Goal: Task Accomplishment & Management: Manage account settings

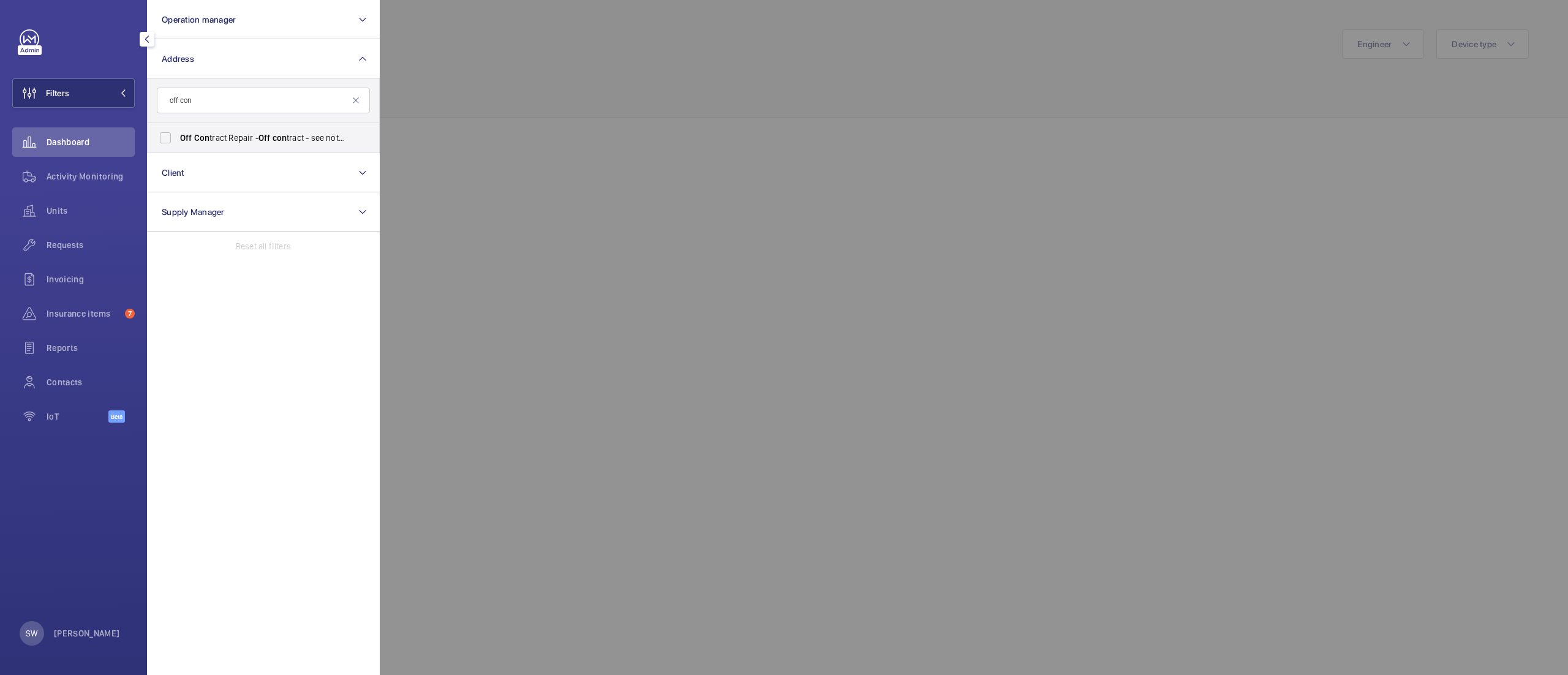
click at [227, 100] on input "off con" at bounding box center [263, 100] width 213 height 26
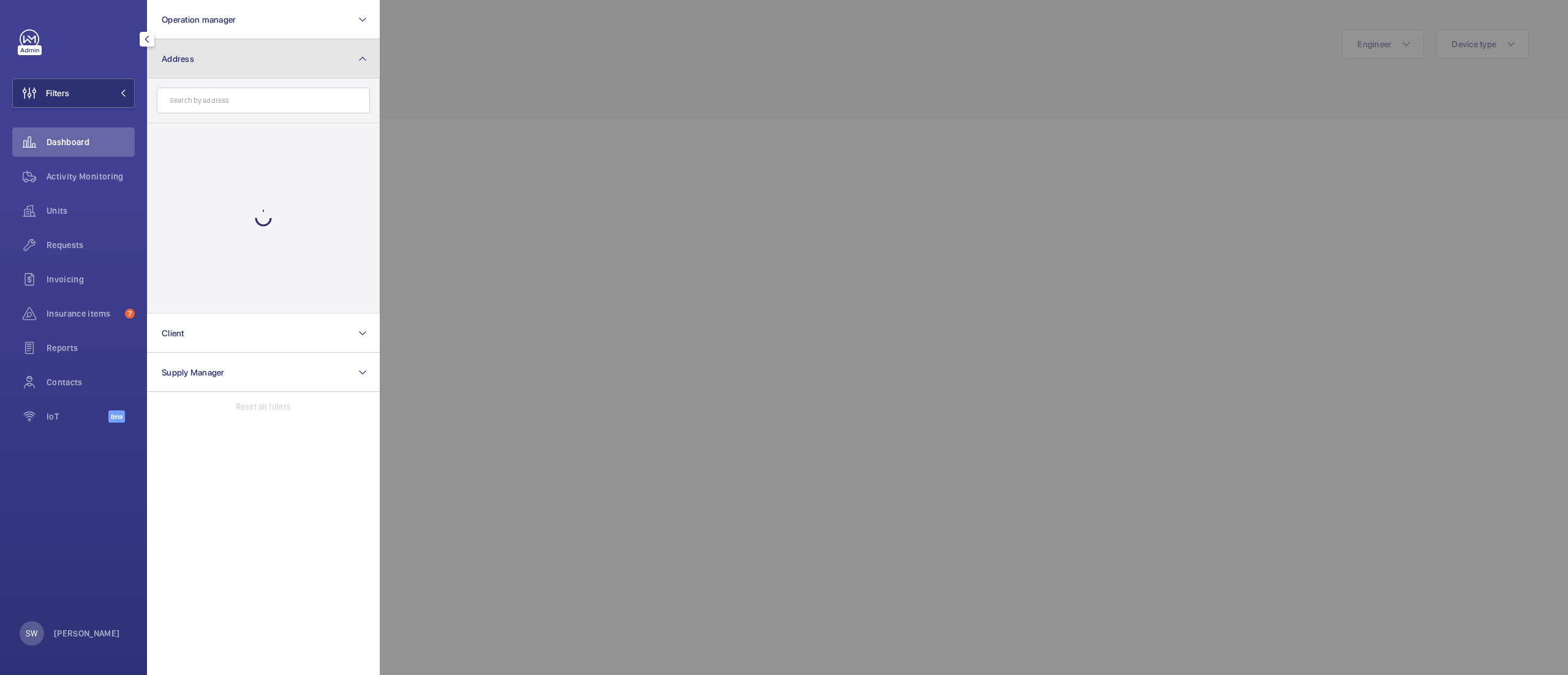
click at [202, 74] on button "Address" at bounding box center [264, 59] width 233 height 39
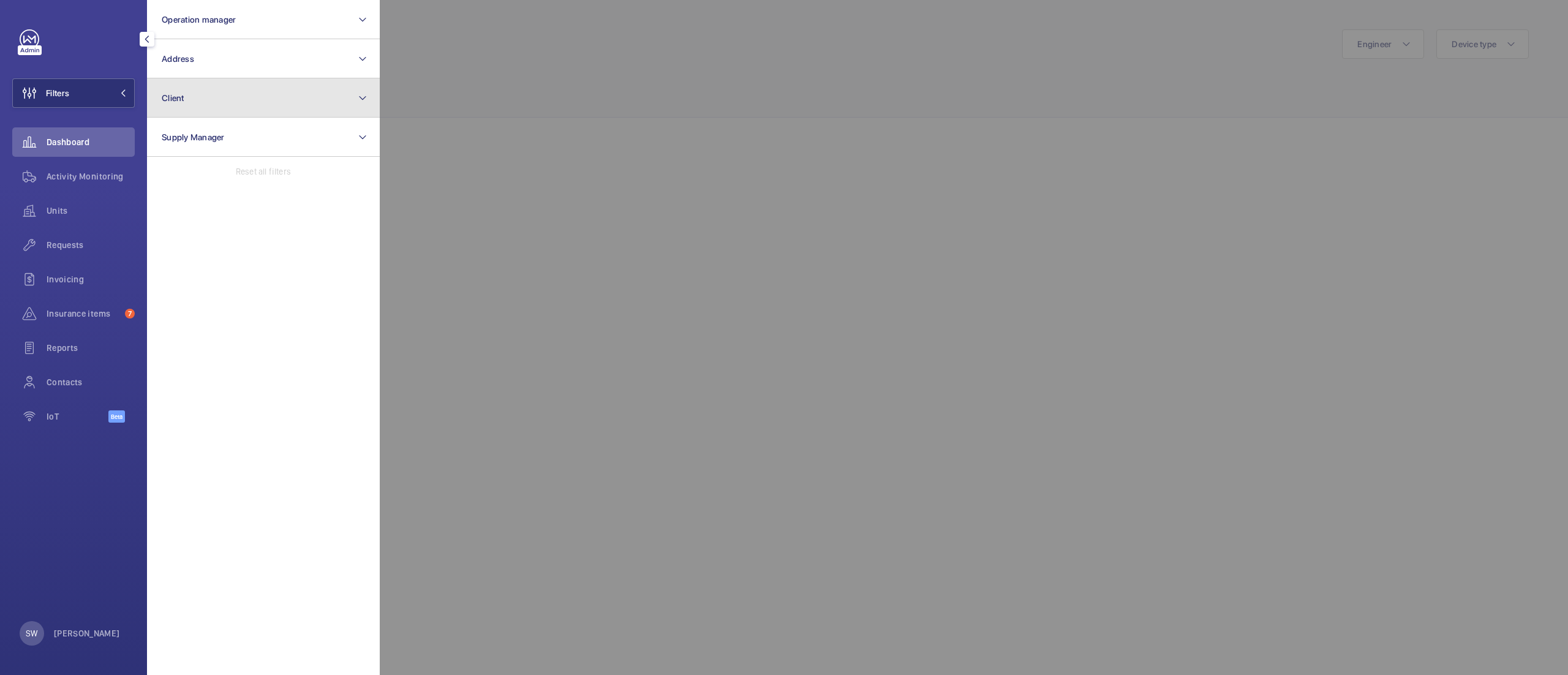
click at [202, 109] on button "Client" at bounding box center [264, 98] width 233 height 39
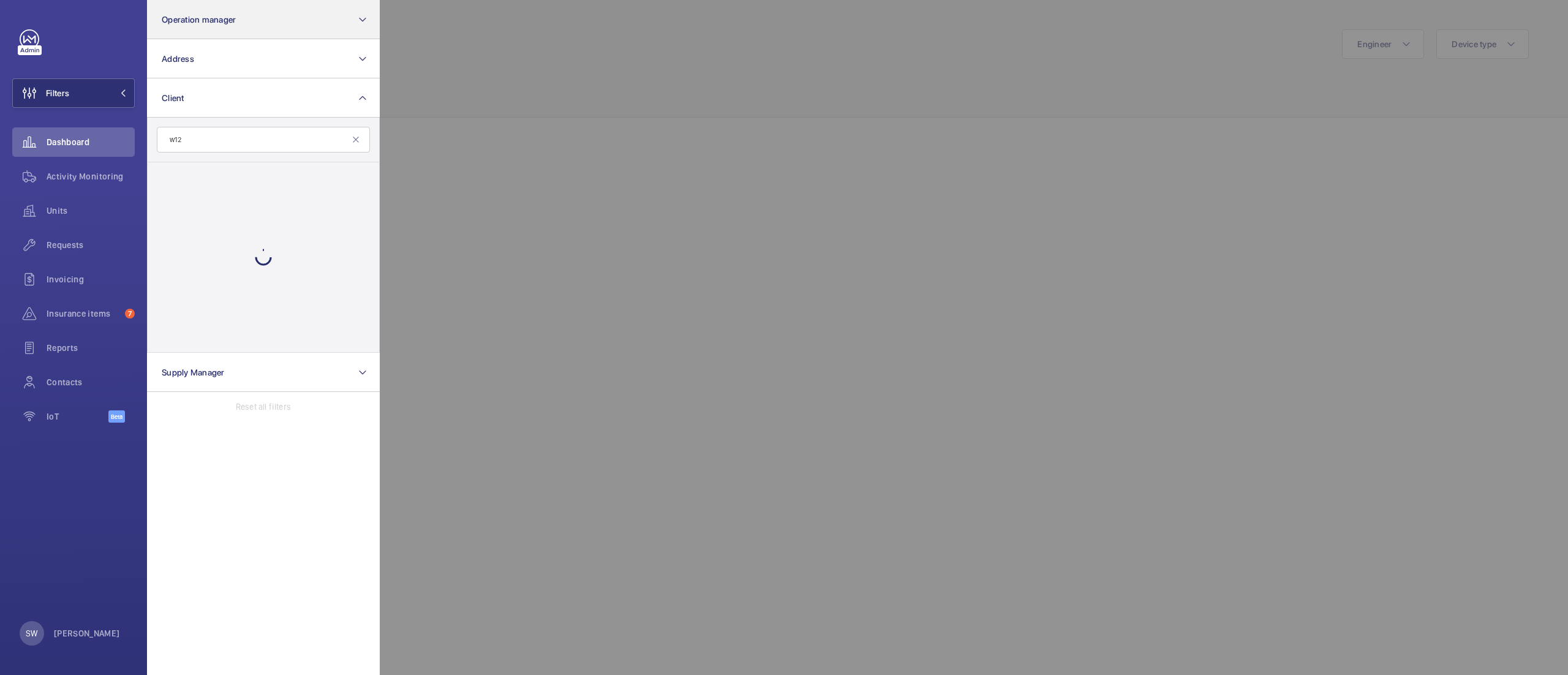
type input "w12"
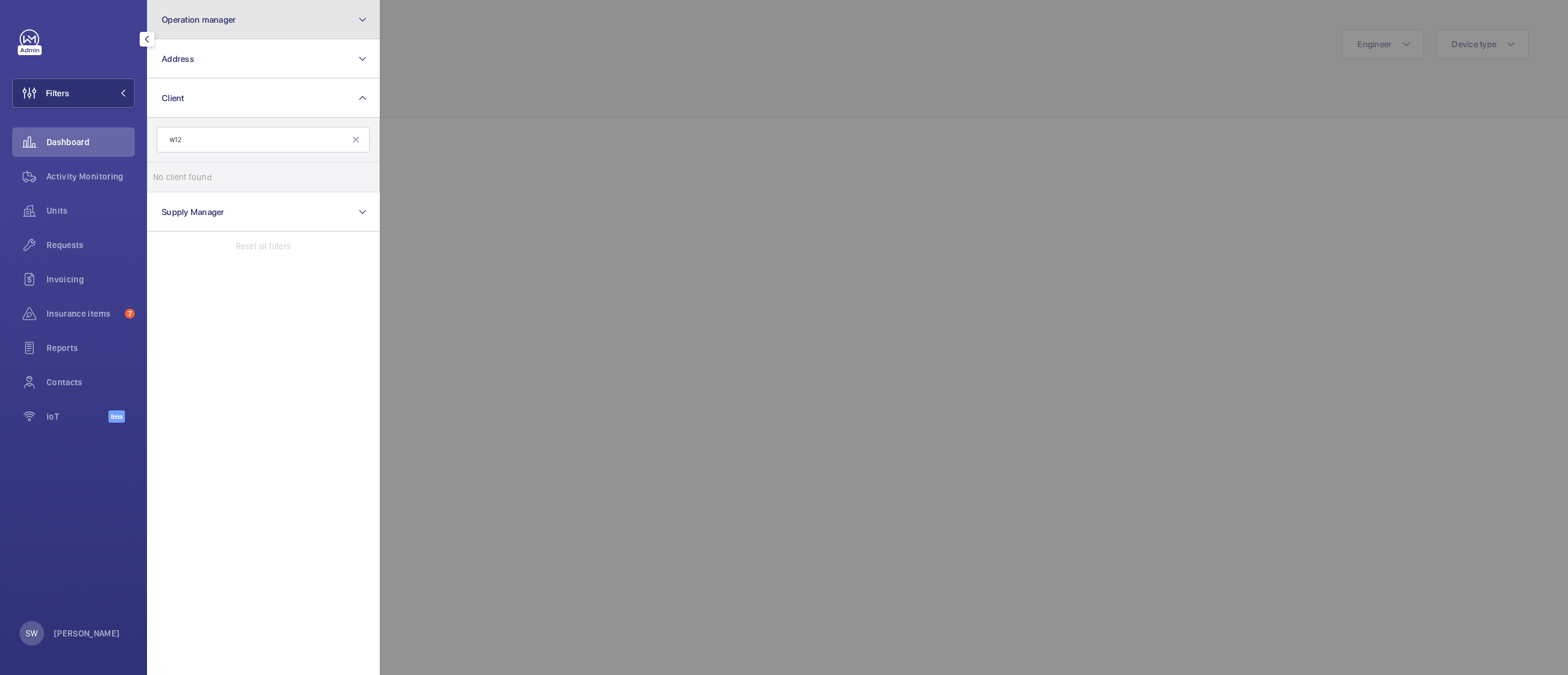
click at [325, 17] on button "Operation manager" at bounding box center [264, 19] width 233 height 39
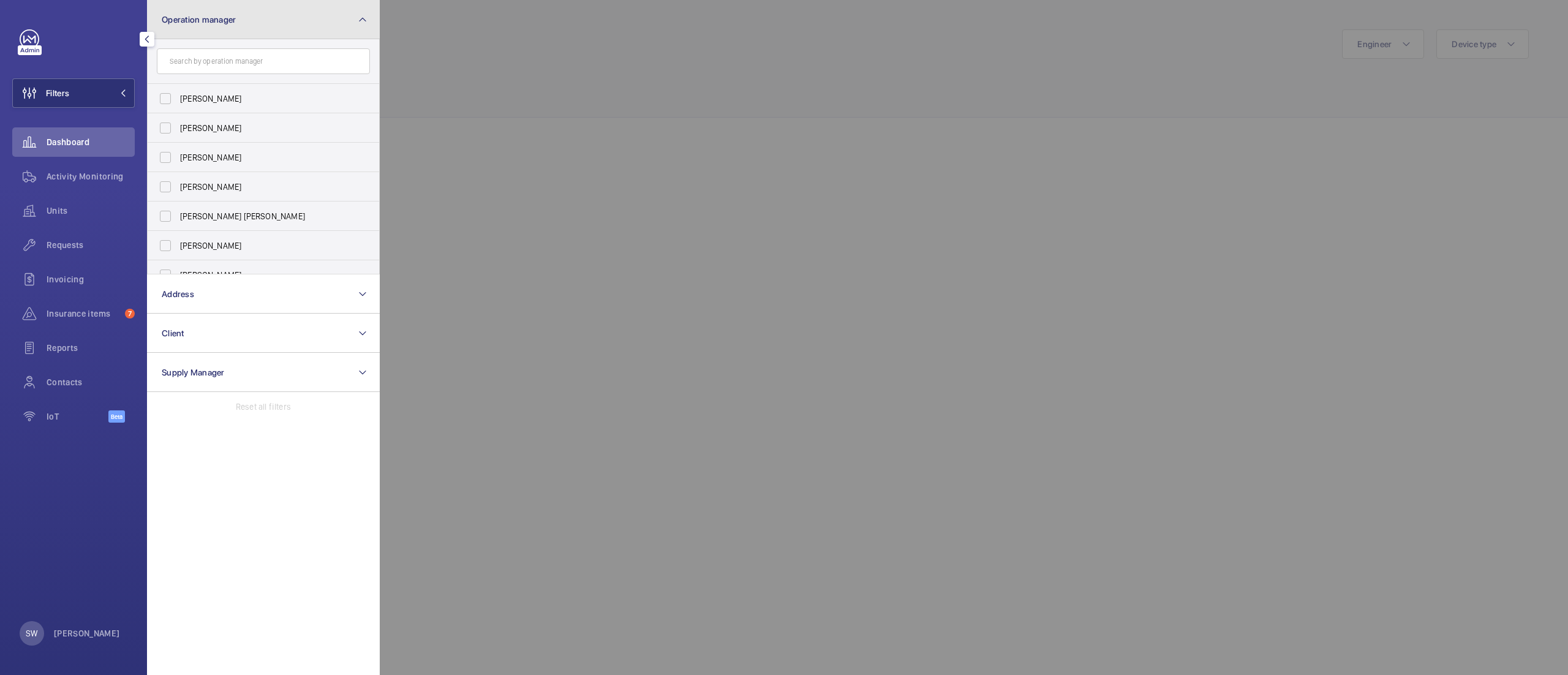
click at [207, 21] on span "Operation manager" at bounding box center [198, 20] width 74 height 10
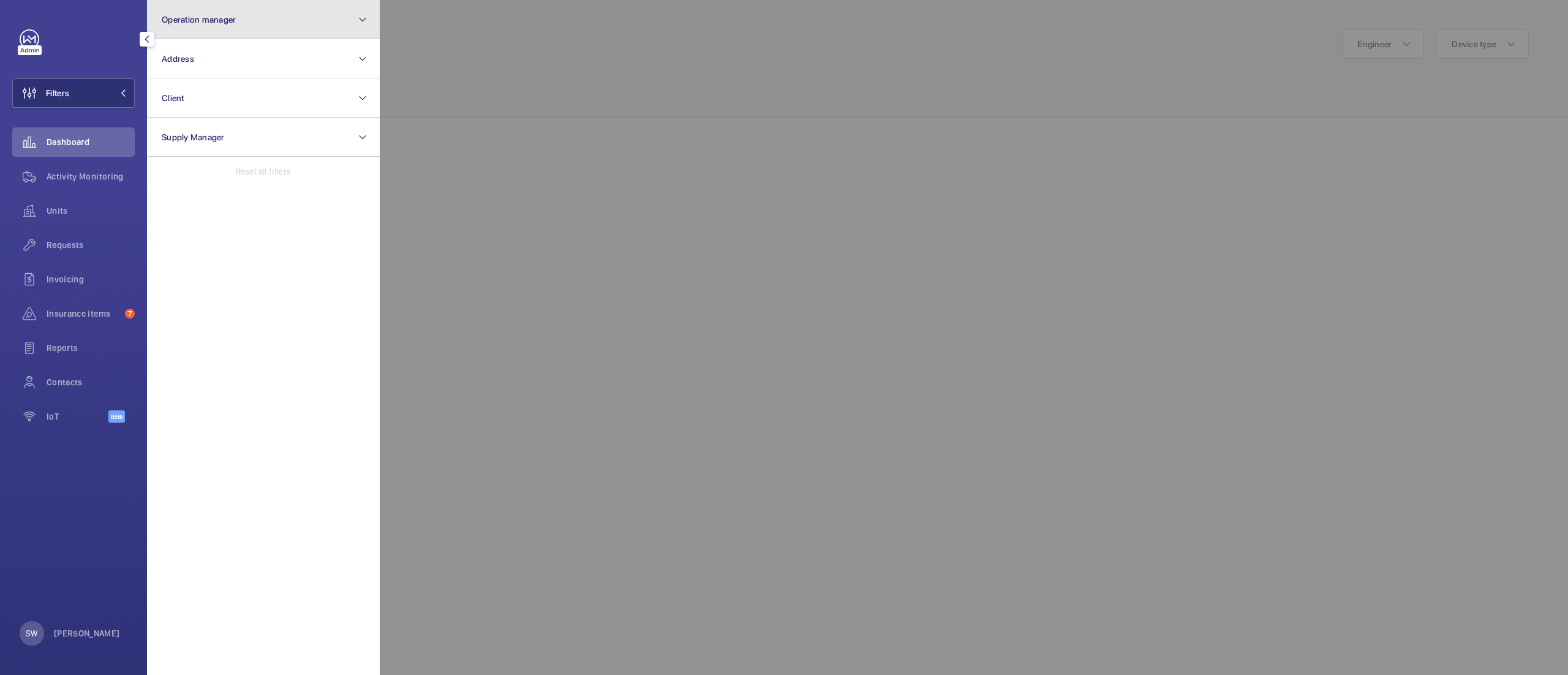
click at [238, 18] on button "Operation manager" at bounding box center [264, 19] width 233 height 39
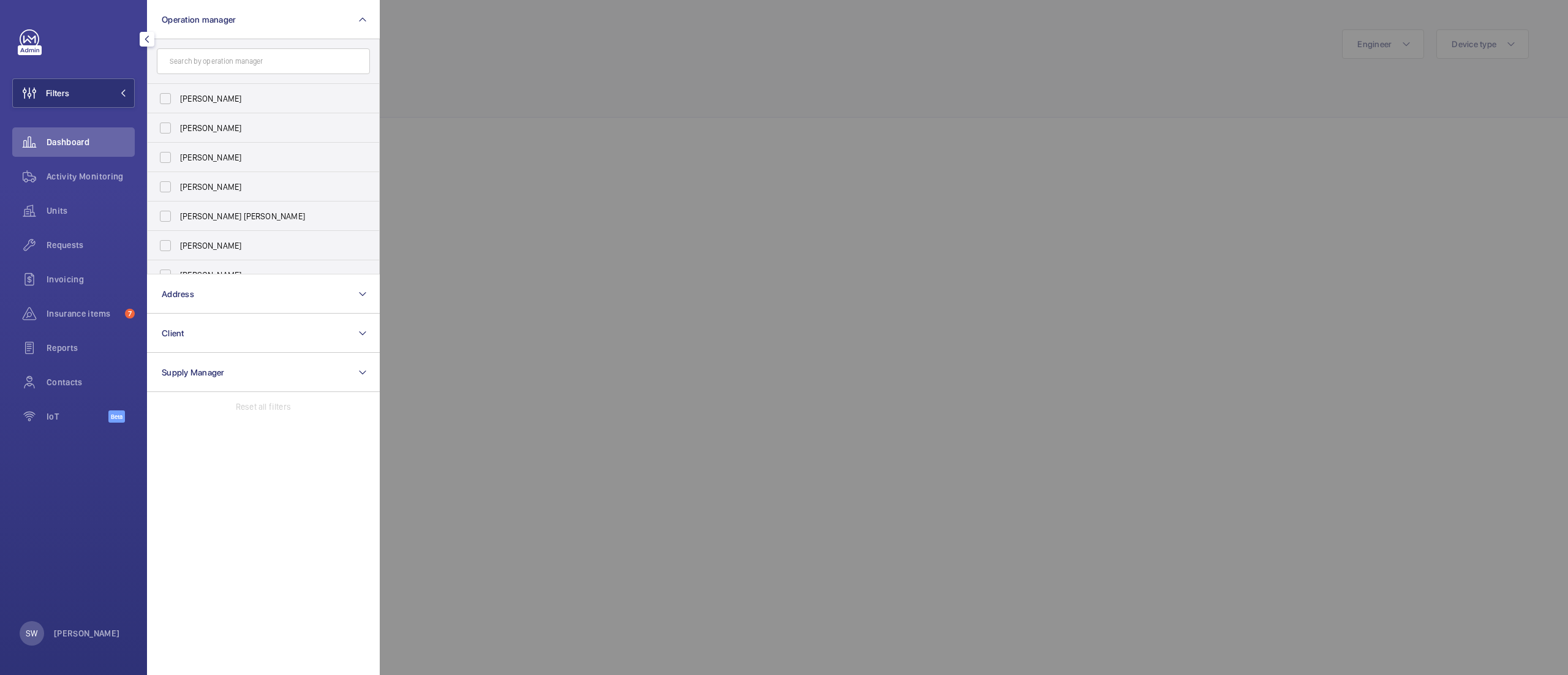
click at [638, 202] on div at bounding box center [1164, 337] width 1568 height 675
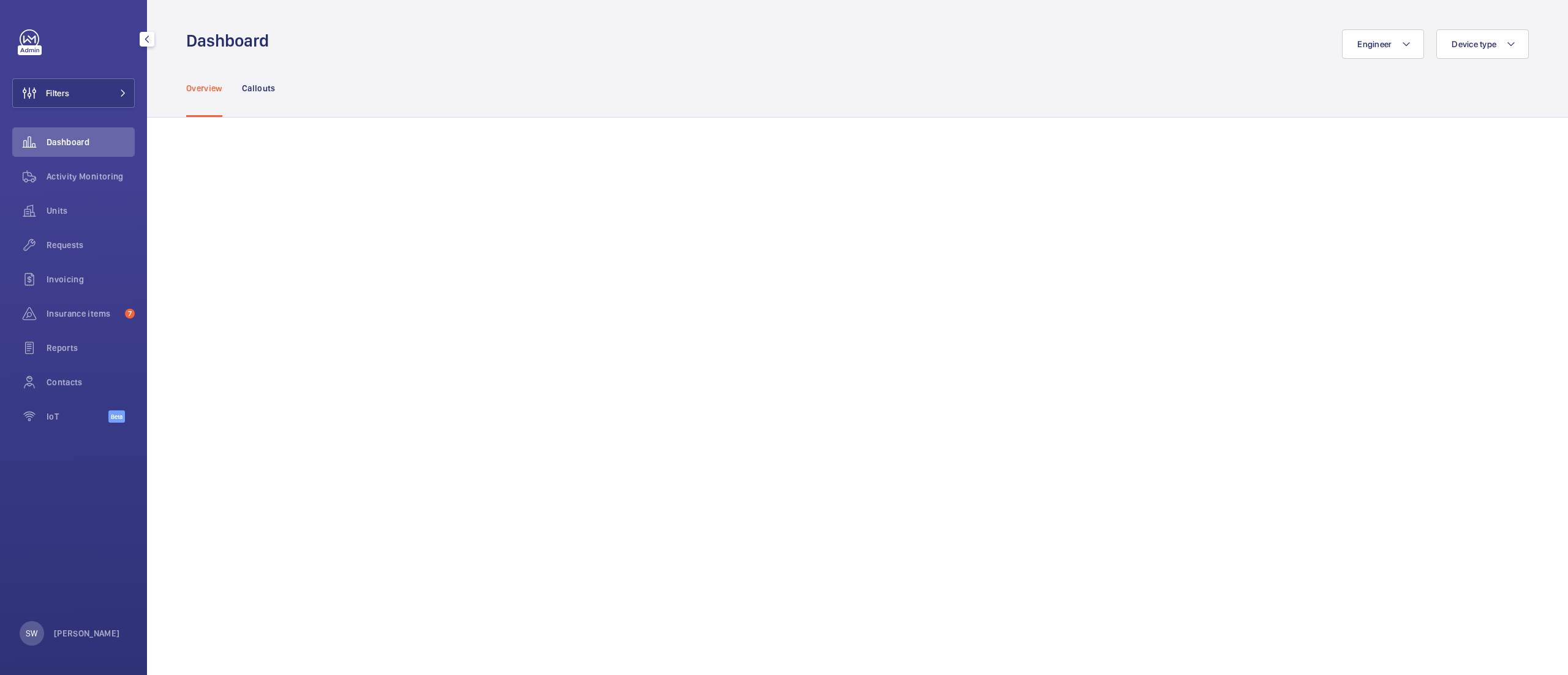
drag, startPoint x: 24, startPoint y: 212, endPoint x: 118, endPoint y: 159, distance: 107.9
click at [26, 212] on wm-front-icon-button at bounding box center [29, 210] width 34 height 29
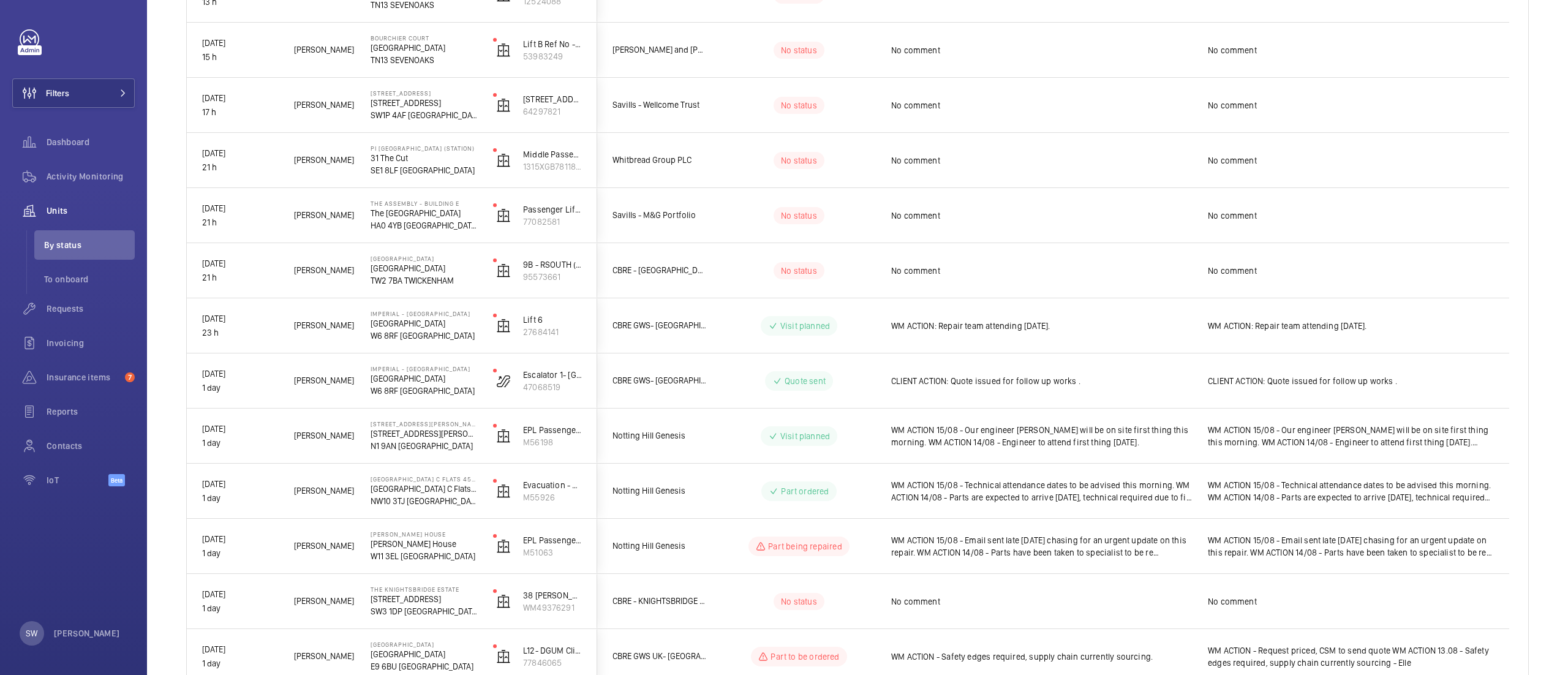
scroll to position [486, 0]
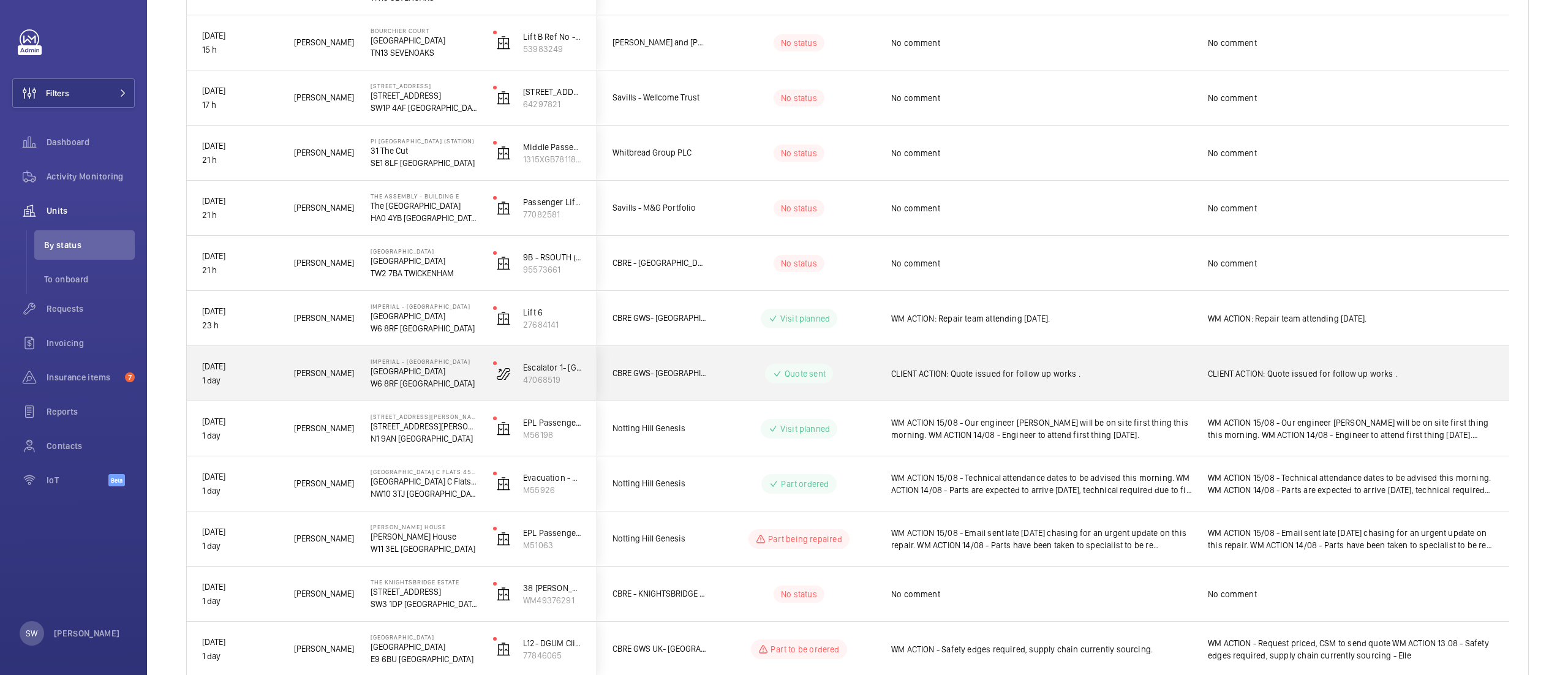
click at [1096, 370] on span "CLIENT ACTION: Quote issued for follow up works ." at bounding box center [1041, 373] width 300 height 13
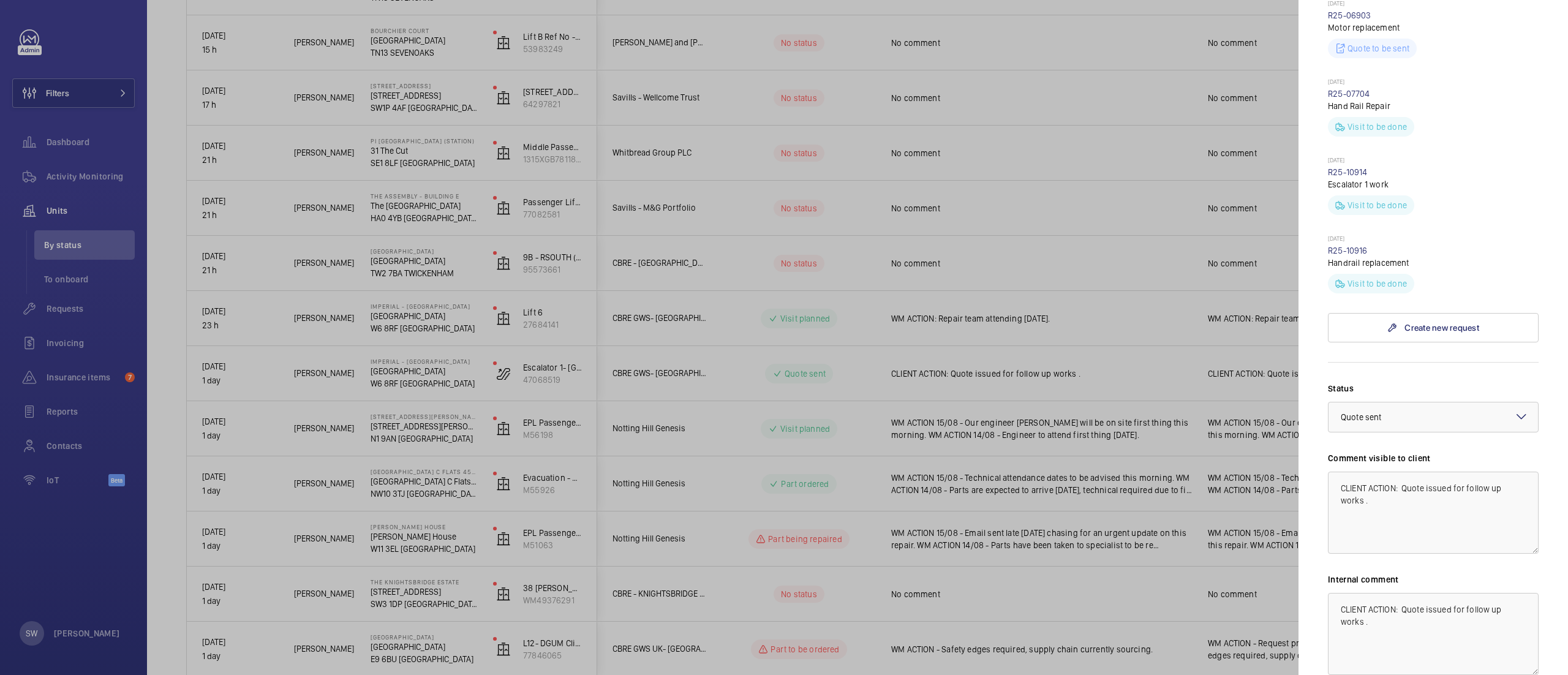
scroll to position [518, 0]
click at [926, 230] on div at bounding box center [784, 337] width 1568 height 675
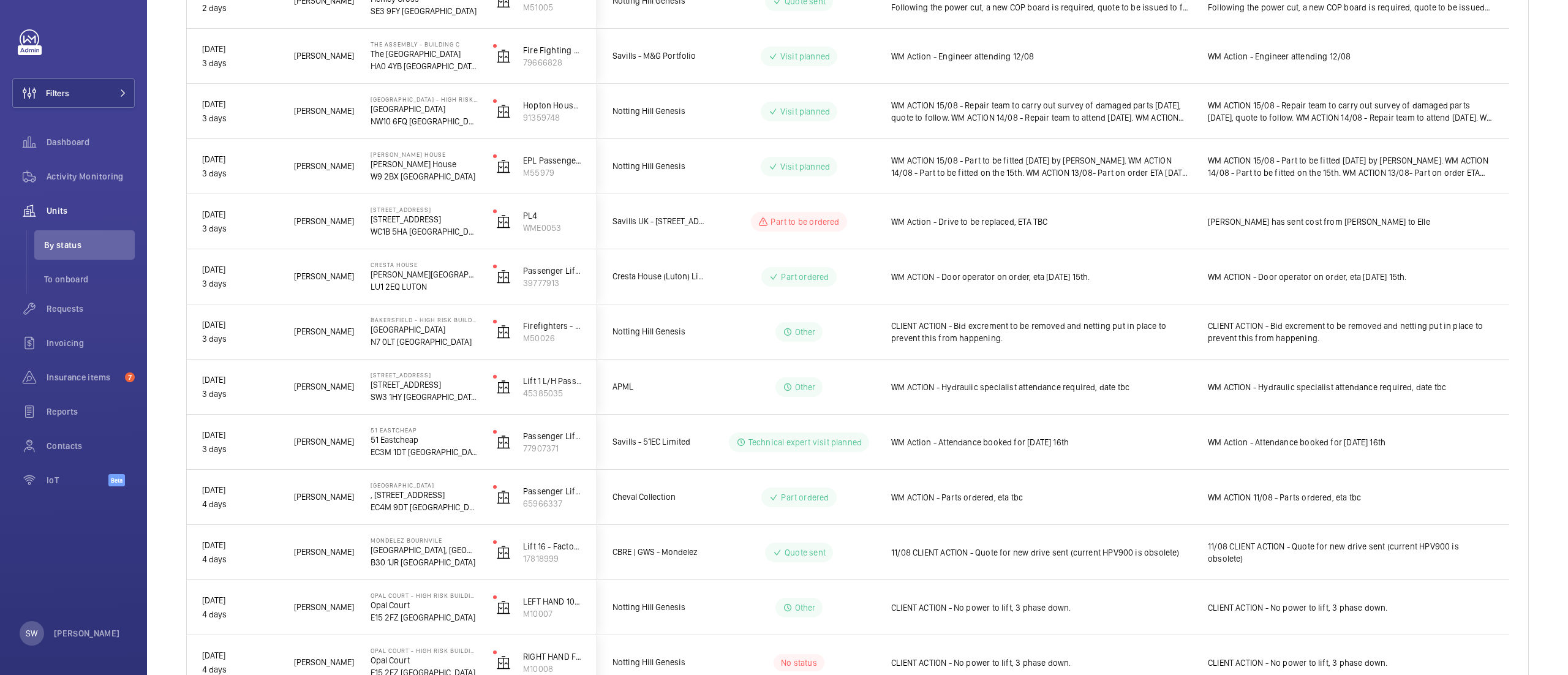
scroll to position [1505, 0]
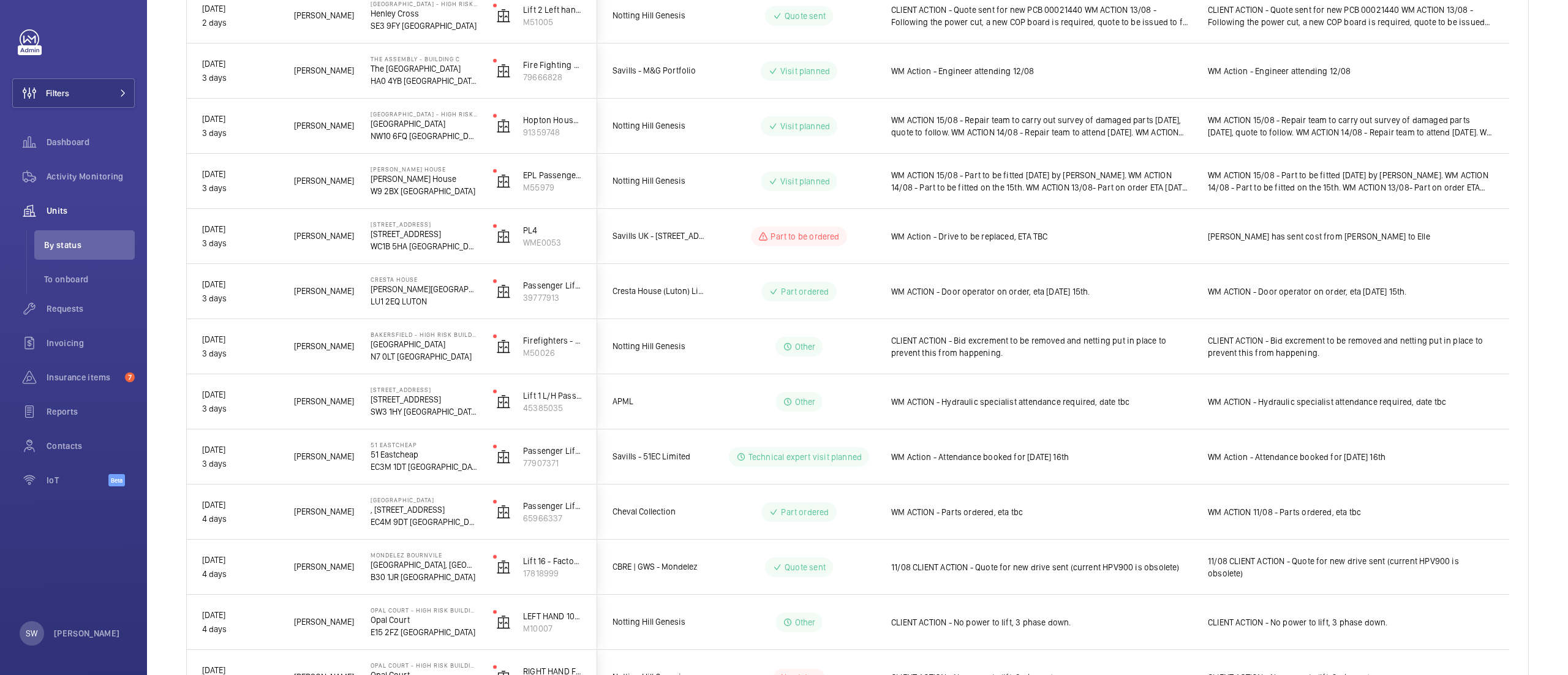
click at [100, 93] on button "Filters" at bounding box center [74, 93] width 122 height 29
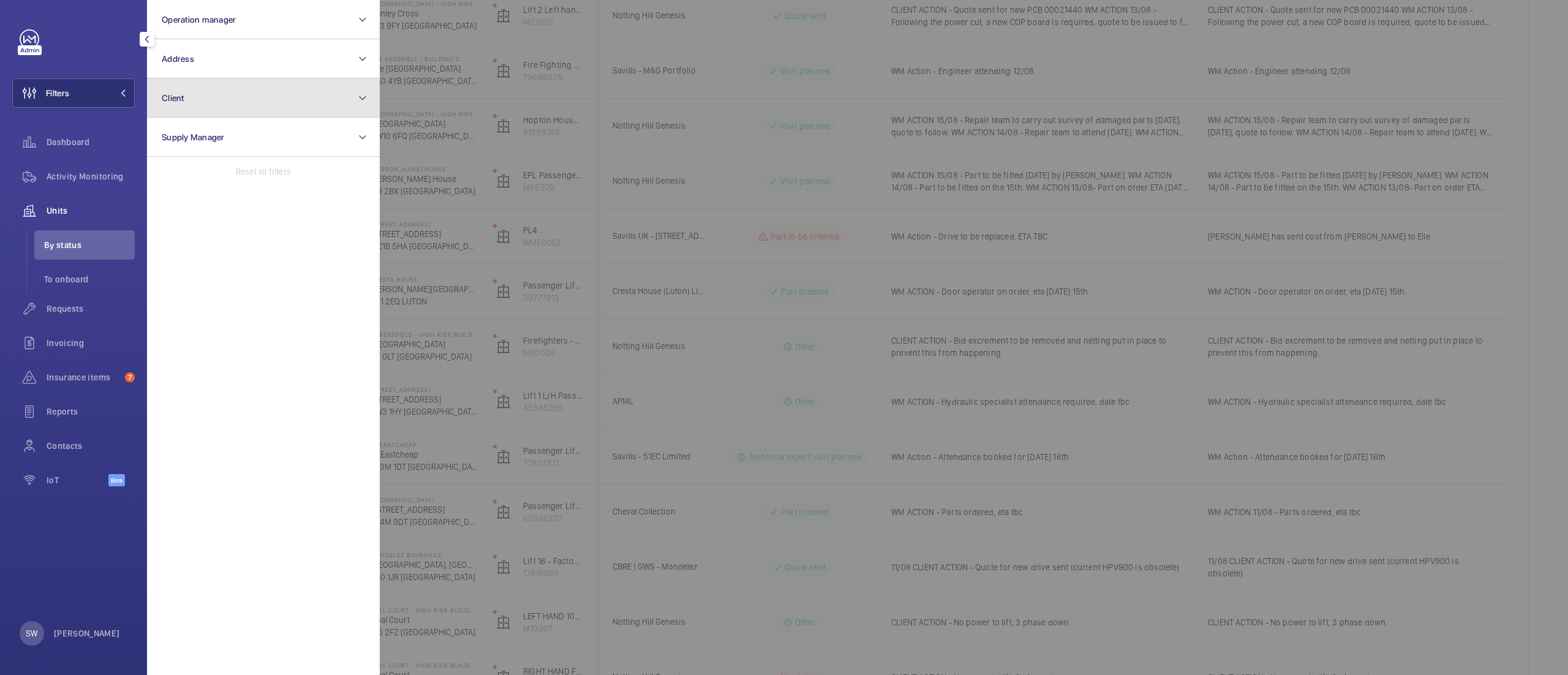
click at [259, 109] on button "Client" at bounding box center [264, 98] width 233 height 39
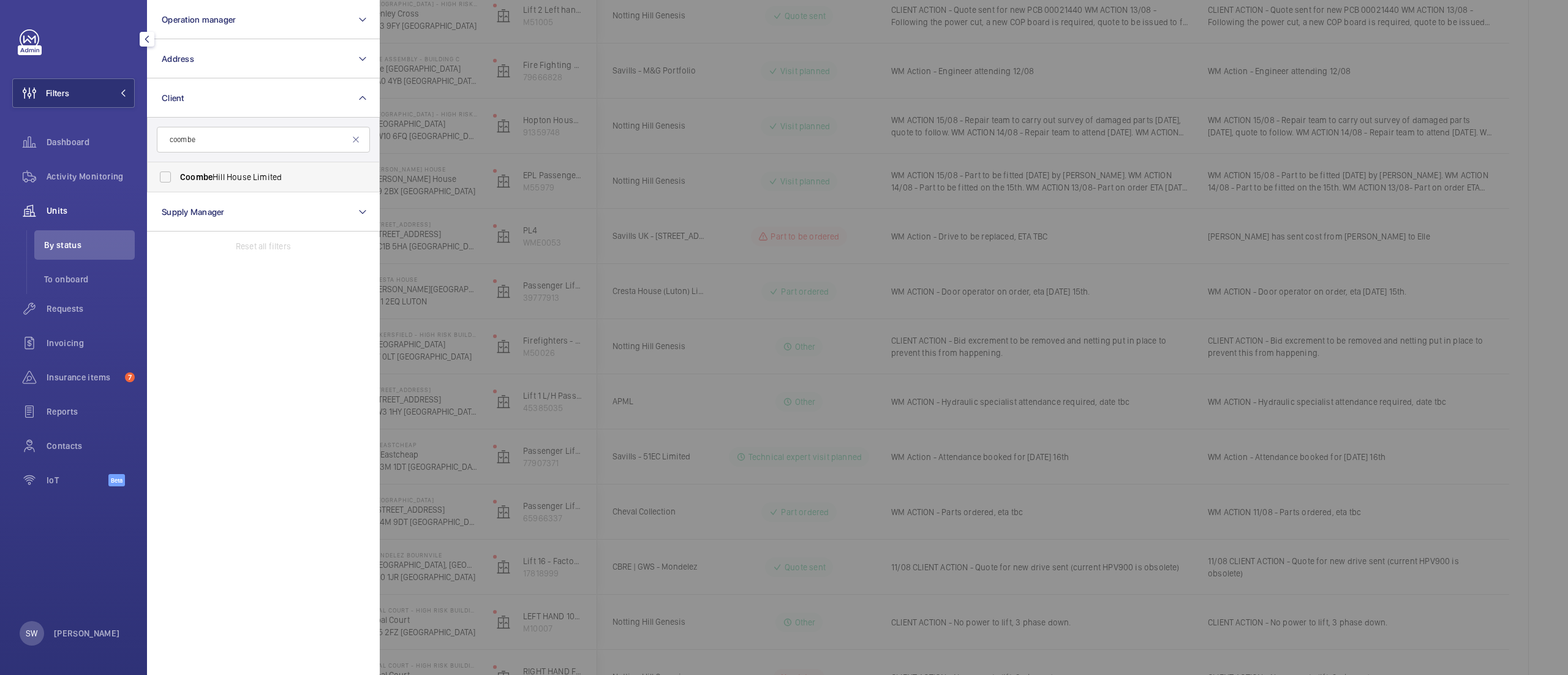
type input "coombe"
click at [211, 182] on span "Coombe" at bounding box center [196, 177] width 33 height 10
click at [177, 182] on input "Coombe Hill House Limited" at bounding box center [165, 176] width 24 height 24
checkbox input "true"
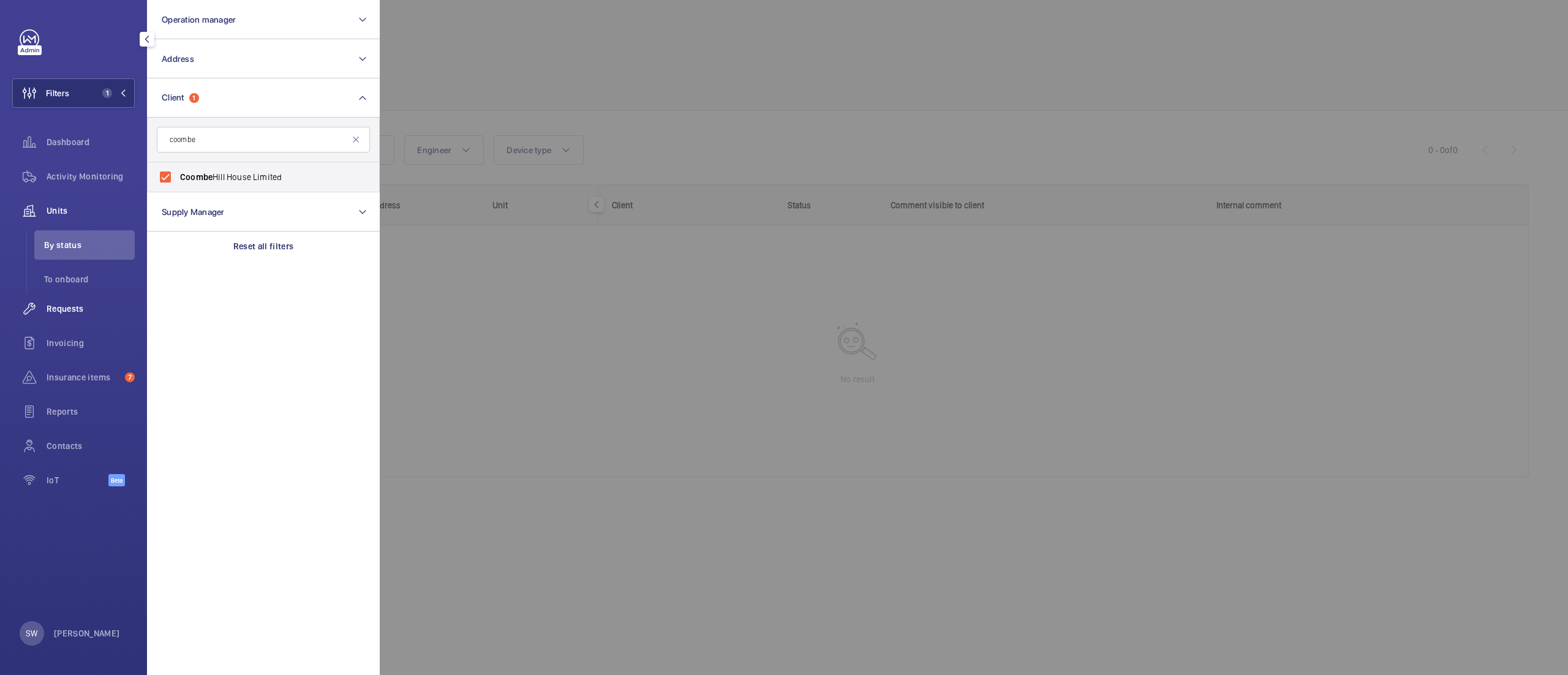
click at [72, 303] on span "Requests" at bounding box center [90, 309] width 88 height 13
click at [874, 93] on div at bounding box center [1164, 337] width 1568 height 675
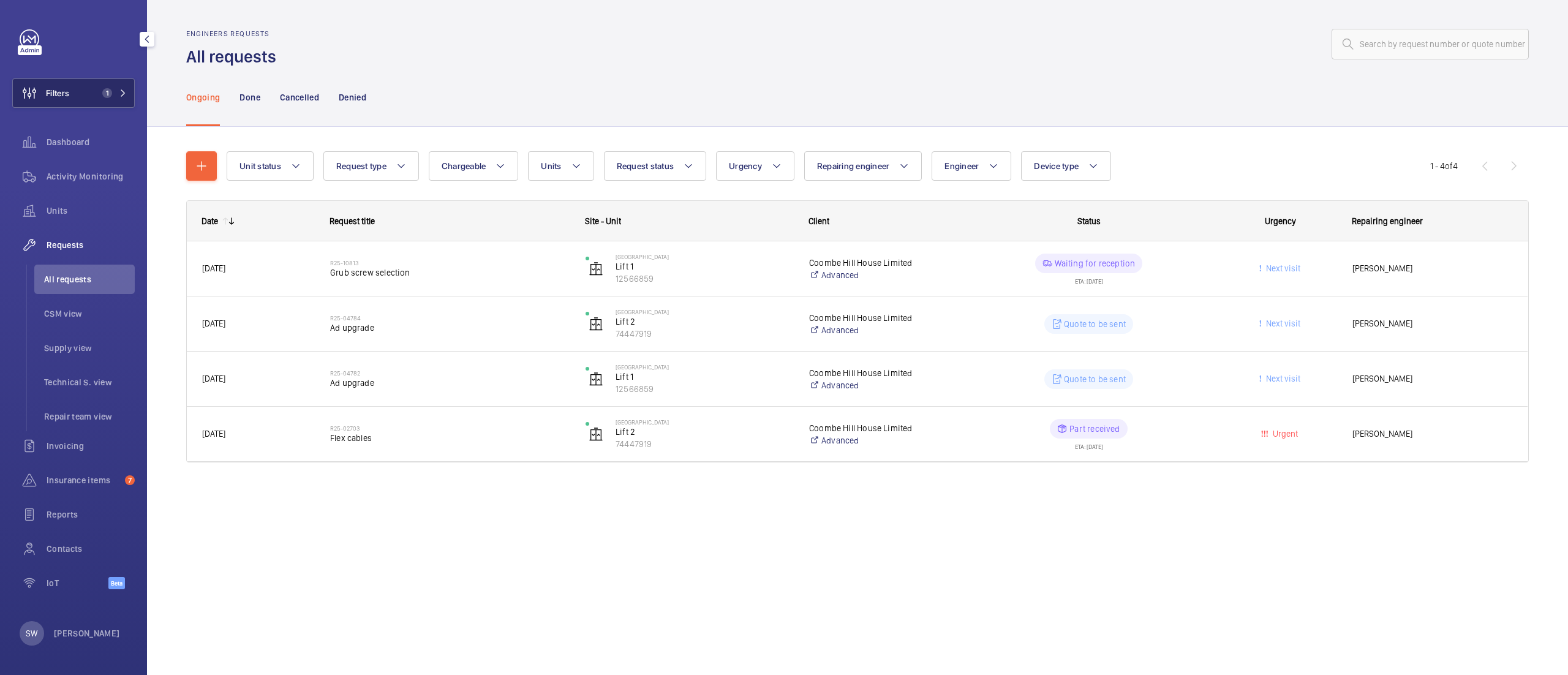
click at [92, 79] on button "Filters 1" at bounding box center [74, 93] width 122 height 29
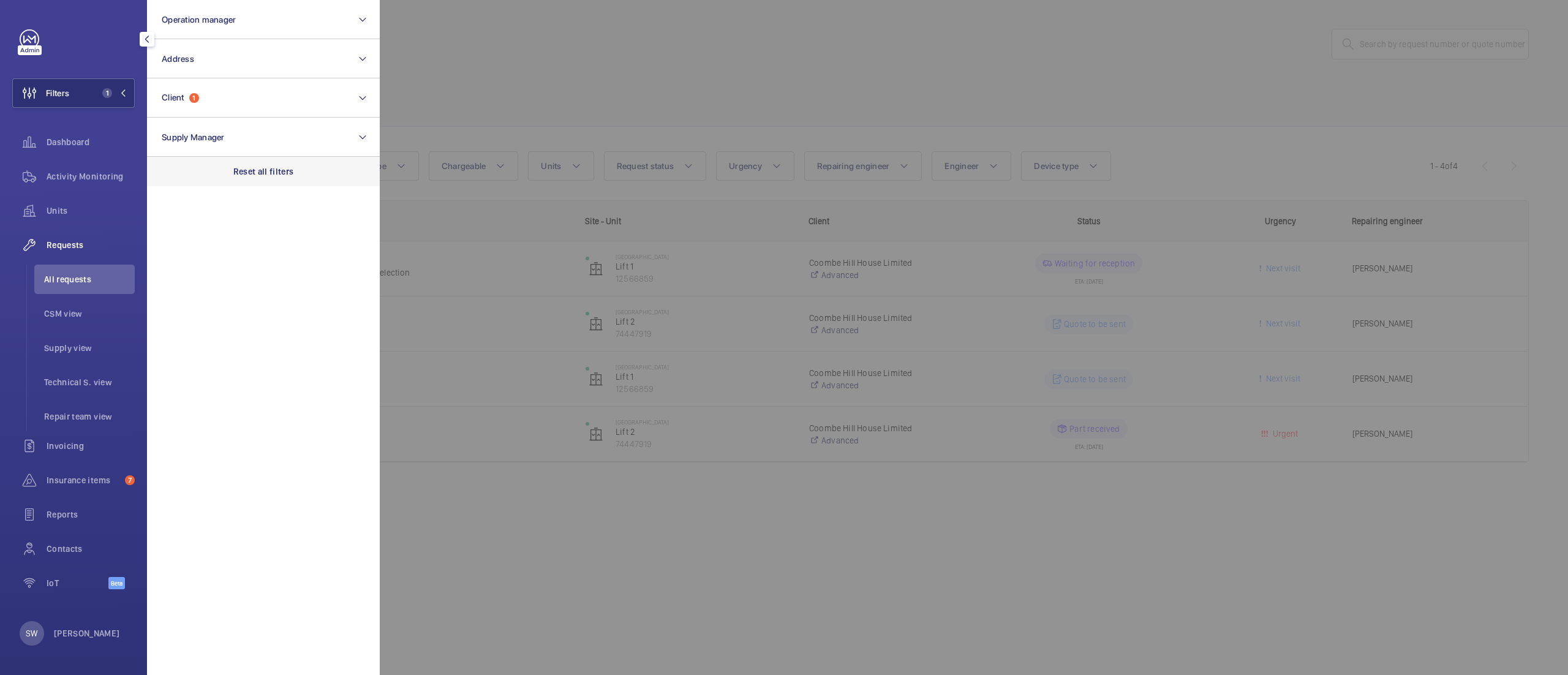
drag, startPoint x: 282, startPoint y: 172, endPoint x: 275, endPoint y: 168, distance: 8.1
click at [280, 172] on p "Reset all filters" at bounding box center [264, 171] width 60 height 13
click at [238, 115] on button "Client" at bounding box center [264, 98] width 233 height 39
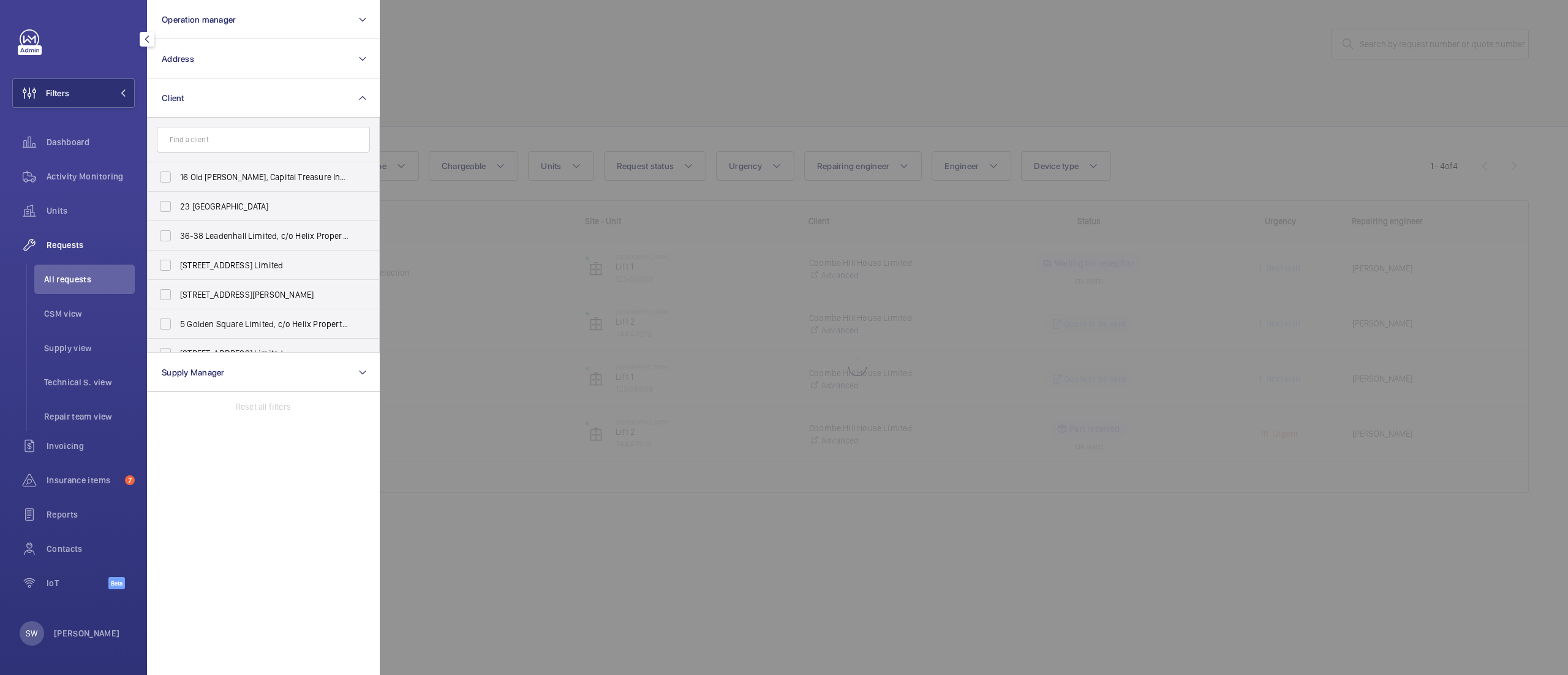
type input "a"
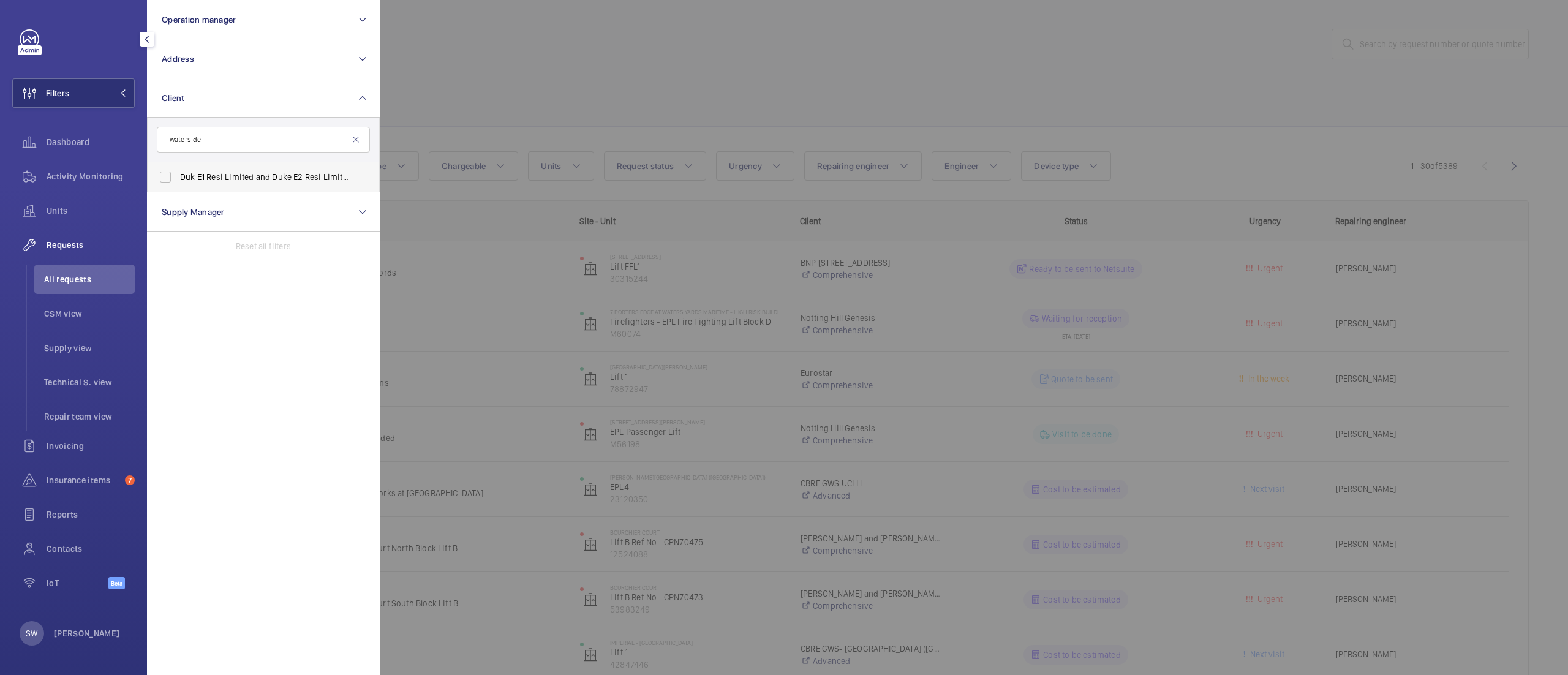
type input "waterside"
click at [217, 181] on span "Duk E1 Resi Limited and Duke E2 Resi Limited - Waterside Apartments" at bounding box center [264, 176] width 168 height 13
click at [177, 181] on input "Duk E1 Resi Limited and Duke E2 Resi Limited - Waterside Apartments" at bounding box center [165, 176] width 24 height 24
checkbox input "true"
click at [684, 65] on div at bounding box center [1164, 337] width 1568 height 675
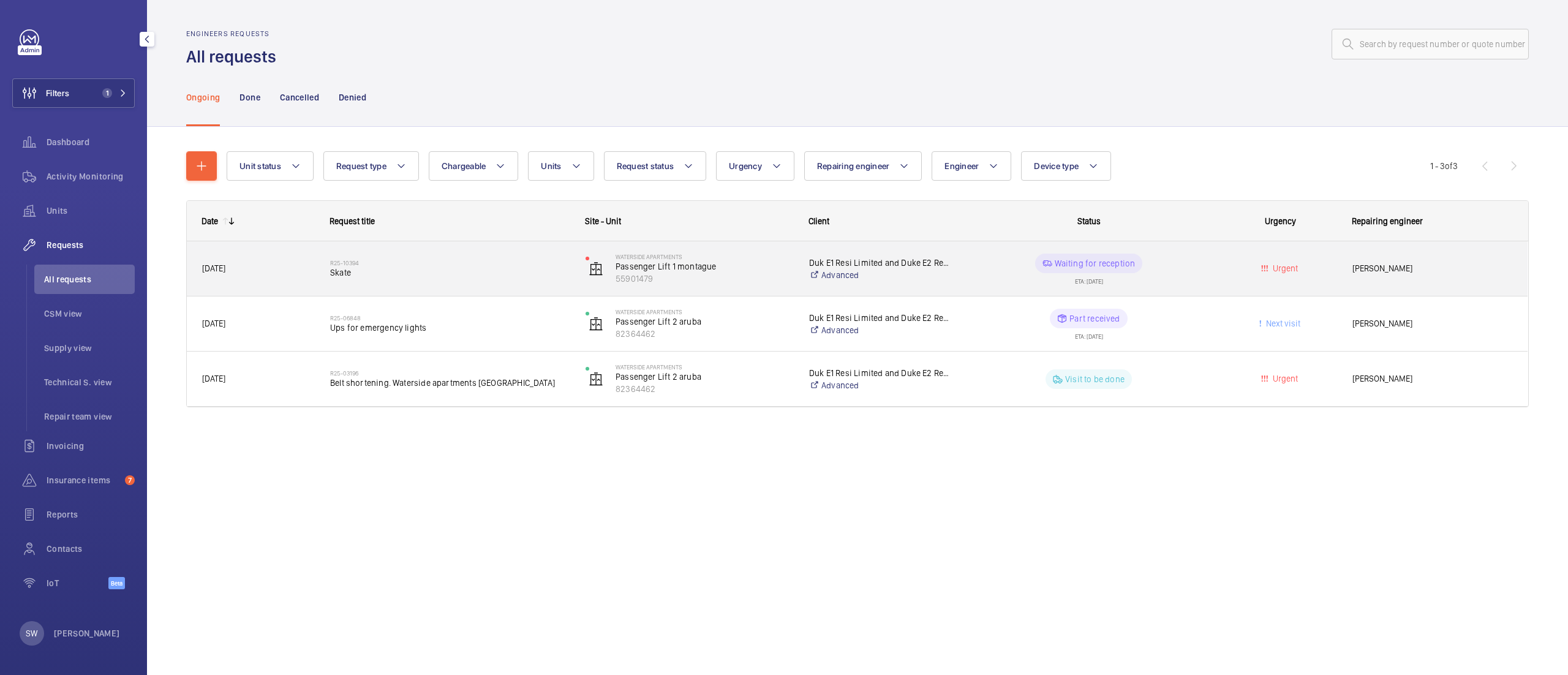
click at [414, 274] on span "Skate" at bounding box center [450, 272] width 239 height 13
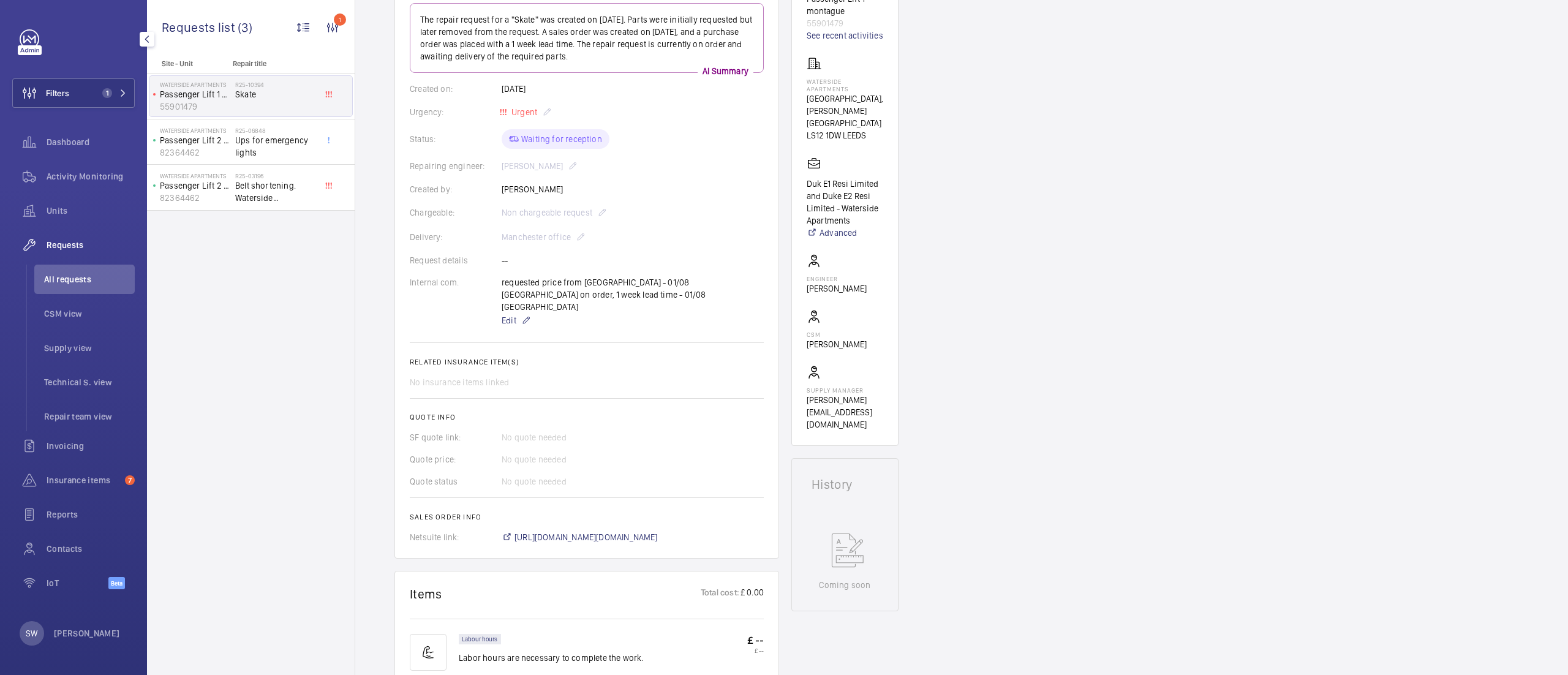
scroll to position [84, 0]
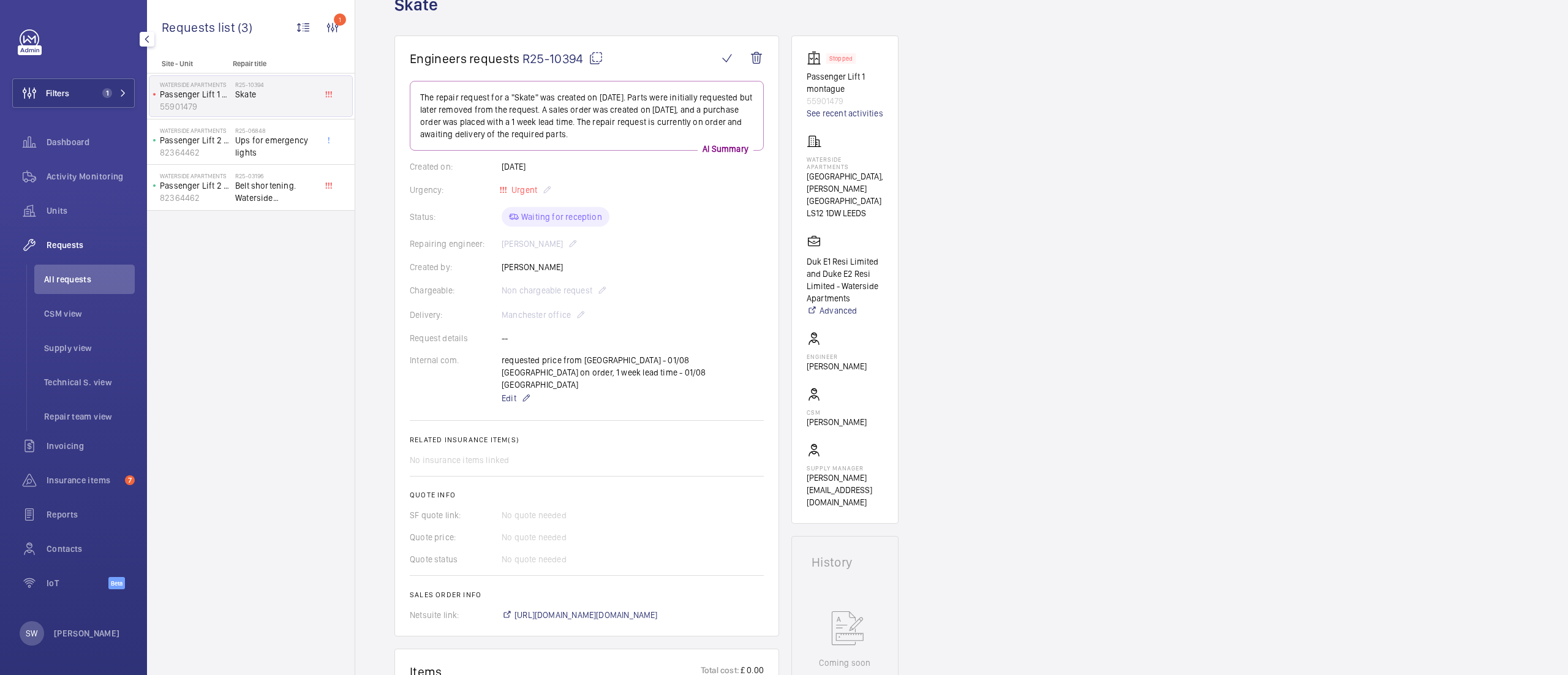
click at [597, 53] on mat-icon at bounding box center [597, 59] width 15 height 15
click at [95, 88] on button "Filters 1" at bounding box center [74, 93] width 122 height 29
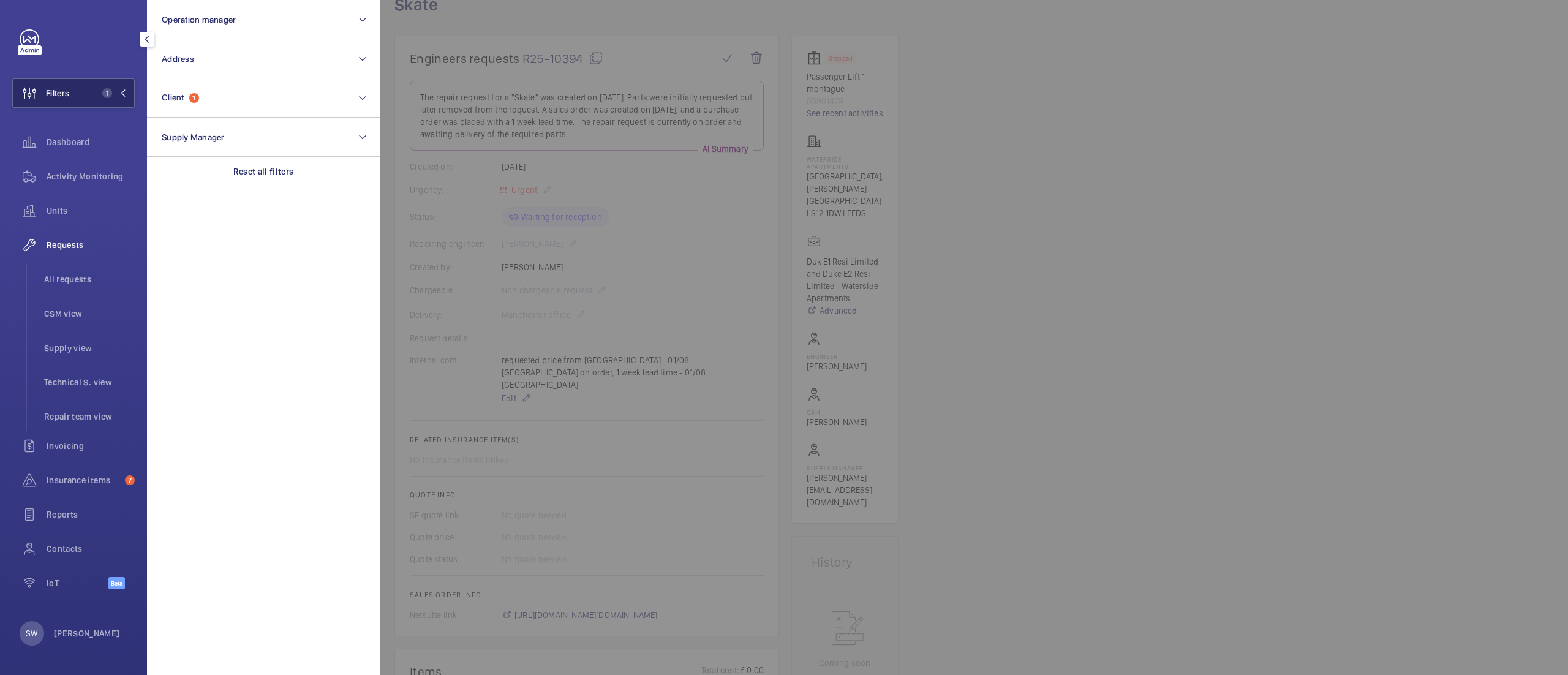
click at [95, 88] on button "Filters 1" at bounding box center [74, 93] width 122 height 29
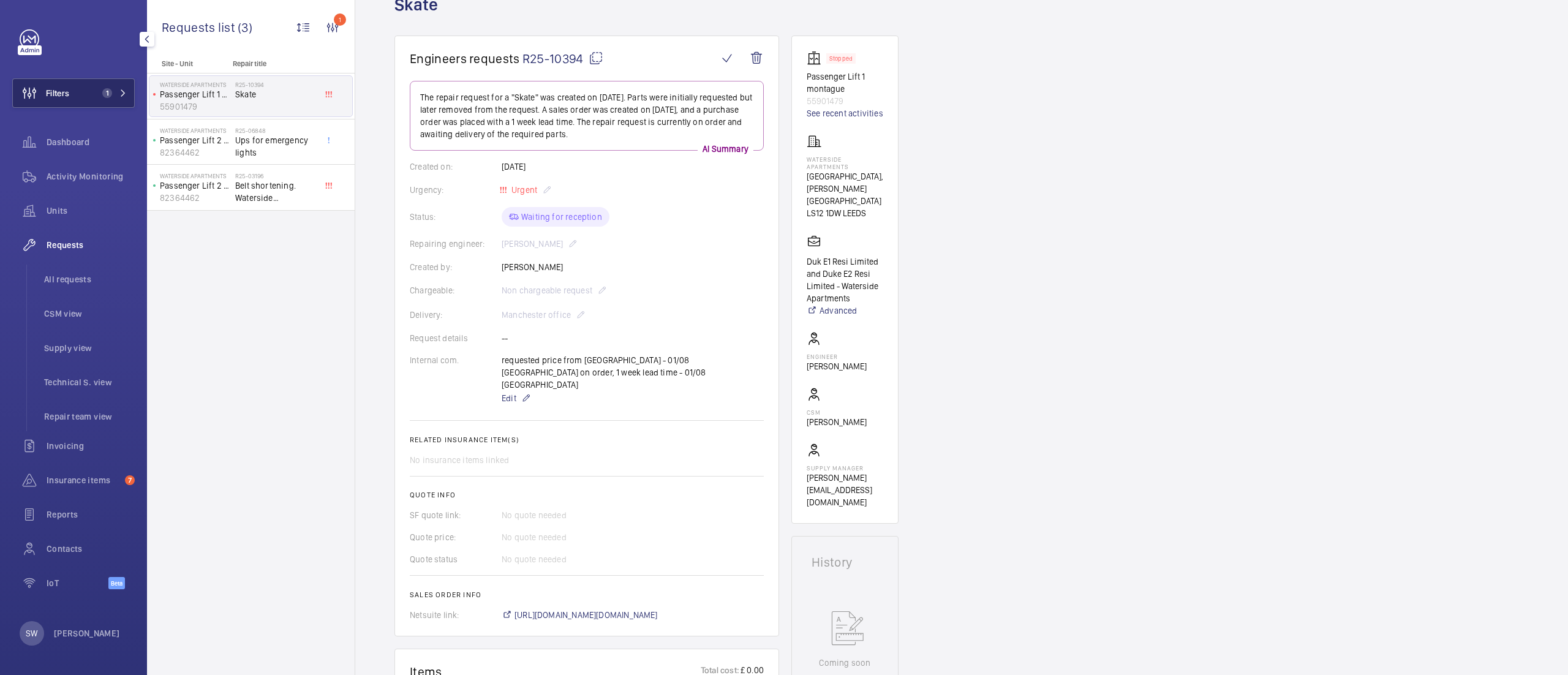
click at [95, 88] on button "Filters 1" at bounding box center [74, 93] width 122 height 29
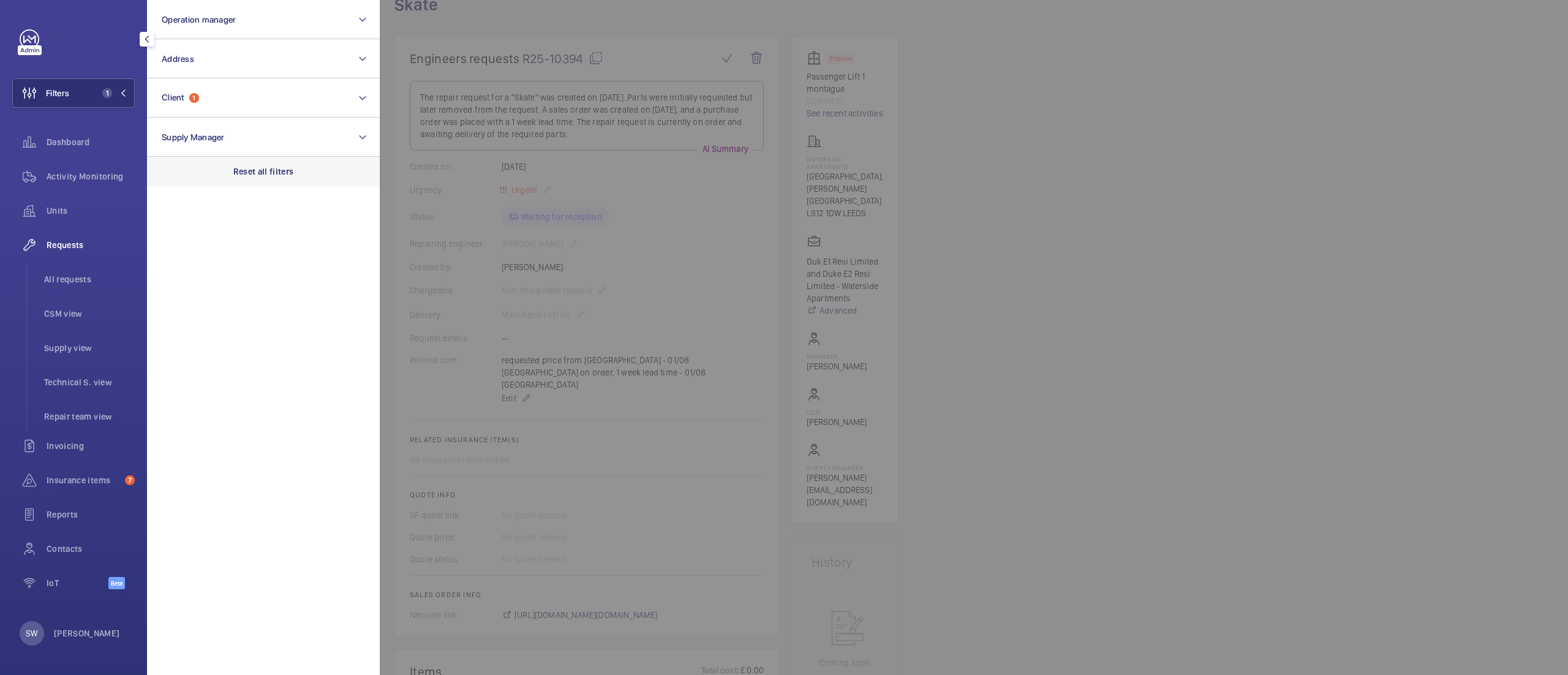
click at [258, 163] on div "Reset all filters" at bounding box center [264, 171] width 233 height 29
click at [56, 134] on div "Dashboard" at bounding box center [74, 141] width 122 height 29
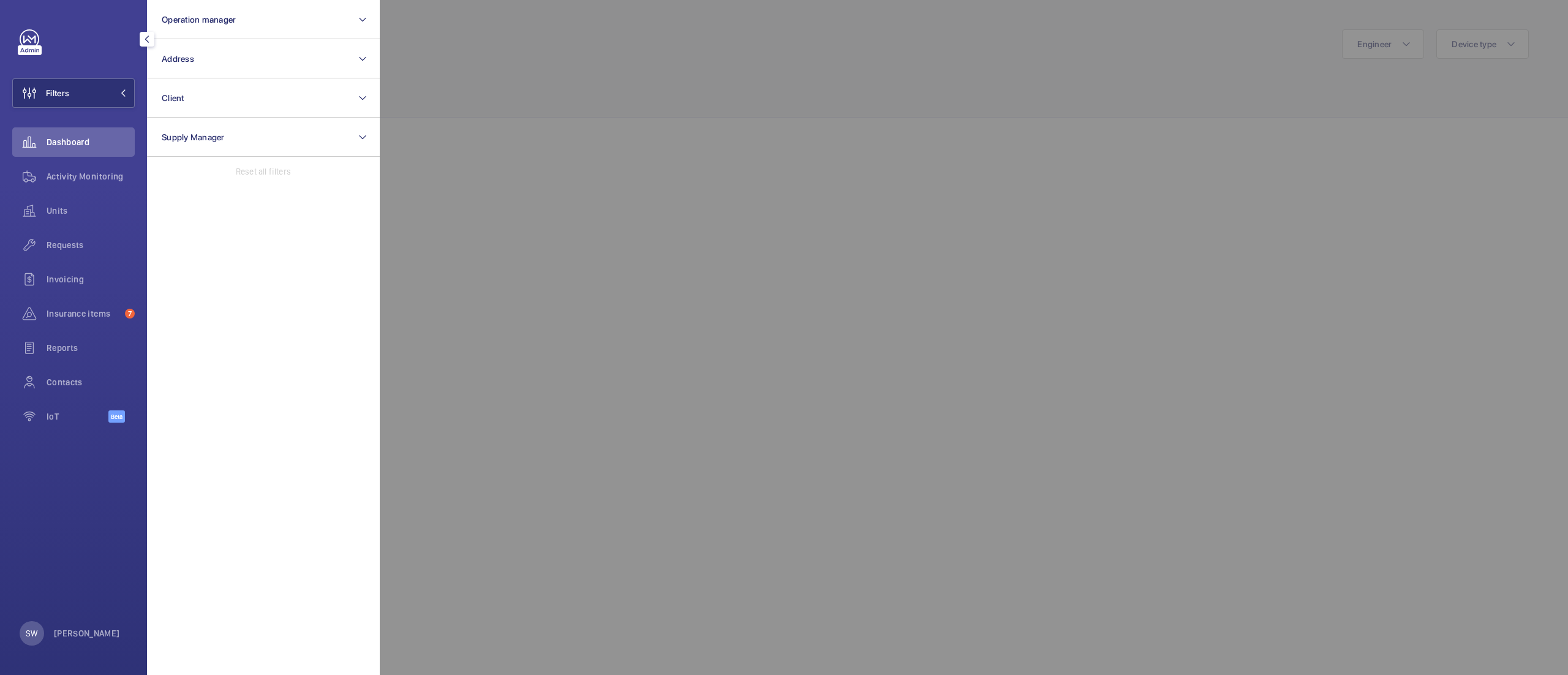
click at [608, 69] on div at bounding box center [1164, 337] width 1568 height 675
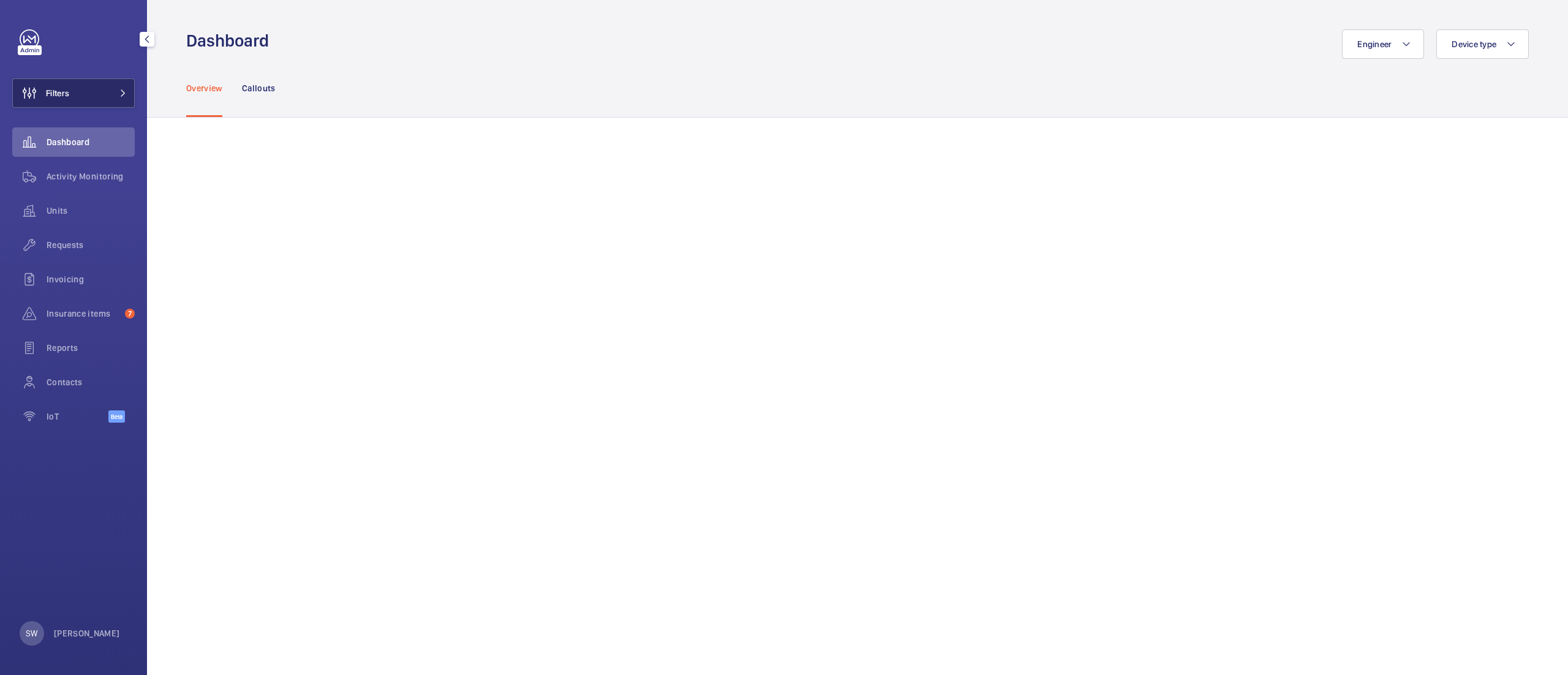
click at [64, 88] on span "Filters" at bounding box center [58, 93] width 23 height 13
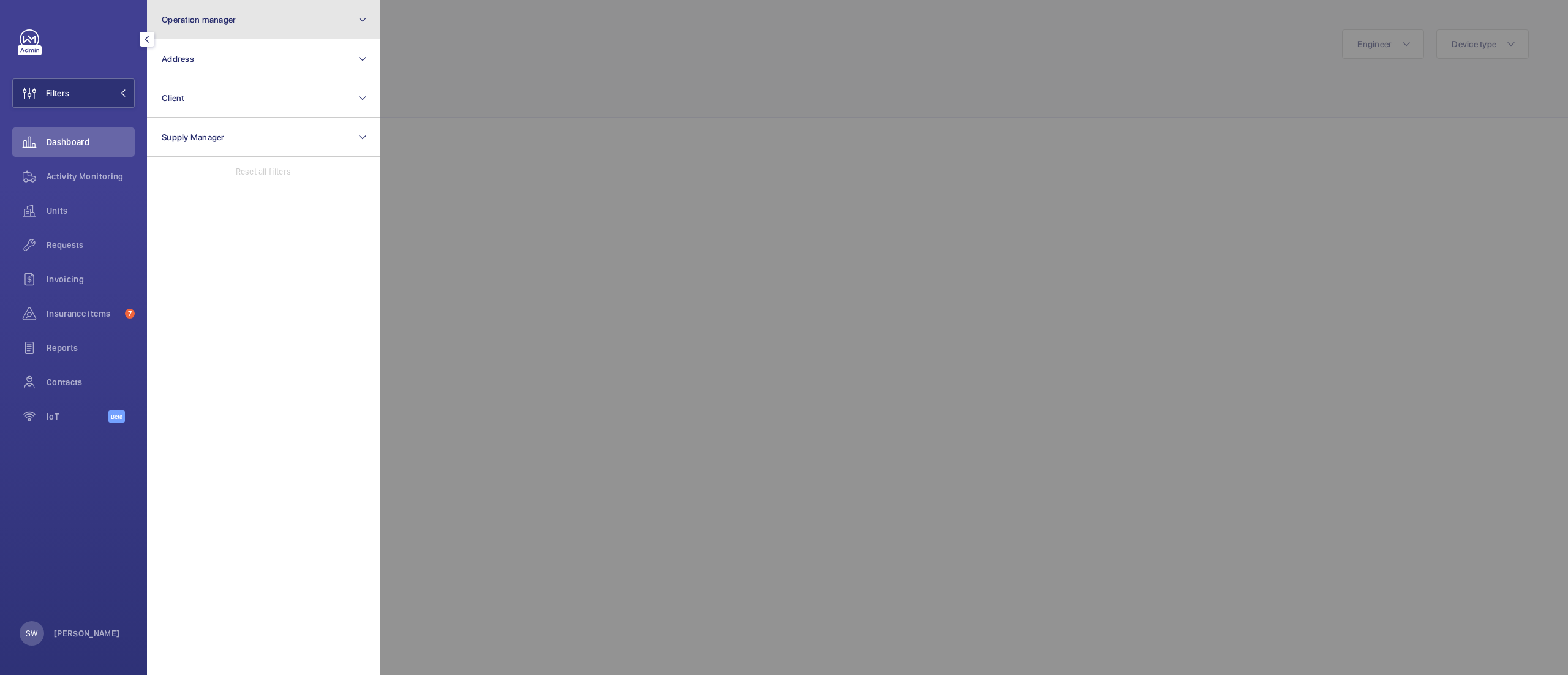
click at [255, 12] on button "Operation manager" at bounding box center [264, 19] width 233 height 39
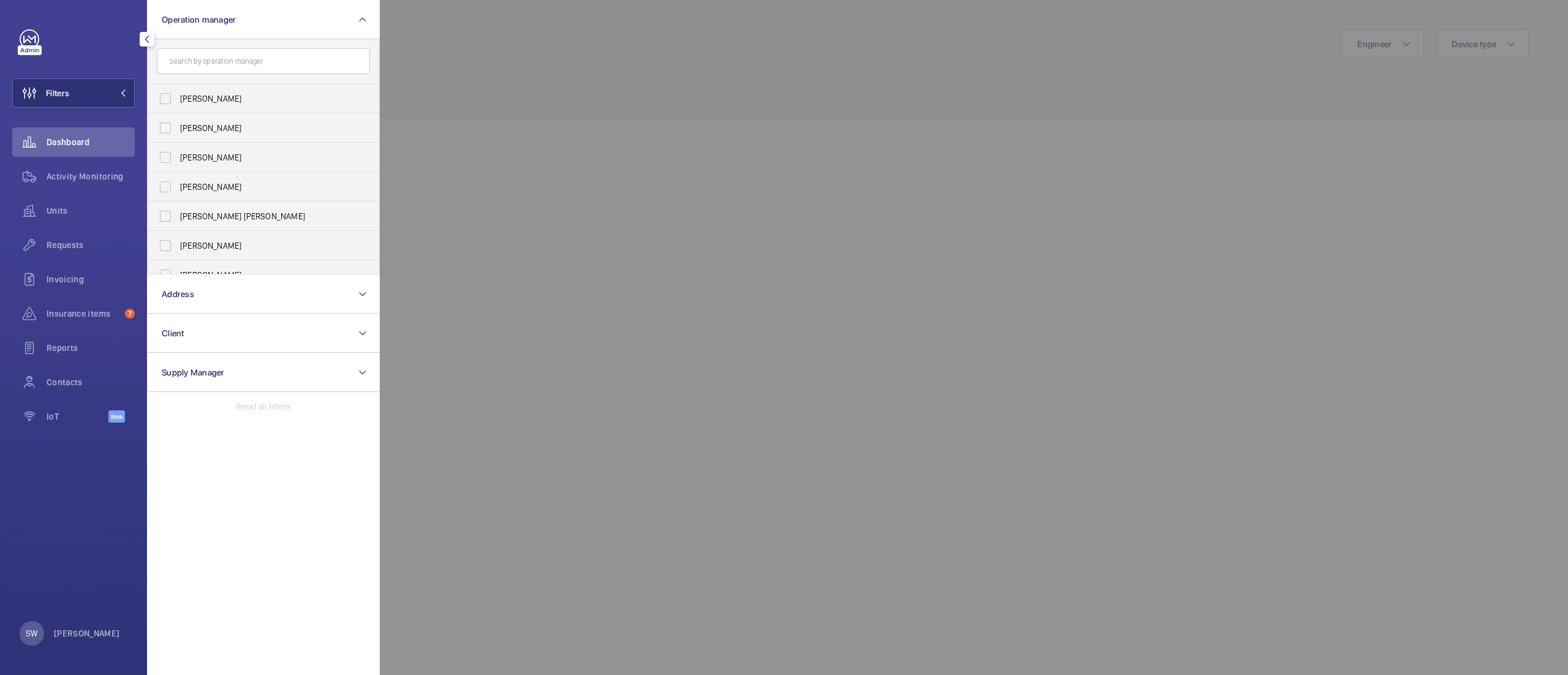
scroll to position [44, 0]
click at [205, 138] on span "[PERSON_NAME]" at bounding box center [264, 142] width 168 height 13
click at [177, 138] on input "[PERSON_NAME]" at bounding box center [165, 141] width 24 height 24
checkbox input "true"
click at [724, 117] on div at bounding box center [1164, 337] width 1568 height 675
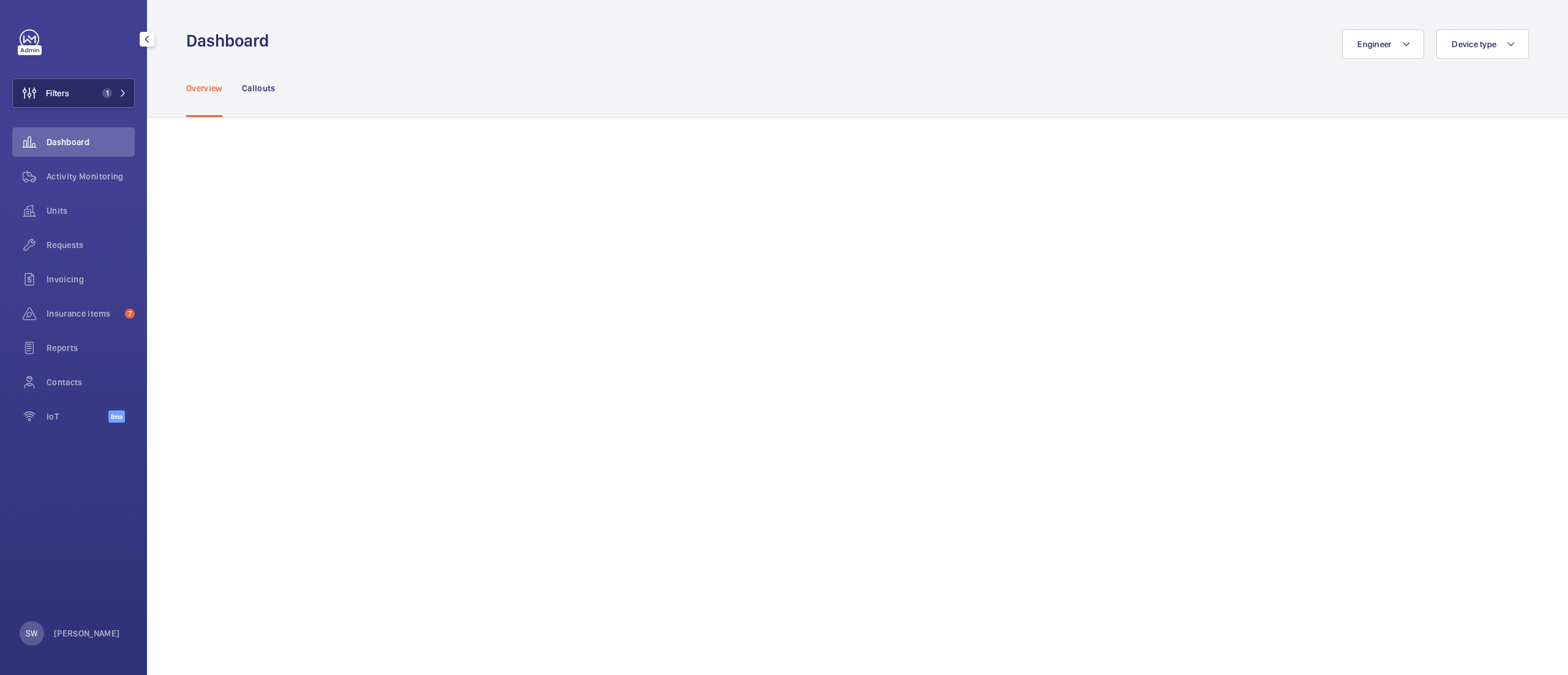
click at [106, 85] on button "Filters 1" at bounding box center [74, 93] width 122 height 29
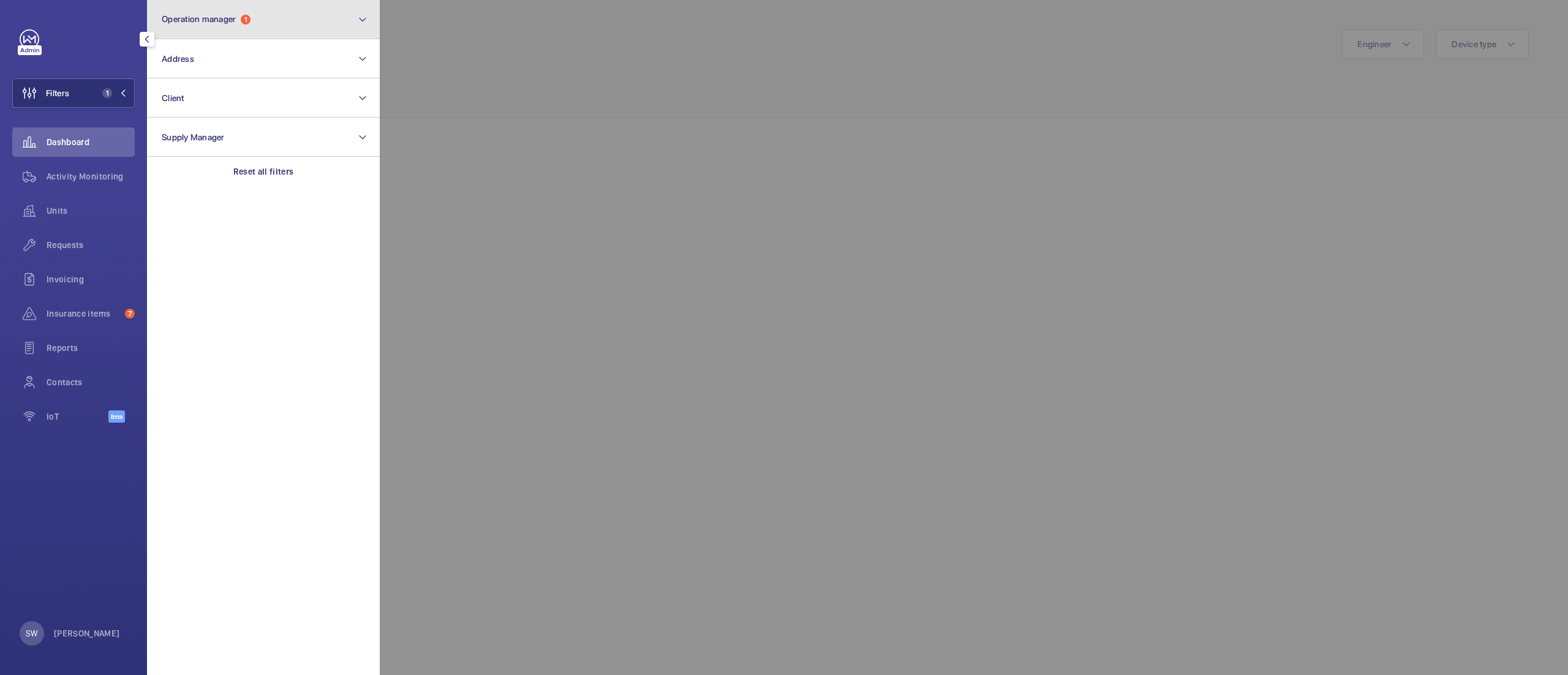
click at [284, 13] on button "Operation manager 1" at bounding box center [264, 19] width 233 height 39
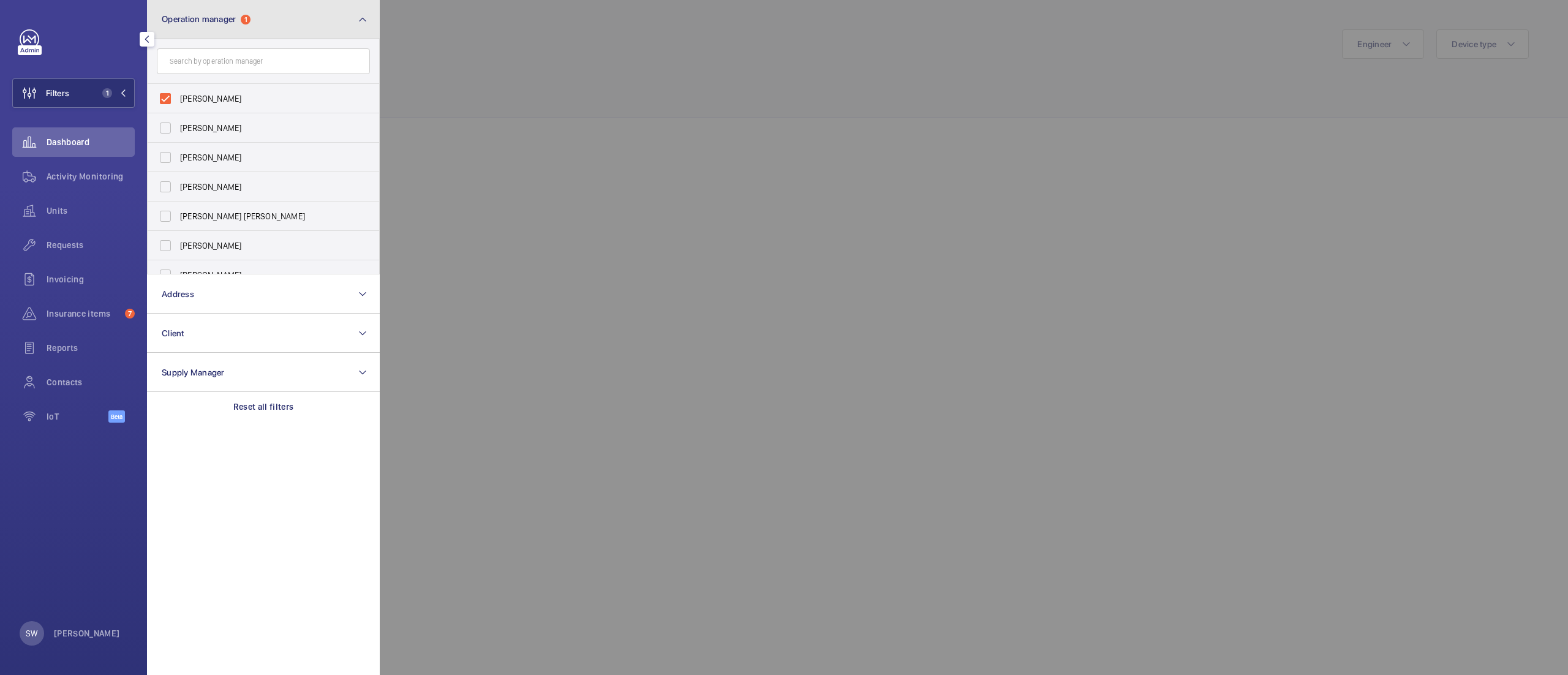
click at [340, 17] on button "Operation manager 1" at bounding box center [264, 19] width 233 height 39
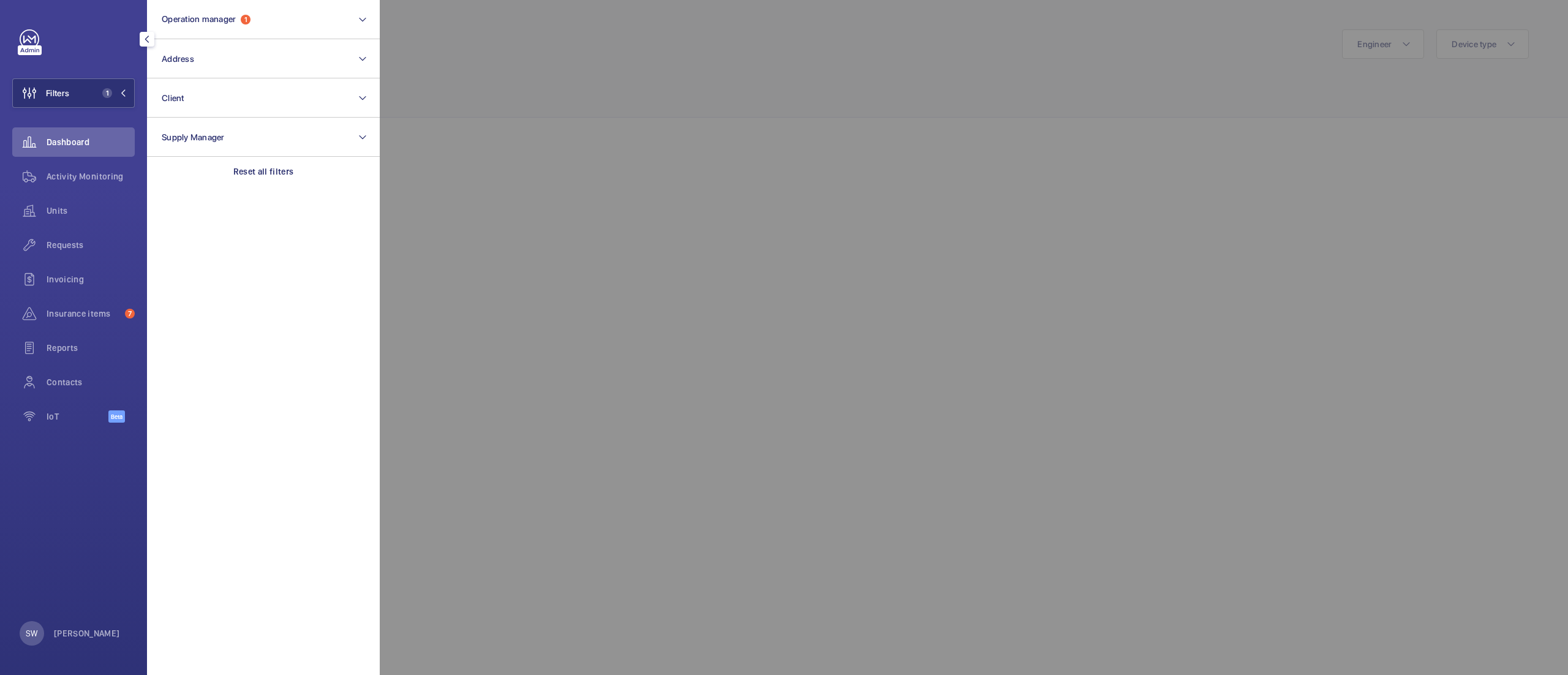
click at [620, 79] on div at bounding box center [1164, 337] width 1568 height 675
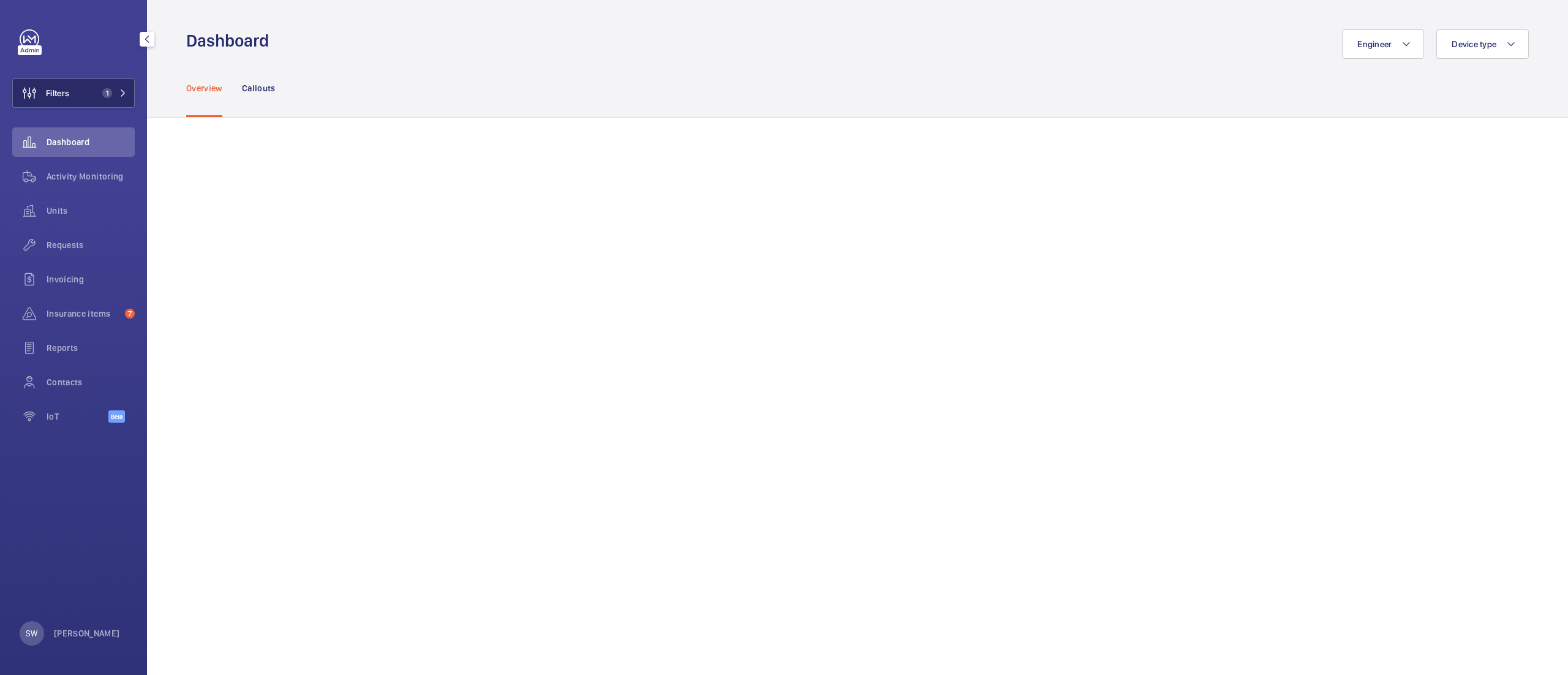
click at [99, 90] on span "1" at bounding box center [105, 93] width 15 height 10
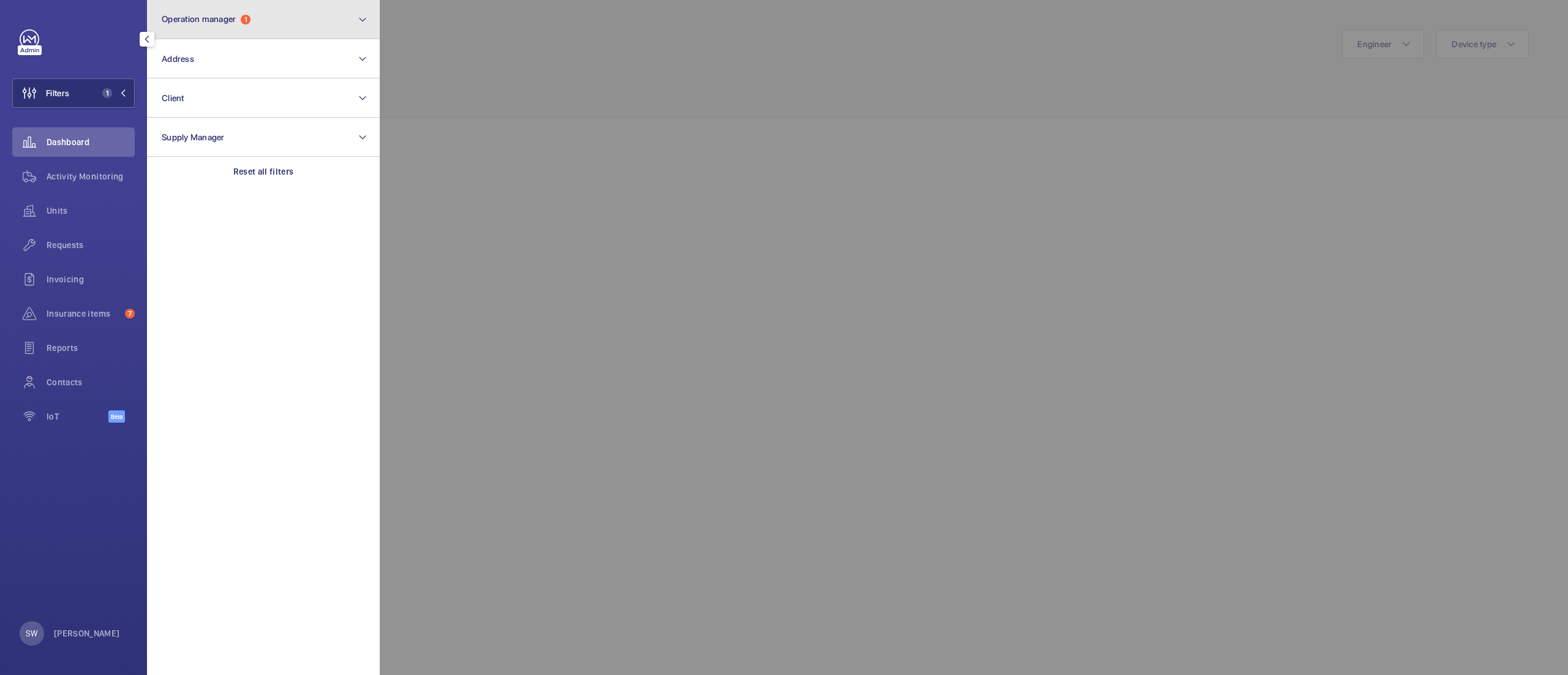
click at [320, 18] on button "Operation manager 1" at bounding box center [264, 19] width 233 height 39
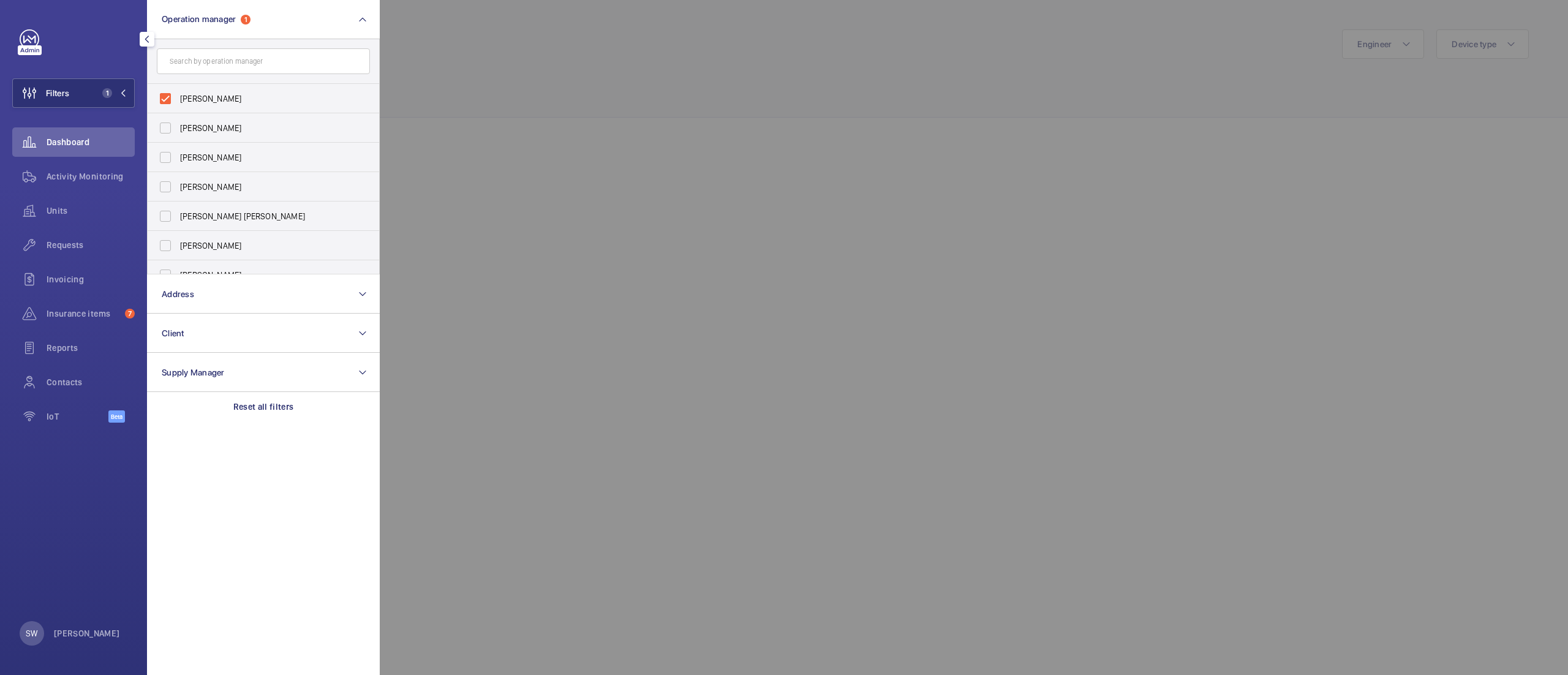
drag, startPoint x: 380, startPoint y: 136, endPoint x: 380, endPoint y: 151, distance: 15.0
click at [380, 151] on div at bounding box center [1164, 337] width 1568 height 675
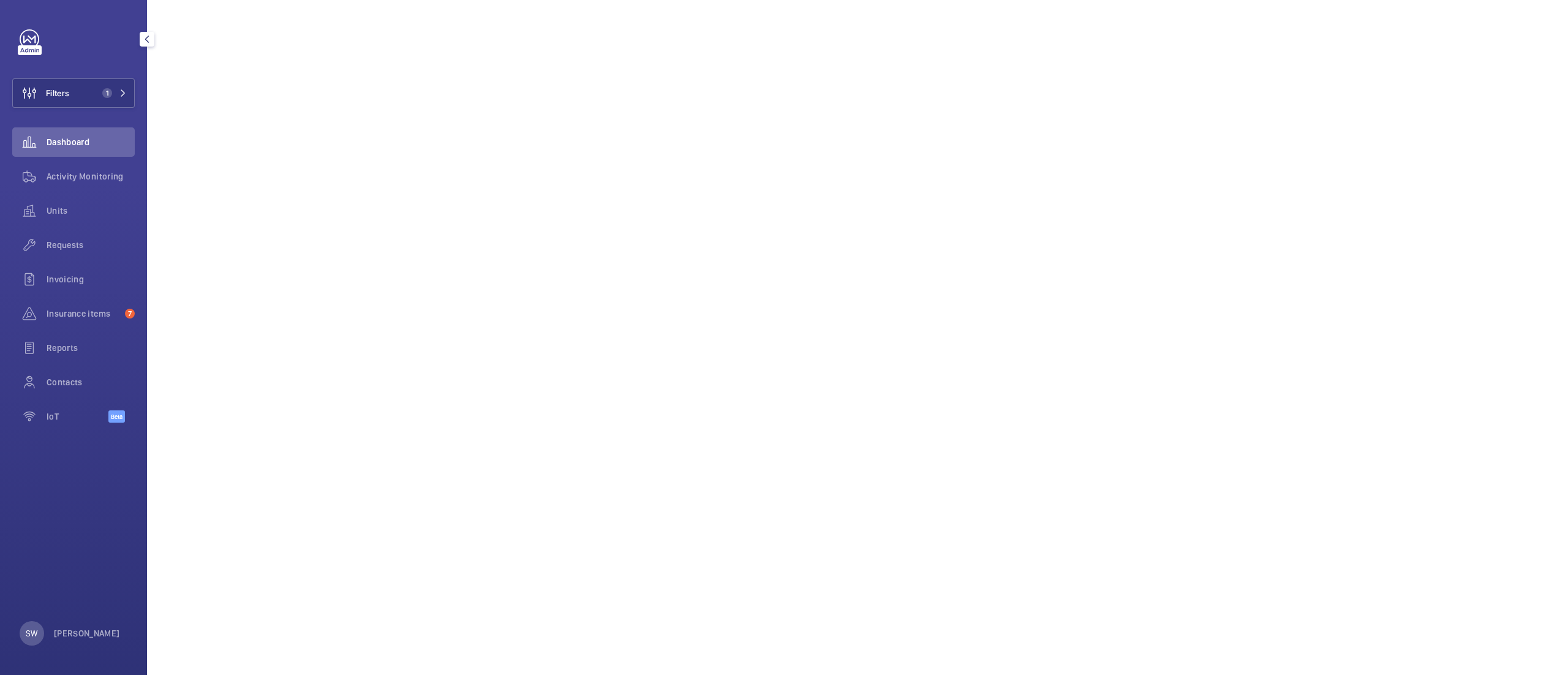
scroll to position [490, 0]
click at [74, 106] on button "Filters 1" at bounding box center [74, 93] width 122 height 29
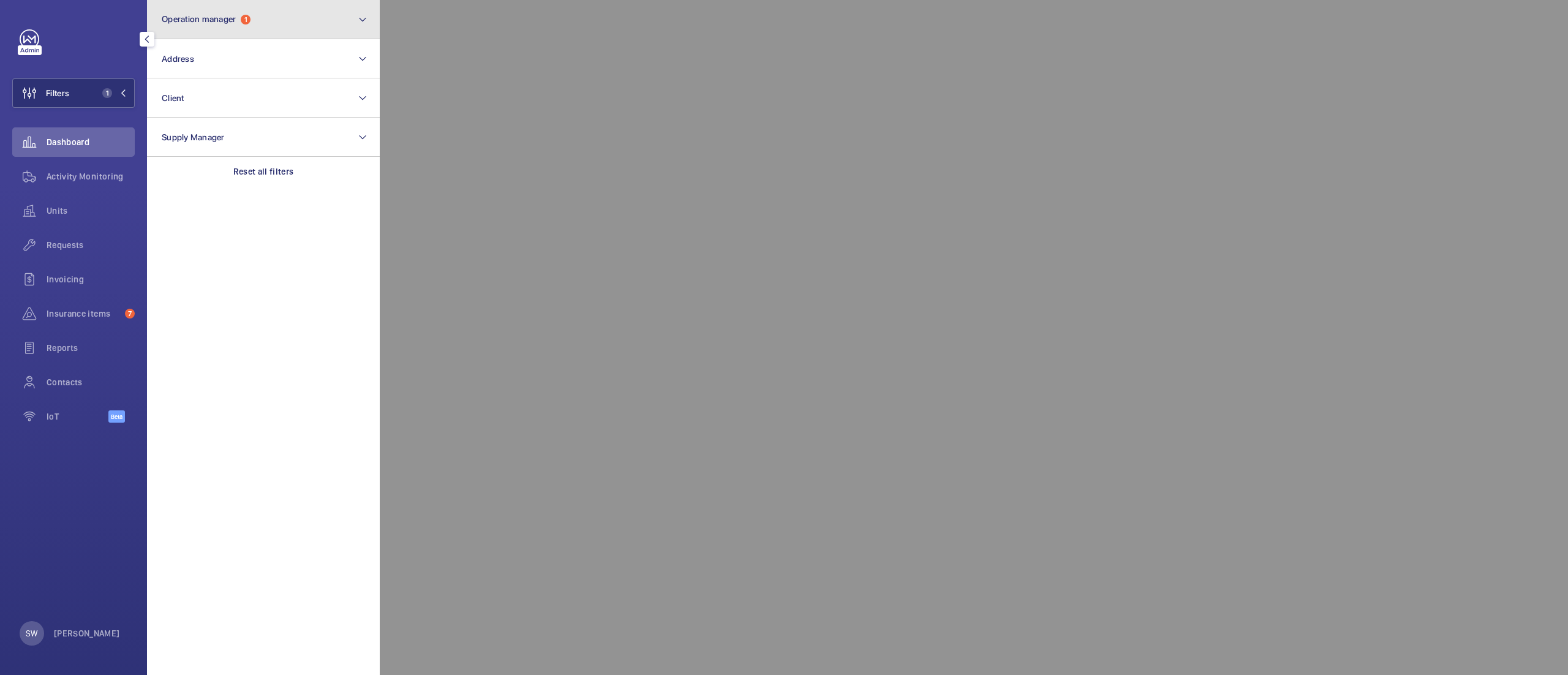
click at [228, 19] on span "Operation manager" at bounding box center [198, 19] width 74 height 10
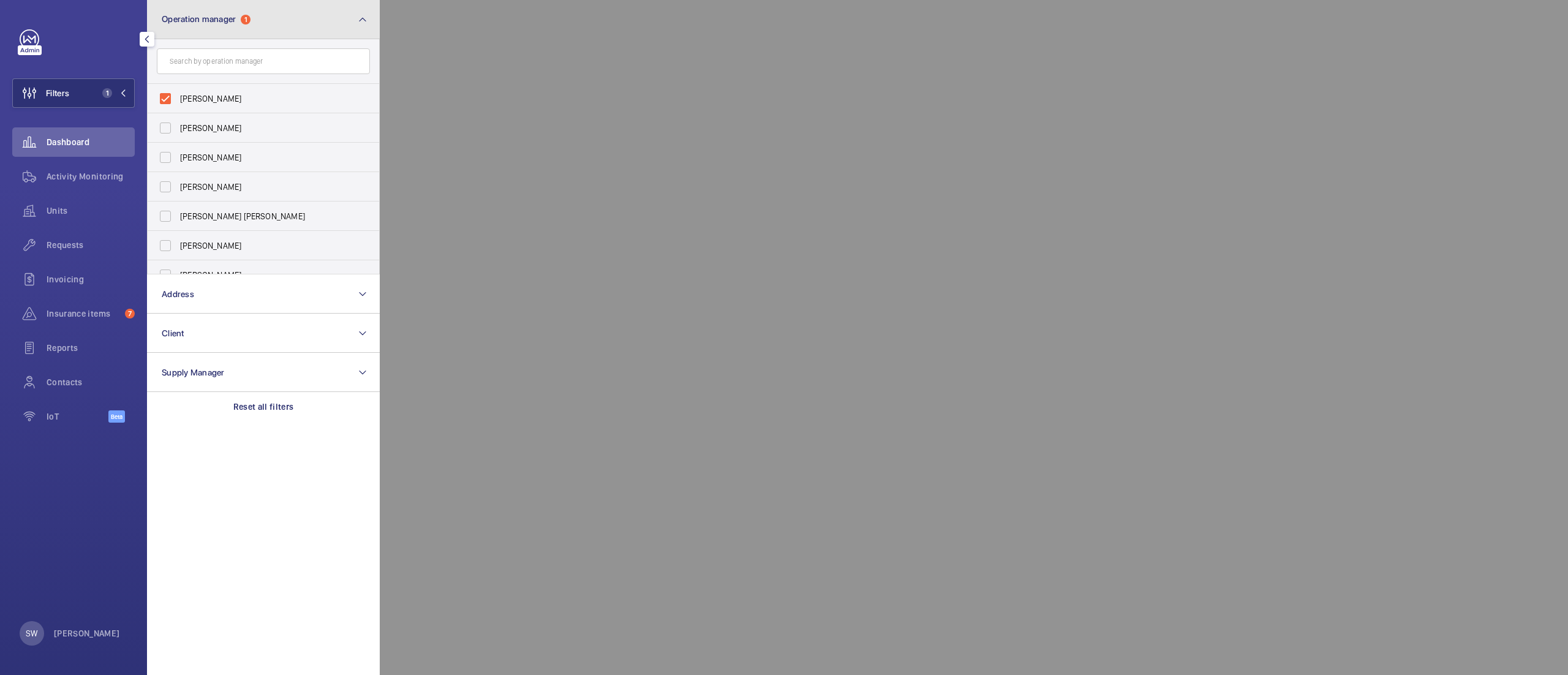
click at [282, 12] on button "Operation manager 1" at bounding box center [264, 19] width 233 height 39
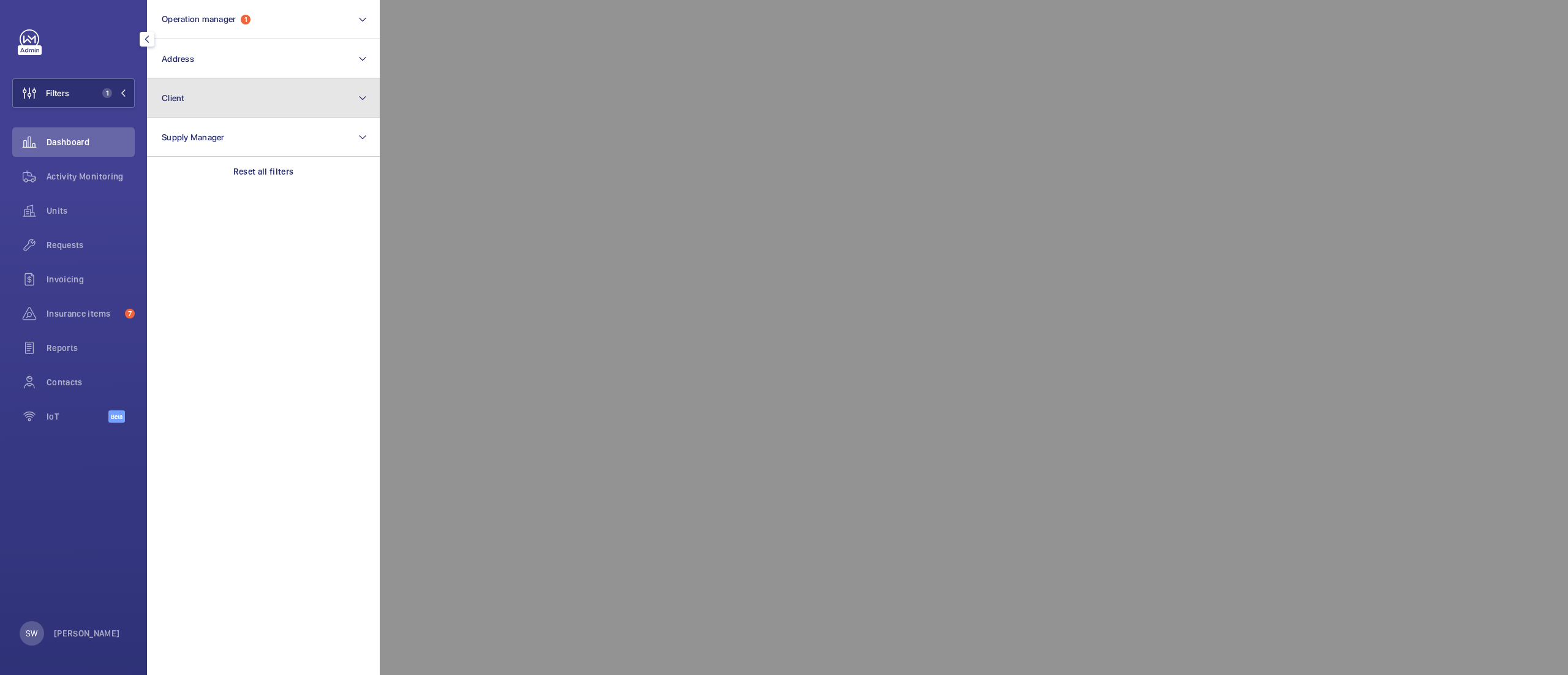
click at [250, 93] on button "Client" at bounding box center [264, 98] width 233 height 39
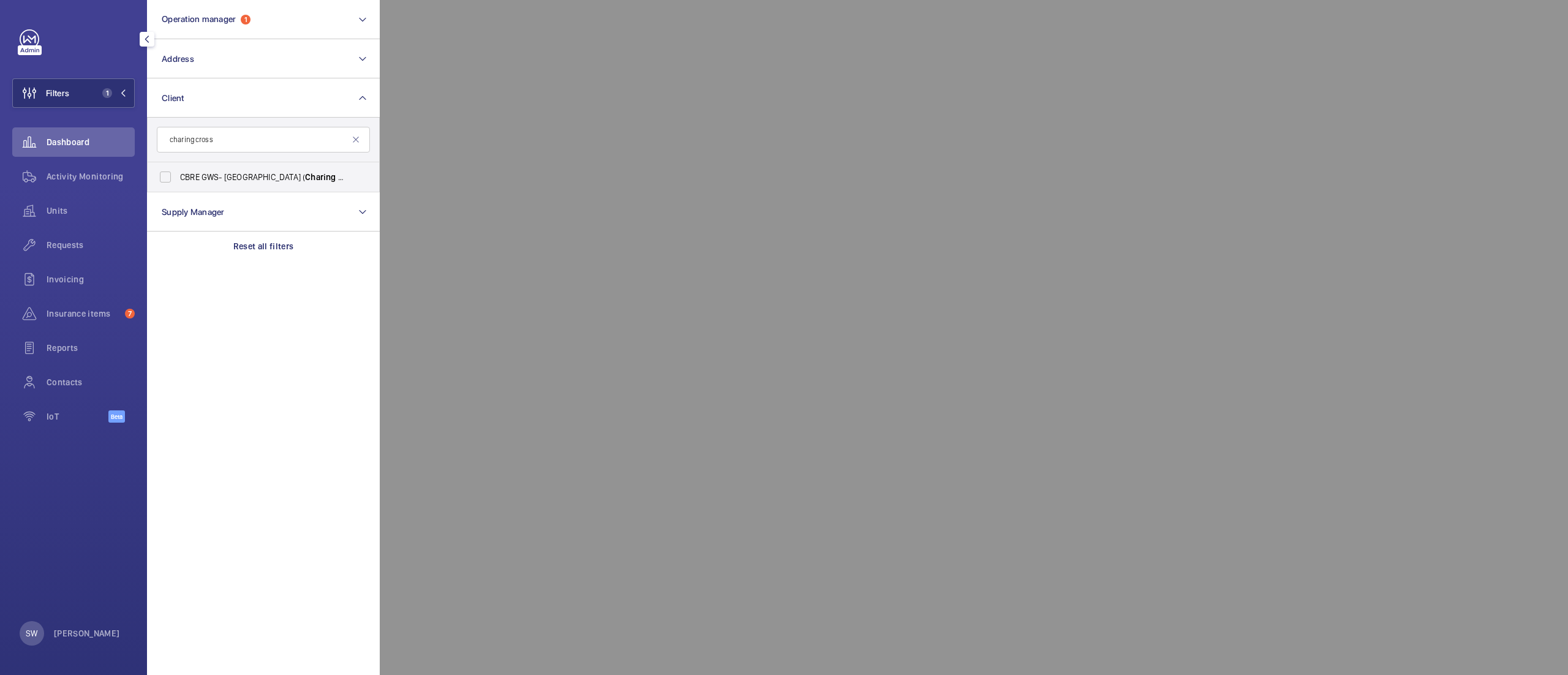
type input "charing cross"
click at [213, 175] on span "CBRE GWS- Imperial Hospital ( Charing Cross )" at bounding box center [264, 176] width 168 height 13
click at [177, 175] on input "CBRE GWS- Imperial Hospital ( Charing Cross )" at bounding box center [165, 176] width 24 height 24
checkbox input "true"
click at [72, 218] on div "Units" at bounding box center [74, 210] width 122 height 29
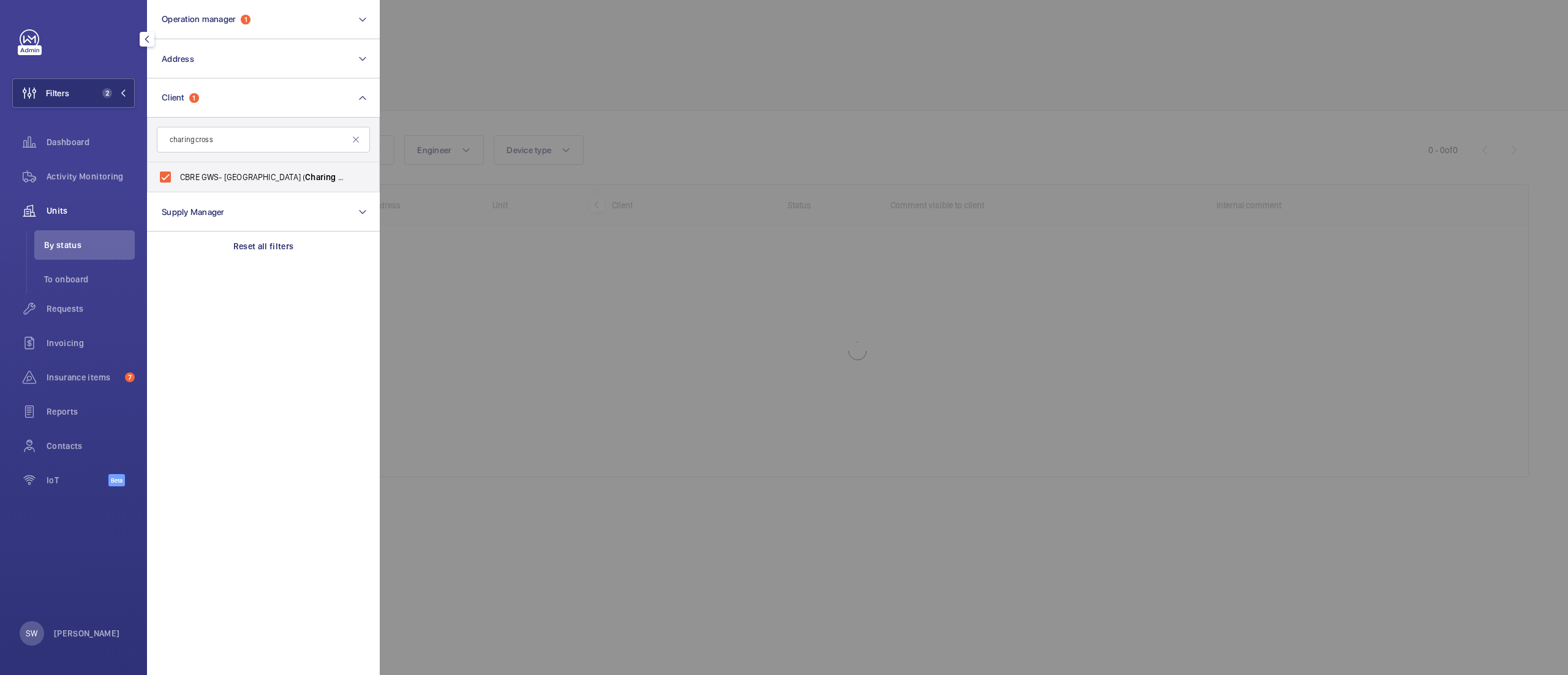
click at [749, 90] on div at bounding box center [1164, 337] width 1568 height 675
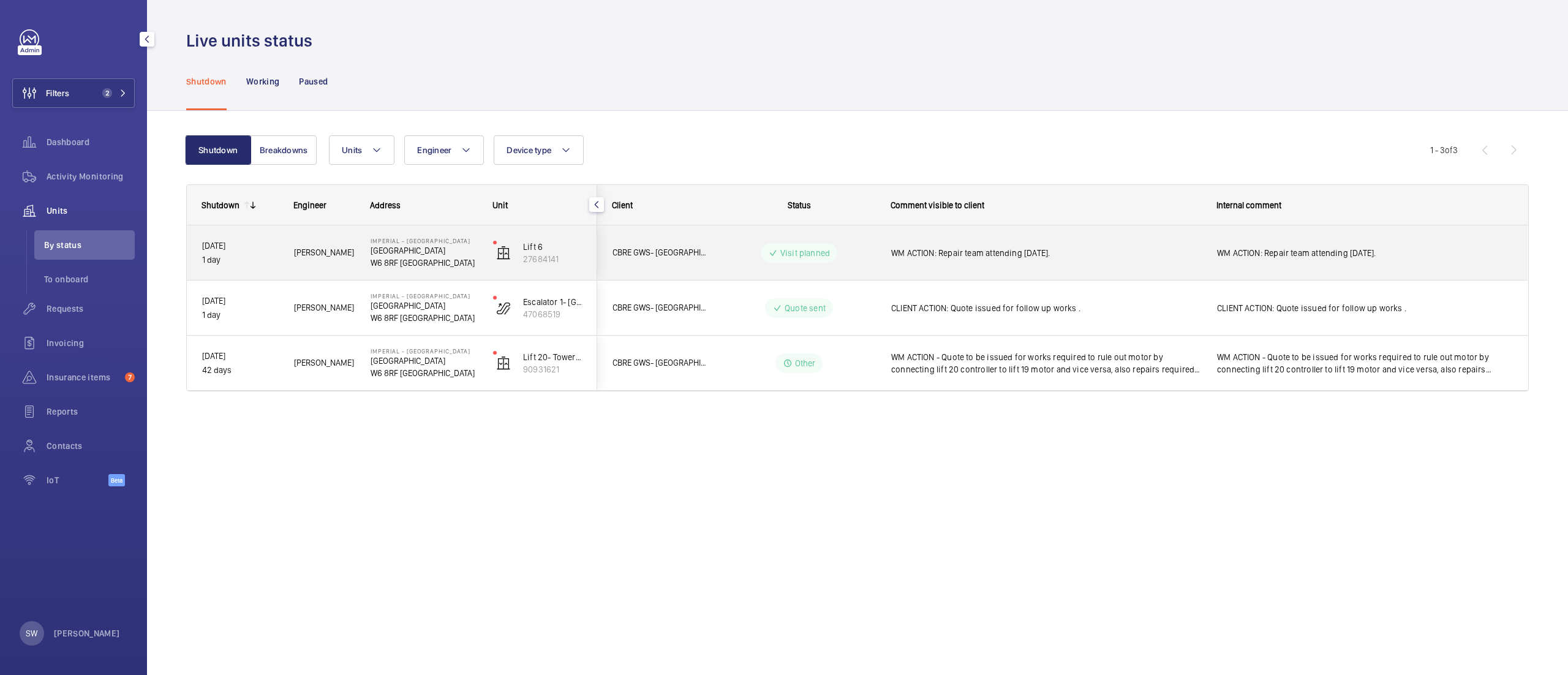
click at [1072, 235] on div "WM ACTION: Repair team attending 14th August." at bounding box center [1039, 253] width 325 height 53
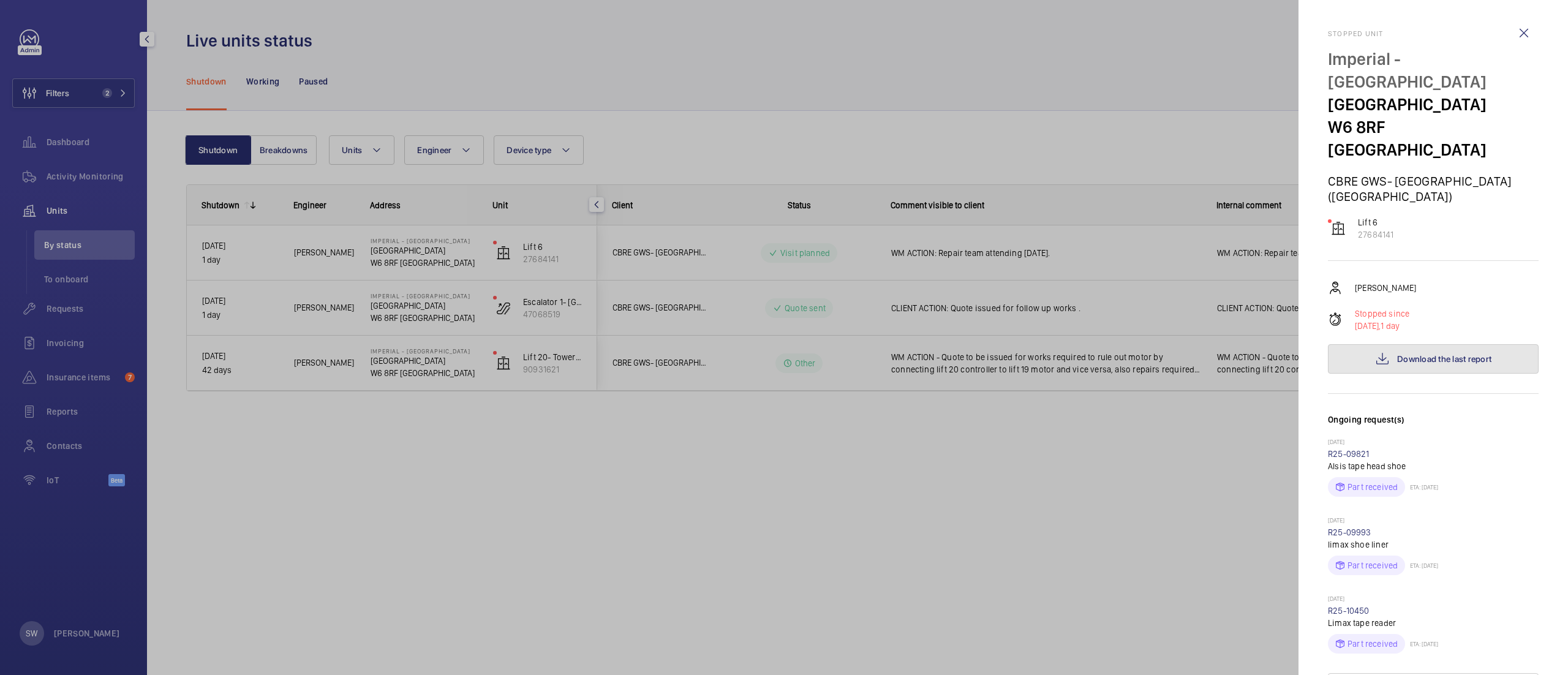
click at [1451, 345] on button "Download the last report" at bounding box center [1433, 358] width 211 height 29
click at [589, 475] on div at bounding box center [784, 337] width 1568 height 675
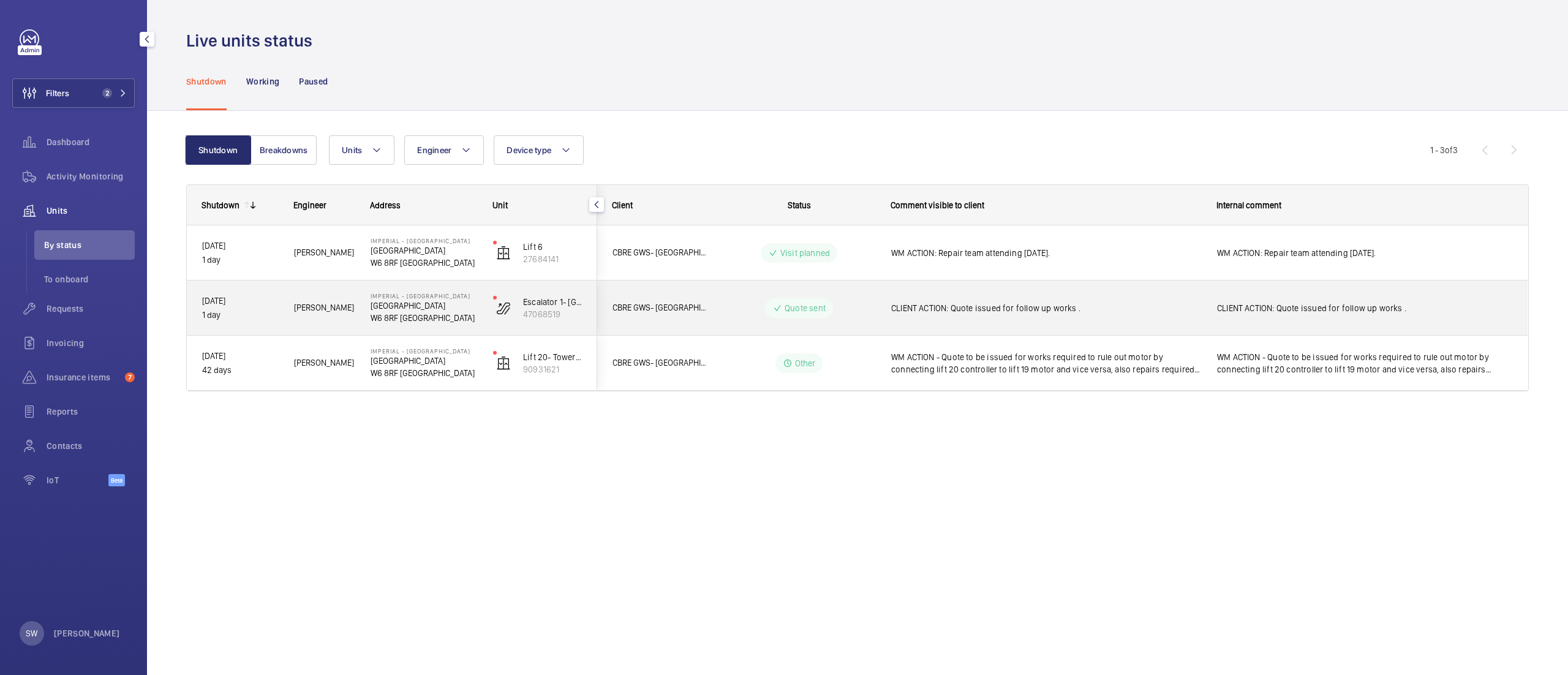
click at [1058, 308] on span "CLIENT ACTION: Quote issued for follow up works ." at bounding box center [1046, 308] width 310 height 13
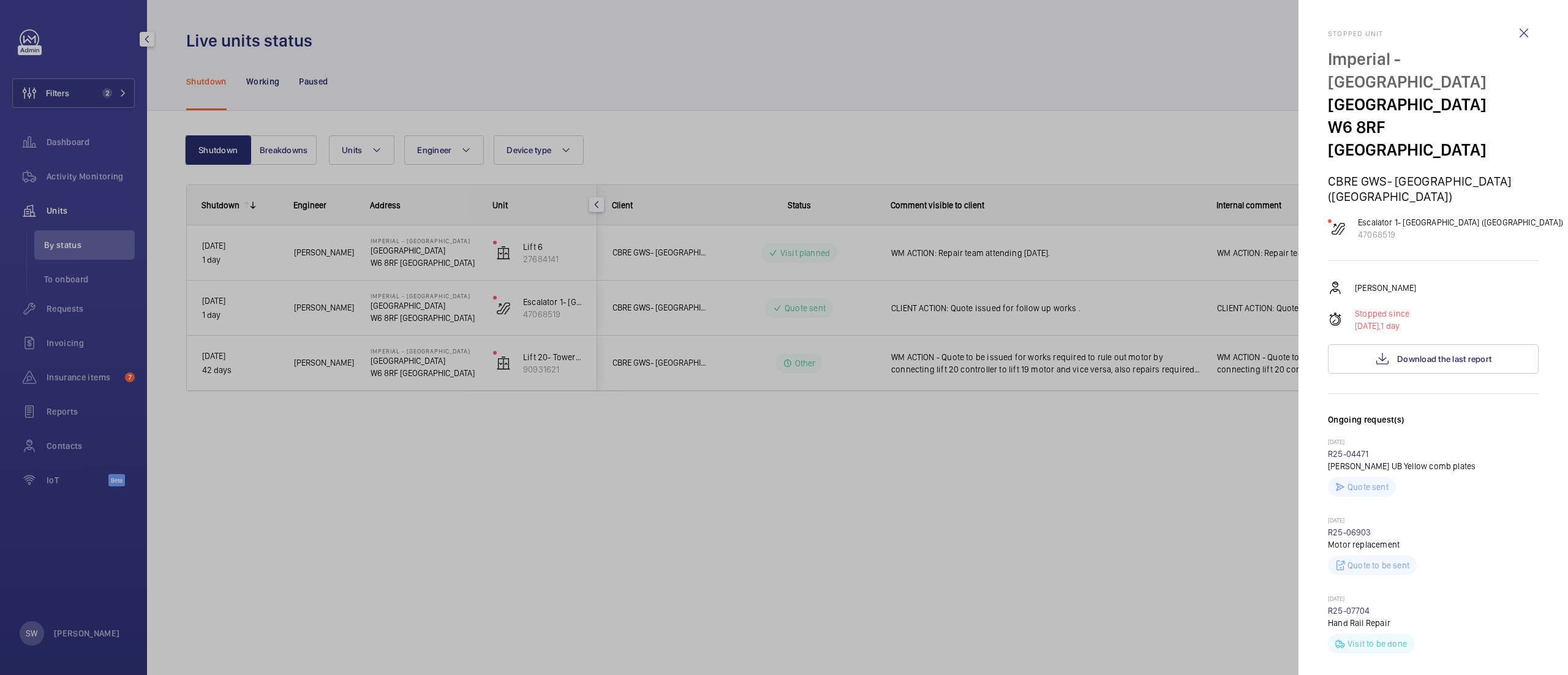
click at [1043, 433] on div at bounding box center [784, 337] width 1568 height 675
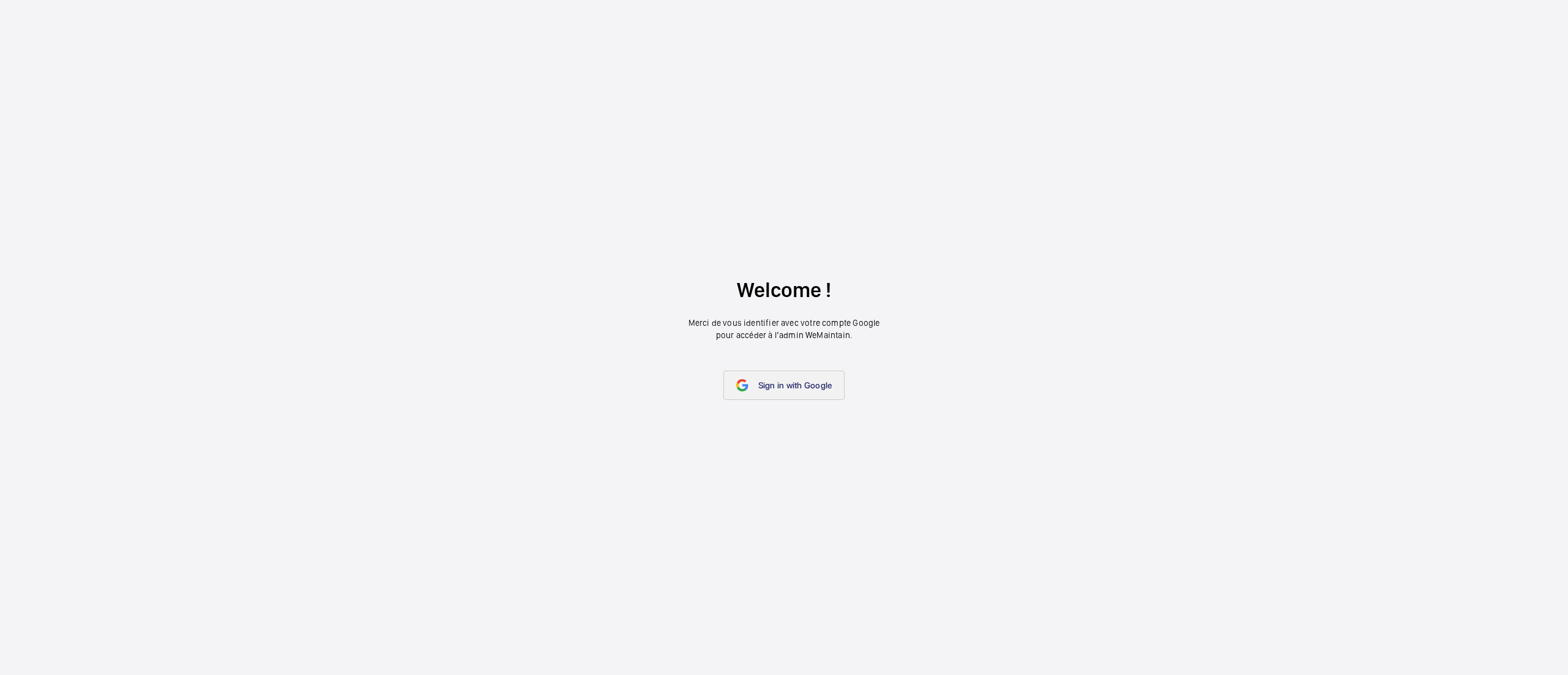
click at [771, 378] on link "Sign in with Google" at bounding box center [785, 385] width 122 height 29
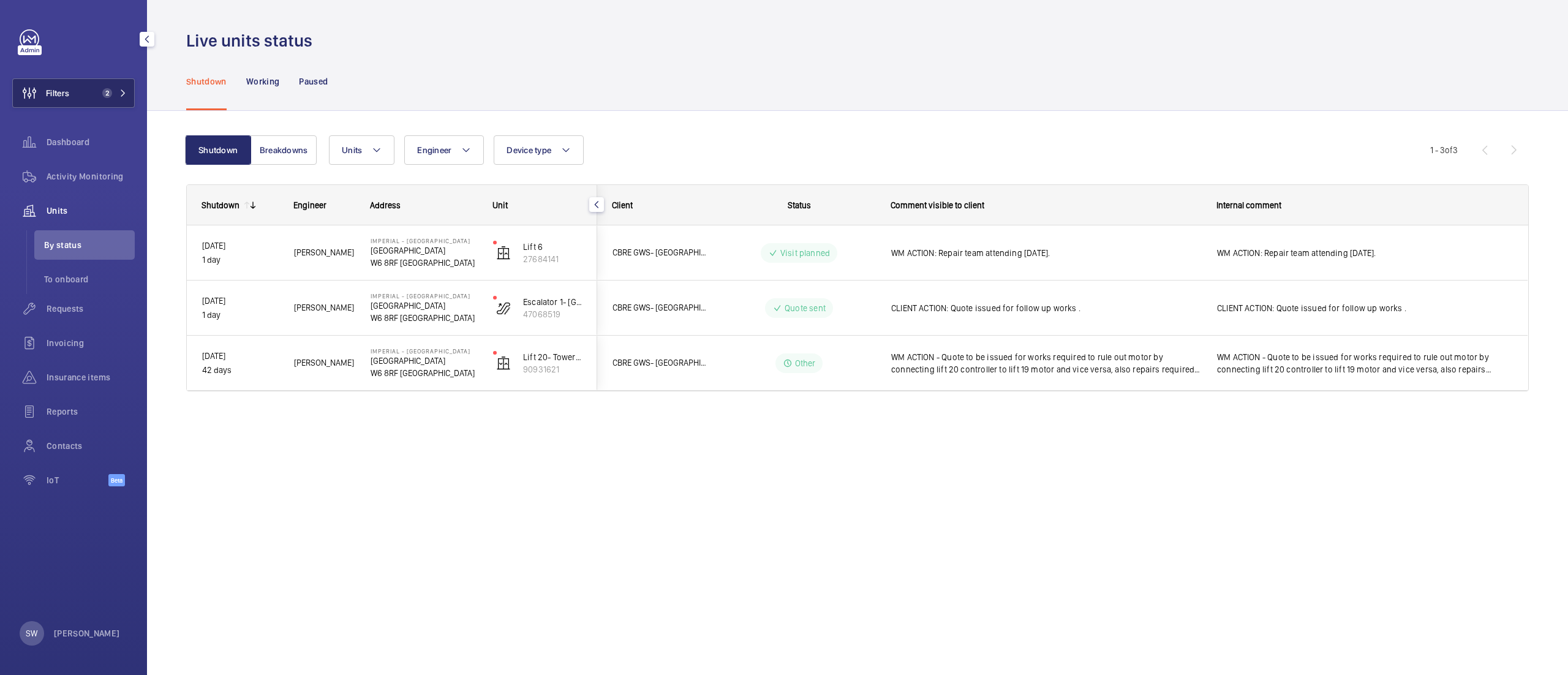
click at [93, 105] on button "Filters 2" at bounding box center [74, 93] width 122 height 29
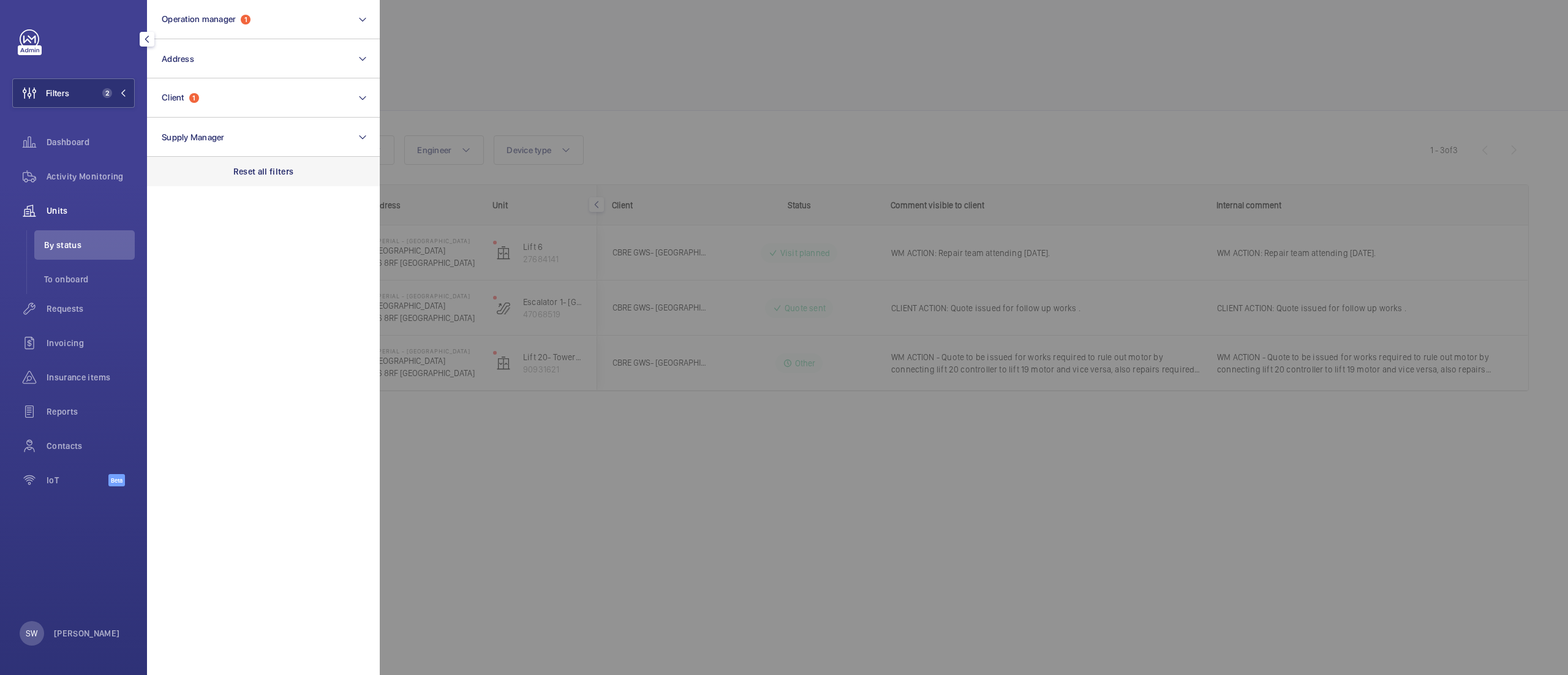
click at [283, 177] on div "Reset all filters" at bounding box center [264, 171] width 233 height 29
click at [724, 164] on div at bounding box center [1164, 337] width 1568 height 675
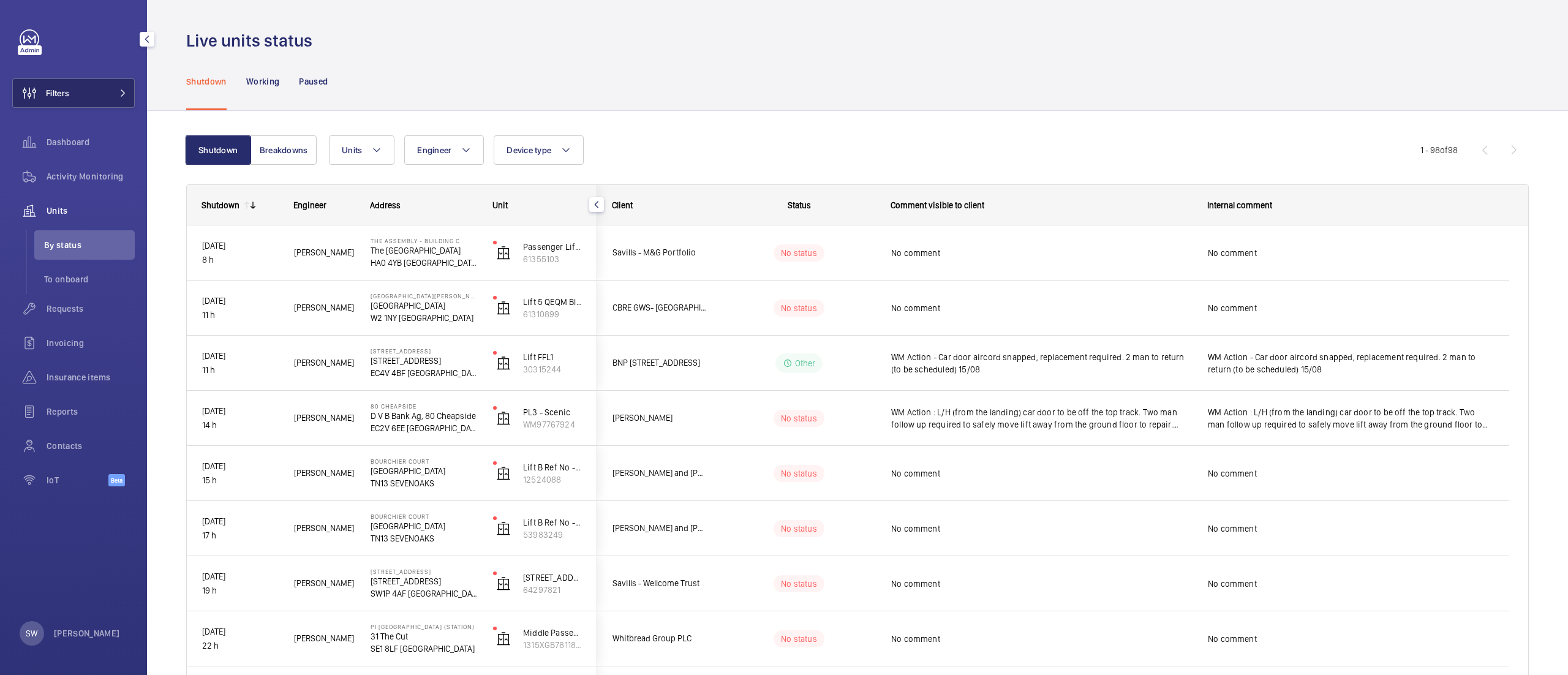
click at [104, 83] on button "Filters" at bounding box center [74, 93] width 122 height 29
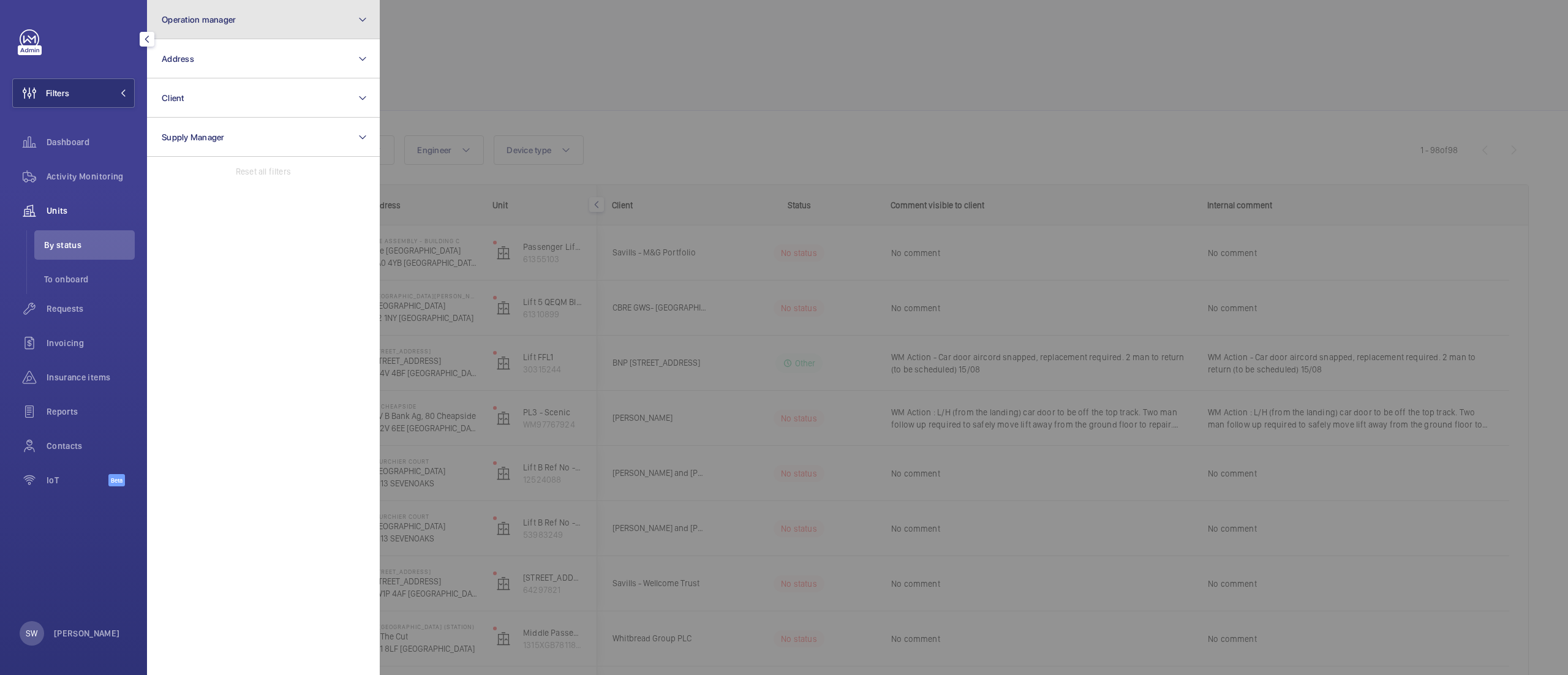
click at [261, 7] on button "Operation manager" at bounding box center [264, 19] width 233 height 39
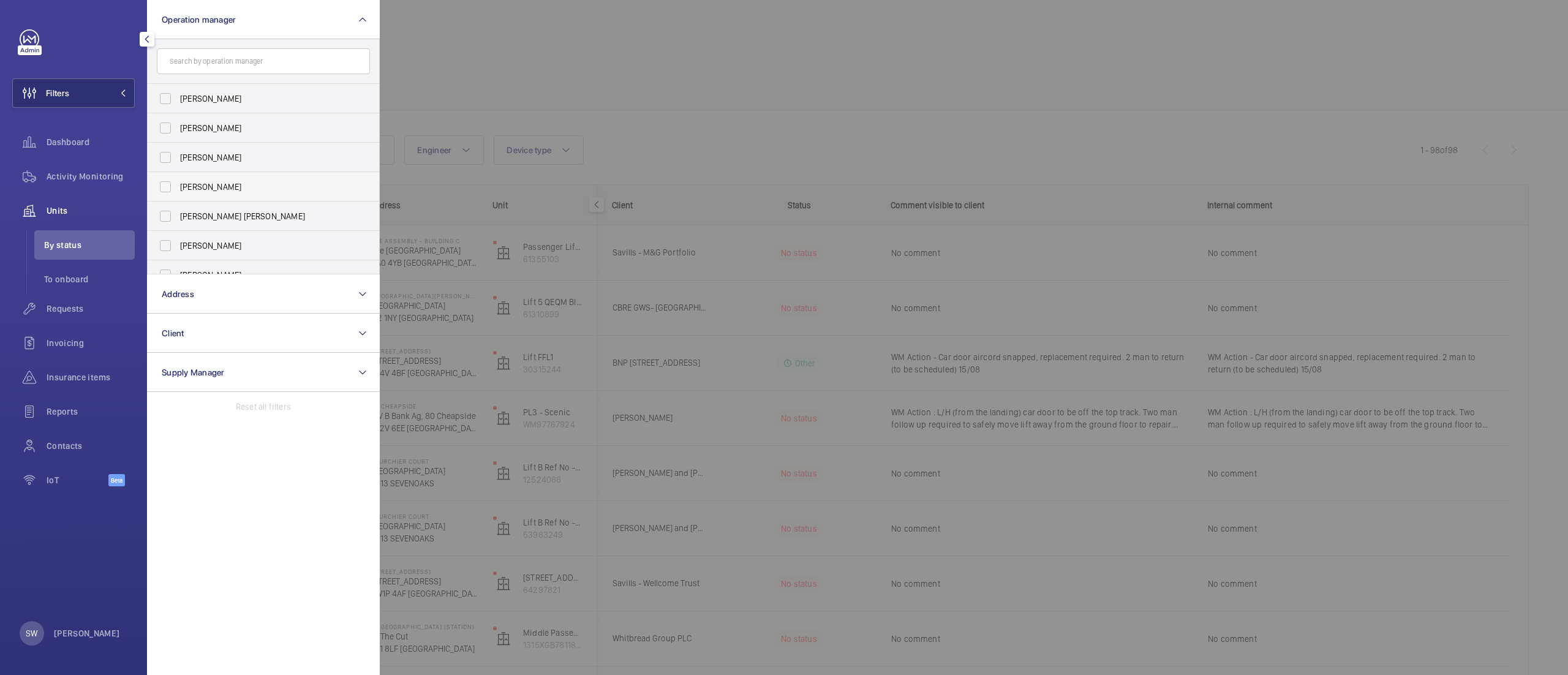
click at [214, 191] on span "[PERSON_NAME]" at bounding box center [264, 187] width 168 height 13
click at [177, 191] on input "[PERSON_NAME]" at bounding box center [165, 187] width 24 height 24
checkbox input "true"
drag, startPoint x: 1557, startPoint y: 122, endPoint x: 1567, endPoint y: 225, distance: 103.5
click at [1567, 225] on div at bounding box center [1164, 337] width 1568 height 675
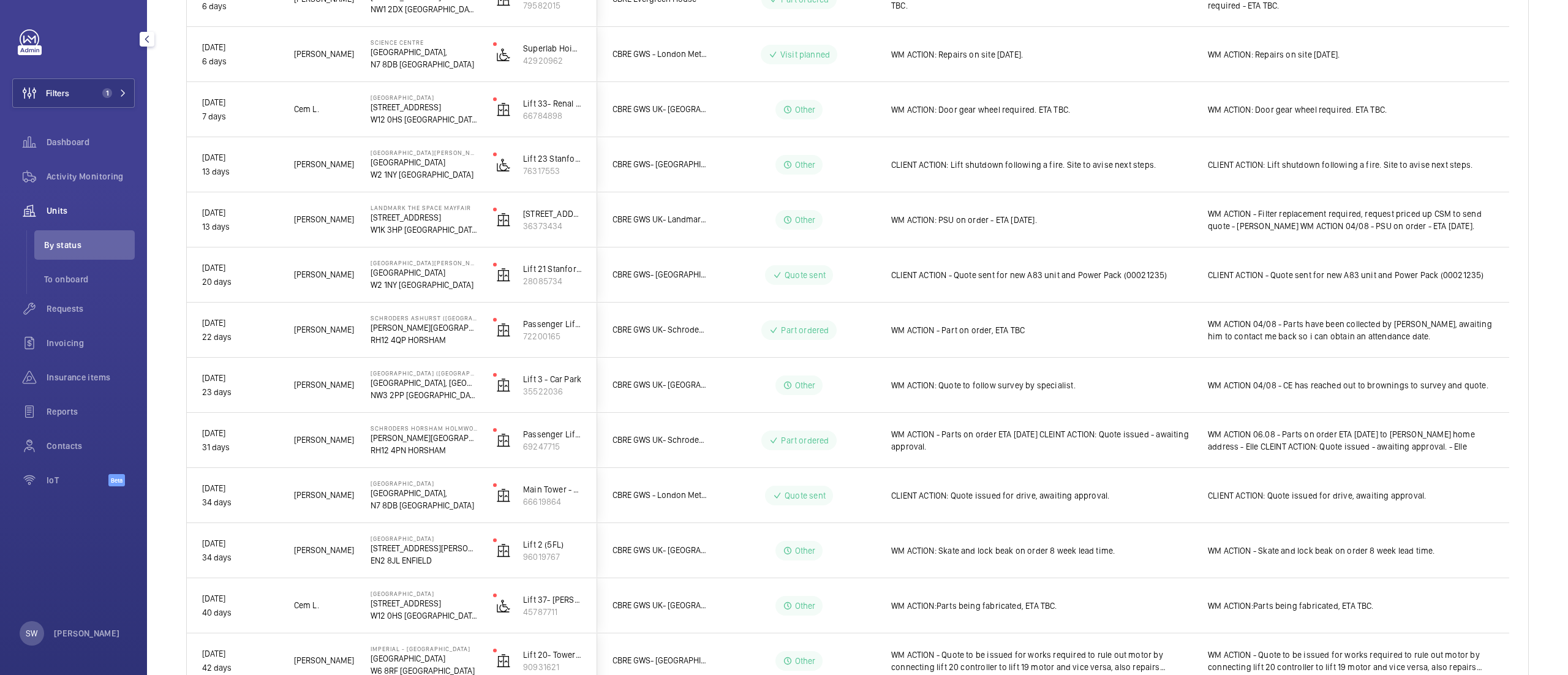
scroll to position [712, 0]
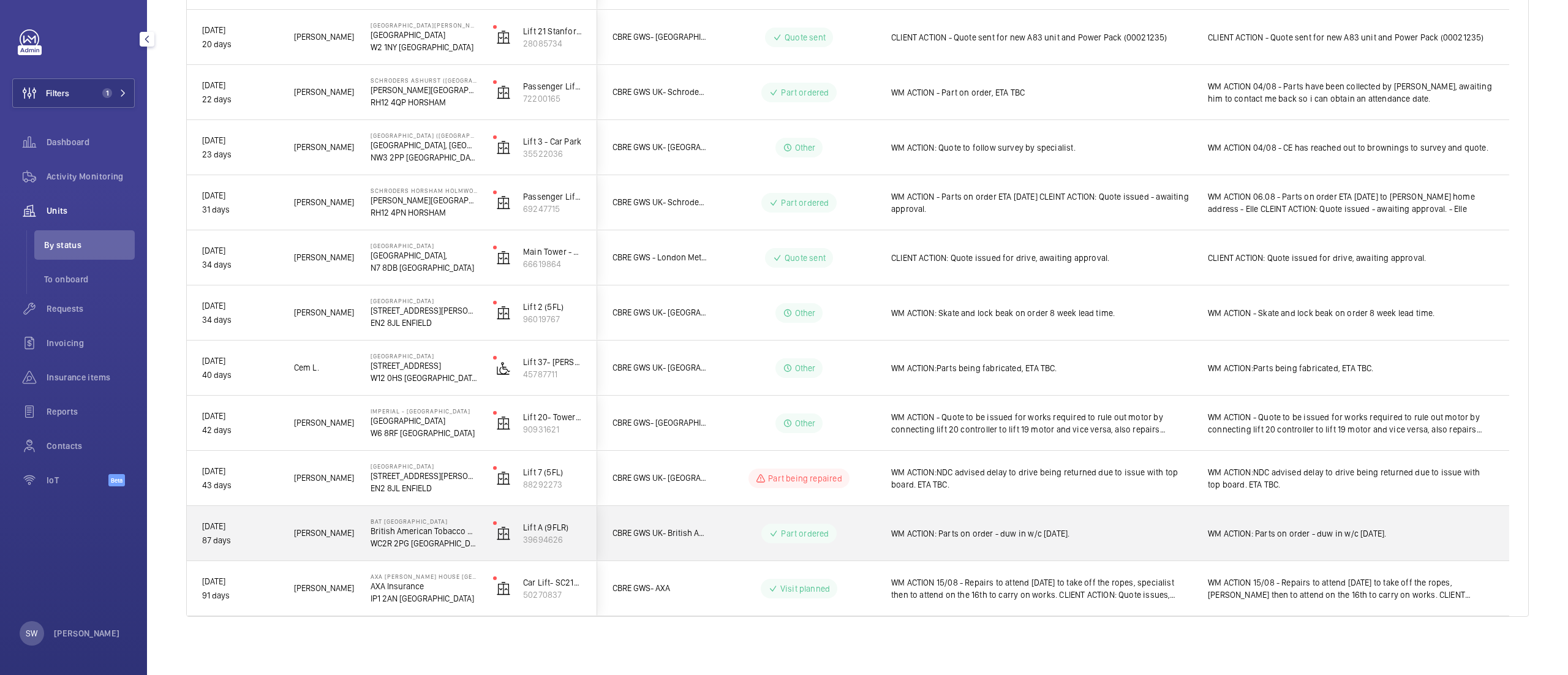
click at [1115, 525] on div "WM ACTION: Parts on order - duw in w/c 11th August." at bounding box center [1041, 534] width 300 height 28
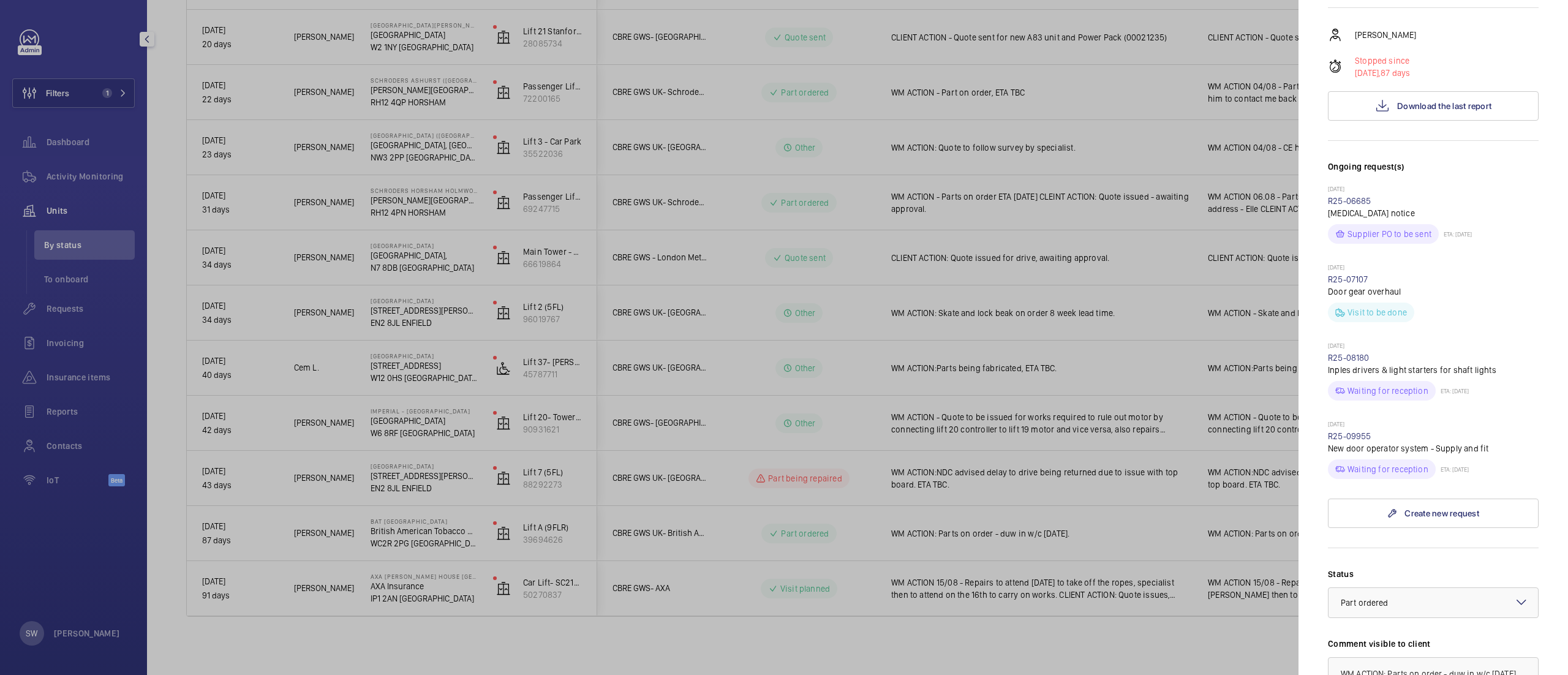
scroll to position [400, 0]
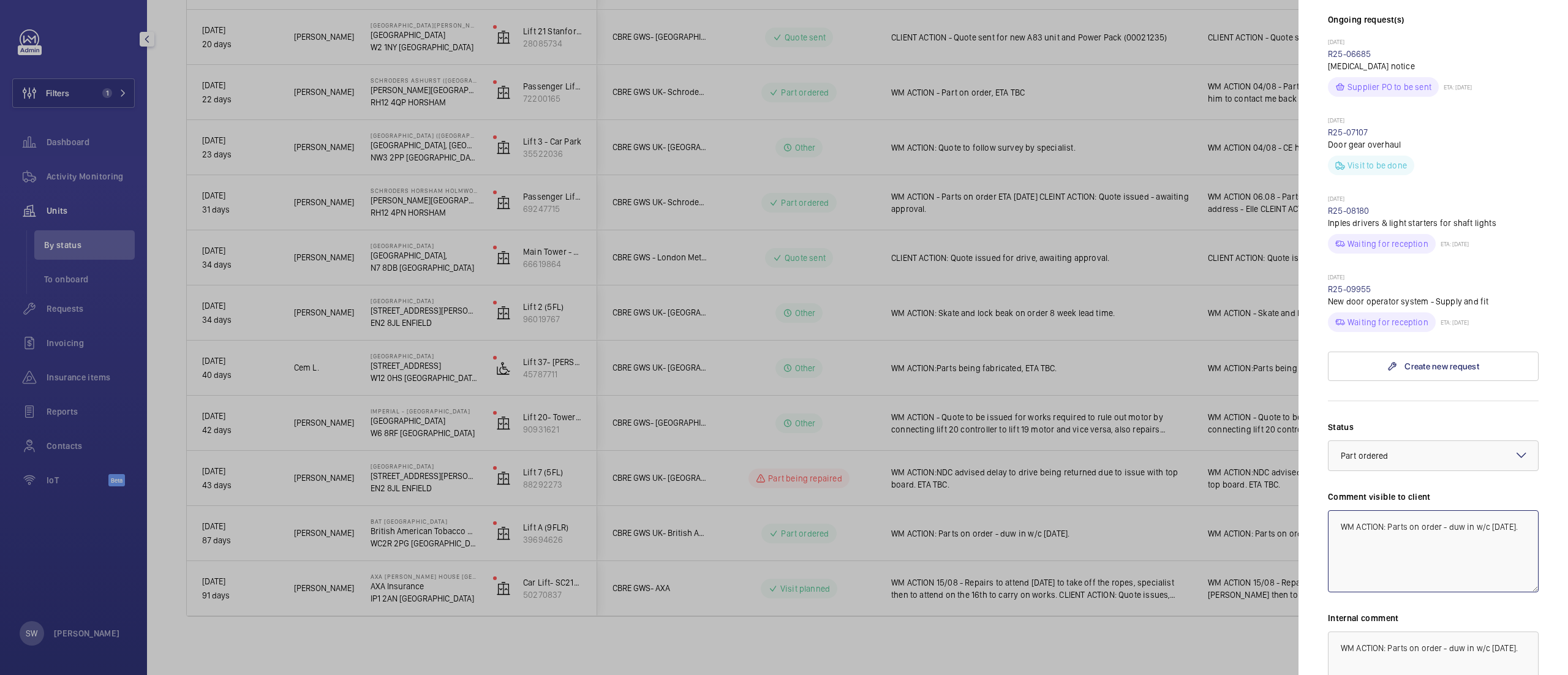
drag, startPoint x: 1388, startPoint y: 525, endPoint x: 1427, endPoint y: 549, distance: 45.8
click at [1427, 549] on textarea "WM ACTION: Parts on order - duw in w/c 11th August." at bounding box center [1433, 551] width 211 height 82
drag, startPoint x: 1499, startPoint y: 524, endPoint x: 1320, endPoint y: 521, distance: 179.0
click at [1320, 521] on mat-sidenav "Stopped unit BAT Globe House British American Tobacco Global Headquarters WC2R …" at bounding box center [1433, 337] width 269 height 675
type textarea "WM ACTION: Booked in for 21st August."
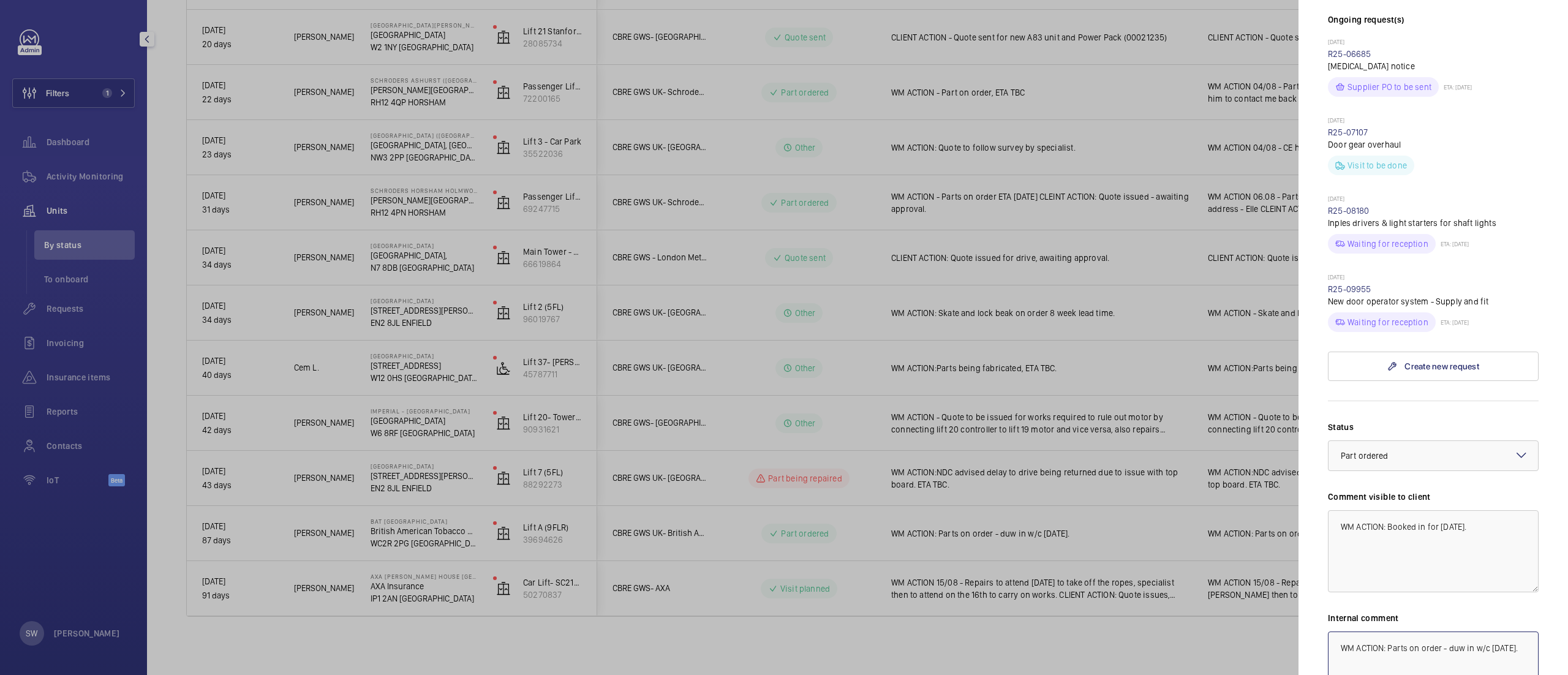
drag, startPoint x: 1382, startPoint y: 663, endPoint x: 1262, endPoint y: 637, distance: 122.8
click at [1262, 637] on mat-sidenav-container "Filters 1 Dashboard Activity Monitoring Units By status To onboard Requests Inv…" at bounding box center [784, 337] width 1568 height 675
paste textarea "Booked in for 21st"
type textarea "WM ACTION: Booked in for 21st August."
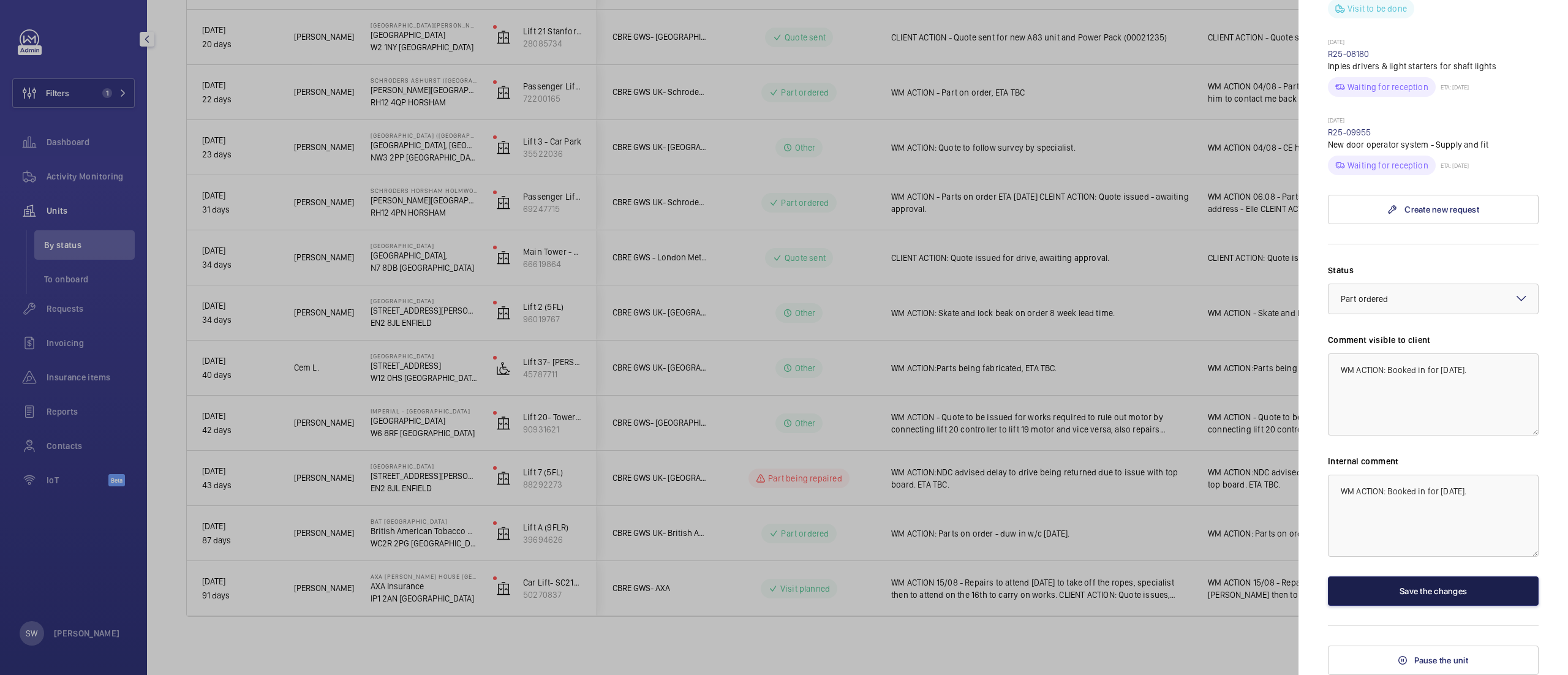
click at [1392, 588] on button "Save the changes" at bounding box center [1433, 591] width 211 height 29
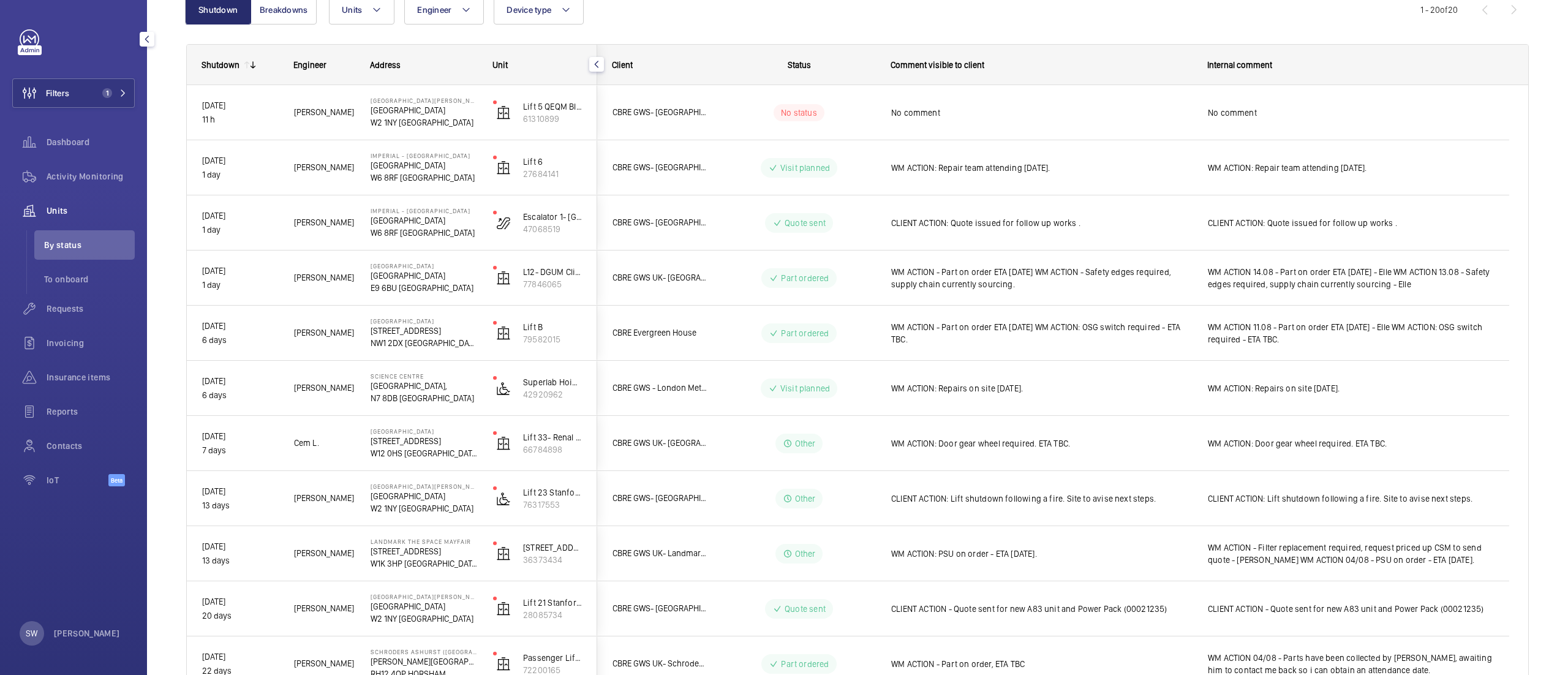
scroll to position [143, 0]
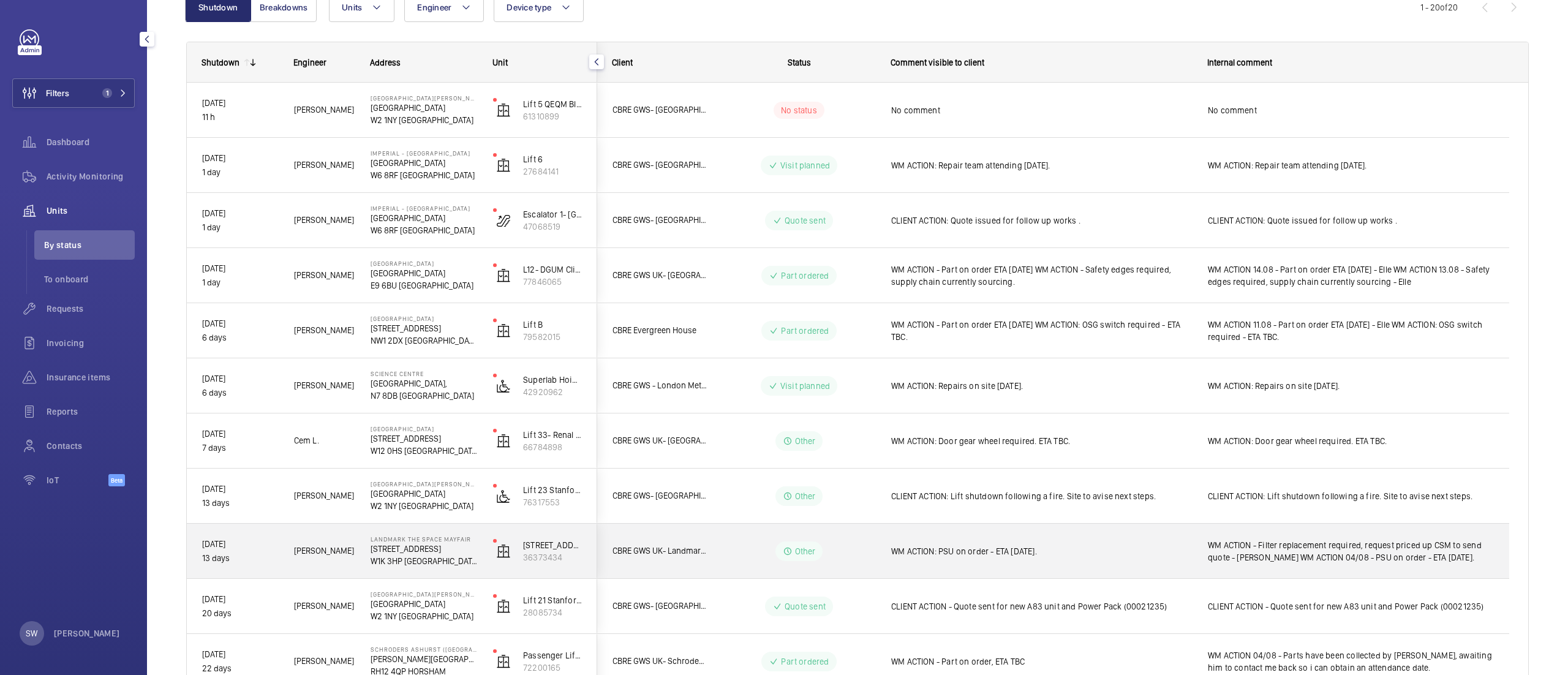
click at [1284, 537] on div "WM ACTION - Filter replacement required, request priced up CSM to send quote - …" at bounding box center [1351, 551] width 286 height 28
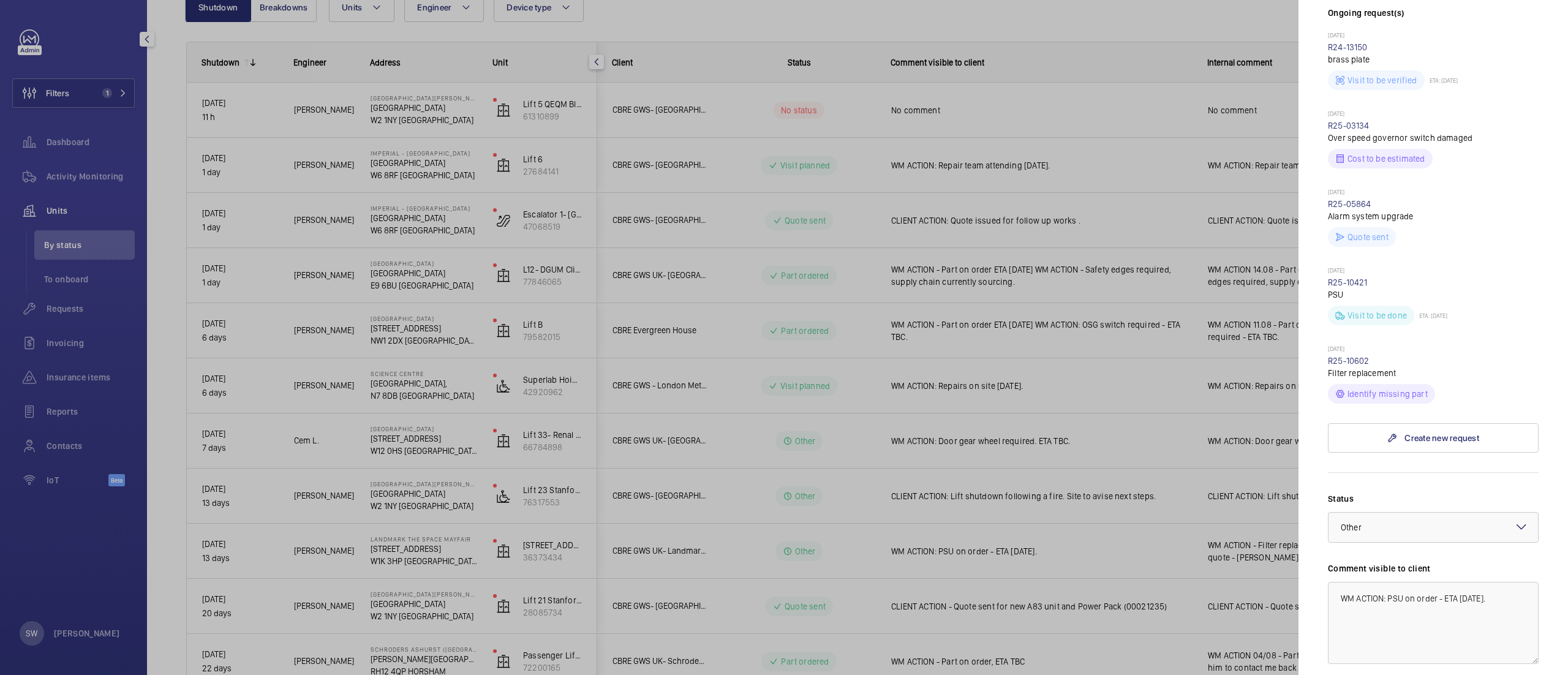
scroll to position [440, 0]
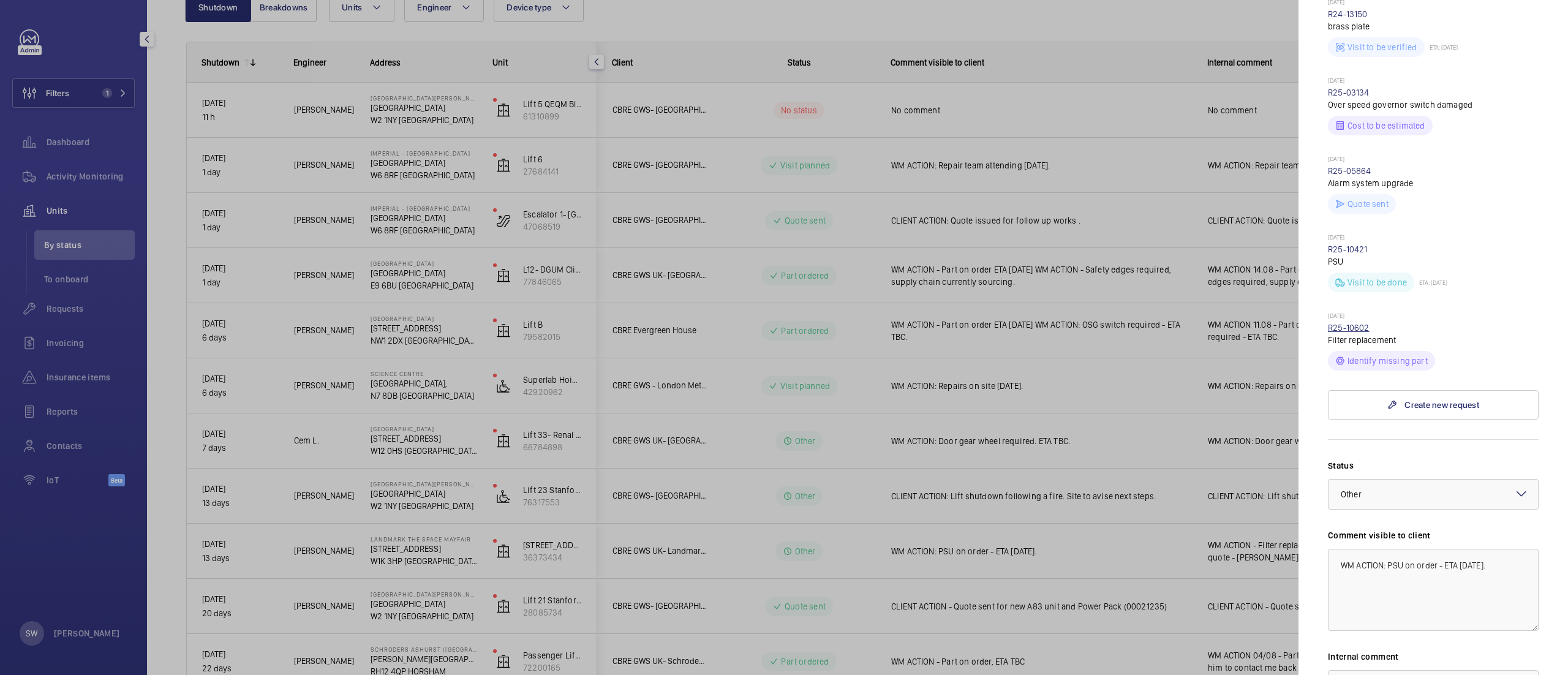
click at [1356, 323] on link "R25-10602" at bounding box center [1349, 328] width 42 height 10
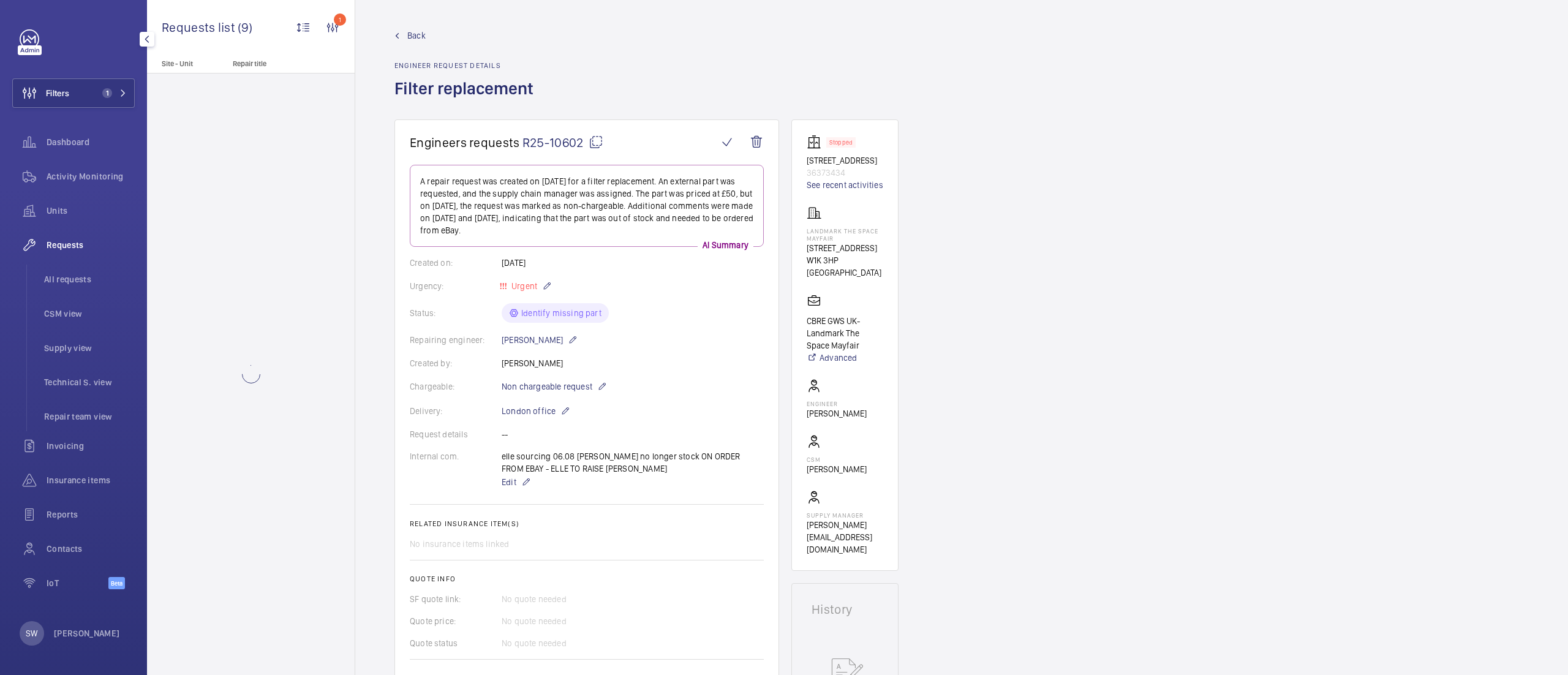
click at [592, 142] on mat-icon at bounding box center [597, 142] width 15 height 15
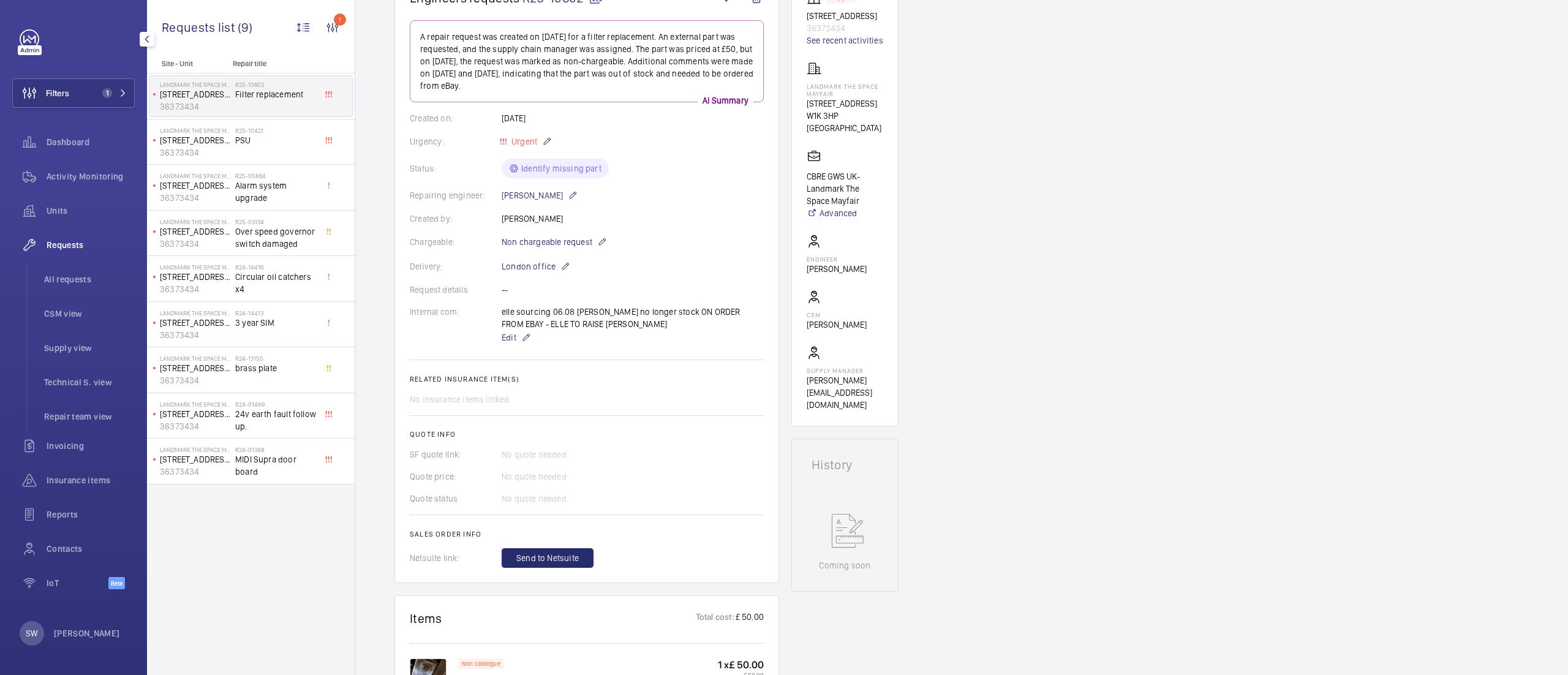
scroll to position [146, 0]
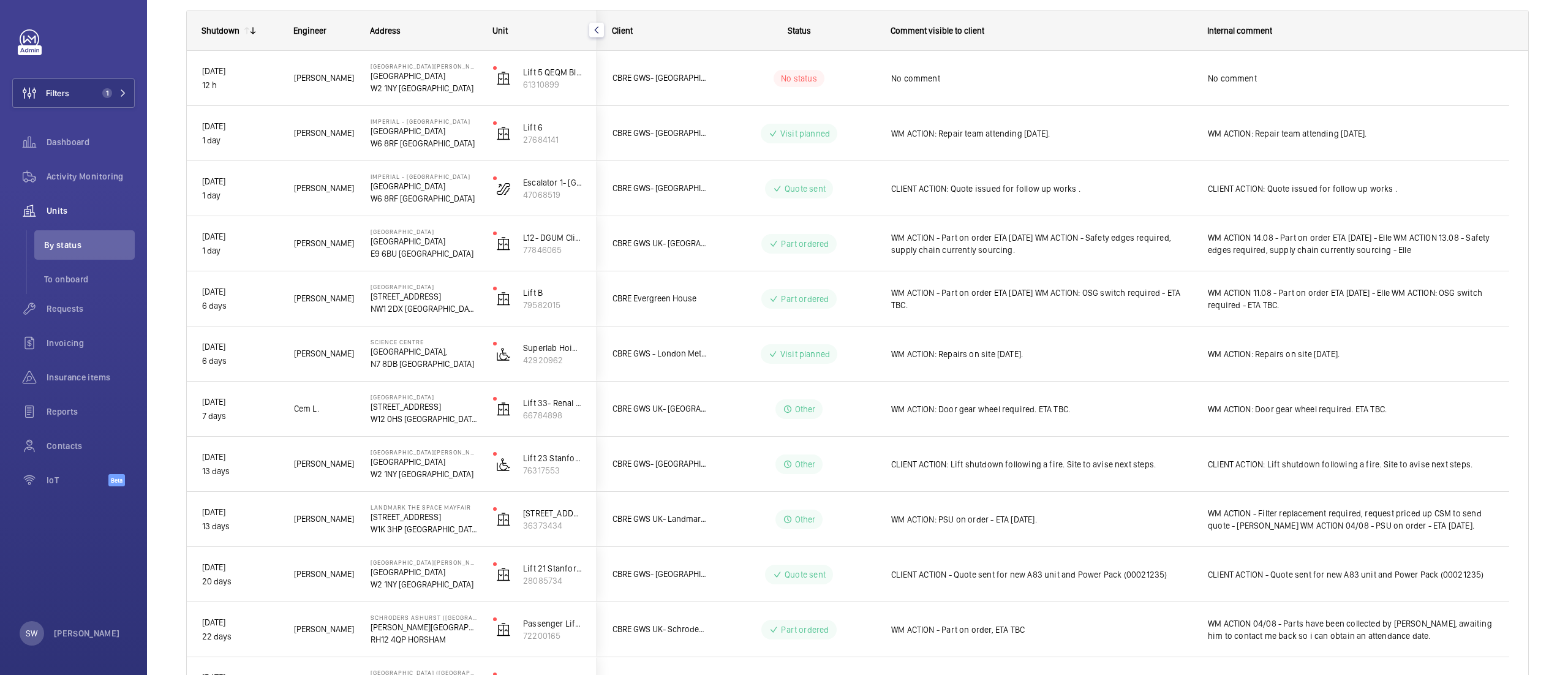
scroll to position [162, 0]
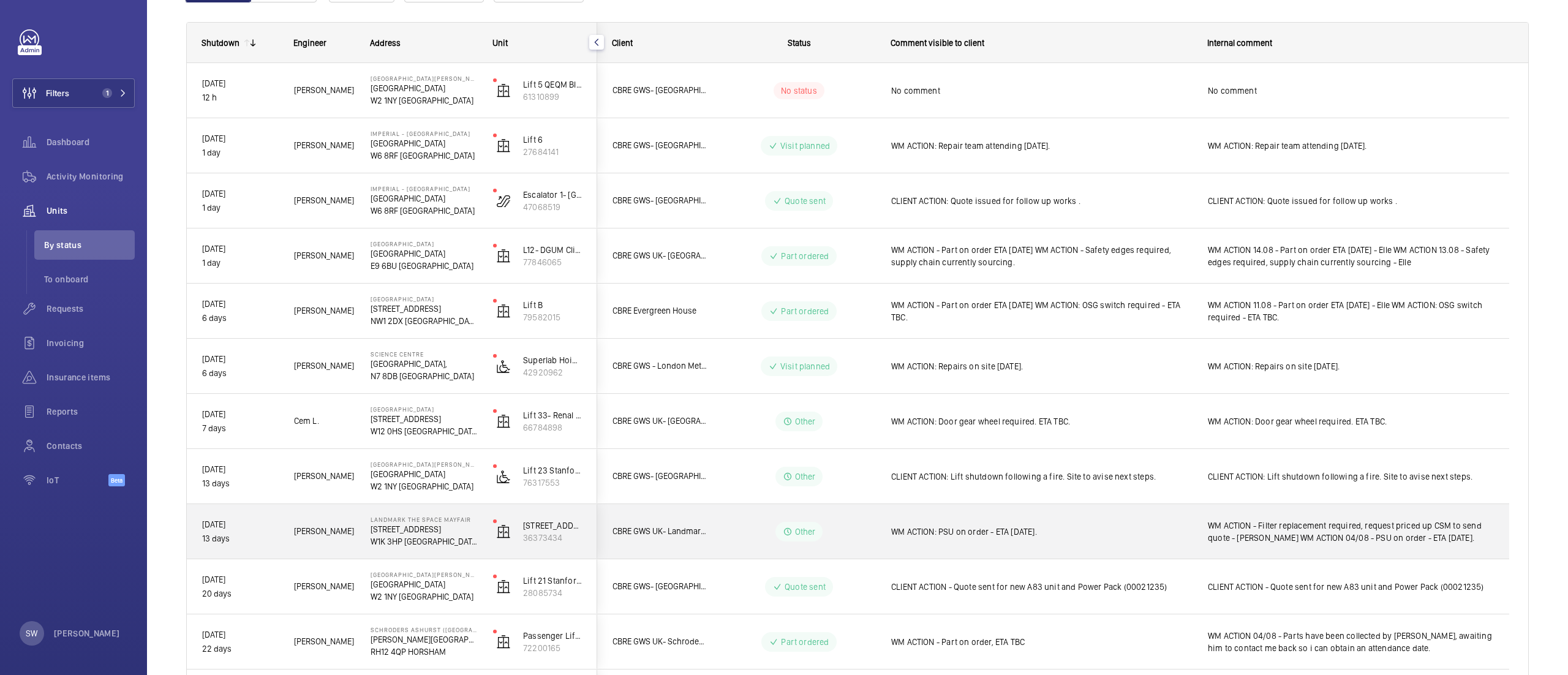
click at [1295, 523] on span "WM ACTION - Filter replacement required, request priced up CSM to send quote - …" at bounding box center [1351, 531] width 286 height 24
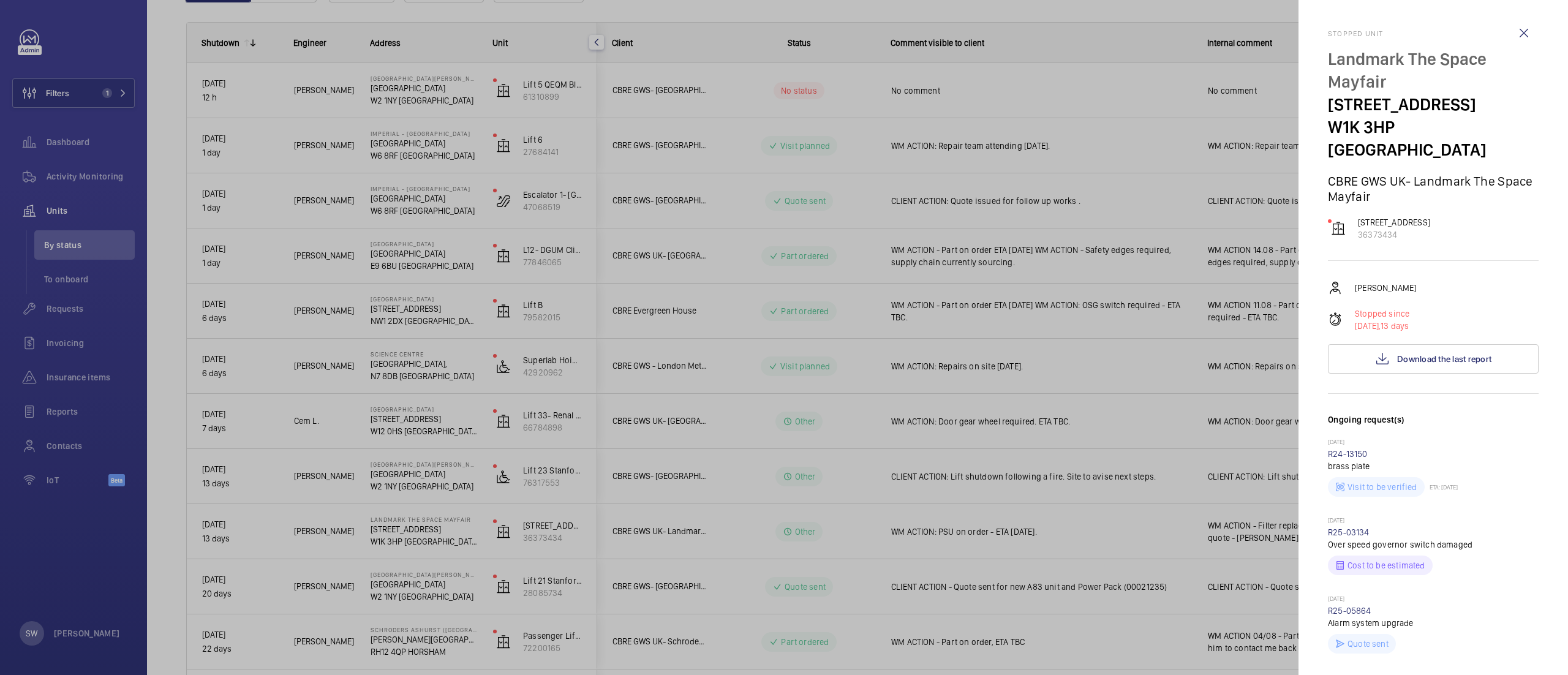
scroll to position [615, 0]
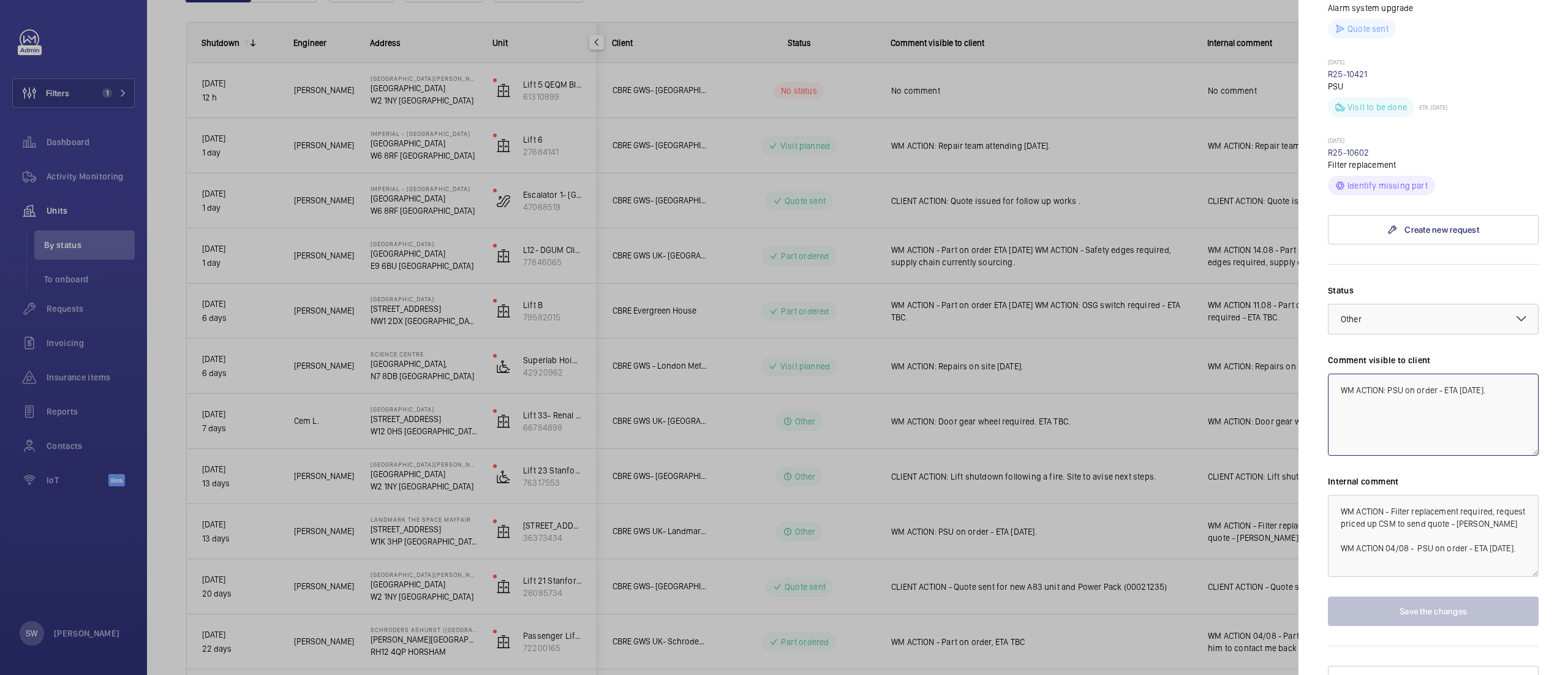
drag, startPoint x: 1391, startPoint y: 365, endPoint x: 1490, endPoint y: 394, distance: 103.2
click at [1489, 394] on textarea "WM ACTION: PSU on order - ETA 5th August." at bounding box center [1433, 415] width 211 height 82
drag, startPoint x: 1490, startPoint y: 394, endPoint x: 1257, endPoint y: 346, distance: 237.9
click at [1257, 345] on mat-sidenav-container "Filters 1 Dashboard Activity Monitoring Units By status To onboard Requests Inv…" at bounding box center [784, 337] width 1568 height 675
type textarea "WM ACTION: Filter on order, Due in w/c 188th August."
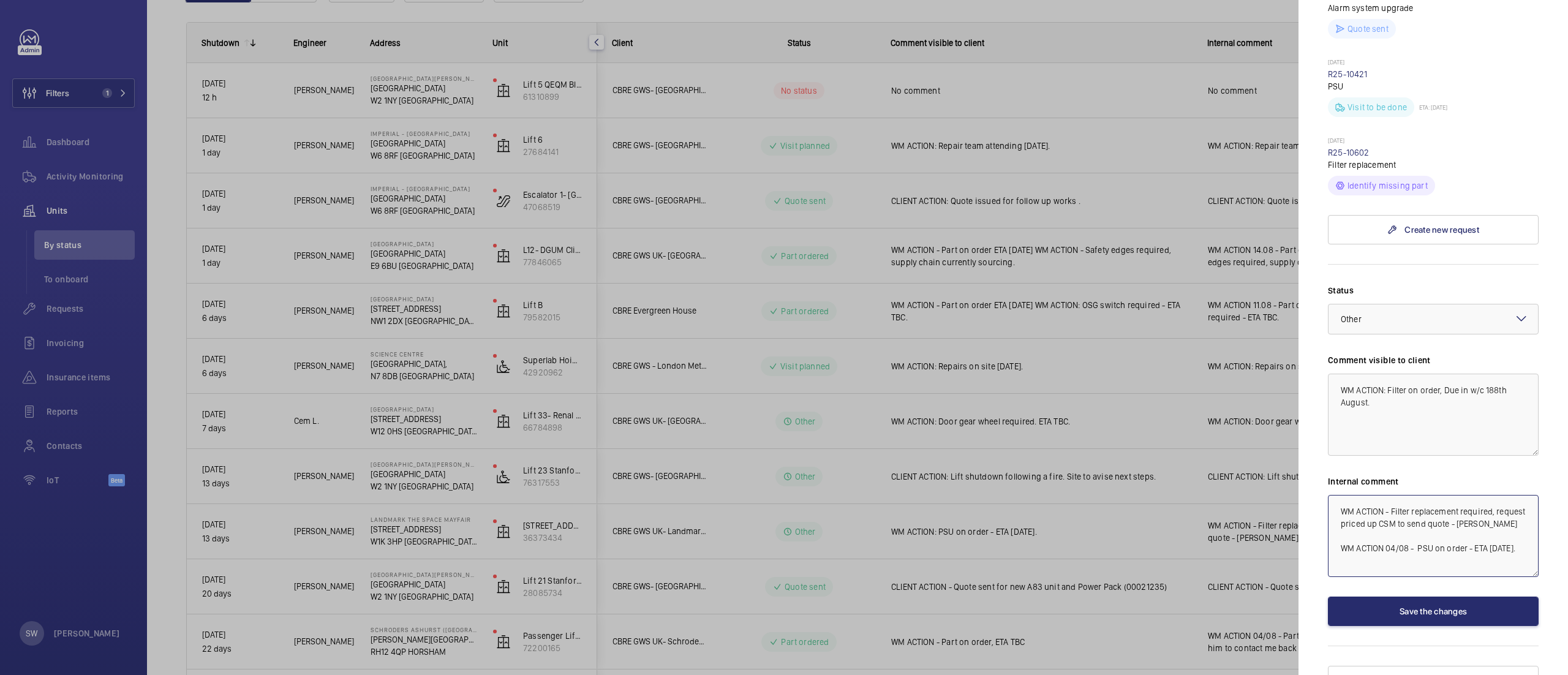
drag, startPoint x: 1388, startPoint y: 543, endPoint x: 1255, endPoint y: 438, distance: 169.5
click at [1256, 438] on mat-sidenav-container "Filters 1 Dashboard Activity Monitoring Units By status To onboard Requests Inv…" at bounding box center [784, 337] width 1568 height 675
paste textarea ": Filter on order, Due in w/c 188"
click at [1389, 313] on div "× Other" at bounding box center [1366, 319] width 51 height 13
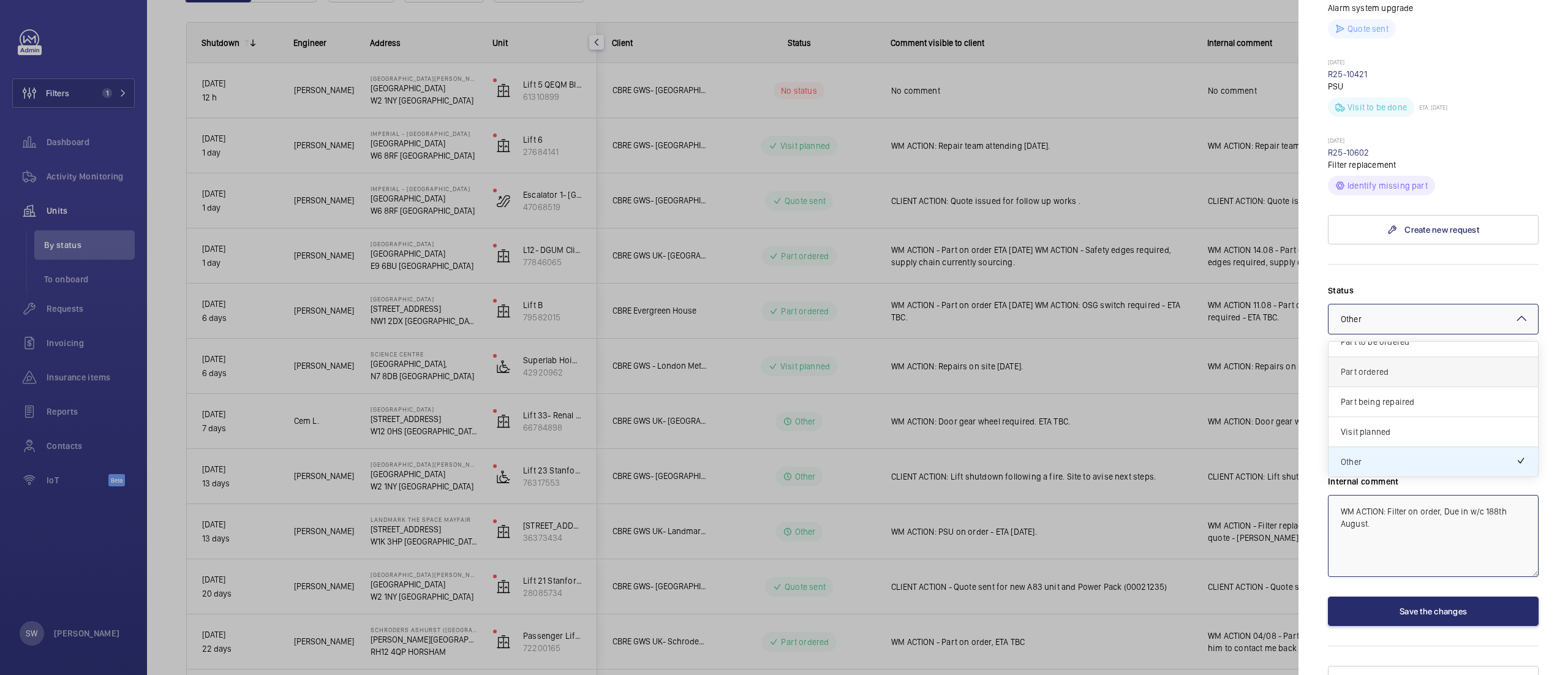
click at [1407, 366] on span "Part ordered" at bounding box center [1433, 371] width 185 height 13
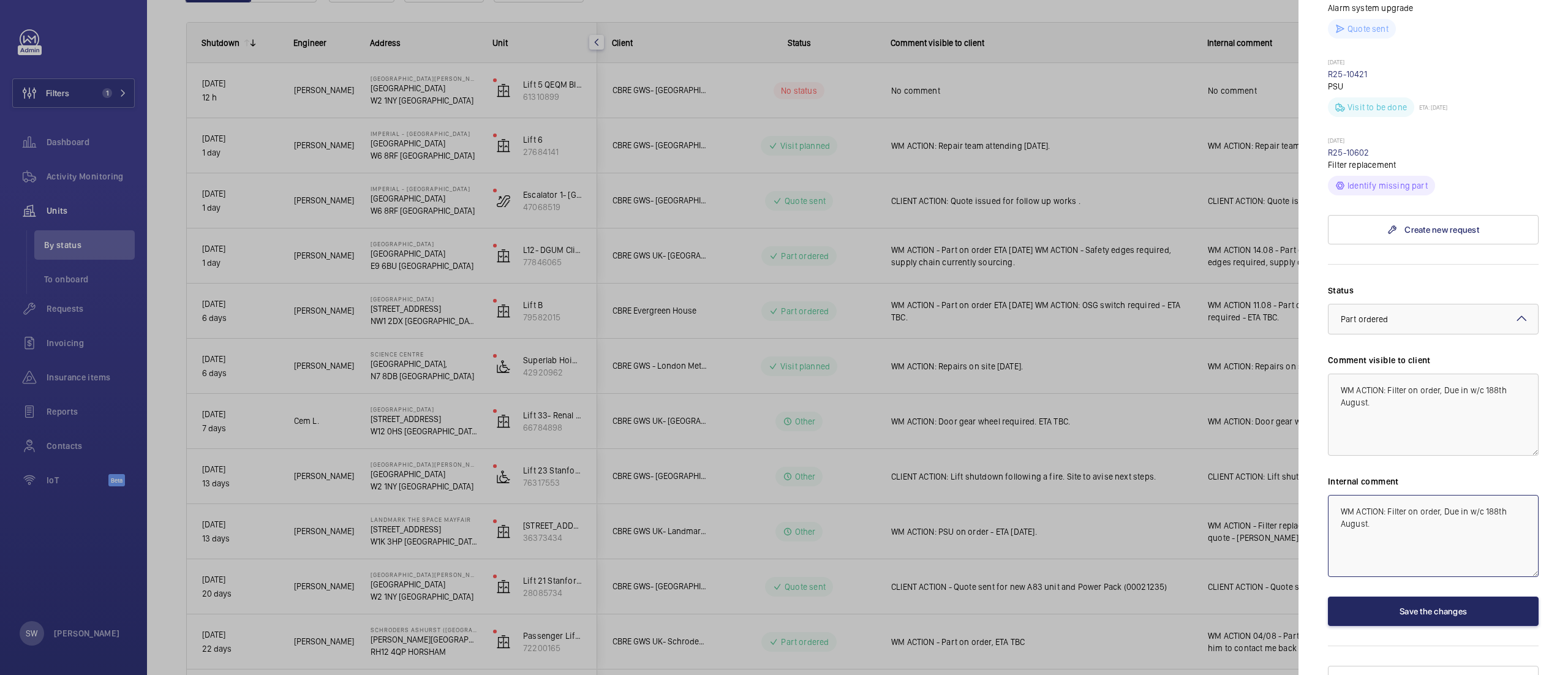
type textarea "WM ACTION: Filter on order, Due in w/c 188th August."
click at [1434, 596] on button "Save the changes" at bounding box center [1433, 611] width 211 height 29
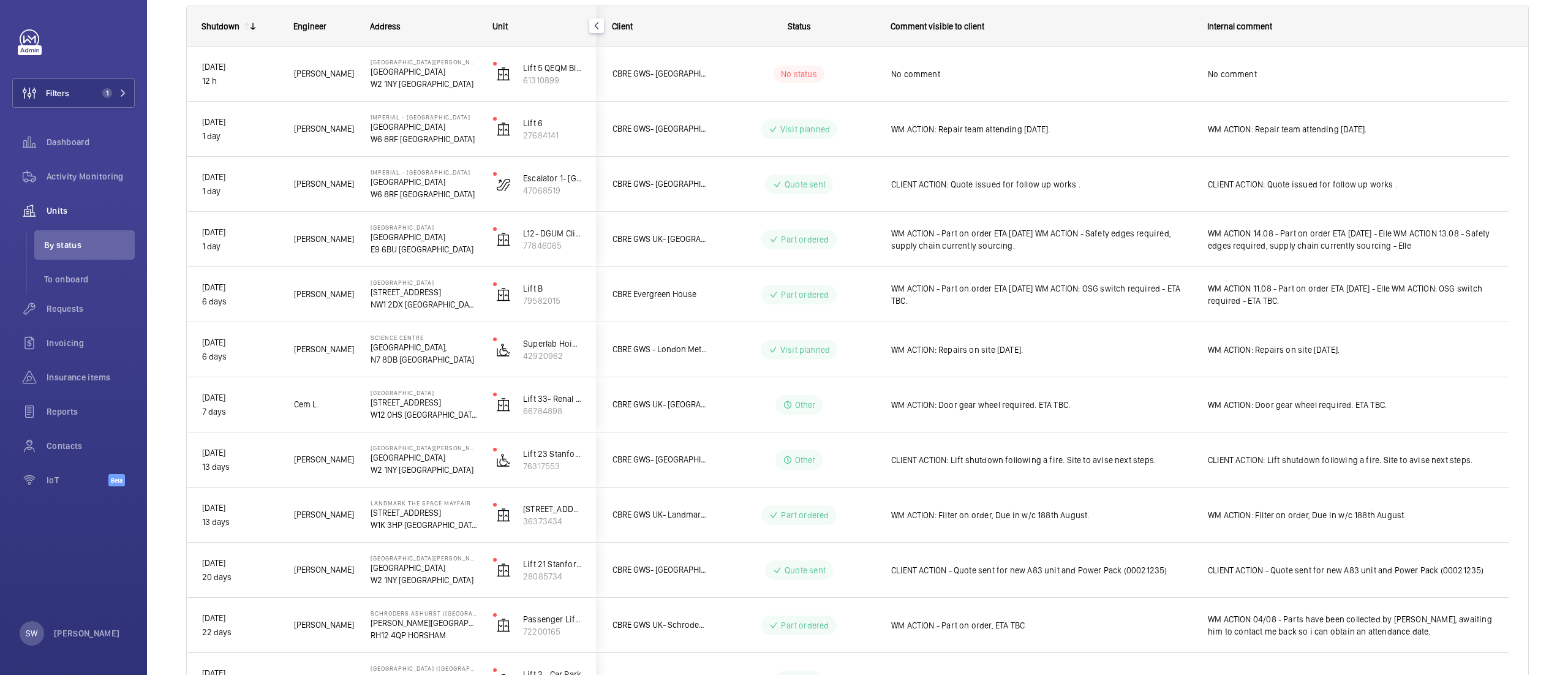
scroll to position [175, 0]
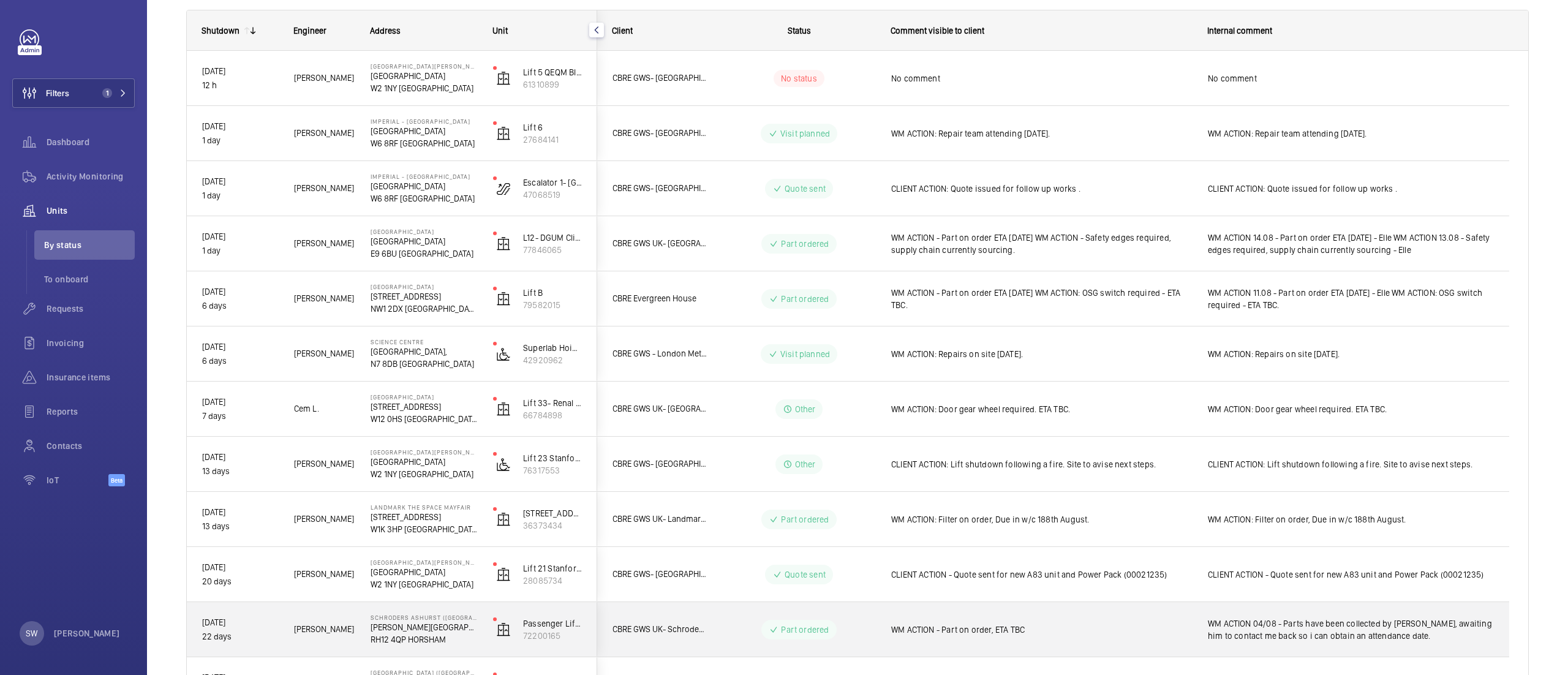
click at [1323, 643] on div "WM ACTION 04/08 - Parts have been collected by [PERSON_NAME], awaiting him to c…" at bounding box center [1351, 630] width 286 height 28
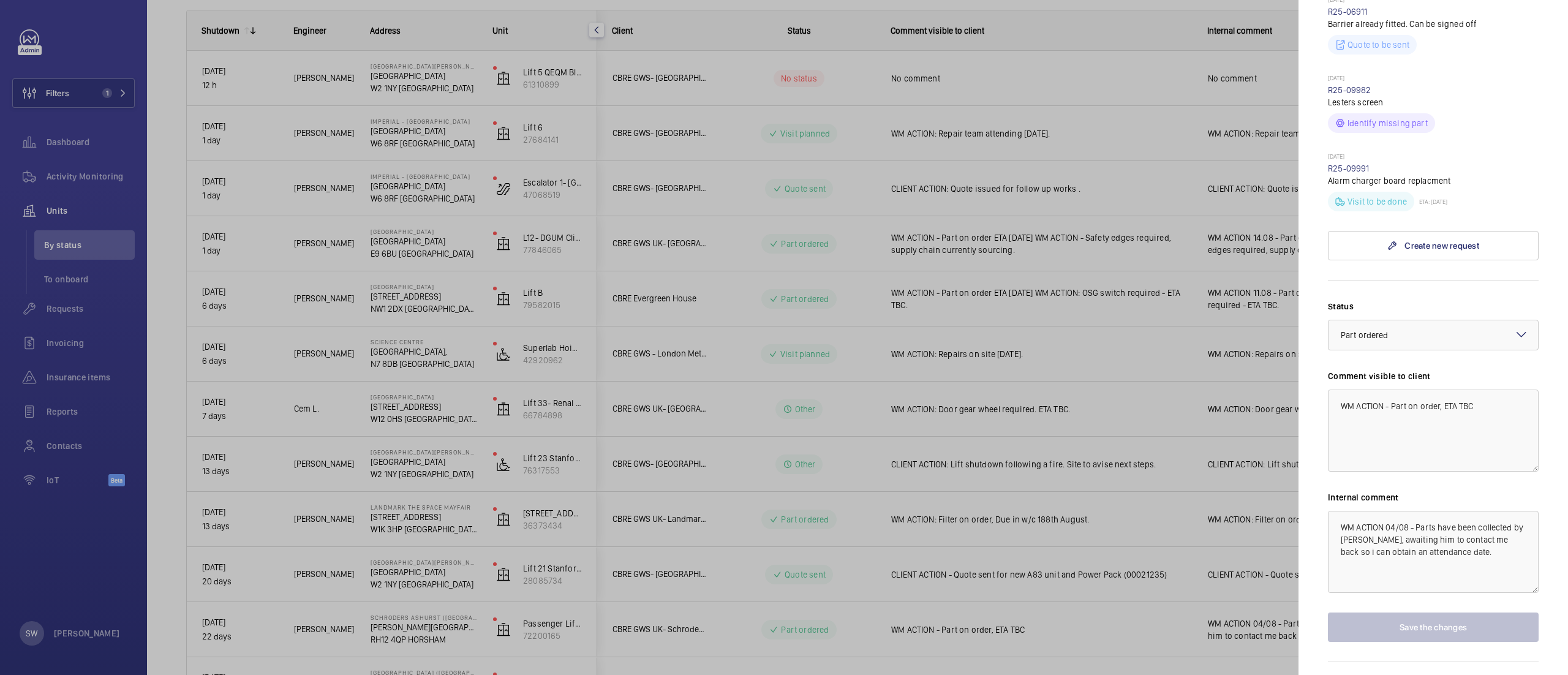
scroll to position [534, 0]
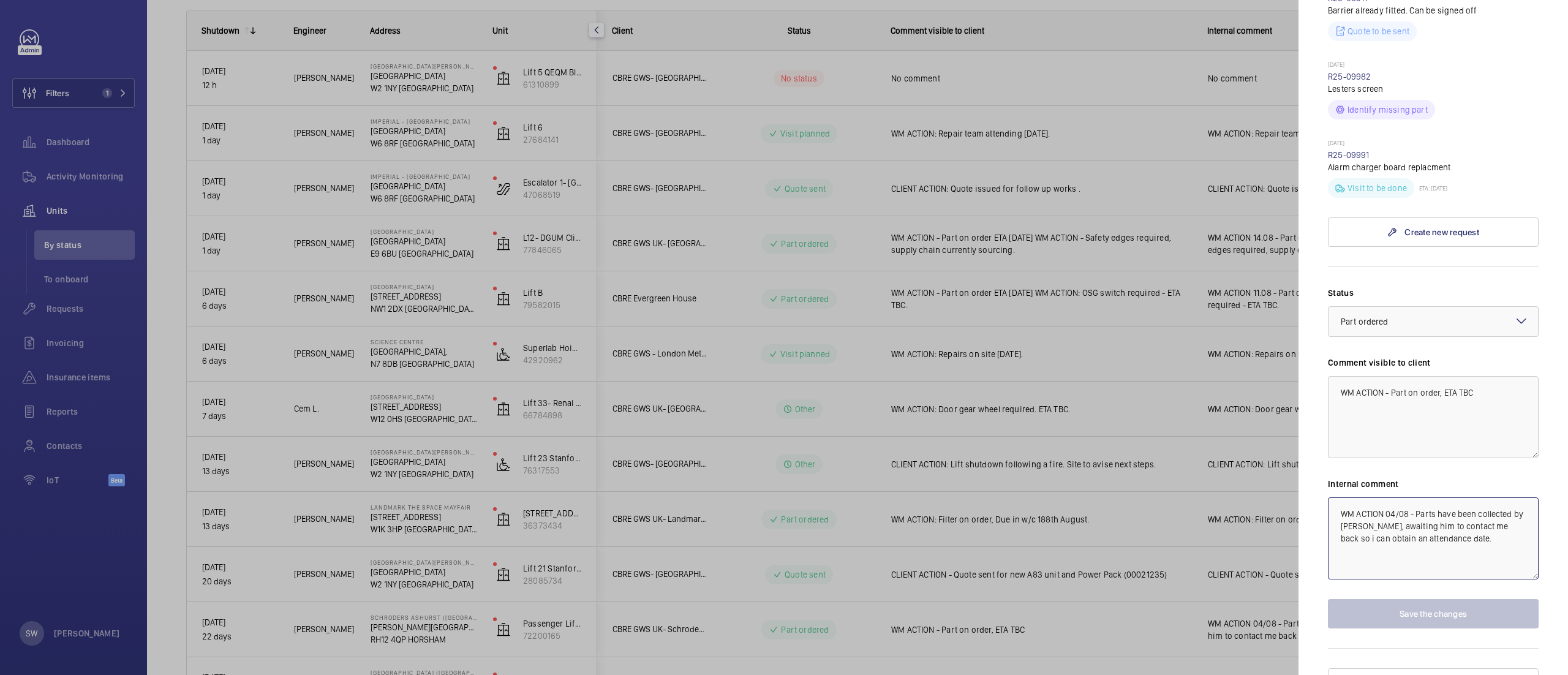
drag, startPoint x: 1385, startPoint y: 516, endPoint x: 1473, endPoint y: 575, distance: 105.9
click at [1473, 575] on textarea "WM ACTION 04/08 - Parts have been collected by Lewis Hughes, awaiting him to co…" at bounding box center [1433, 538] width 211 height 82
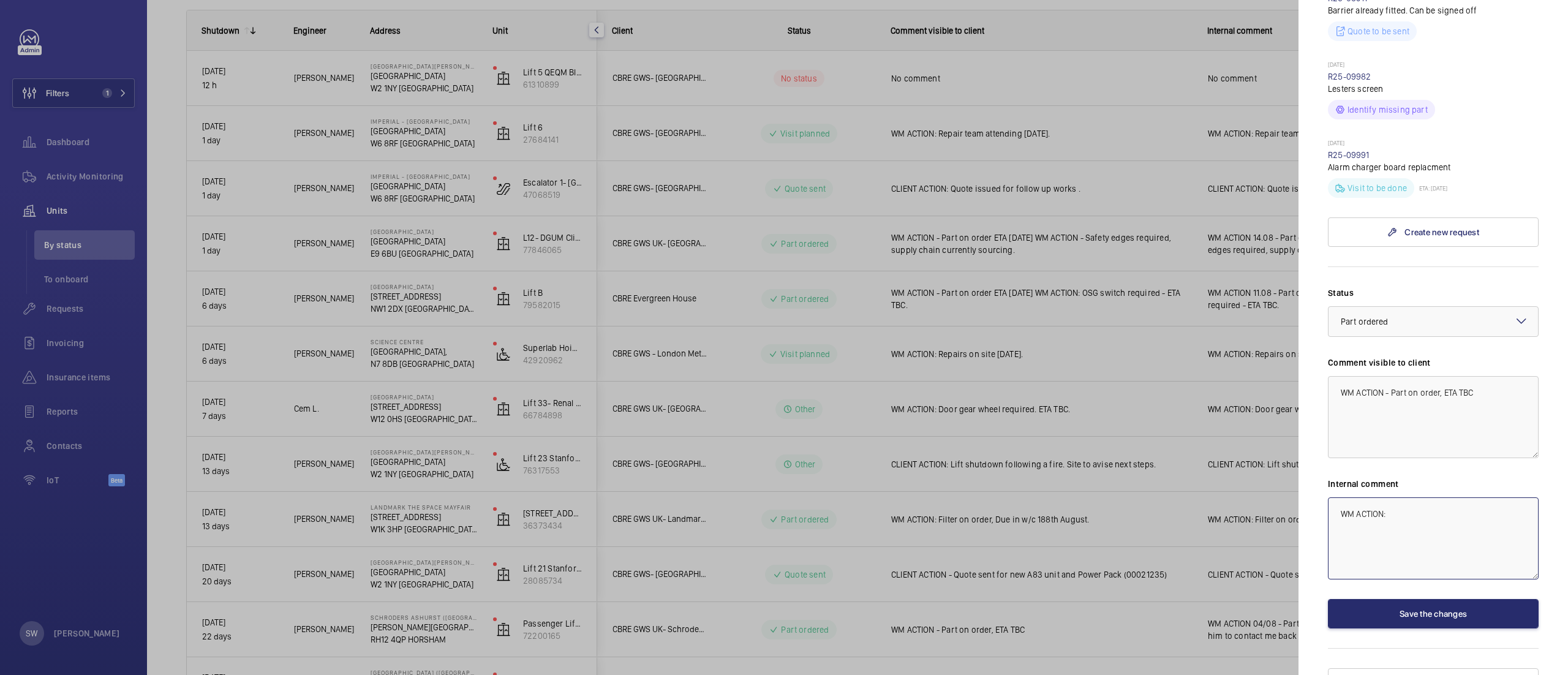
type textarea "WM ACTION:"
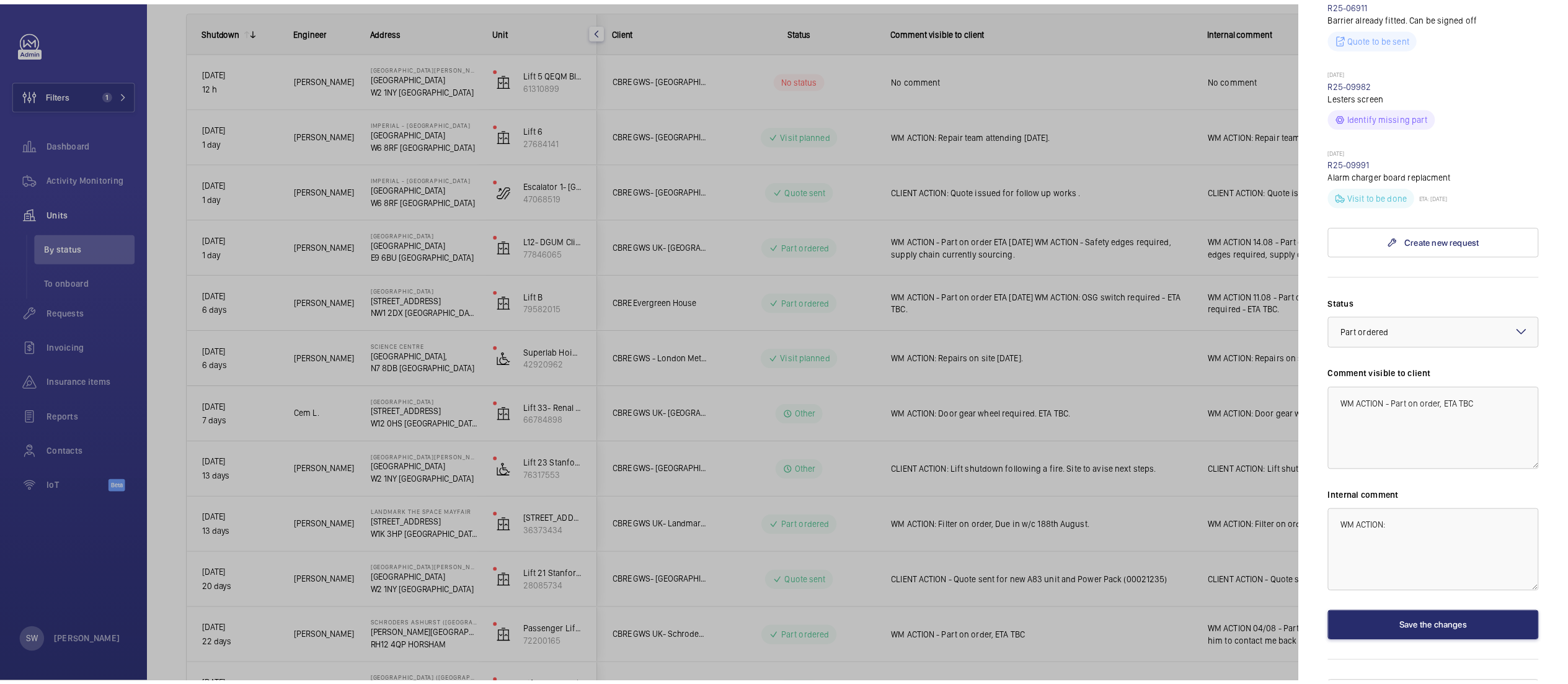
scroll to position [522, 0]
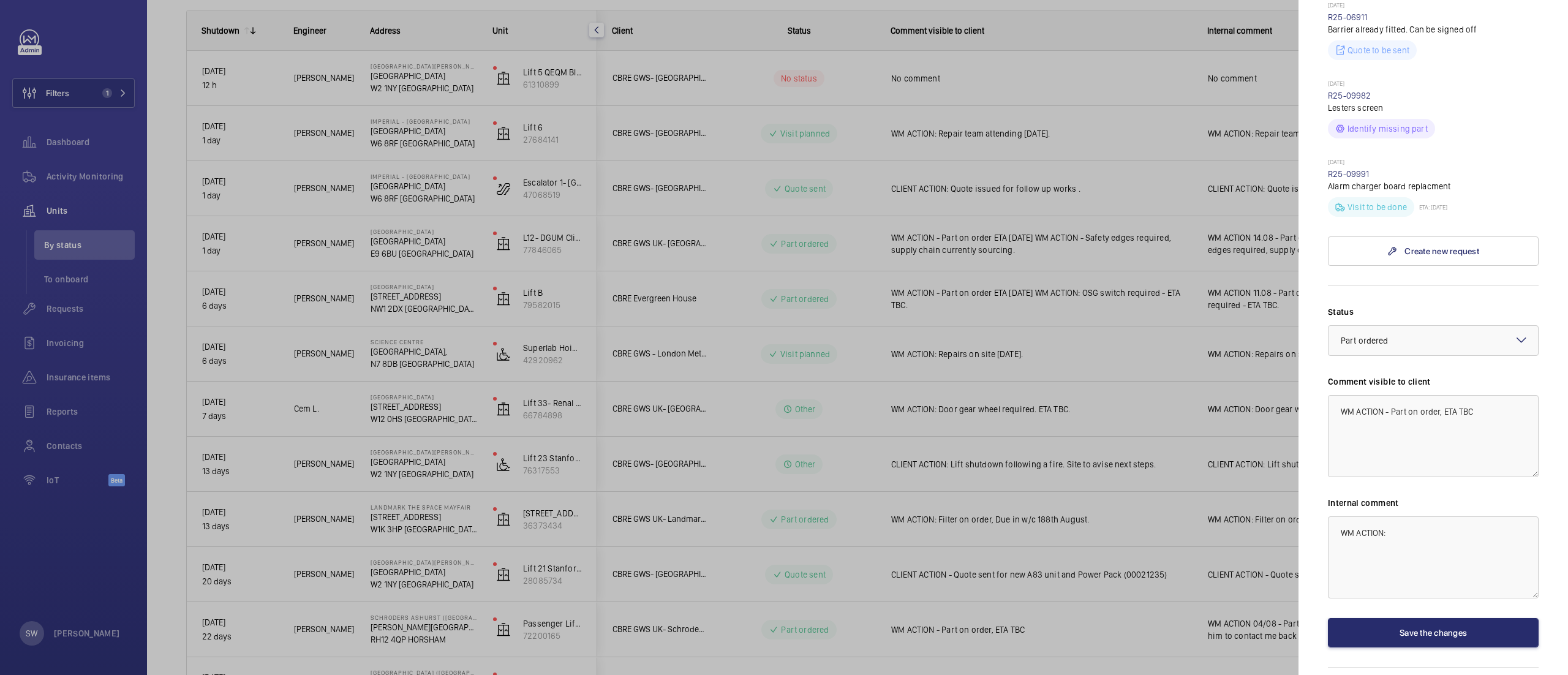
click at [1038, 350] on div at bounding box center [784, 337] width 1568 height 675
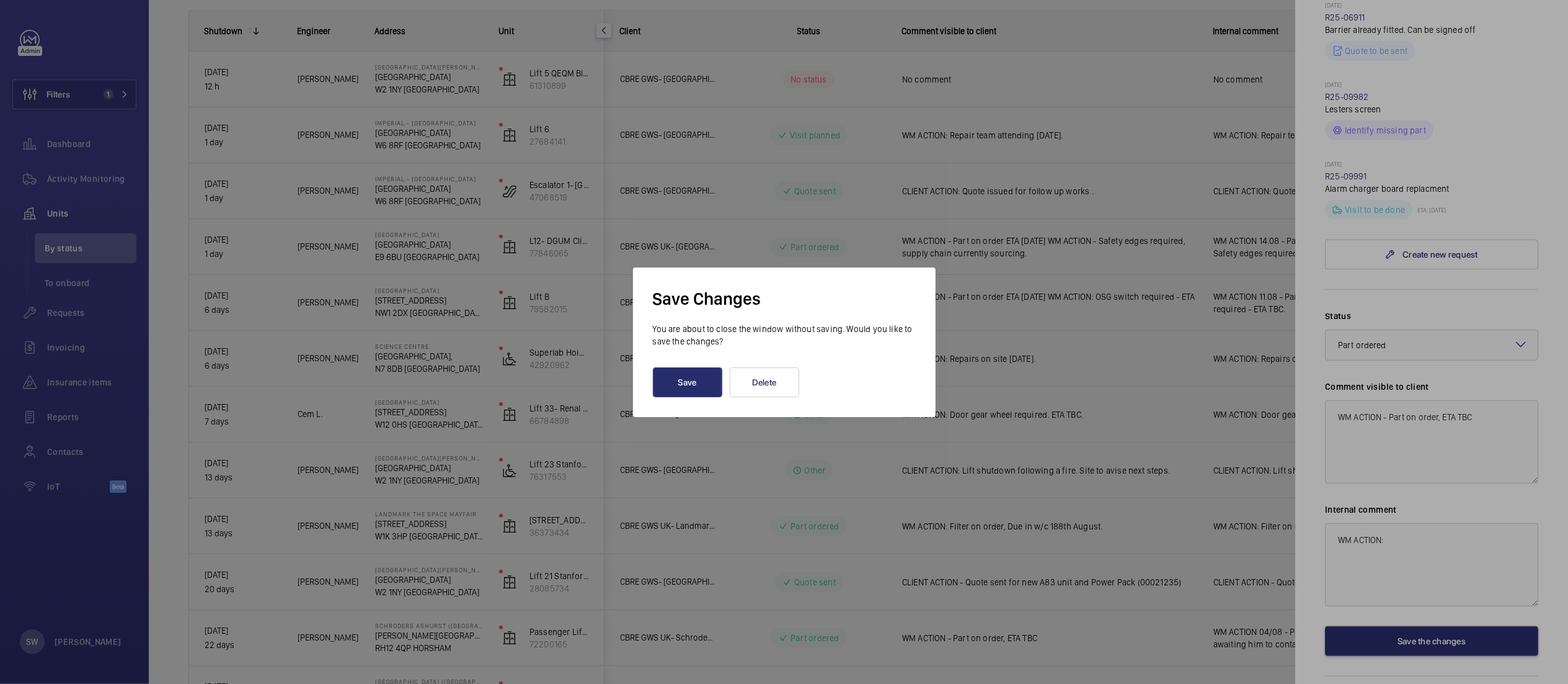
click at [1146, 404] on div at bounding box center [784, 342] width 1568 height 684
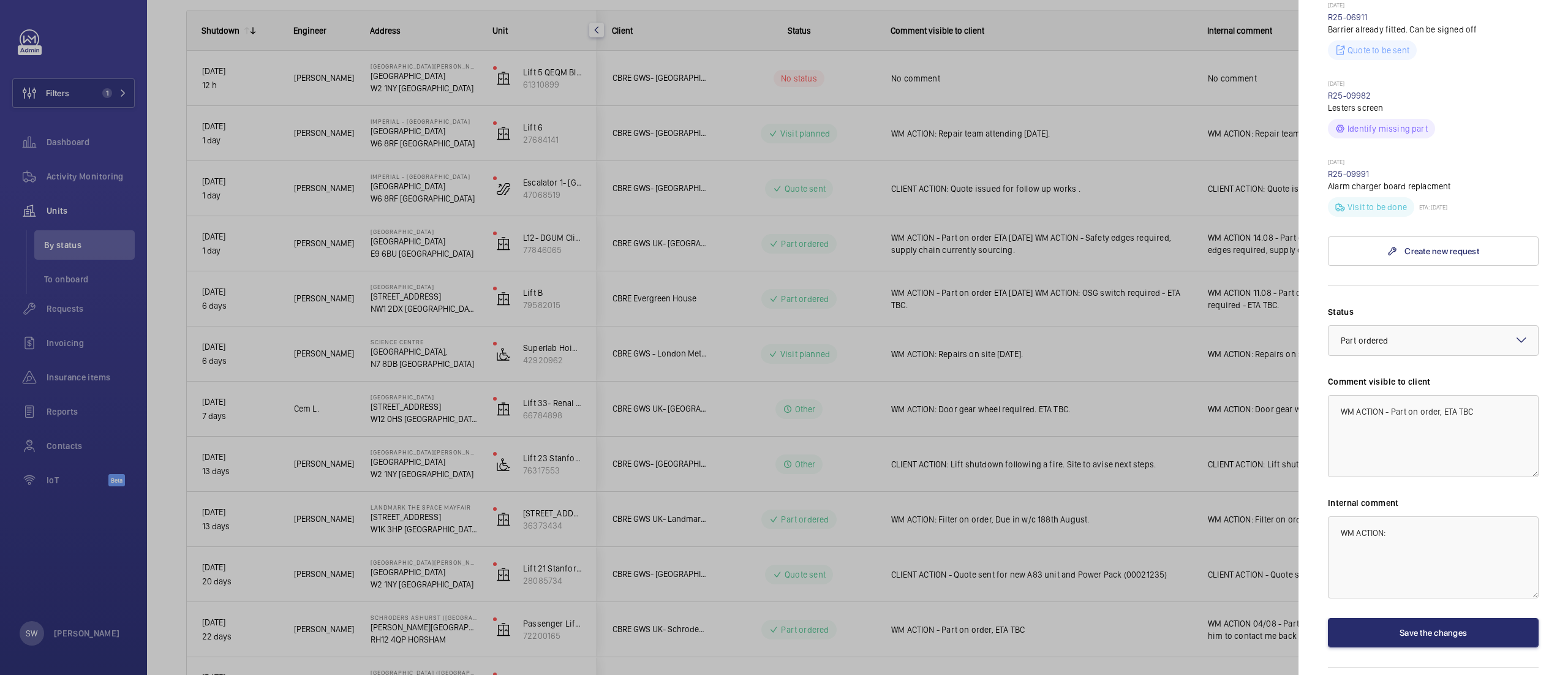
click at [1171, 540] on div at bounding box center [784, 337] width 1568 height 675
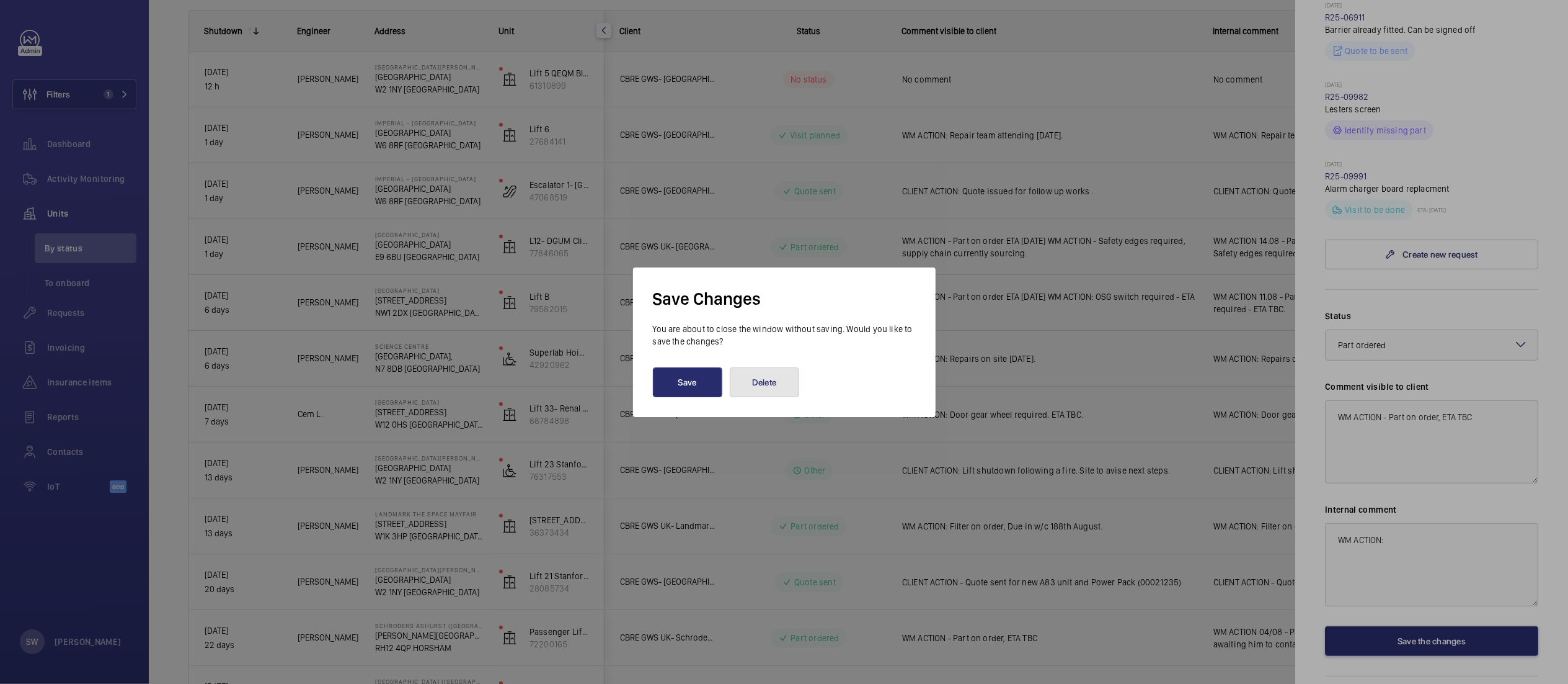
click at [773, 380] on button "Delete" at bounding box center [765, 381] width 69 height 30
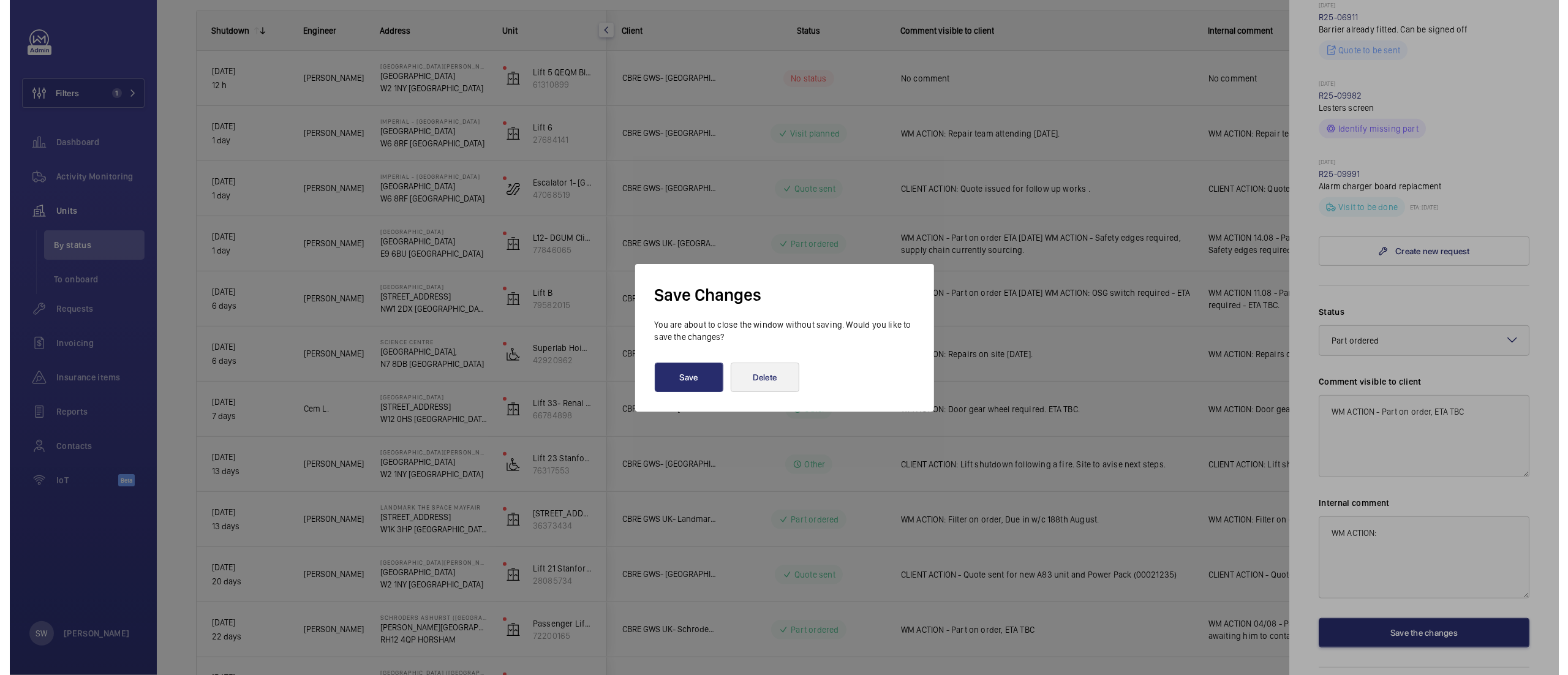
scroll to position [0, 0]
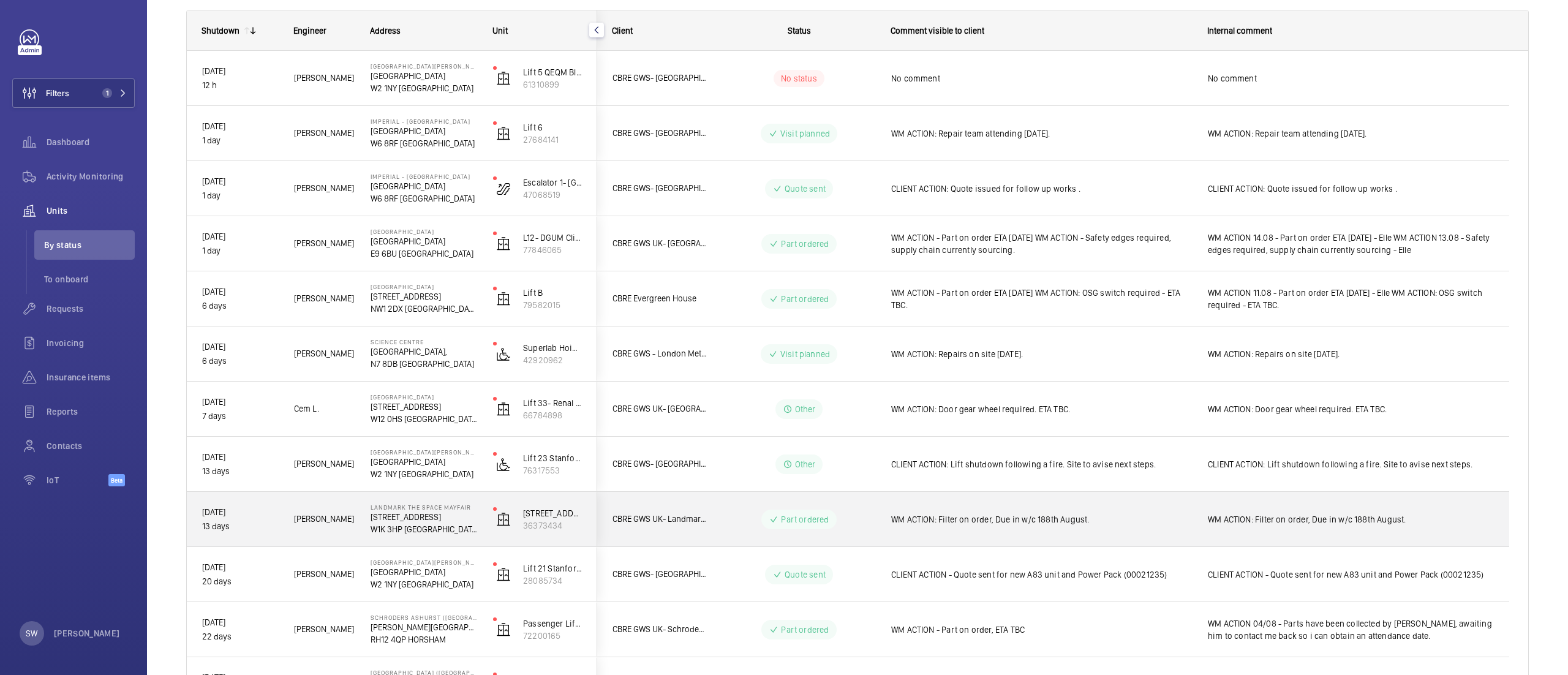
click at [1021, 530] on div "WM ACTION: Filter on order, Due in w/c 188th August." at bounding box center [1041, 519] width 300 height 28
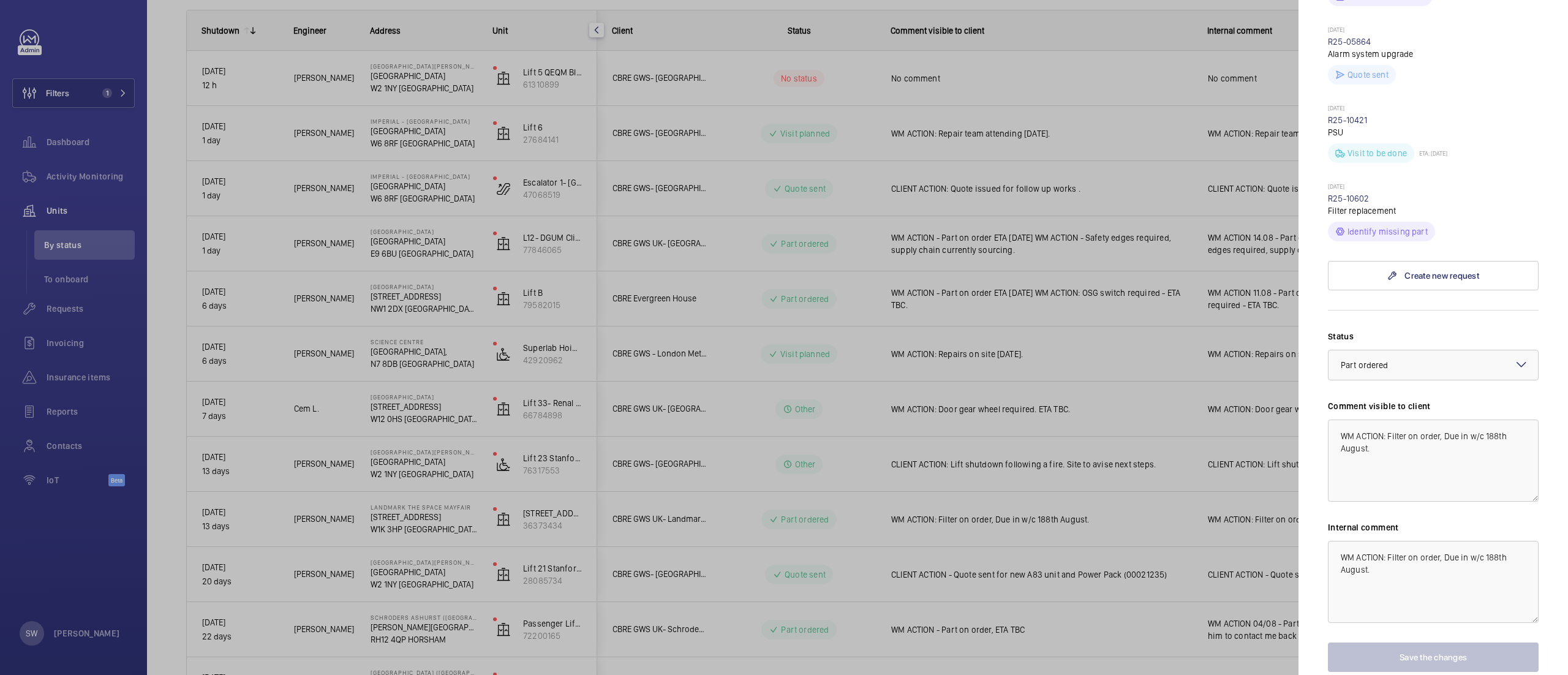
scroll to position [599, 0]
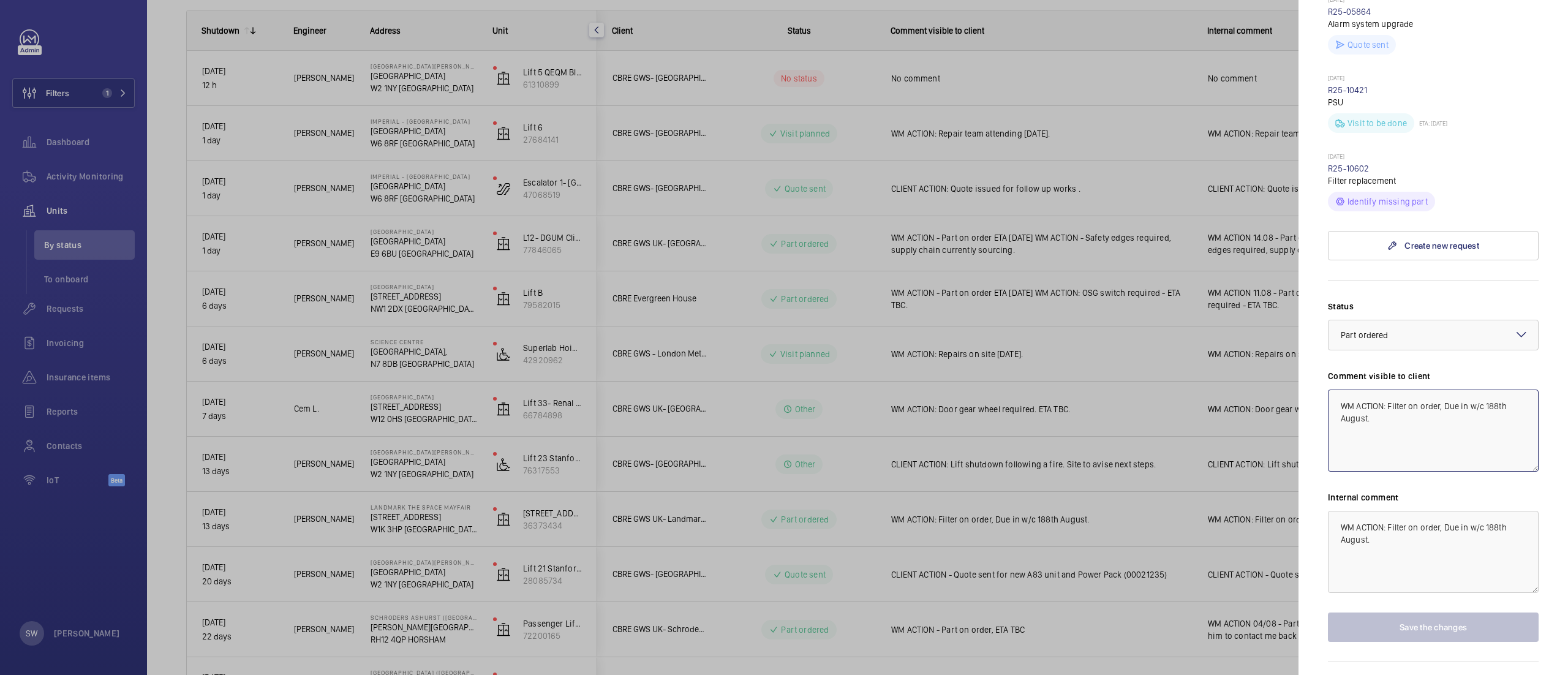
click at [1496, 390] on textarea "WM ACTION: Filter on order, Due in w/c 188th August." at bounding box center [1433, 431] width 211 height 82
type textarea "WM ACTION: Filter on order, Due in w/c 18th August."
click at [1494, 511] on textarea "WM ACTION: Filter on order, Due in w/c 188th August." at bounding box center [1433, 552] width 211 height 82
type textarea "WM ACTION: Filter on order, Due in w/c 18th August."
click at [1417, 612] on button "Save the changes" at bounding box center [1433, 626] width 211 height 29
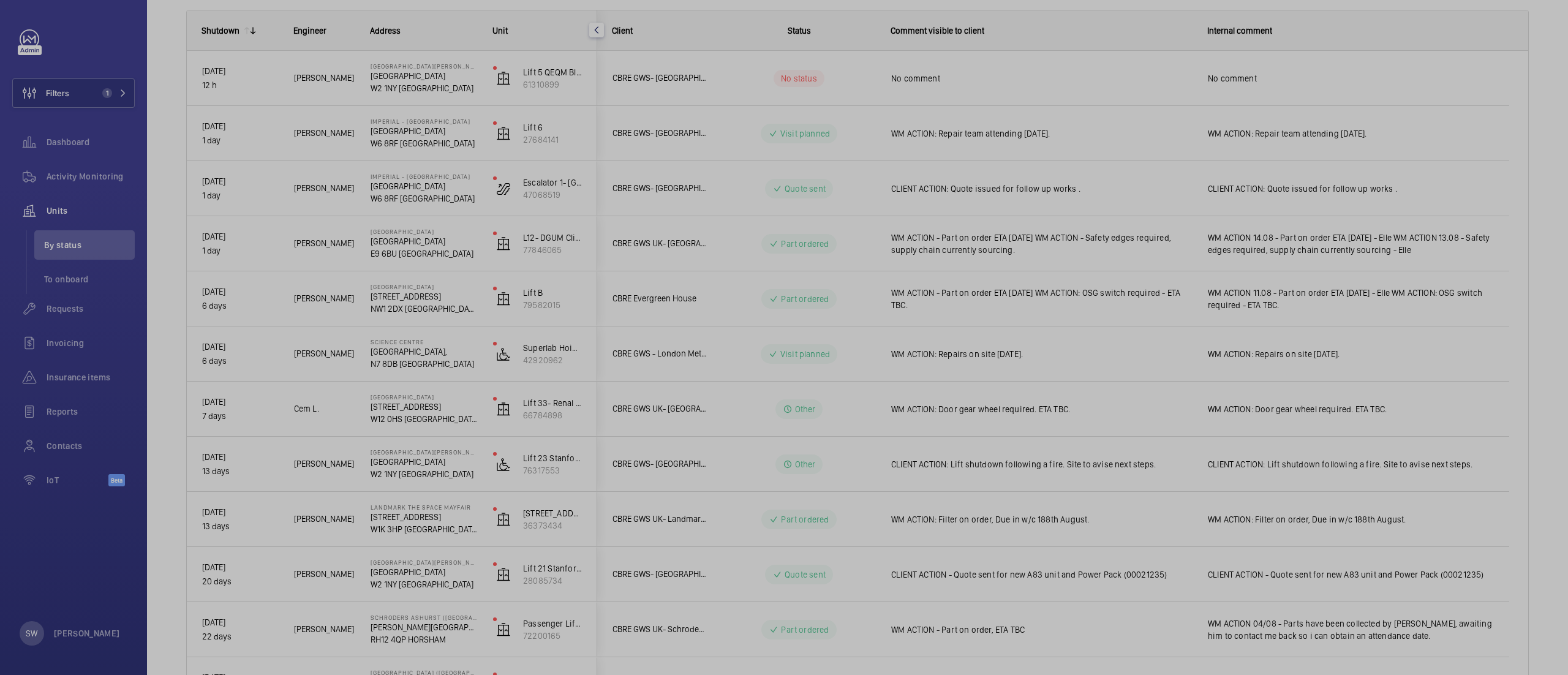
scroll to position [0, 0]
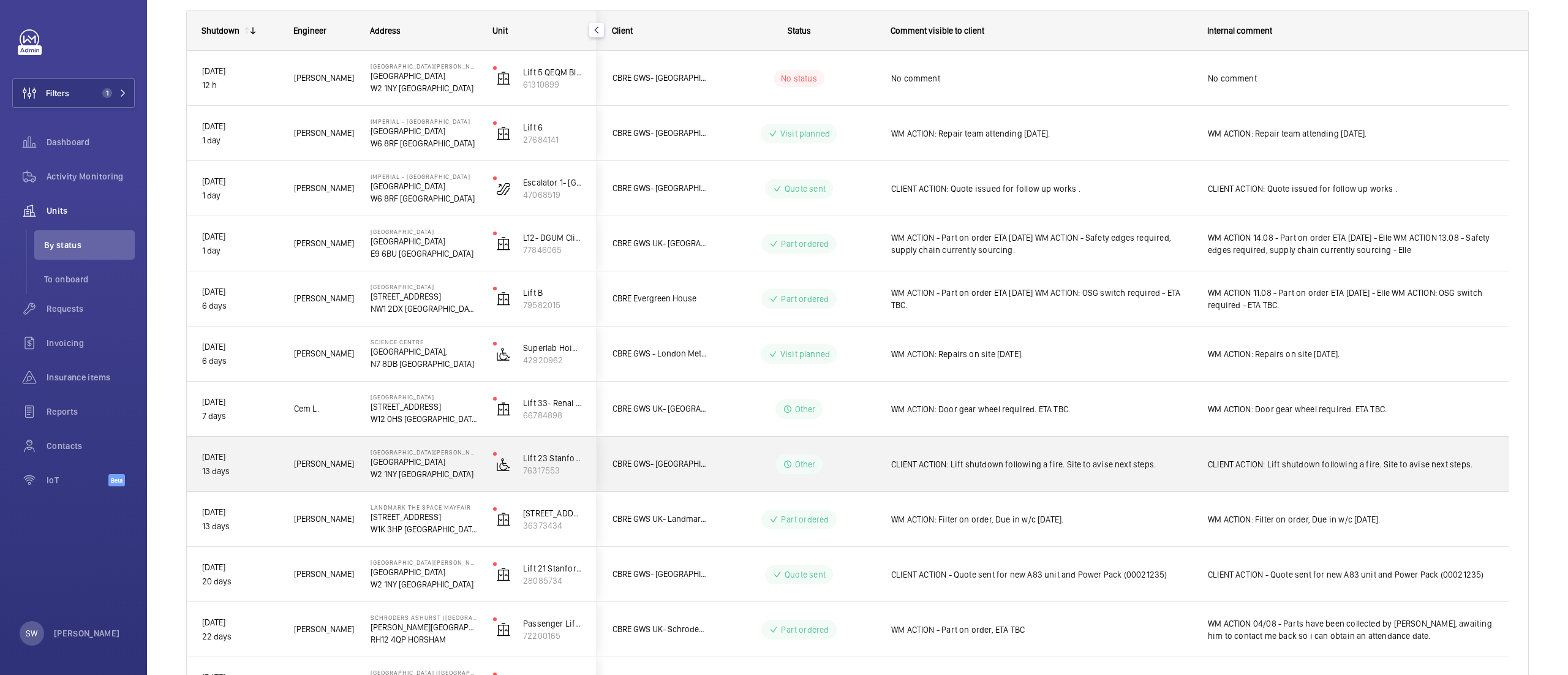
click at [1090, 475] on div "CLIENT ACTION: Lift shutdown following a fire. Site to avise next steps." at bounding box center [1041, 464] width 300 height 28
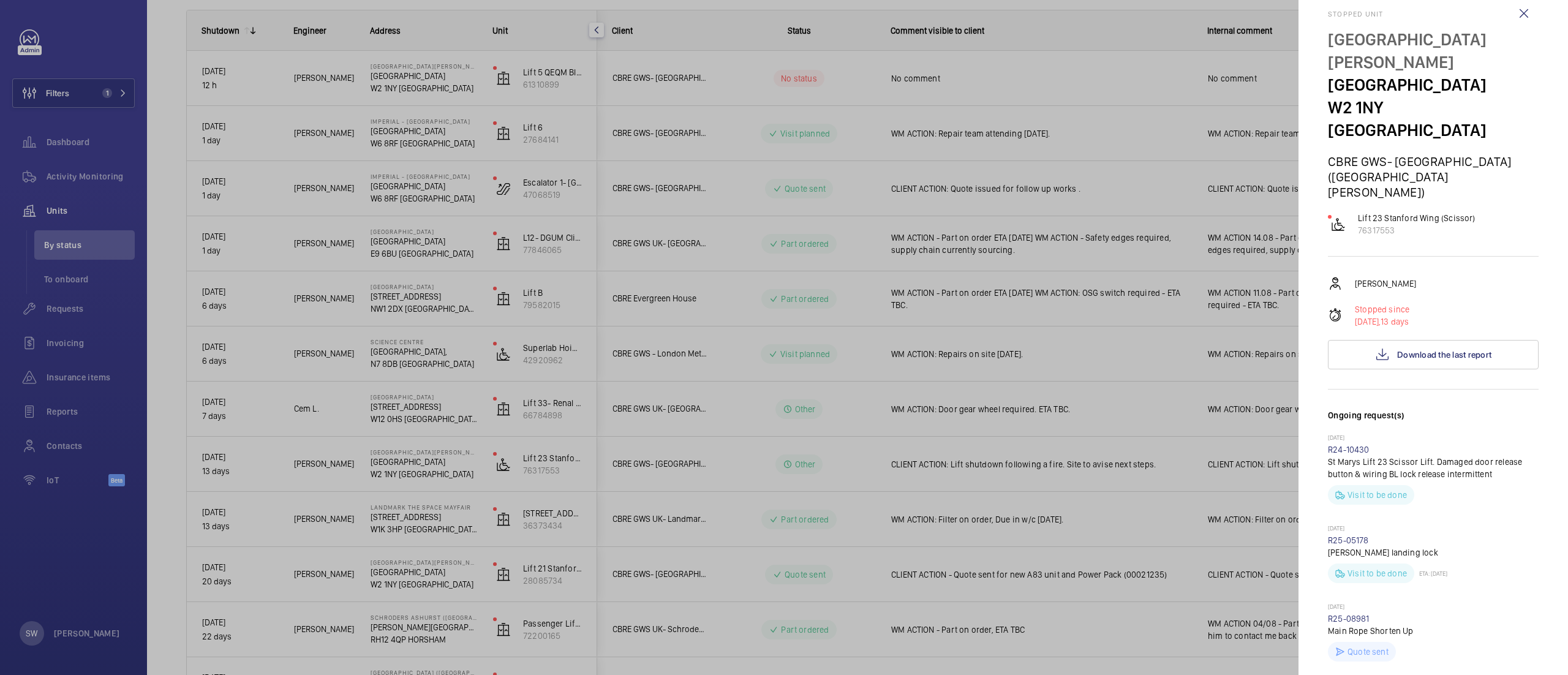
scroll to position [21, 0]
click at [954, 549] on div at bounding box center [784, 337] width 1568 height 675
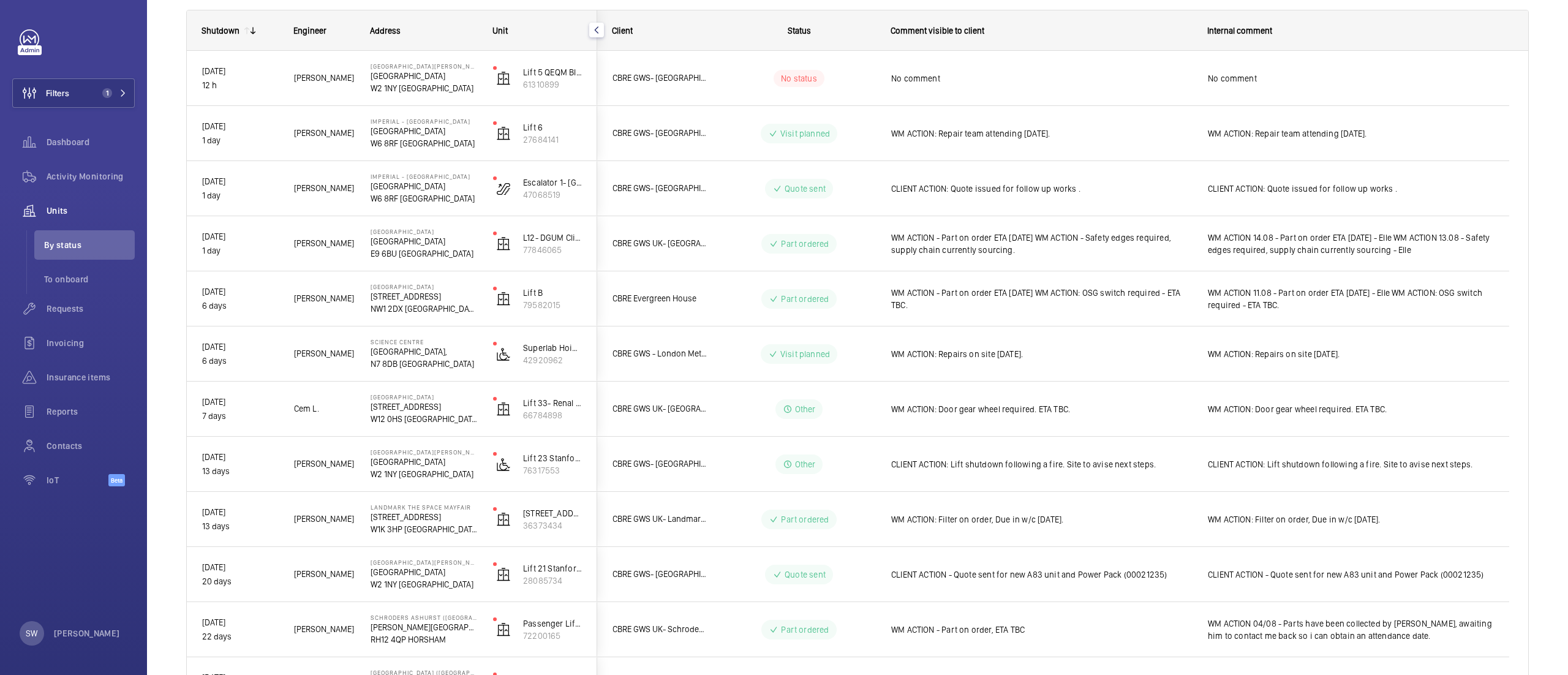
scroll to position [0, 0]
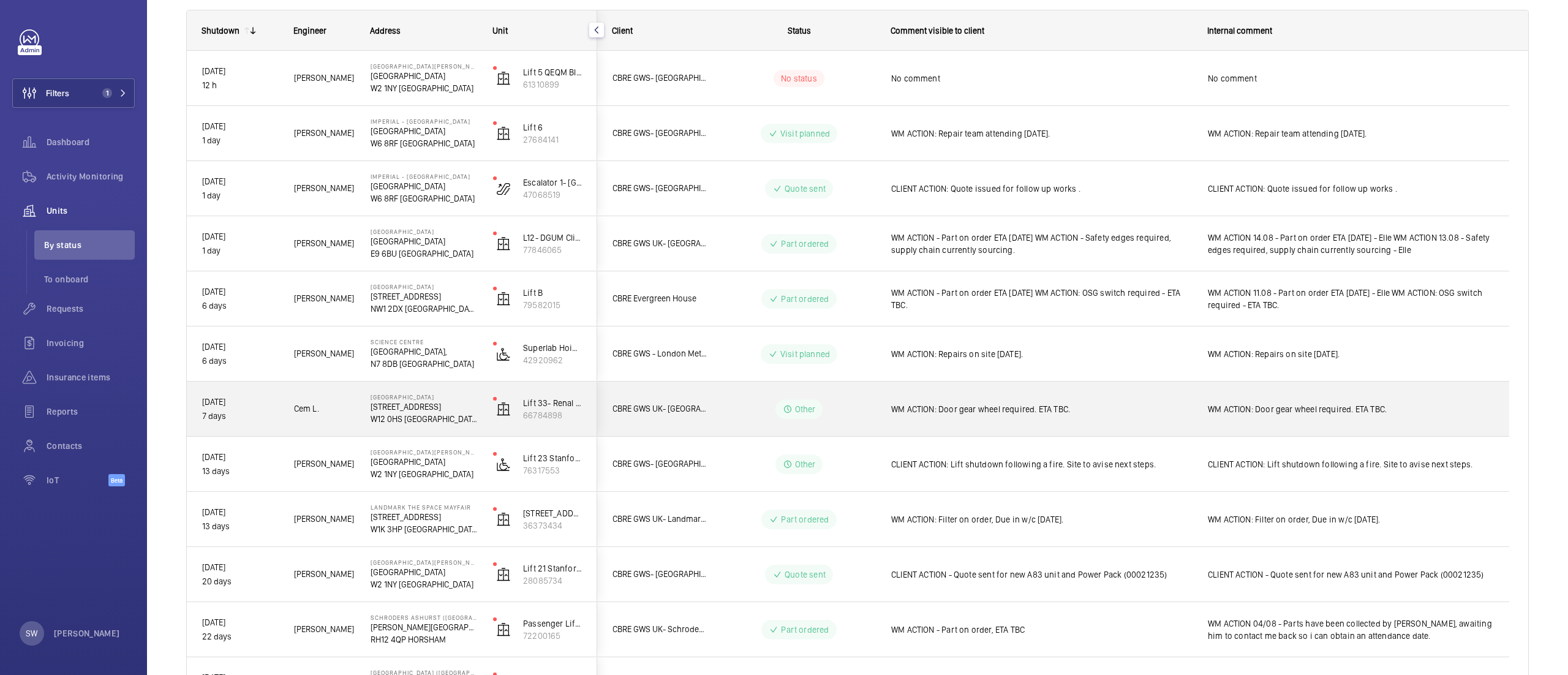
click at [940, 412] on span "WM ACTION: Door gear wheel required. ETA TBC." at bounding box center [1041, 409] width 300 height 13
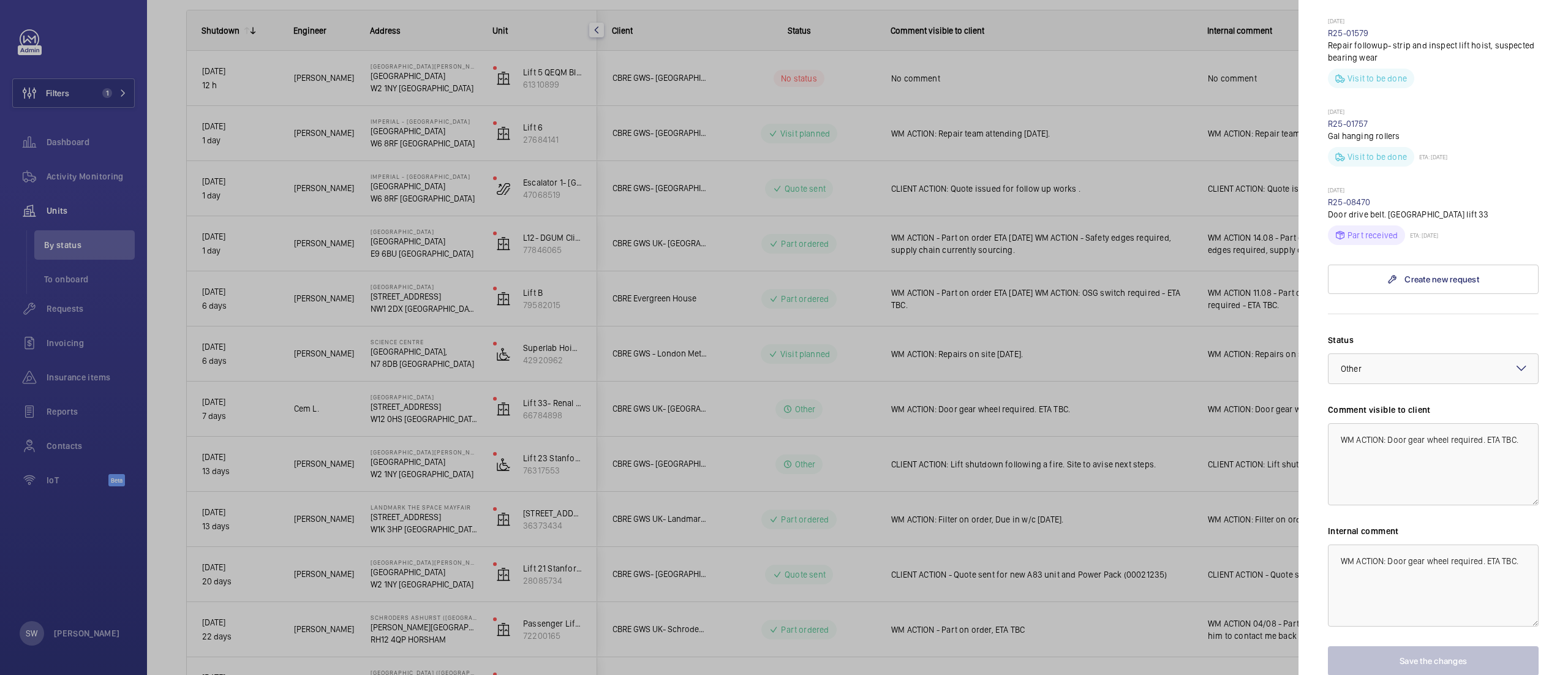
scroll to position [674, 0]
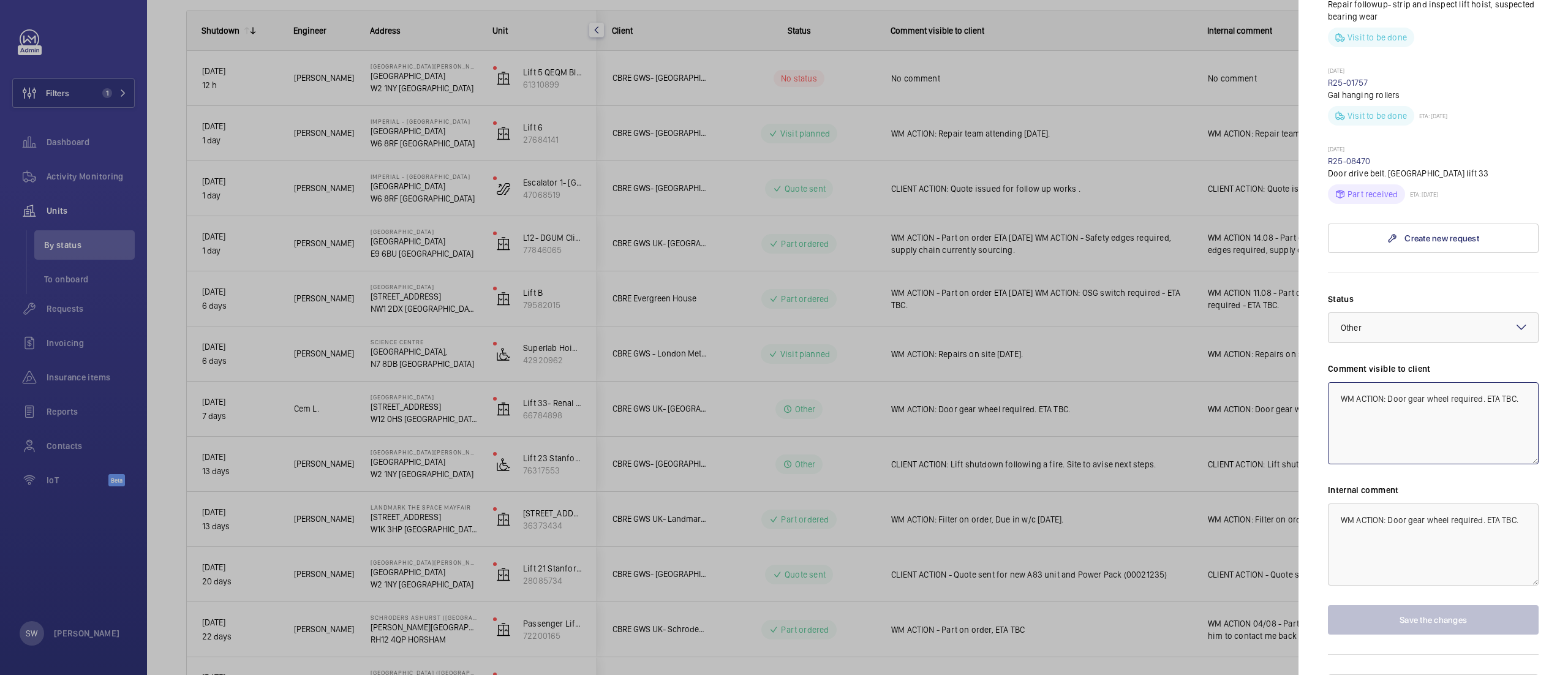
drag, startPoint x: 1383, startPoint y: 389, endPoint x: 1392, endPoint y: 399, distance: 13.5
click at [1392, 399] on textarea "WM ACTION: Door gear wheel required. ETA TBC." at bounding box center [1433, 423] width 211 height 82
click at [1393, 440] on textarea "WM ACTION: Door gear wheel required. ETA TBC." at bounding box center [1433, 423] width 211 height 82
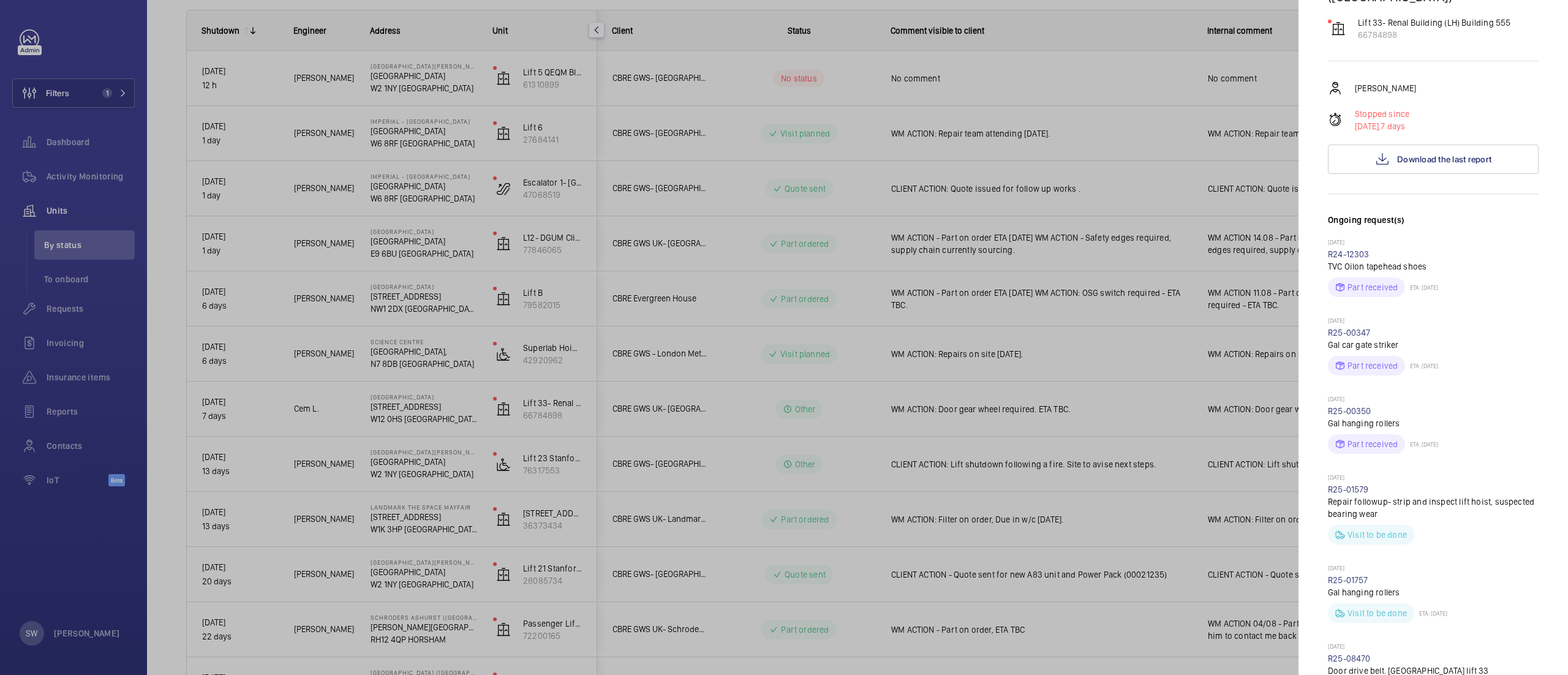
scroll to position [187, 0]
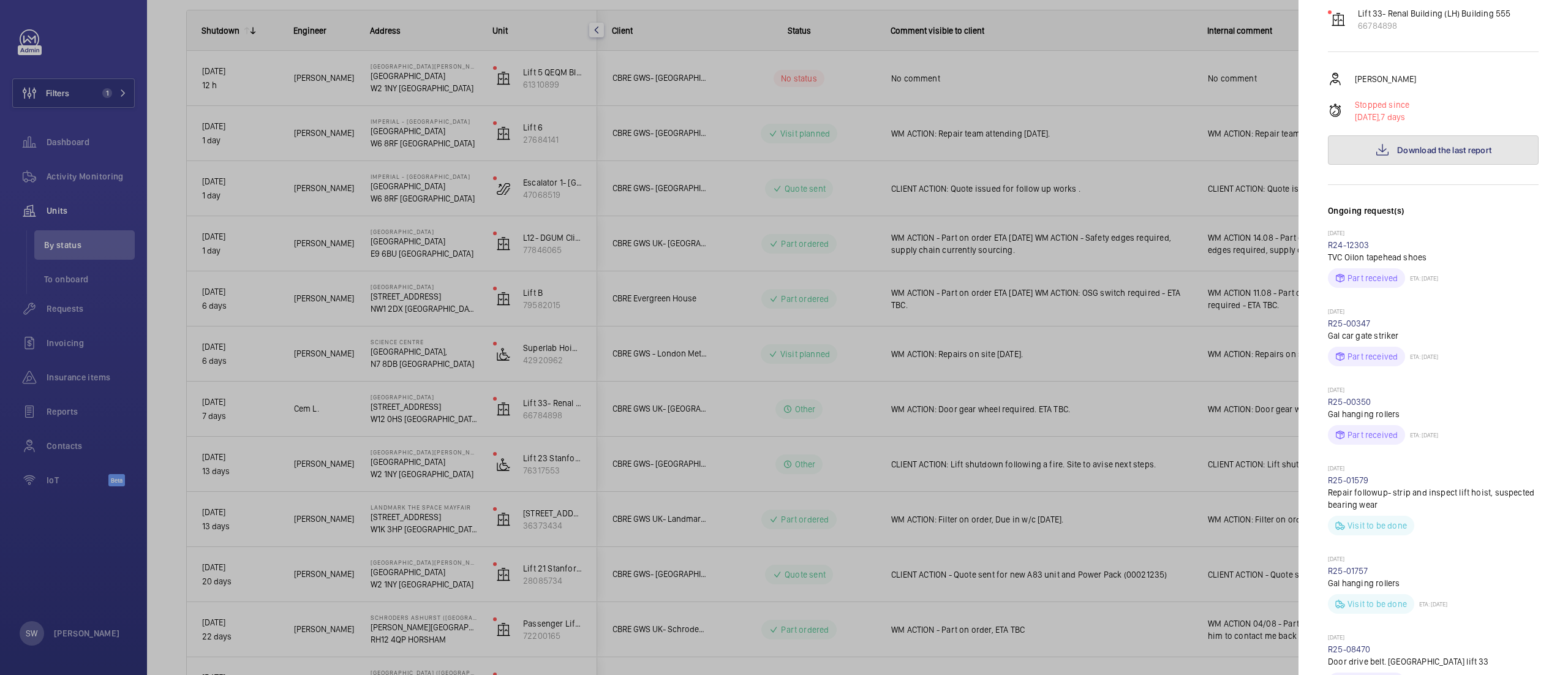
click at [1430, 146] on span "Download the last report" at bounding box center [1444, 151] width 95 height 10
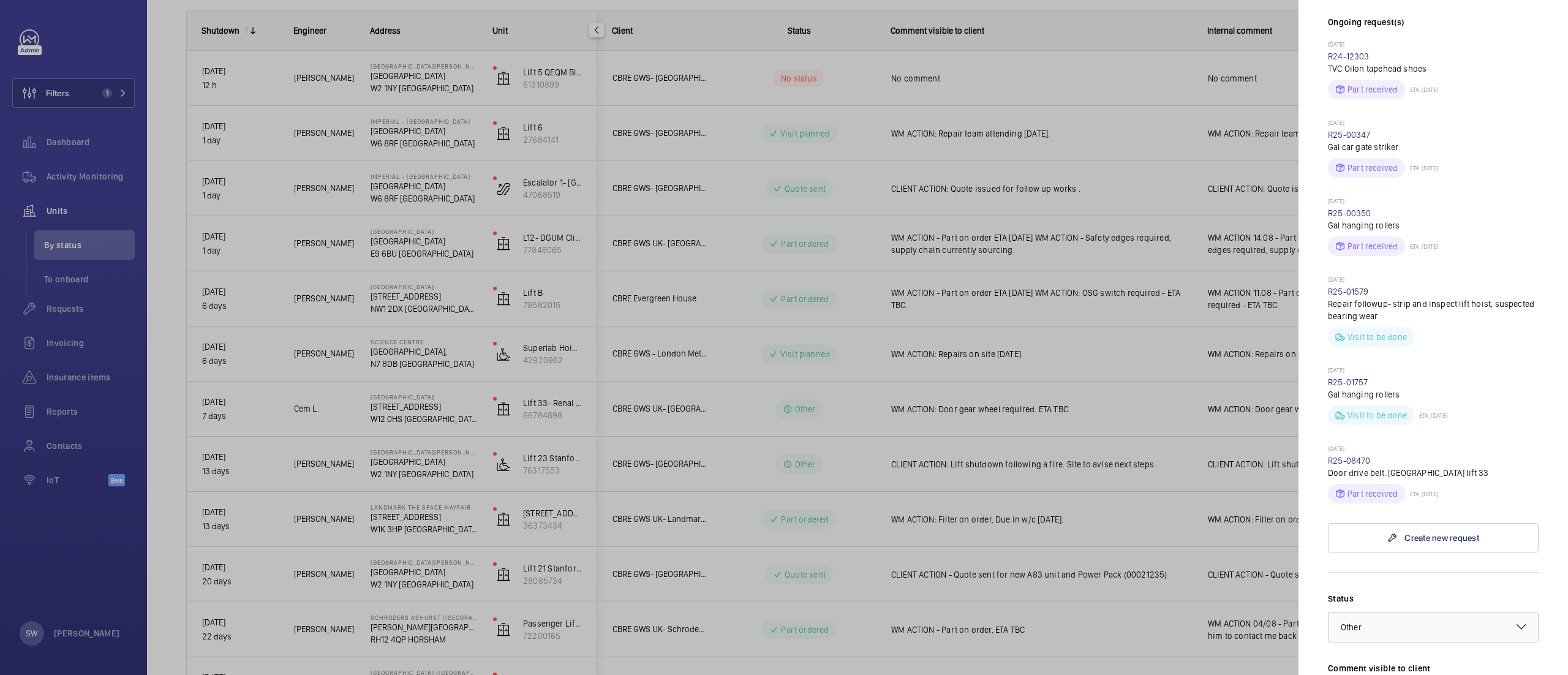
scroll to position [407, 0]
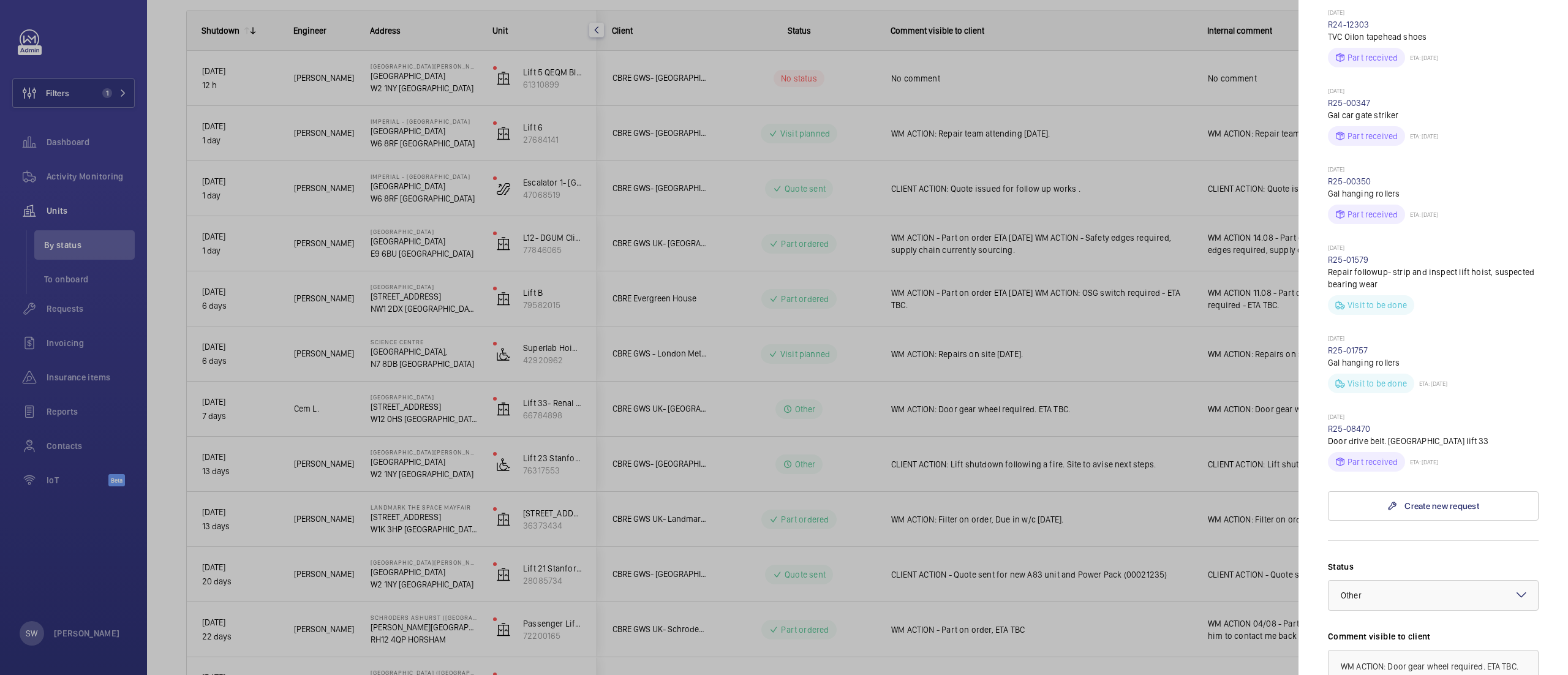
drag, startPoint x: 1330, startPoint y: 427, endPoint x: 1382, endPoint y: 430, distance: 52.1
click at [1382, 435] on p "Door drive belt. Imperial Hospital Hammersmith lift 33" at bounding box center [1433, 441] width 211 height 13
click at [1353, 435] on p "Door drive belt. Imperial Hospital Hammersmith lift 33" at bounding box center [1433, 441] width 211 height 13
drag, startPoint x: 1345, startPoint y: 433, endPoint x: 1326, endPoint y: 418, distance: 24.2
click at [1326, 418] on mat-sidenav "Stopped unit Hammersmith Hospital 72 Du Cane Rd W12 0HS LONDON CBRE GWS UK- Imp…" at bounding box center [1433, 337] width 269 height 675
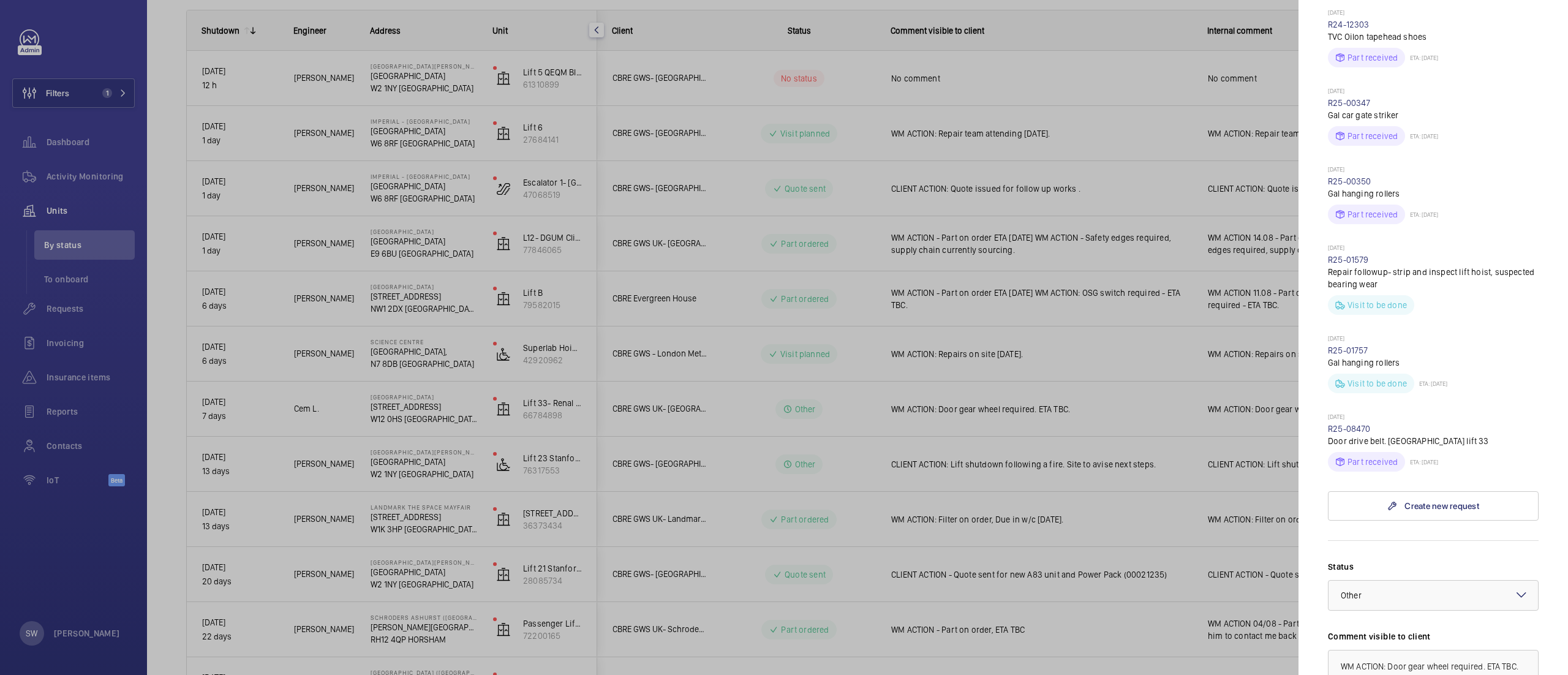
click at [1063, 356] on div at bounding box center [784, 337] width 1568 height 675
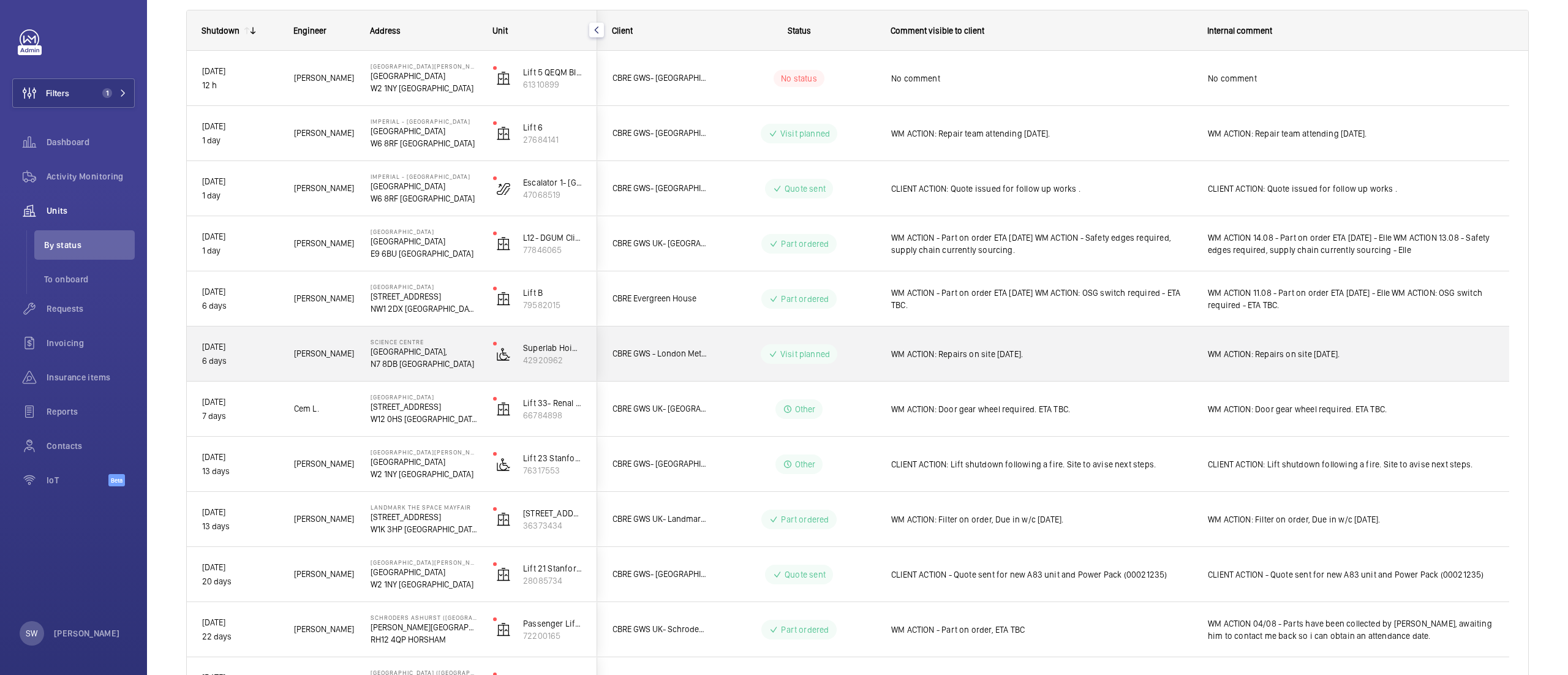
click at [1074, 345] on div "WM ACTION: Repairs on site 11th August." at bounding box center [1041, 354] width 300 height 28
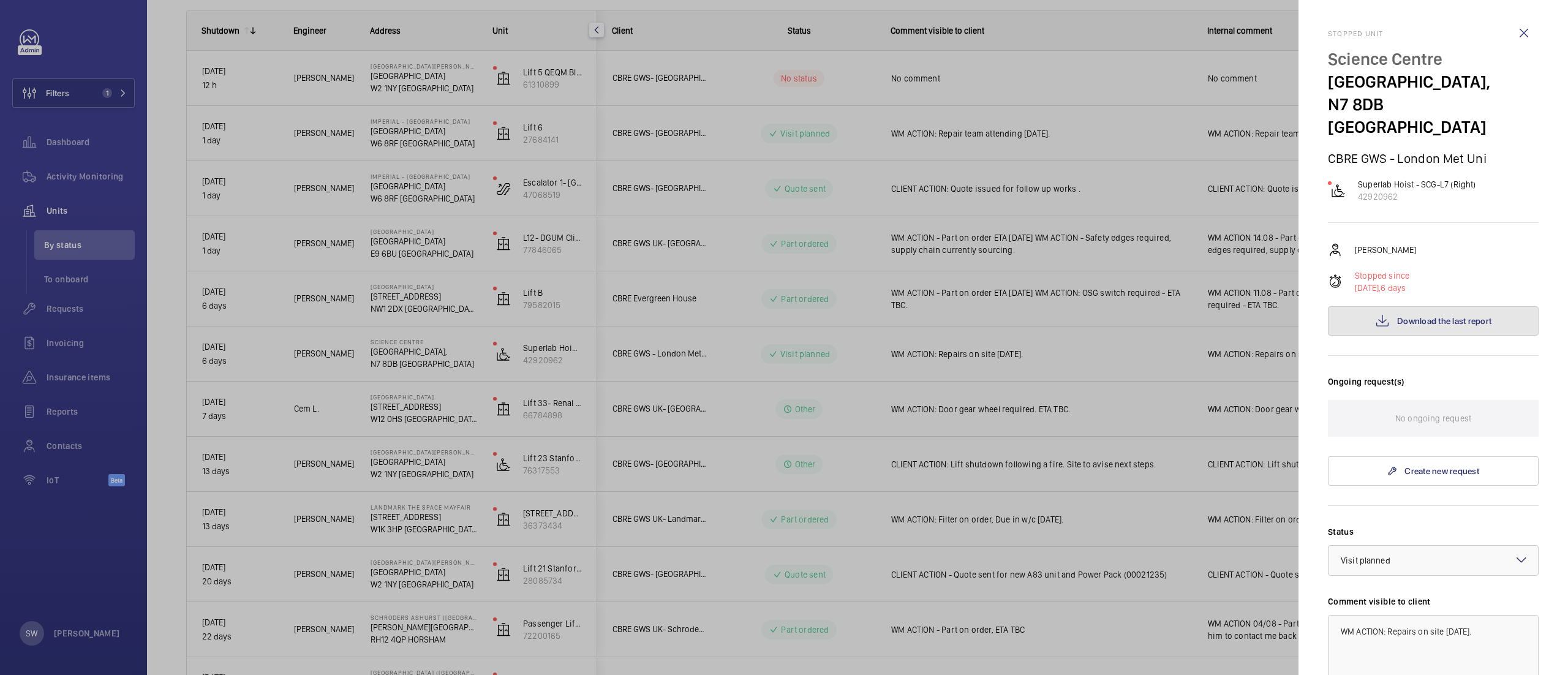
click at [1429, 306] on button "Download the last report" at bounding box center [1433, 320] width 211 height 29
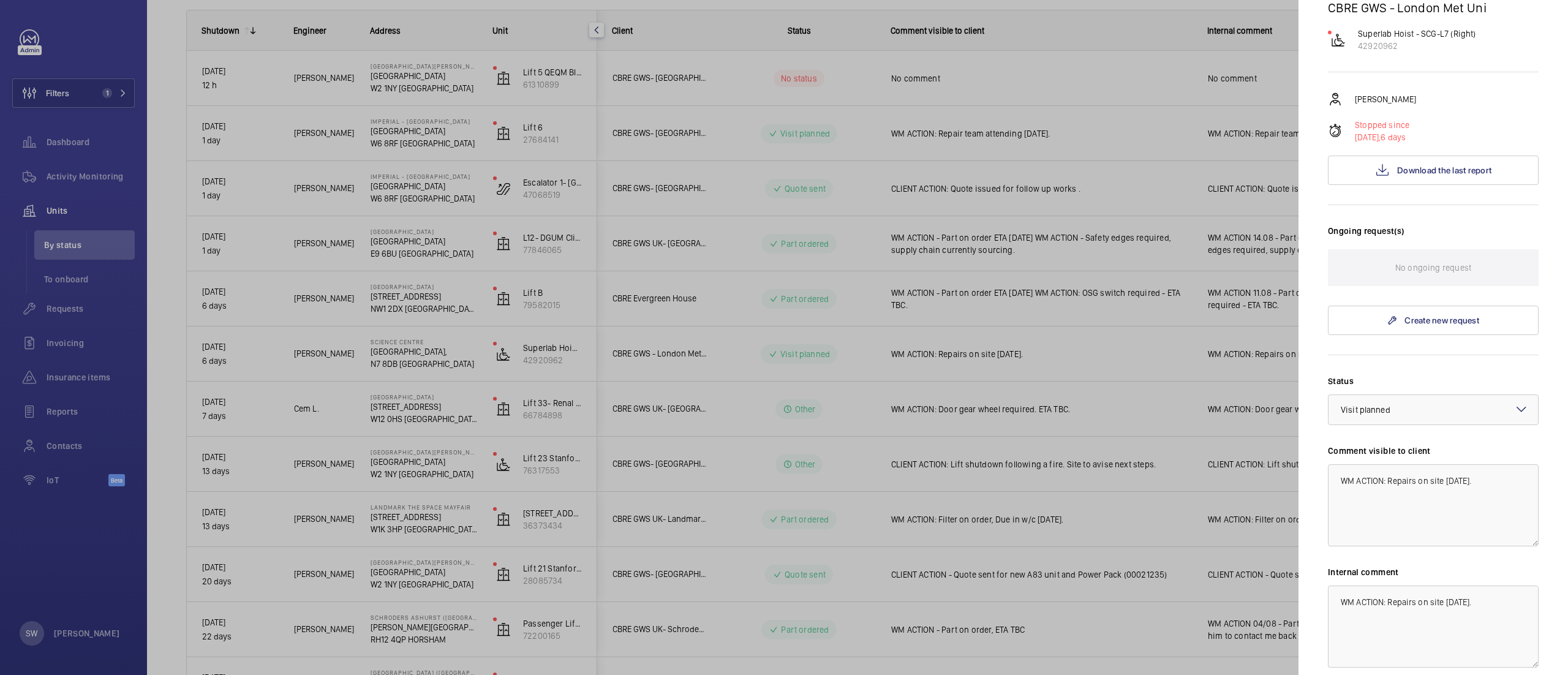
scroll to position [241, 0]
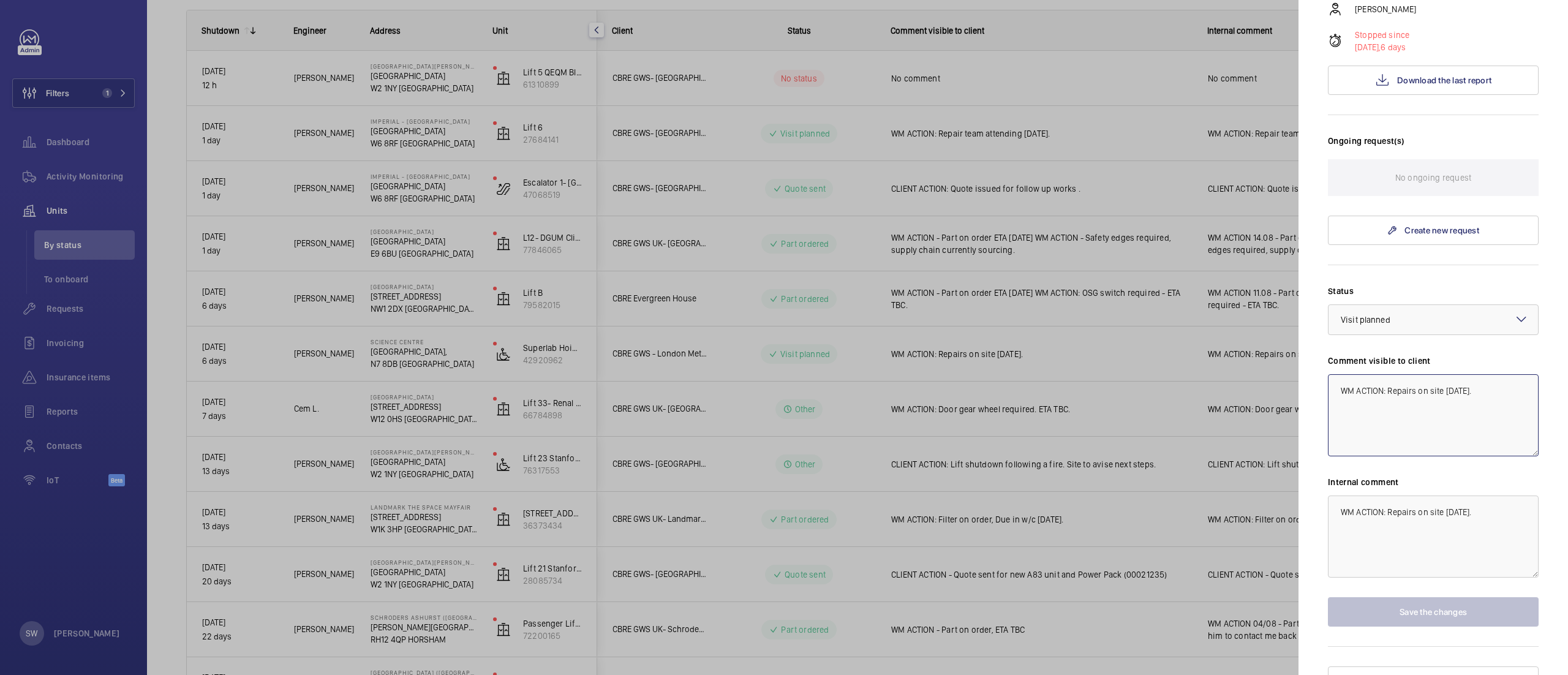
drag, startPoint x: 1388, startPoint y: 371, endPoint x: 1566, endPoint y: 384, distance: 178.5
click at [1566, 384] on mat-sidenav "Stopped unit Science Centre Science Centre, N7 8DB LONDON CBRE GWS - London Met…" at bounding box center [1433, 337] width 269 height 675
paste textarea "drive belts slipping and damaged Parts on order"
click at [1396, 374] on textarea "WM ACTION: drive belts slipping and damaged Parts on order" at bounding box center [1433, 415] width 211 height 82
click at [1380, 385] on textarea "WM ACTION: Drive belts slipping and damaged Parts on order" at bounding box center [1433, 415] width 211 height 82
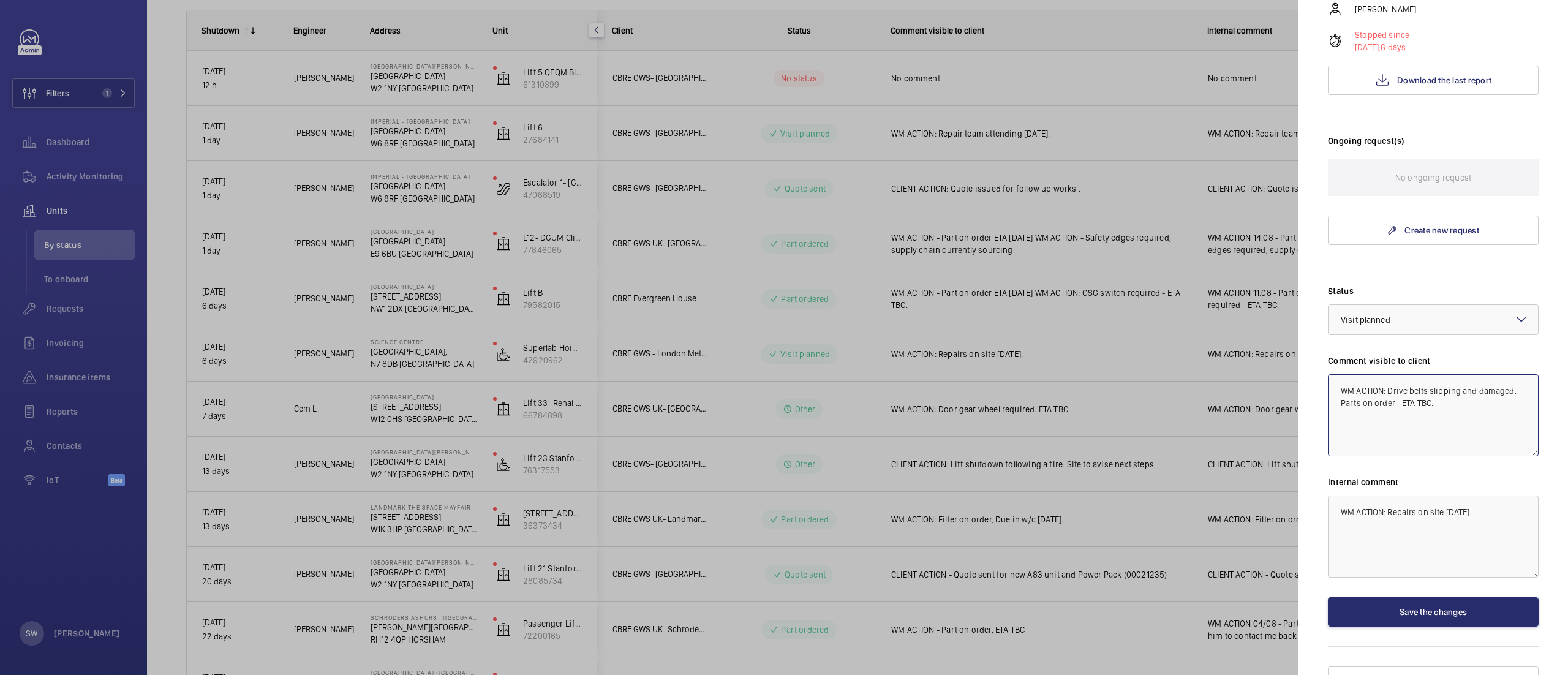
drag, startPoint x: 1483, startPoint y: 389, endPoint x: 1190, endPoint y: 324, distance: 300.1
click at [1190, 324] on mat-sidenav-container "Filters 1 Dashboard Activity Monitoring Units By status To onboard Requests Inv…" at bounding box center [784, 337] width 1568 height 675
type textarea "WM ACTION: Drive belts slipping and damaged. Parts on order - ETA TBC."
drag, startPoint x: 1496, startPoint y: 488, endPoint x: 1127, endPoint y: 481, distance: 369.1
click at [1124, 479] on mat-sidenav-container "Filters 1 Dashboard Activity Monitoring Units By status To onboard Requests Inv…" at bounding box center [784, 337] width 1568 height 675
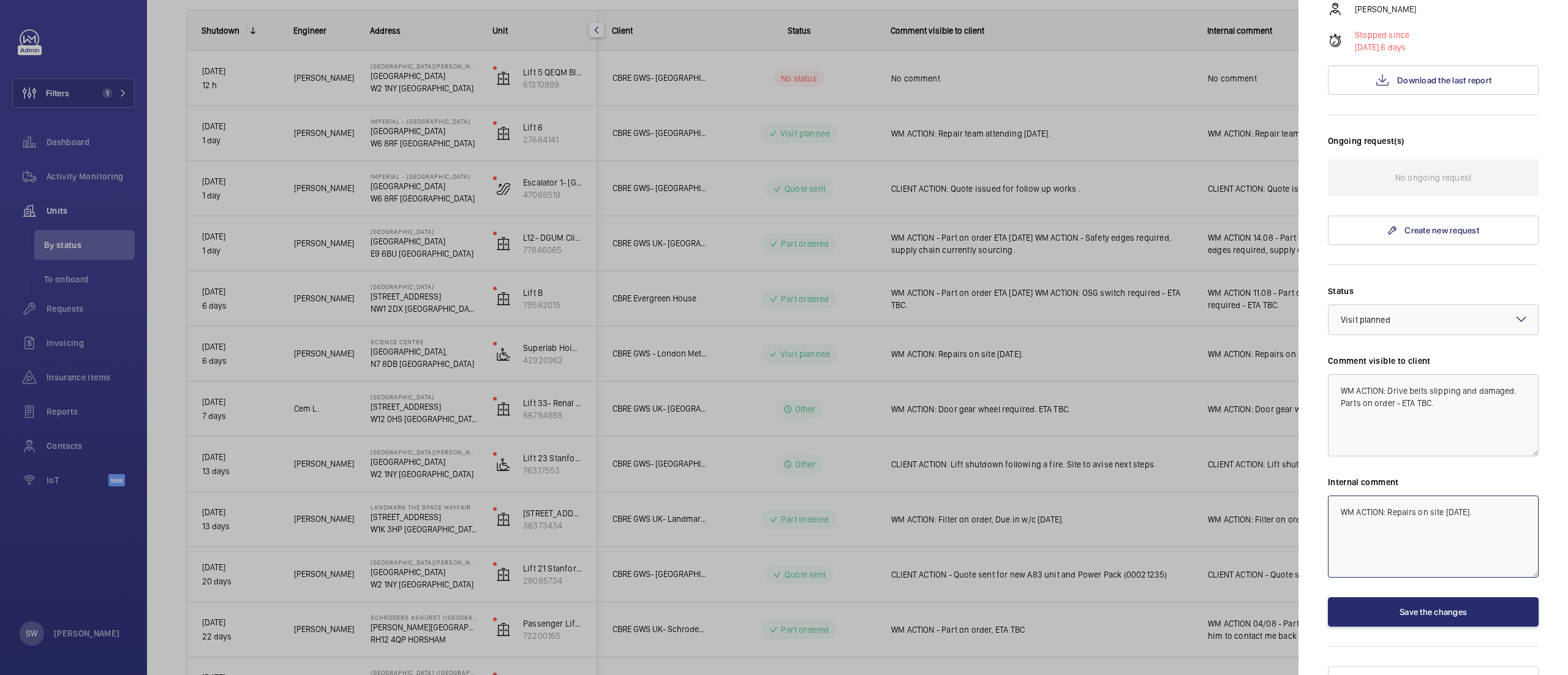
paste textarea "Drive belts slipping and damaged. Parts on order - ETA TBC"
click at [1435, 305] on div at bounding box center [1433, 320] width 209 height 29
click at [1427, 366] on span "Part ordered" at bounding box center [1433, 372] width 185 height 13
type textarea "WM ACTION: Drive belts slipping and damaged. Parts on order - ETA TBC."
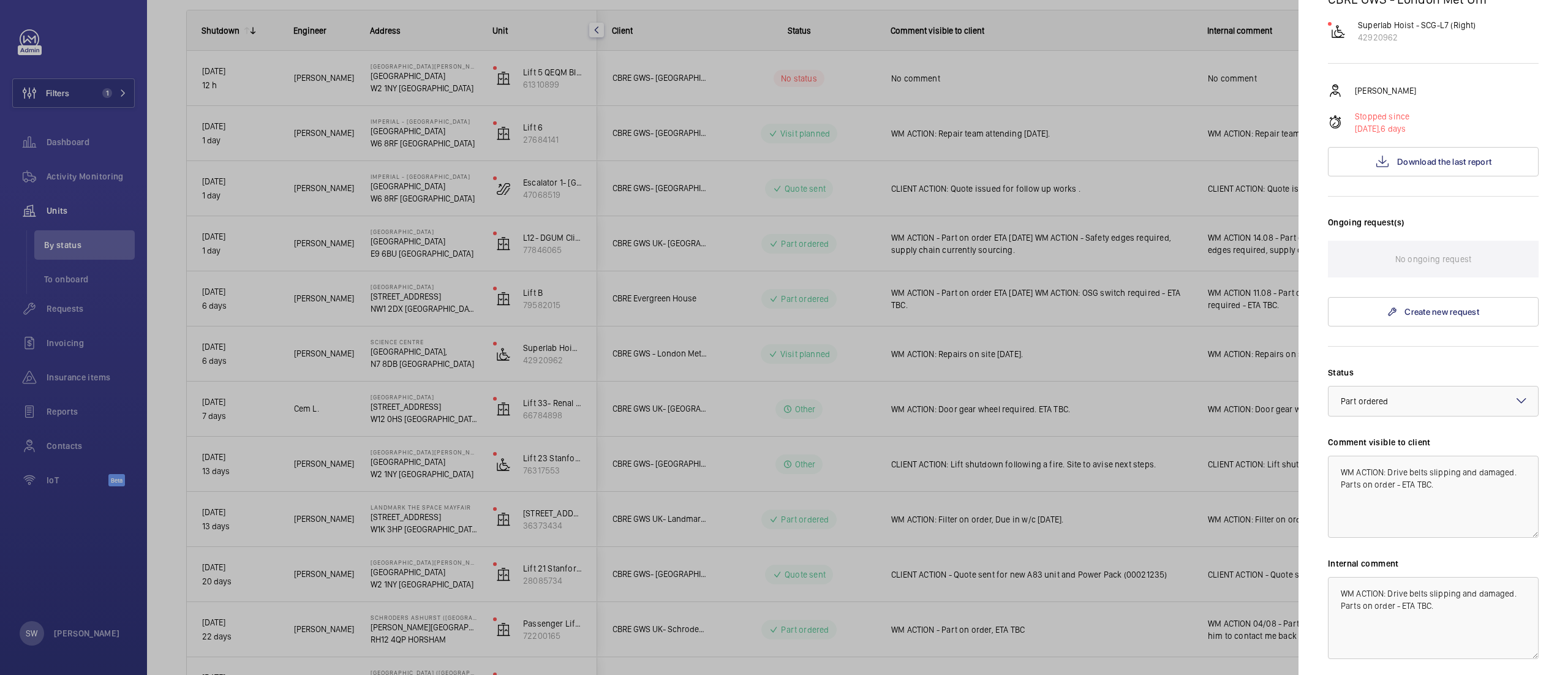
scroll to position [241, 0]
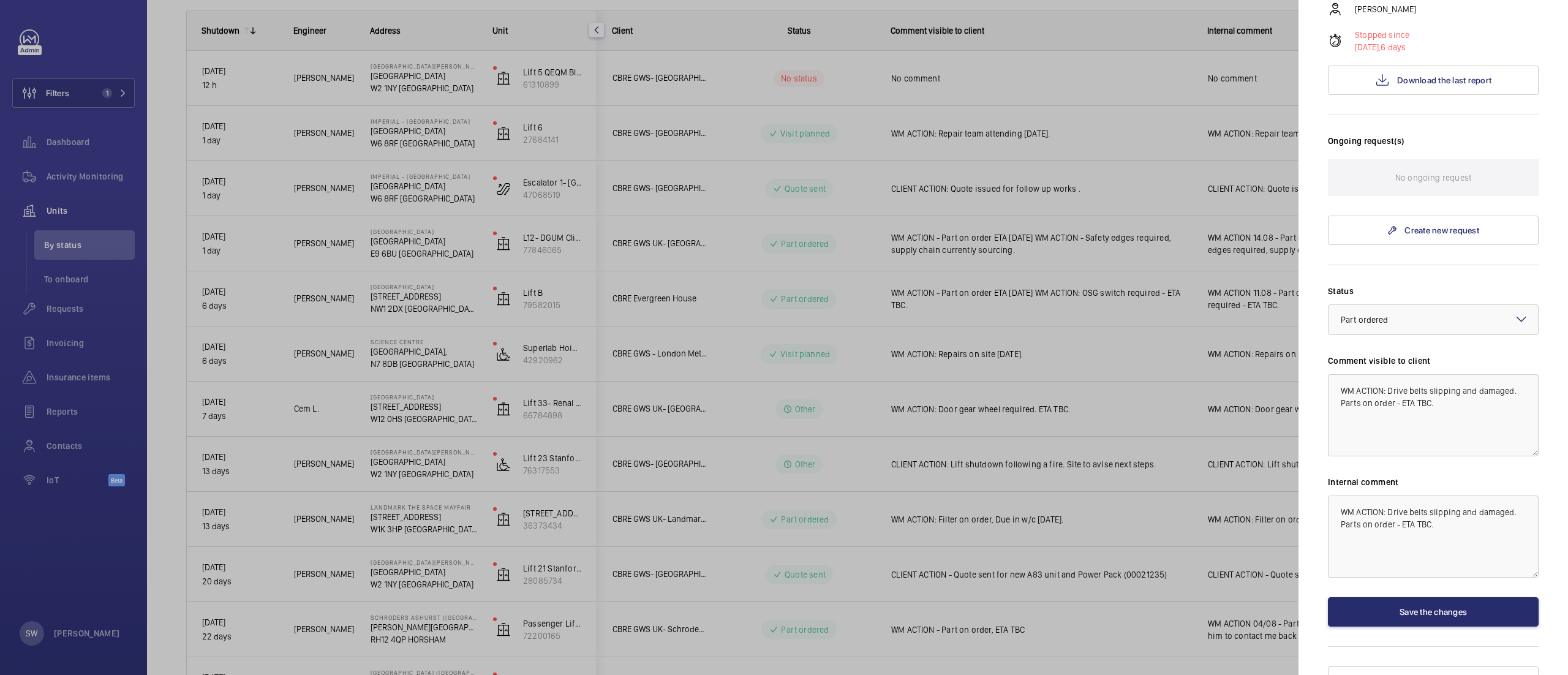
click at [802, 367] on div at bounding box center [784, 337] width 1568 height 675
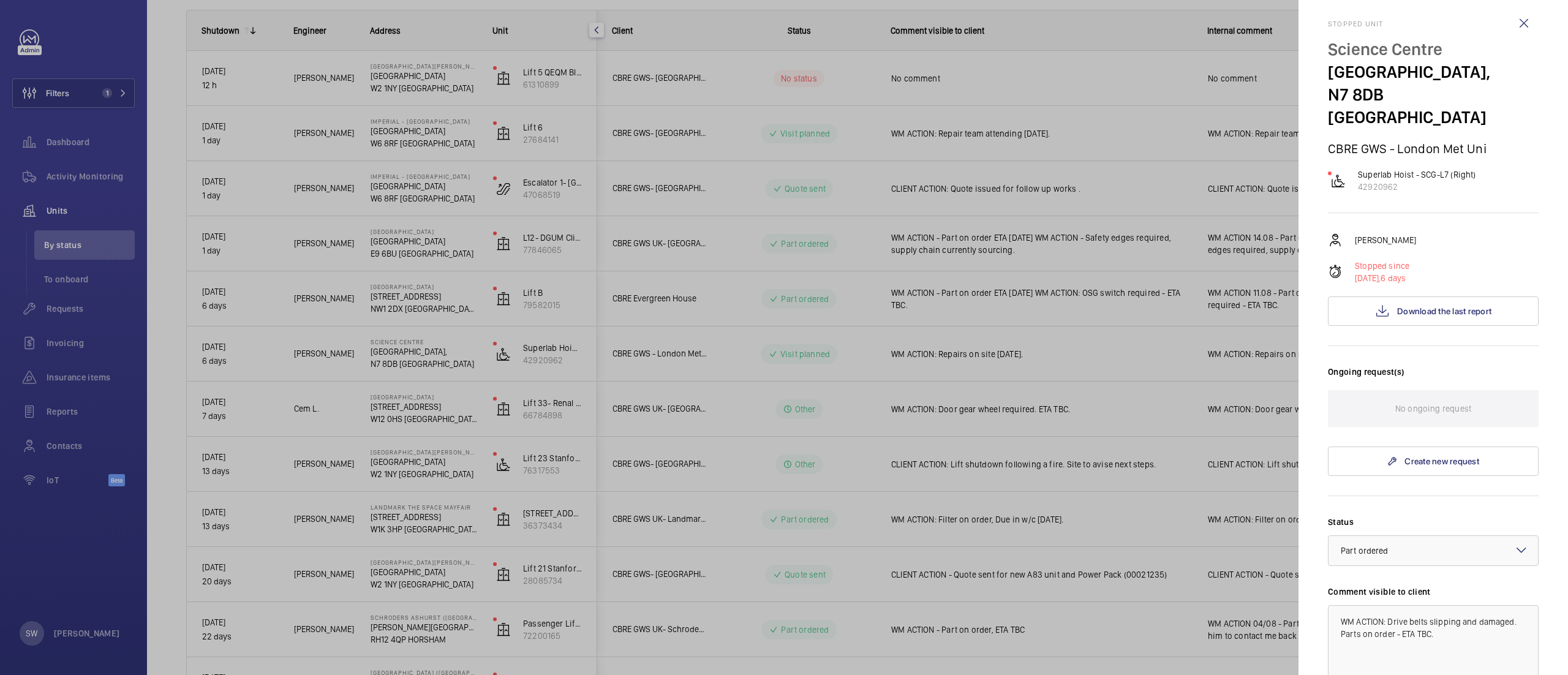
scroll to position [0, 0]
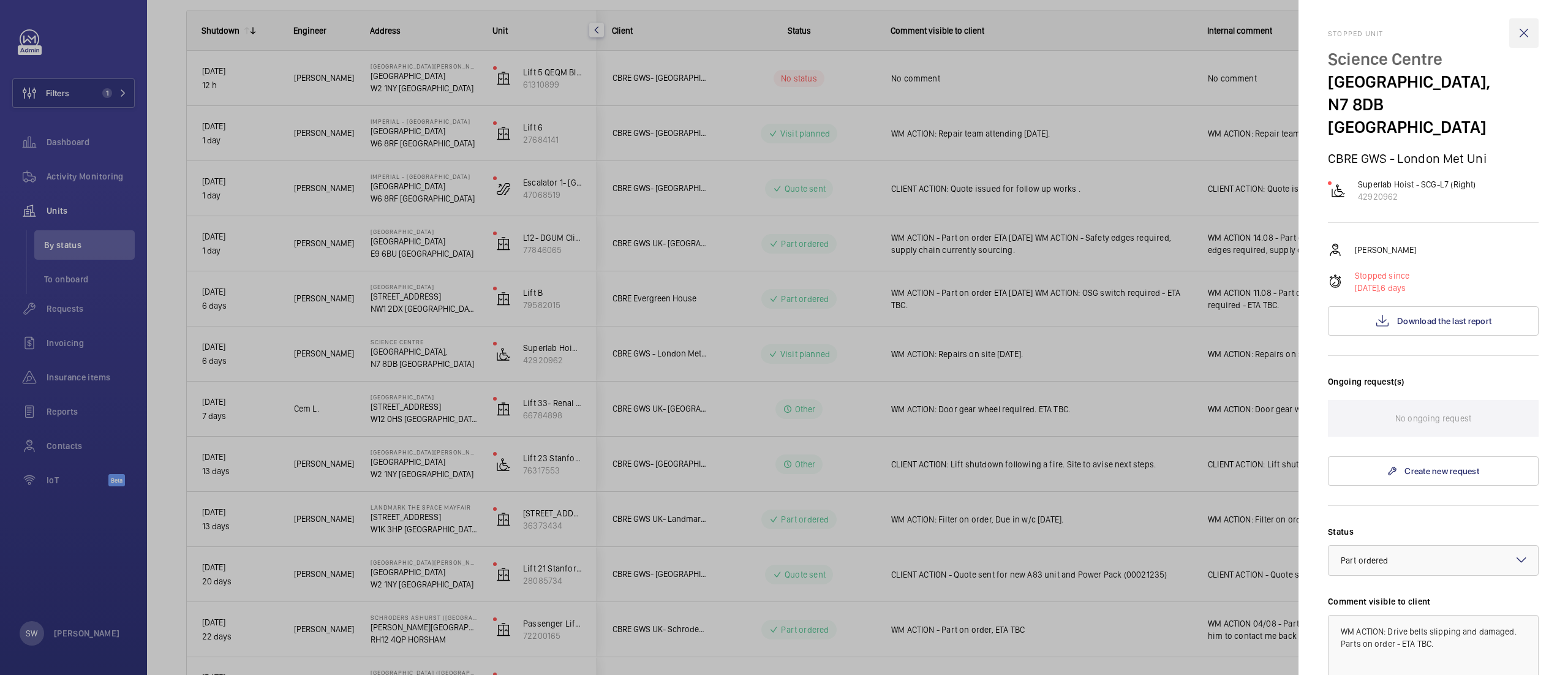
click at [1509, 29] on wm-front-icon-button at bounding box center [1524, 33] width 29 height 29
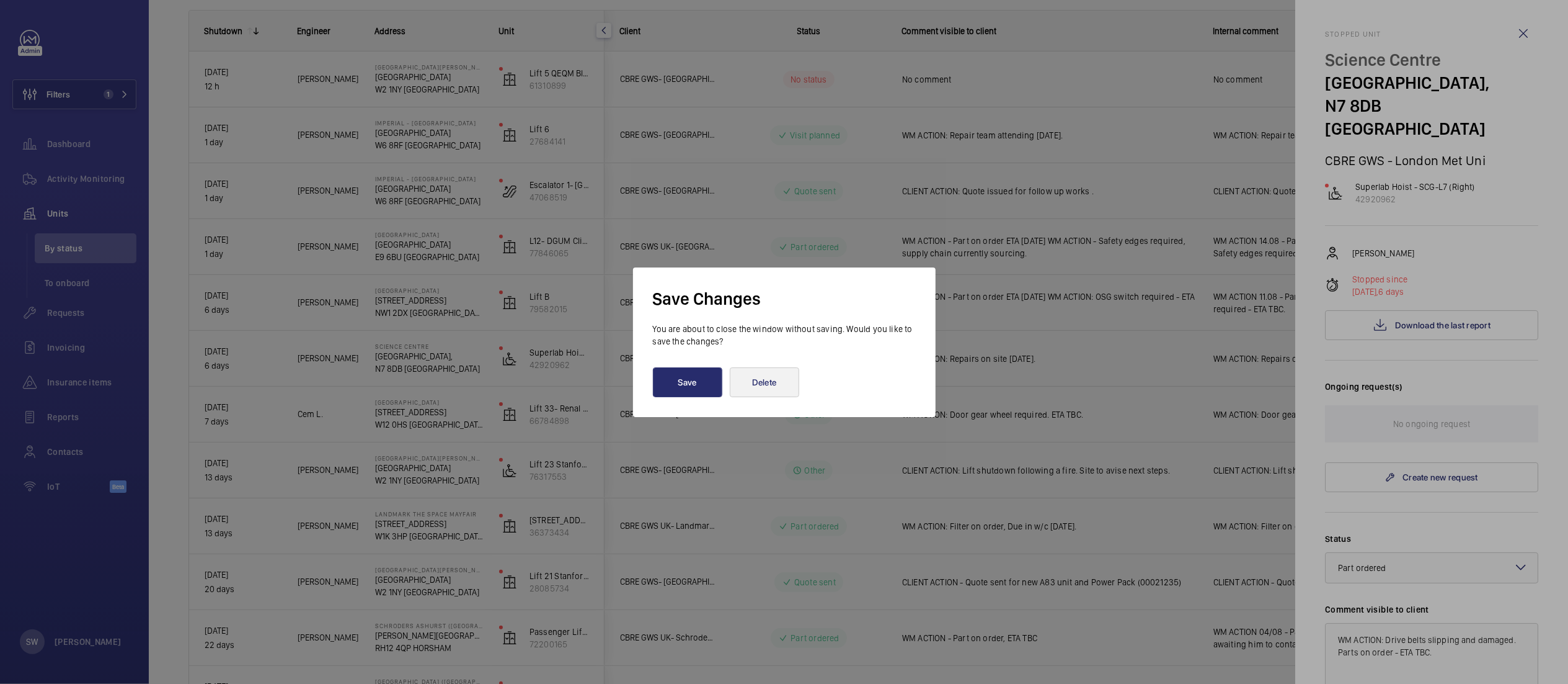
click at [729, 384] on div "Save Delete" at bounding box center [784, 381] width 263 height 30
click at [752, 385] on button "Delete" at bounding box center [765, 381] width 69 height 30
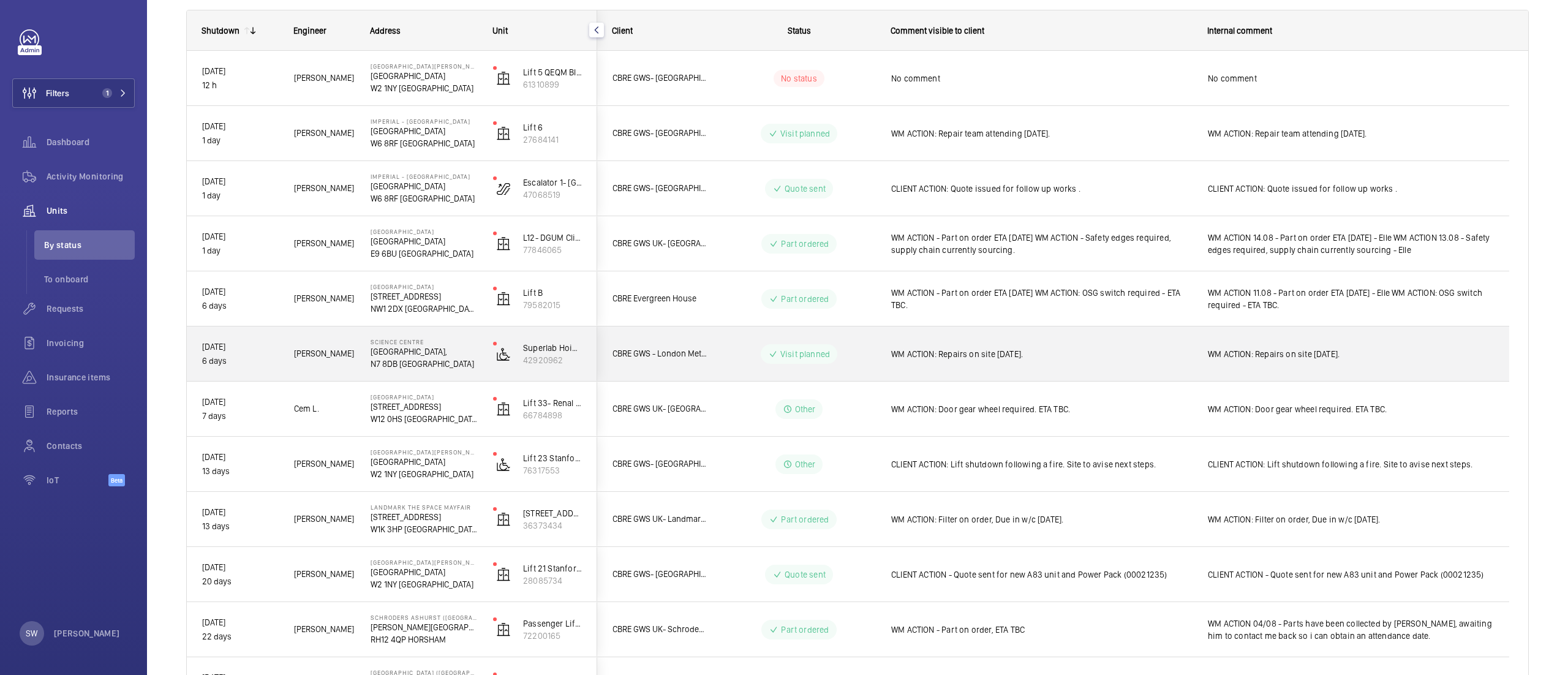
click at [983, 364] on div "WM ACTION: Repairs on site 11th August." at bounding box center [1041, 354] width 300 height 28
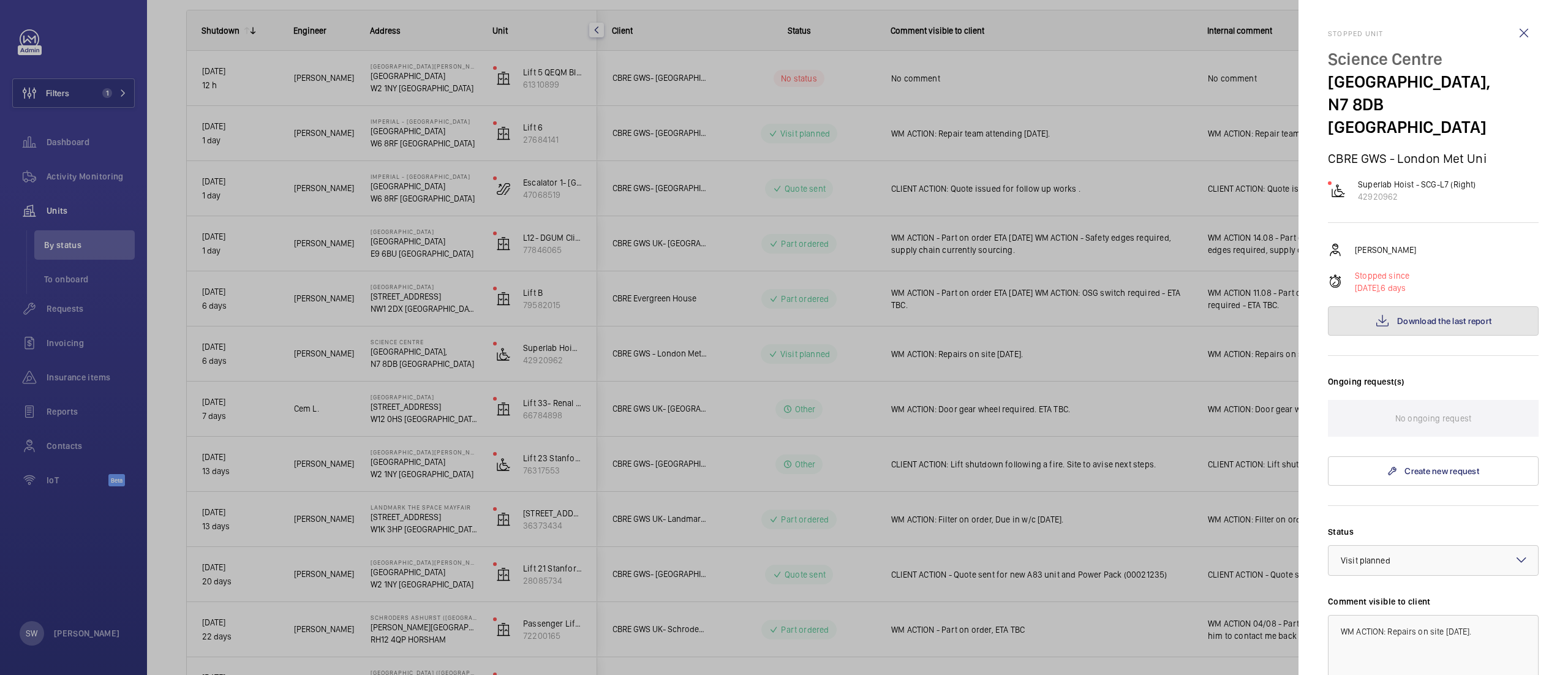
click at [1433, 316] on span "Download the last report" at bounding box center [1444, 321] width 95 height 10
drag, startPoint x: 1499, startPoint y: 612, endPoint x: 1389, endPoint y: 606, distance: 110.2
click at [1389, 615] on textarea "WM ACTION: Repairs on site 11th August." at bounding box center [1433, 656] width 211 height 82
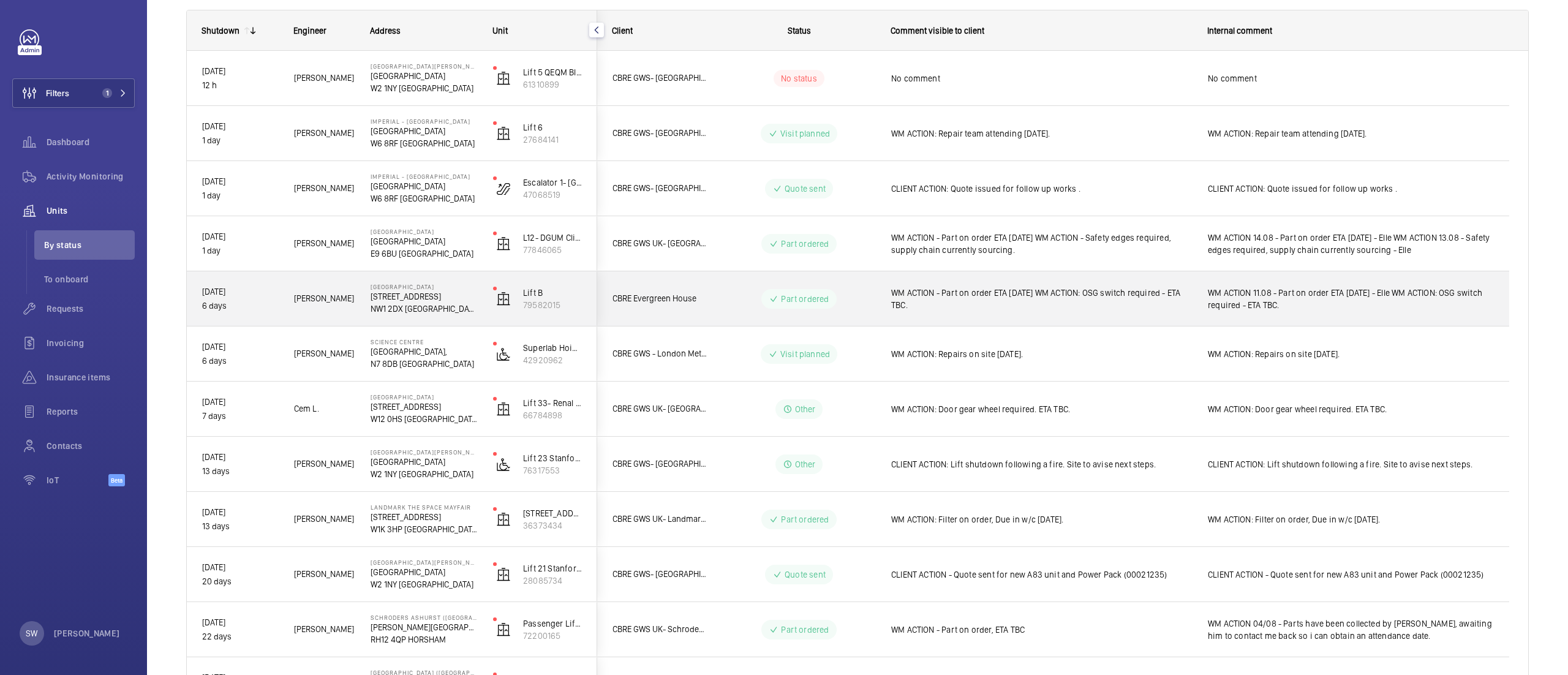
click at [939, 303] on span "WM ACTION - Part on order ETA Wednesday WM ACTION: OSG switch required - ETA TB…" at bounding box center [1041, 299] width 300 height 24
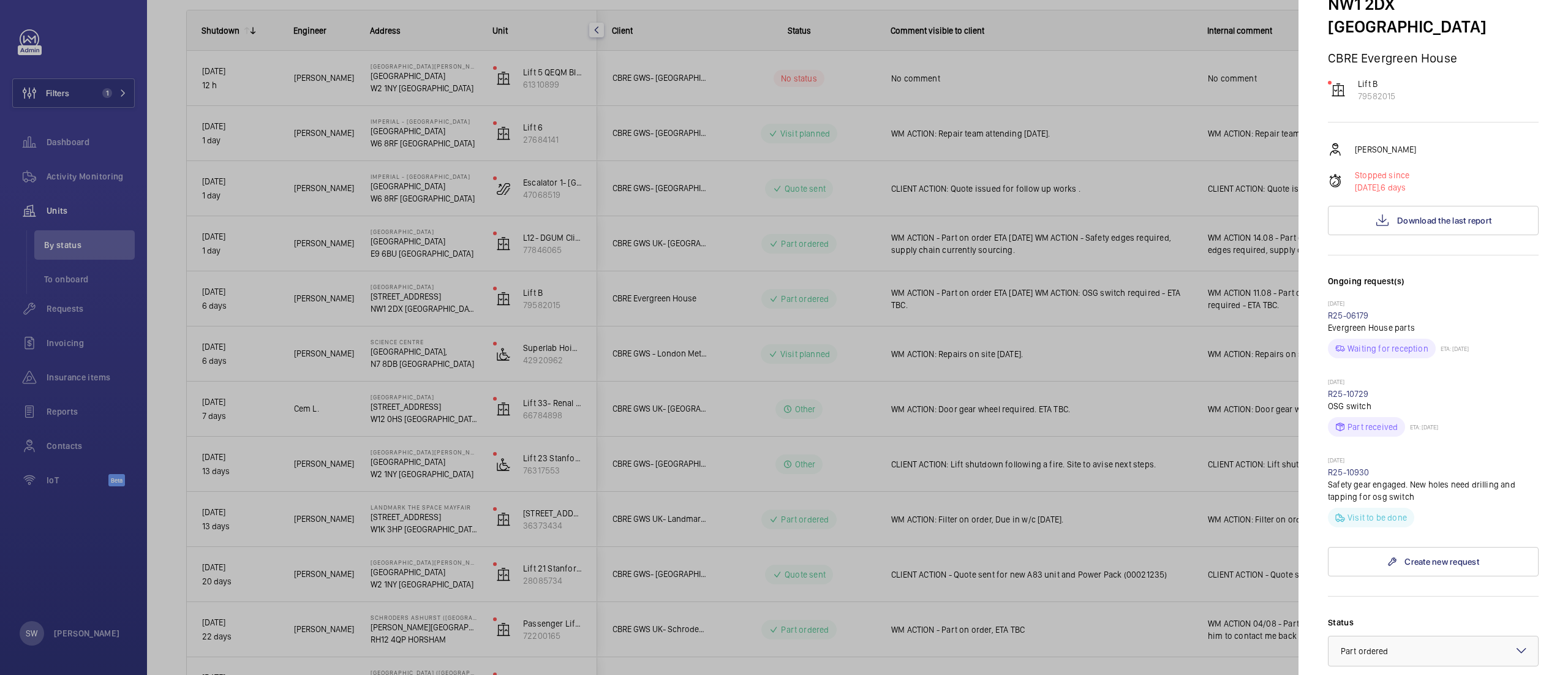
scroll to position [102, 0]
click at [1436, 214] on span "Download the last report" at bounding box center [1444, 219] width 95 height 10
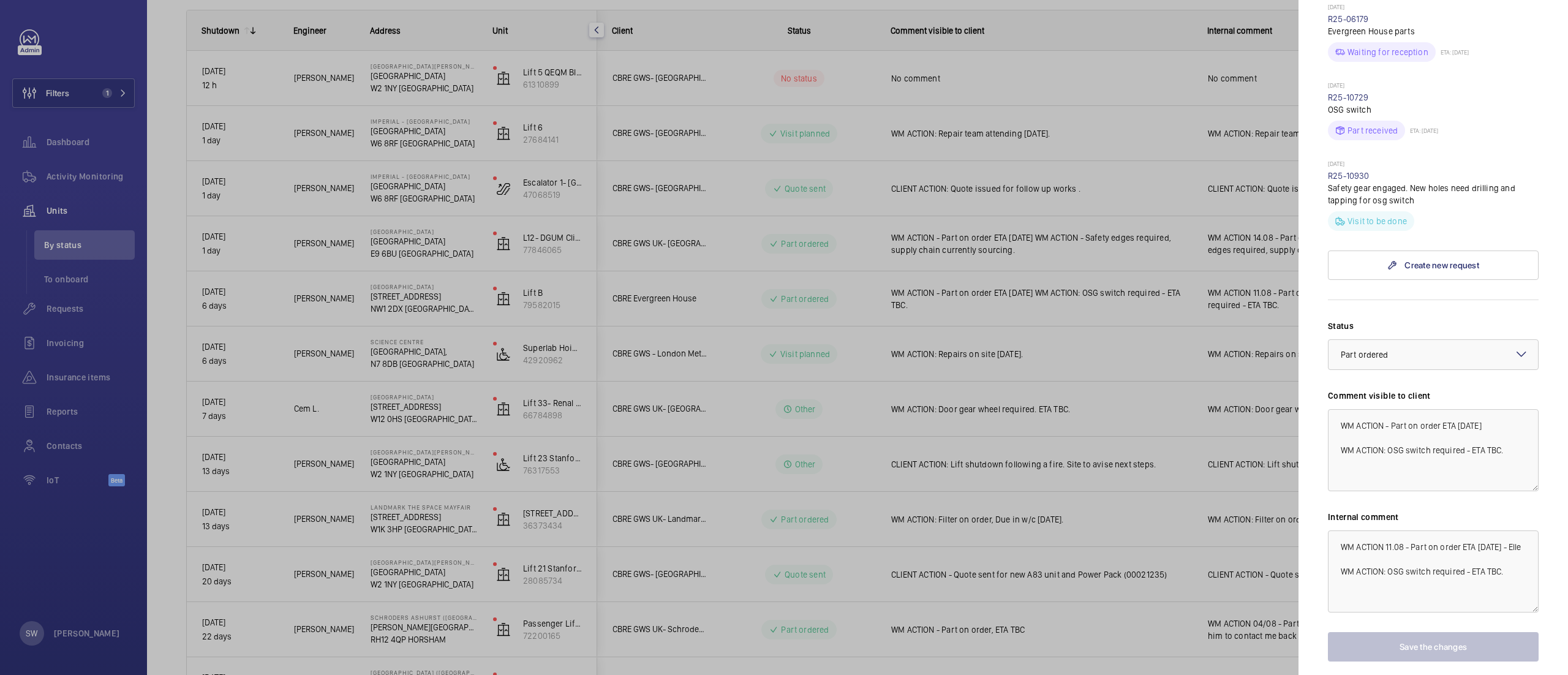
scroll to position [400, 0]
click at [1009, 367] on div at bounding box center [784, 337] width 1568 height 675
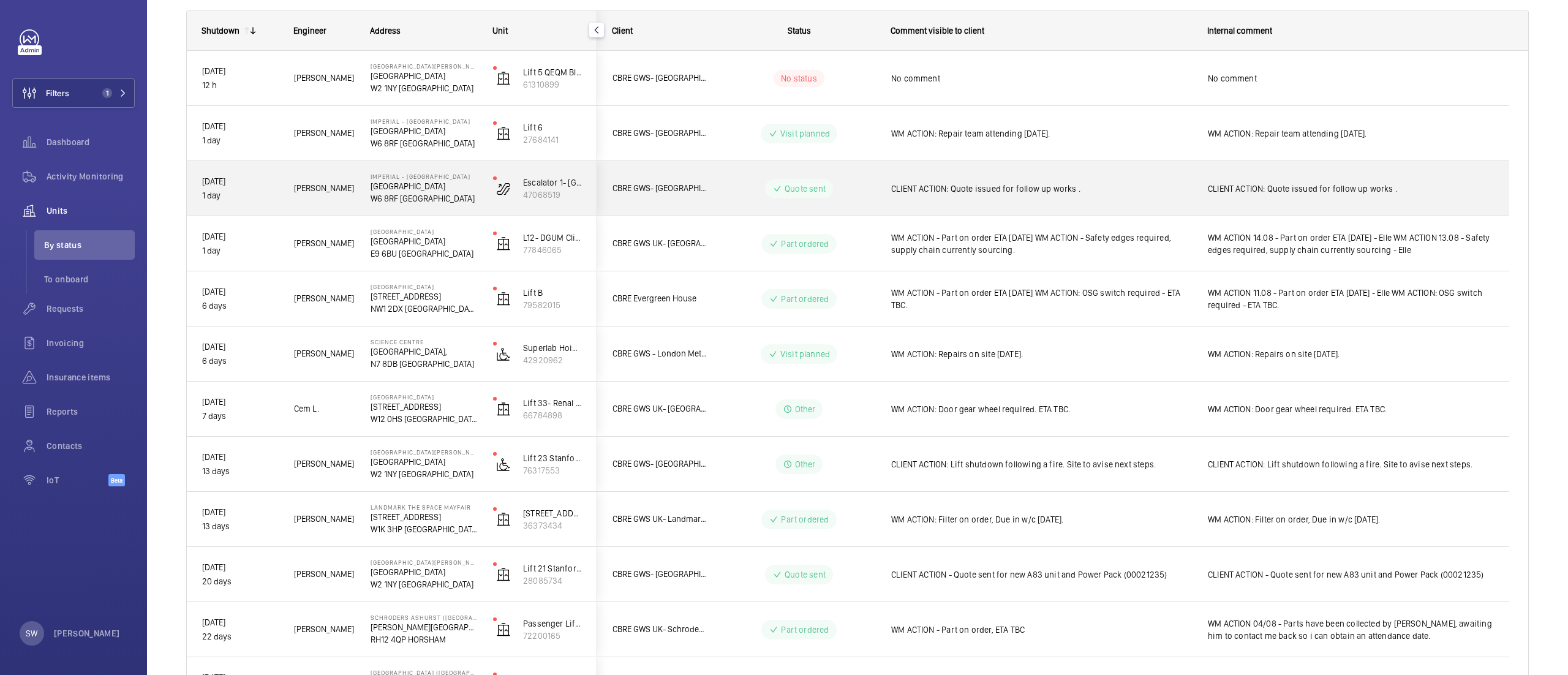
click at [1002, 196] on div "CLIENT ACTION: Quote issued for follow up works ." at bounding box center [1041, 189] width 300 height 28
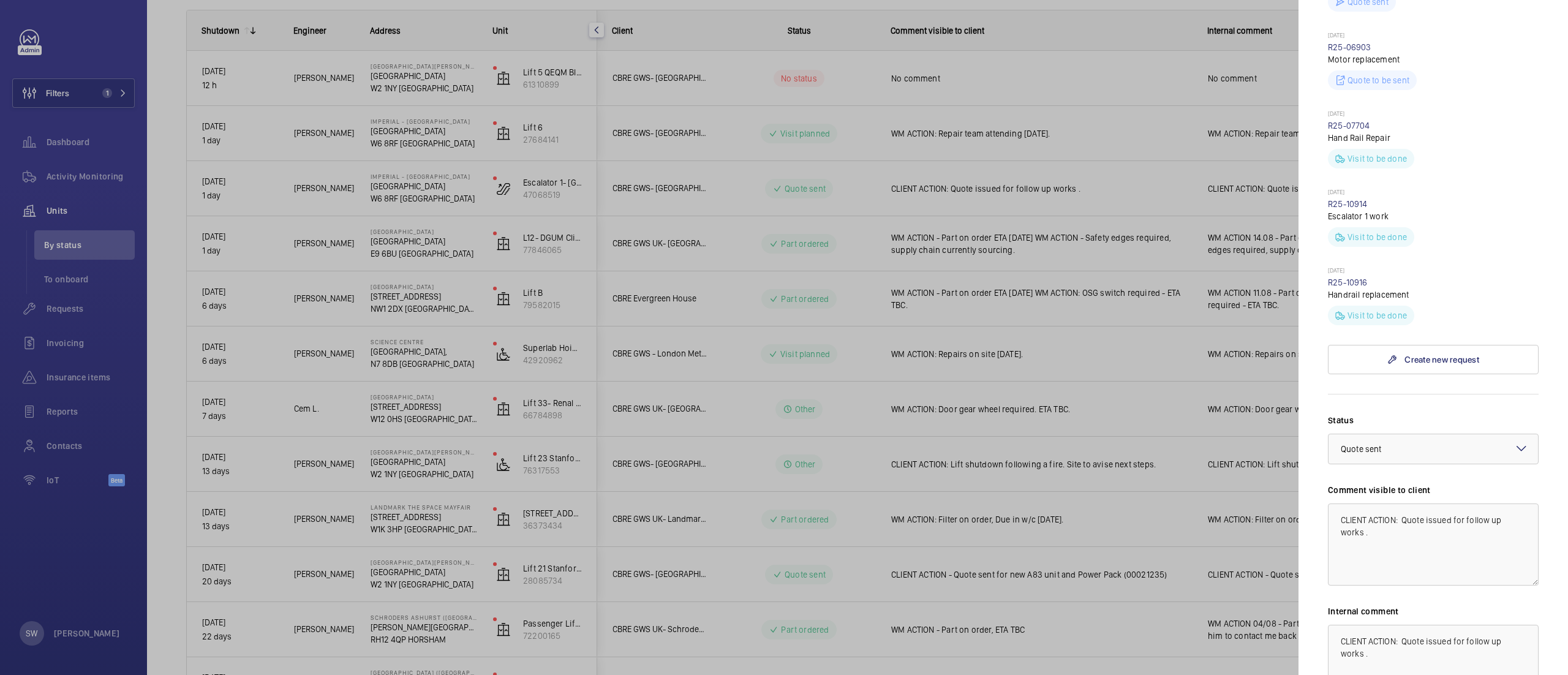
scroll to position [545, 0]
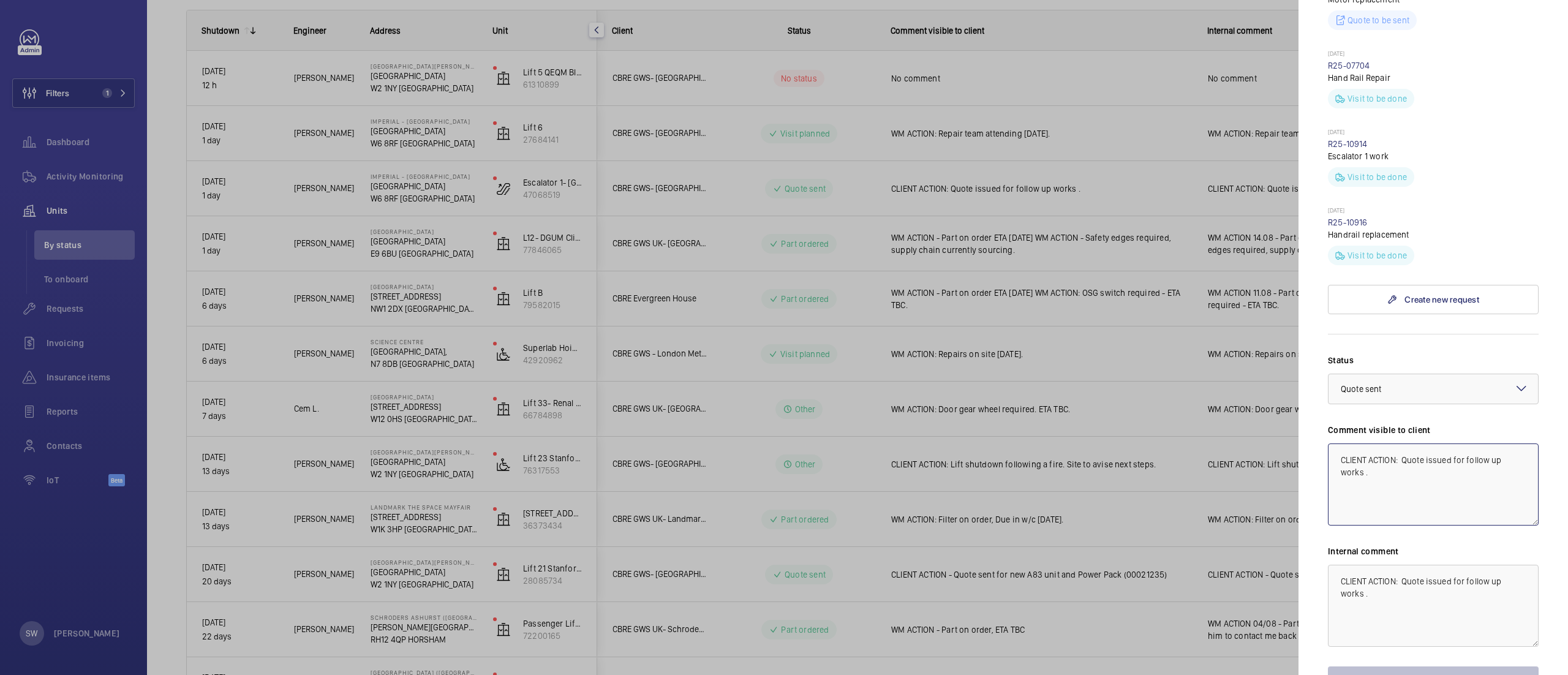
drag, startPoint x: 1389, startPoint y: 456, endPoint x: 1249, endPoint y: 403, distance: 149.7
click at [1248, 403] on mat-sidenav-container "Filters 1 Dashboard Activity Monitoring Units By status To onboard Requests Inv…" at bounding box center [784, 337] width 1568 height 675
drag, startPoint x: 1407, startPoint y: 457, endPoint x: 1312, endPoint y: 428, distance: 99.3
click at [1318, 430] on mat-sidenav "Stopped unit Imperial - Charing Cross Hospital Charing Cross Hospital W6 8RF LO…" at bounding box center [1433, 337] width 269 height 675
type textarea "WM ACTION: Repair team on site [DATE] 15ht August."
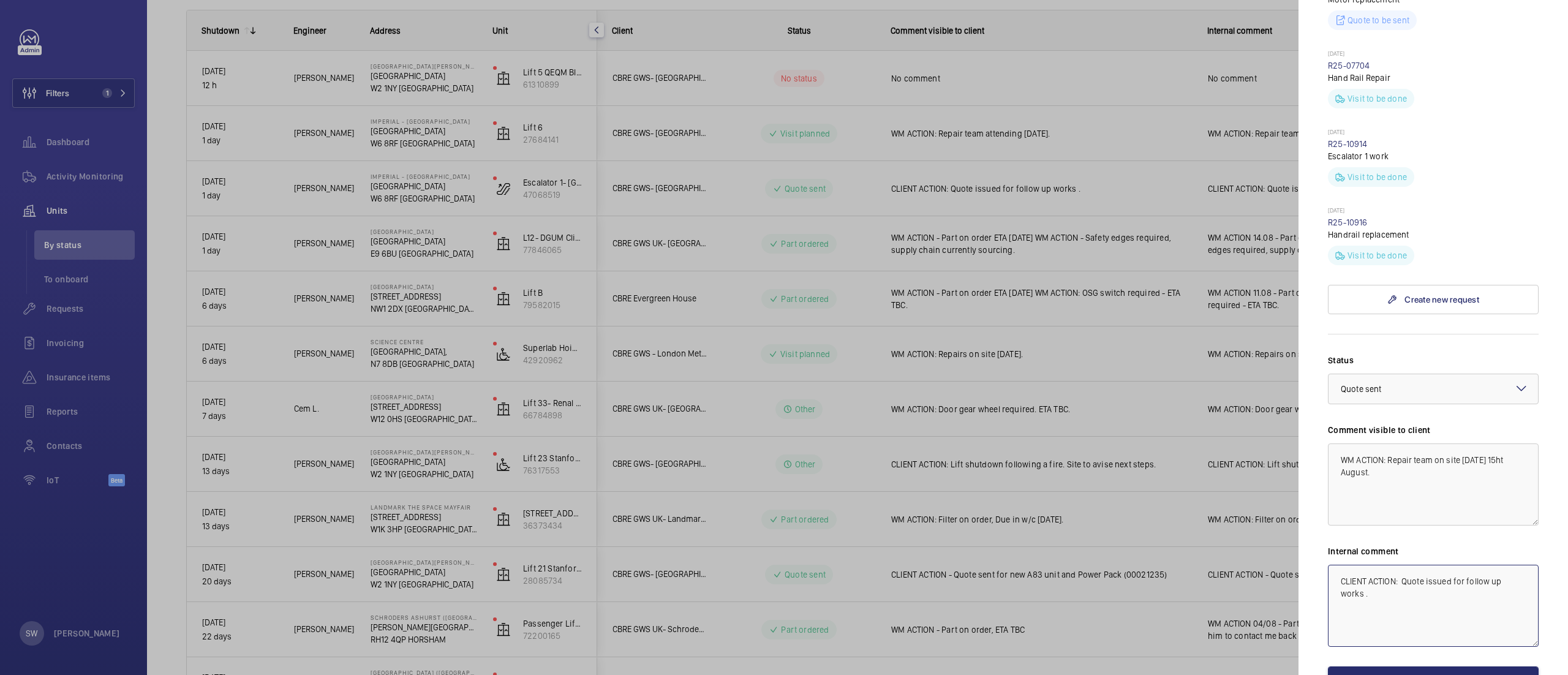
drag, startPoint x: 1404, startPoint y: 584, endPoint x: 1211, endPoint y: 529, distance: 200.7
click at [1208, 529] on mat-sidenav-container "Filters 1 Dashboard Activity Monitoring Units By status To onboard Requests Inv…" at bounding box center [784, 337] width 1568 height 675
paste textarea "WM ACTION: Repair team on site Friday 15ht August"
type textarea "WM ACTION: Repair team on site [DATE] 15ht August."
click at [1389, 667] on button "Save the changes" at bounding box center [1433, 681] width 211 height 29
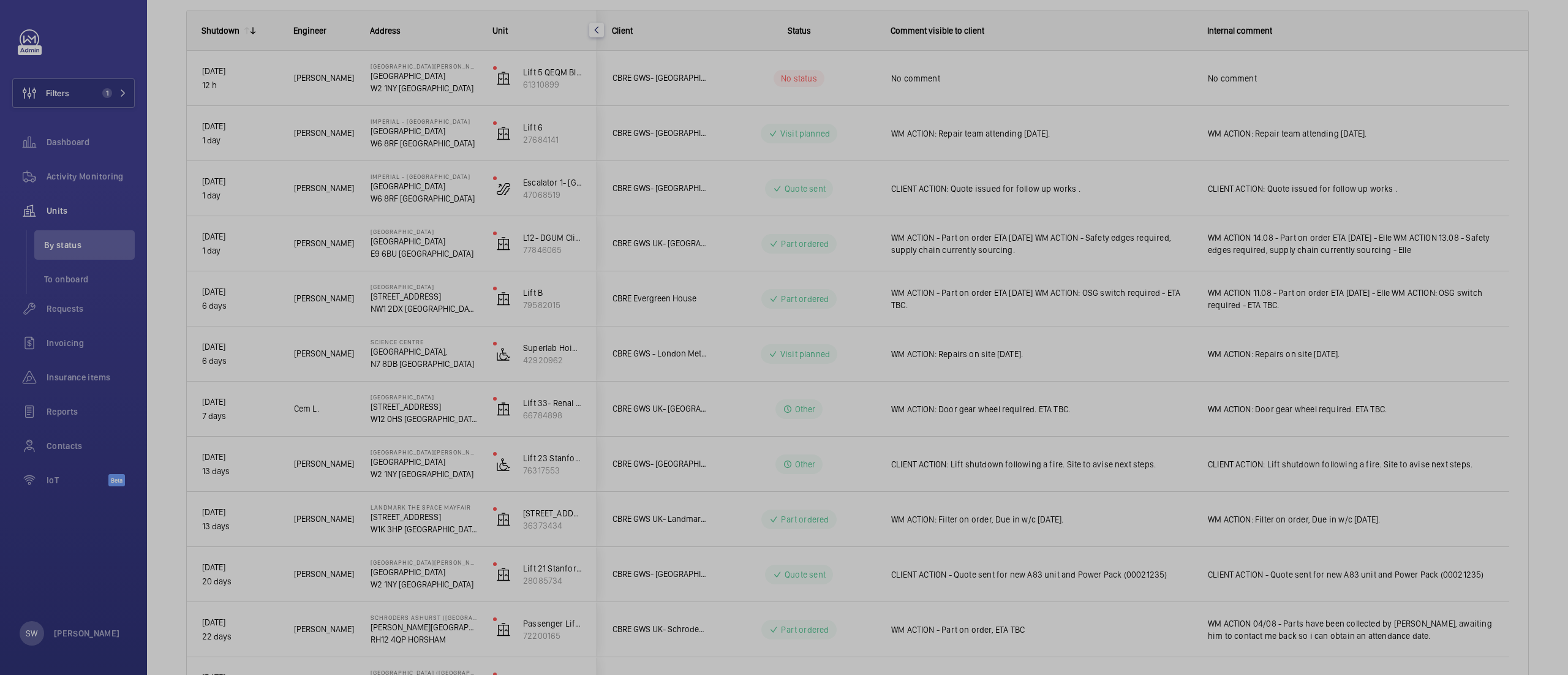
scroll to position [0, 0]
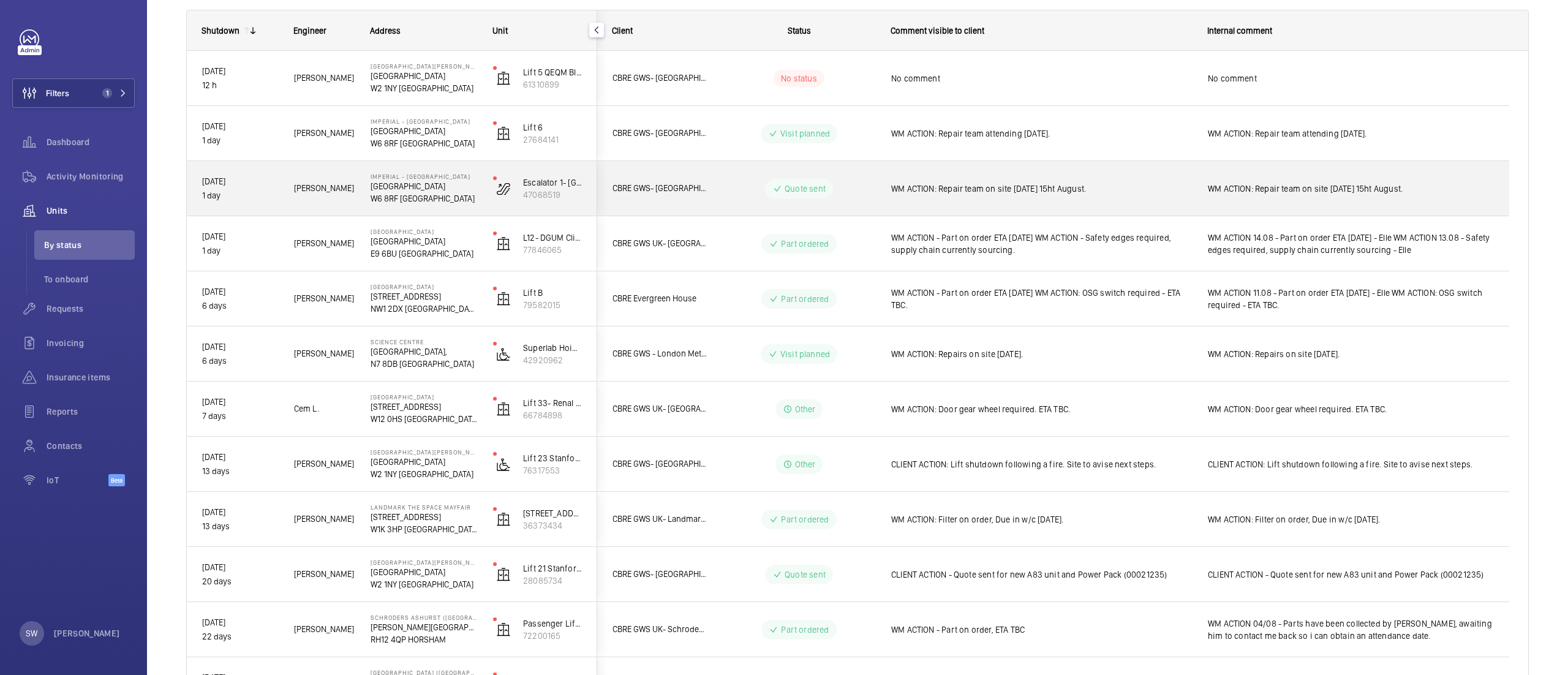
click at [1079, 200] on div "WM ACTION: Repair team on site [DATE] 15ht August." at bounding box center [1041, 189] width 300 height 28
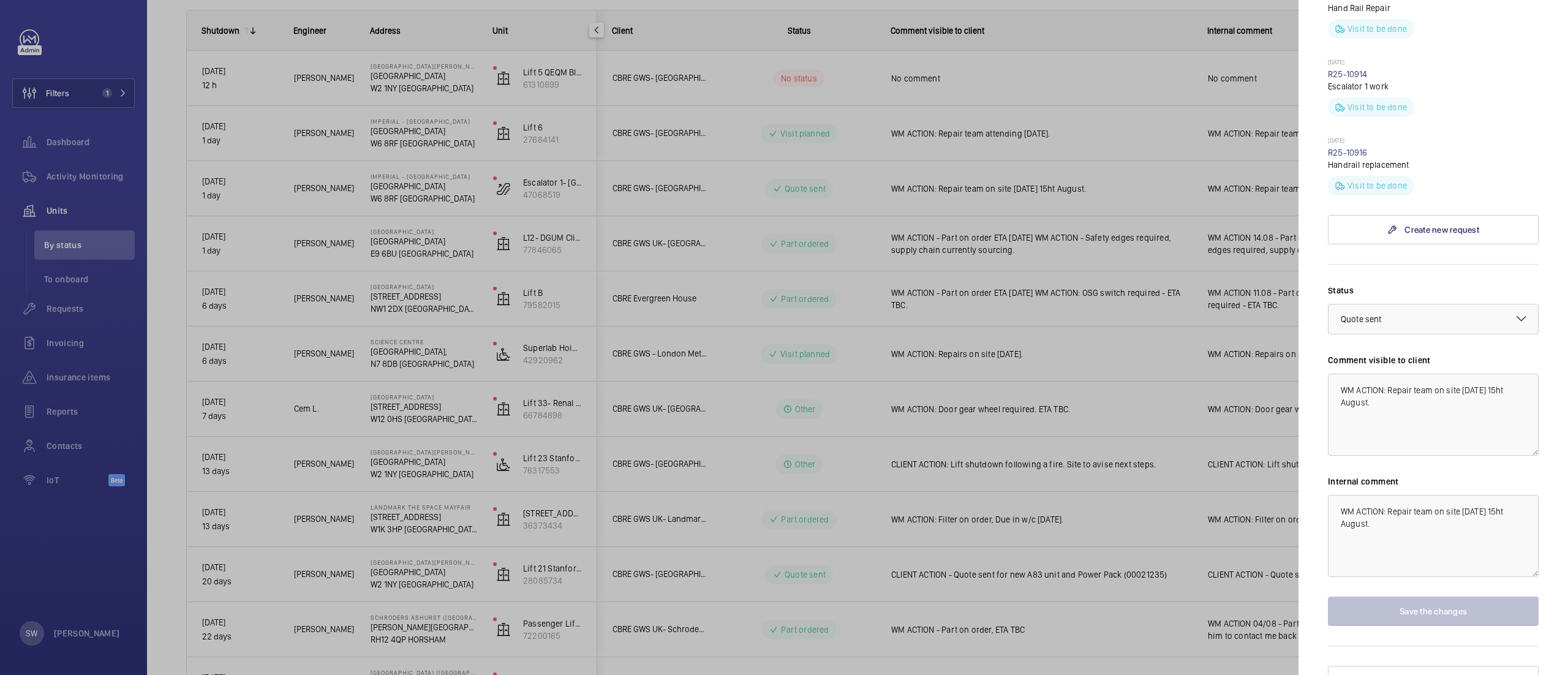
scroll to position [611, 0]
click at [1400, 317] on div "× Quote sent" at bounding box center [1376, 323] width 71 height 13
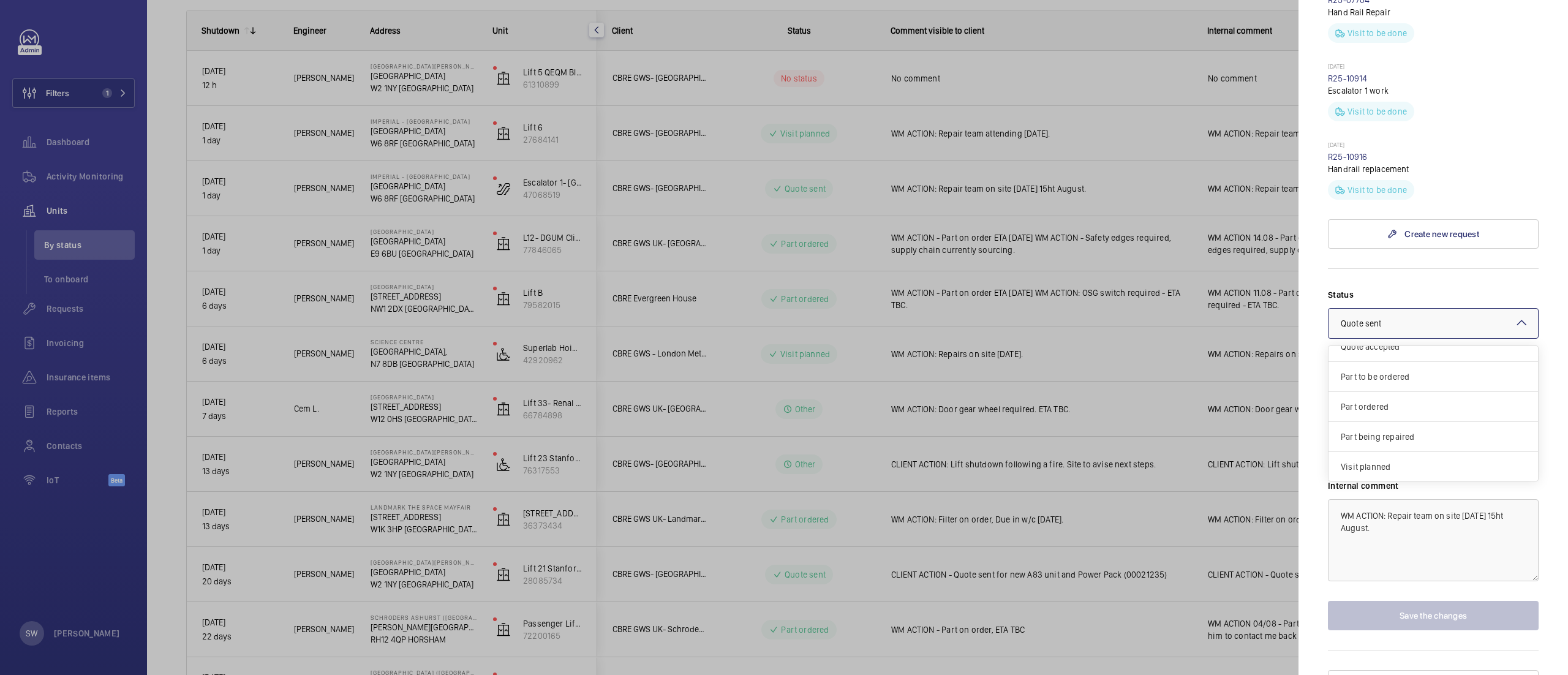
scroll to position [106, 0]
click at [1439, 430] on span "Visit planned" at bounding box center [1433, 436] width 185 height 13
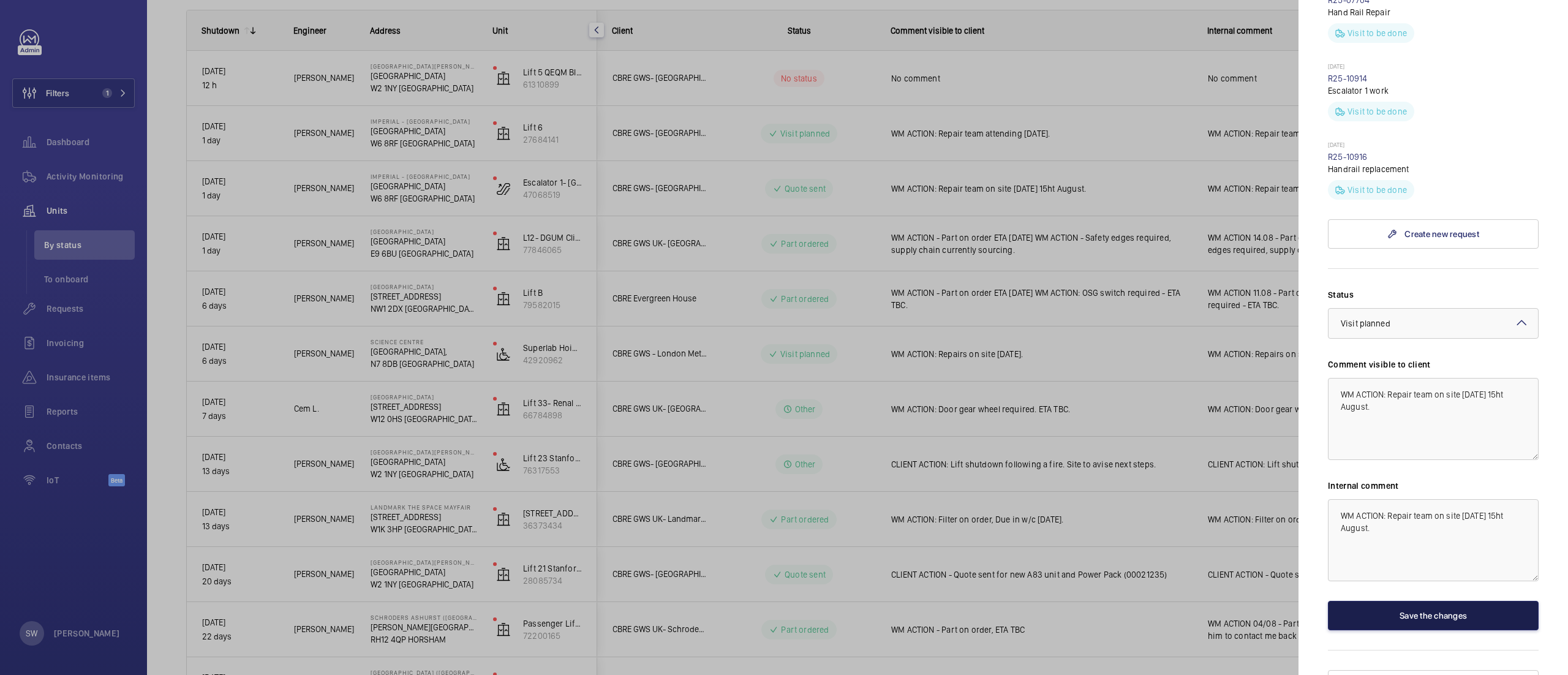
click at [1468, 601] on button "Save the changes" at bounding box center [1433, 615] width 211 height 29
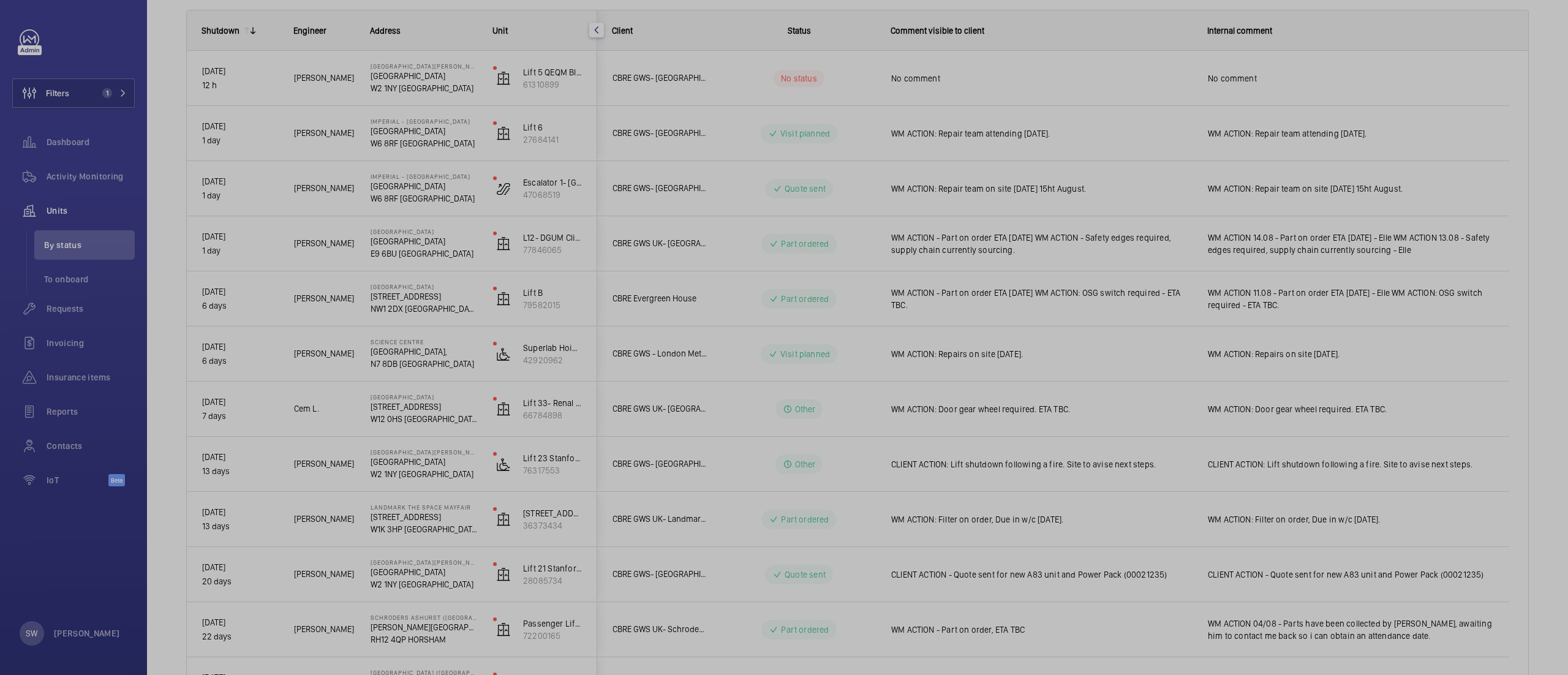
scroll to position [0, 0]
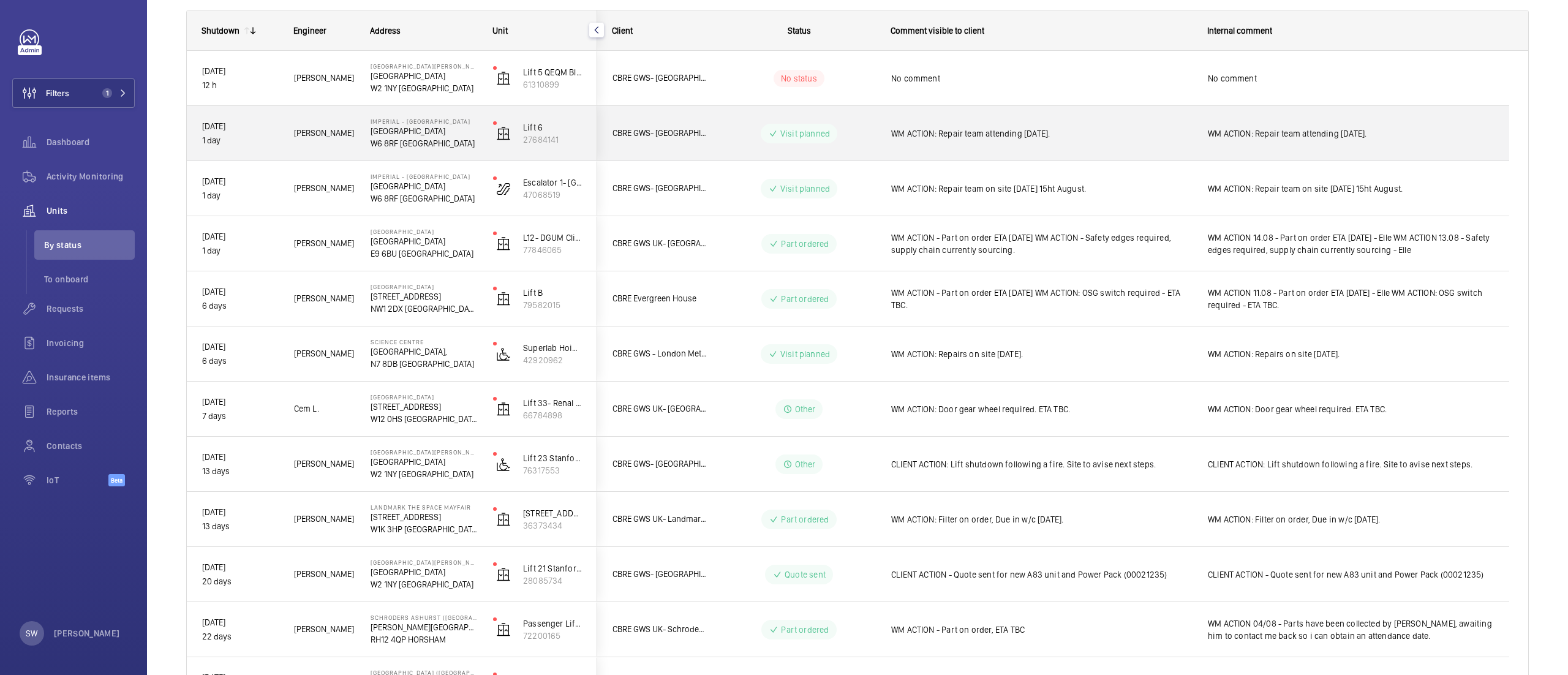
click at [991, 154] on div "WM ACTION: Repair team attending 14th August." at bounding box center [1034, 133] width 315 height 53
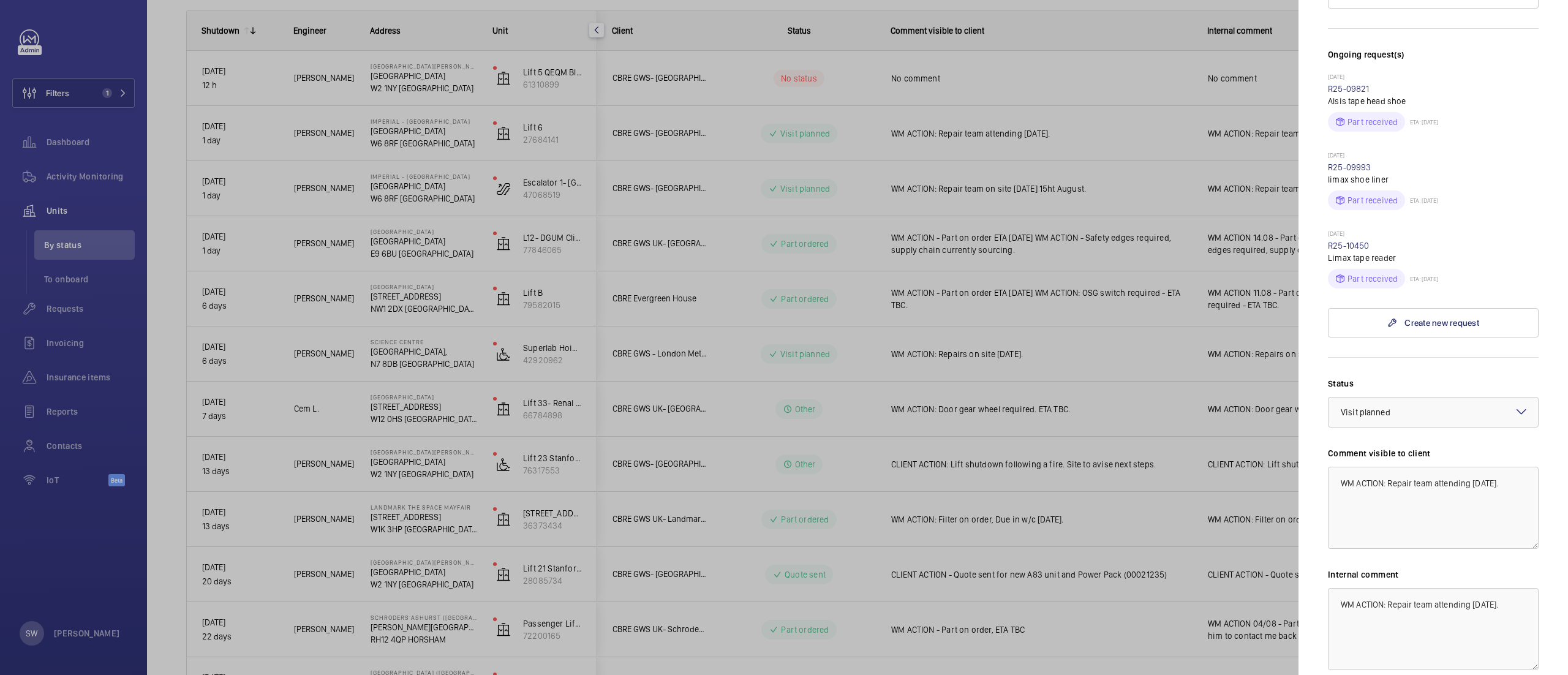
scroll to position [374, 0]
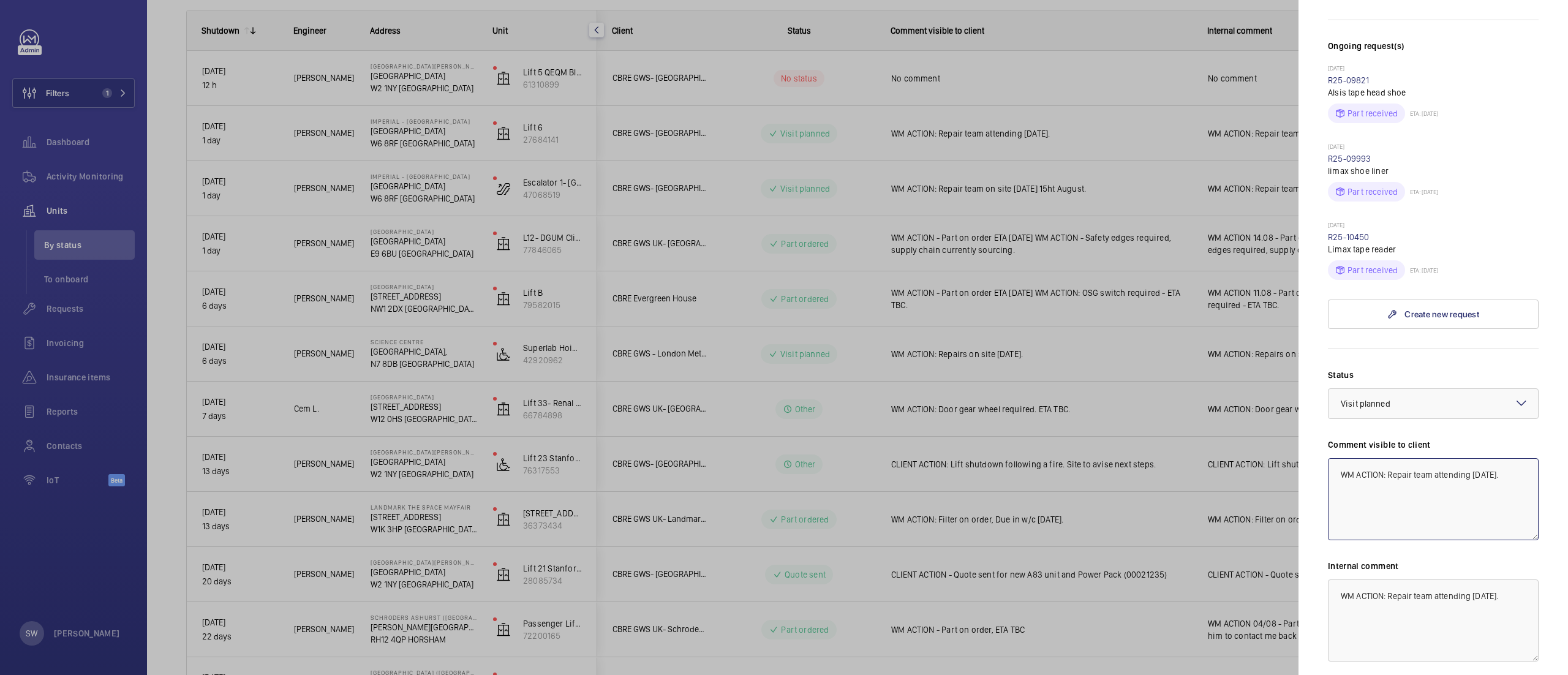
drag, startPoint x: 1389, startPoint y: 452, endPoint x: 1471, endPoint y: 489, distance: 90.0
click at [1471, 489] on textarea "WM ACTION: Repair team attending 14th August." at bounding box center [1433, 499] width 211 height 82
drag, startPoint x: 1391, startPoint y: 472, endPoint x: 1278, endPoint y: 420, distance: 124.4
click at [1274, 420] on mat-sidenav-container "Filters 1 Dashboard Activity Monitoring Units By status To onboard Requests Inv…" at bounding box center [784, 337] width 1568 height 675
type textarea "WM ACTION: Engineer attending site [DATE]."
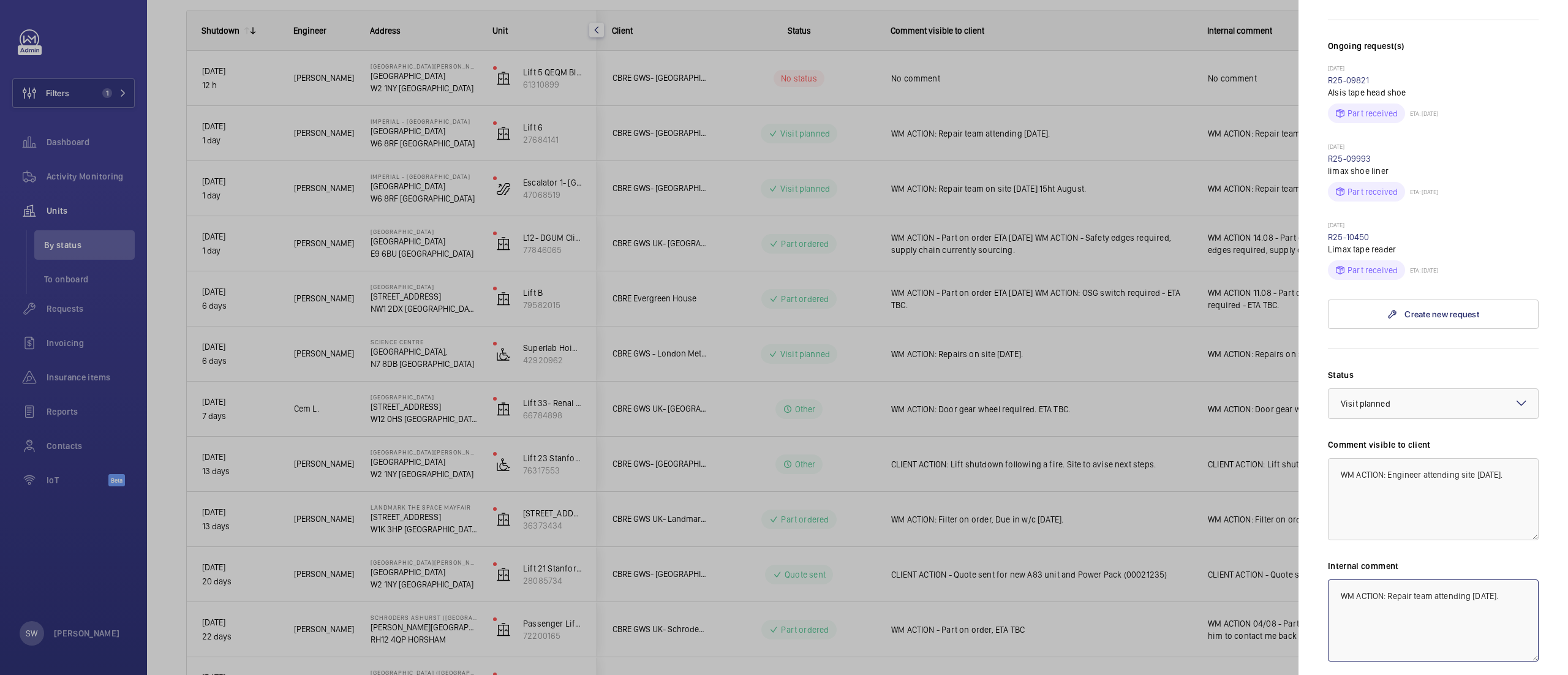
drag, startPoint x: 1371, startPoint y: 585, endPoint x: 1284, endPoint y: 549, distance: 94.2
click at [1284, 549] on mat-sidenav-container "Filters 1 Dashboard Activity Monitoring Units By status To onboard Requests Inv…" at bounding box center [784, 337] width 1568 height 675
paste textarea "Engineer attending site 15"
type textarea "WM ACTION: Engineer attending site [DATE]."
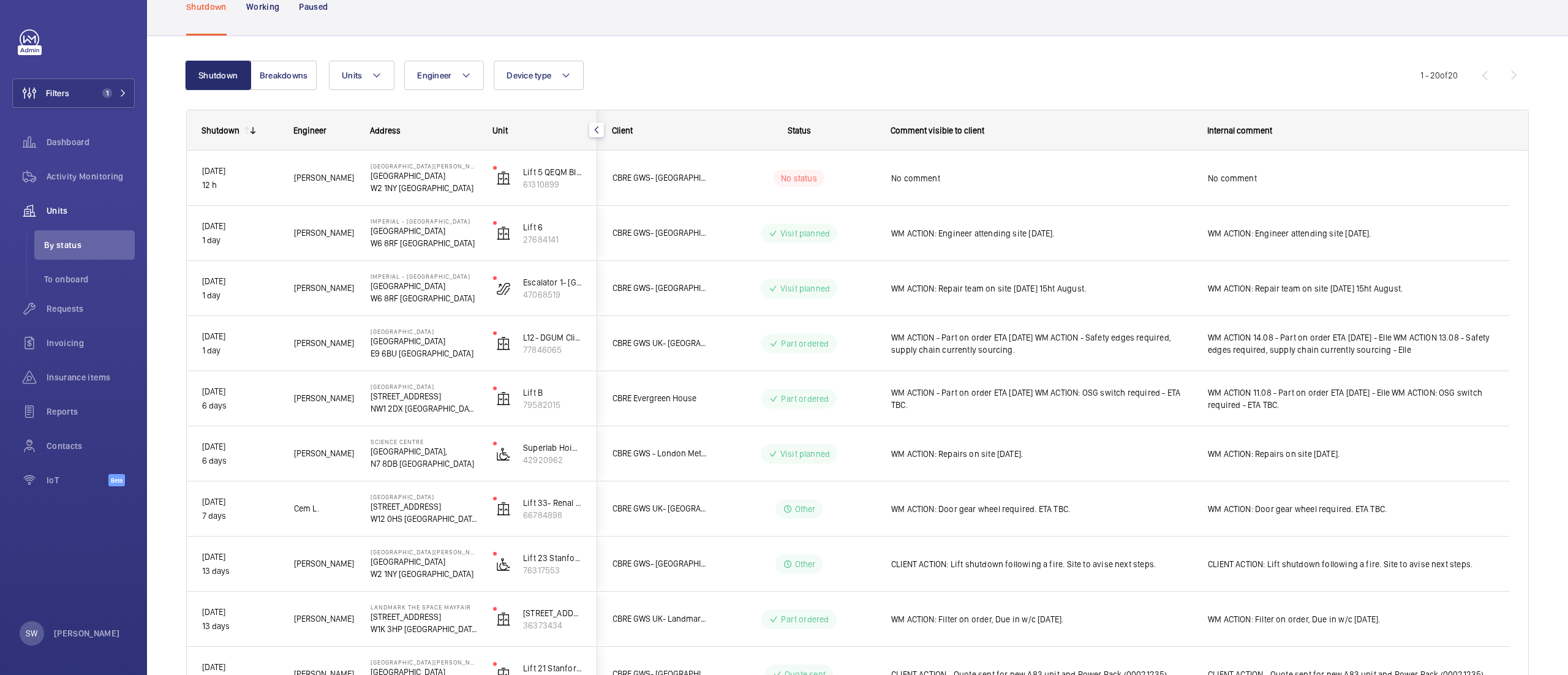
scroll to position [72, 0]
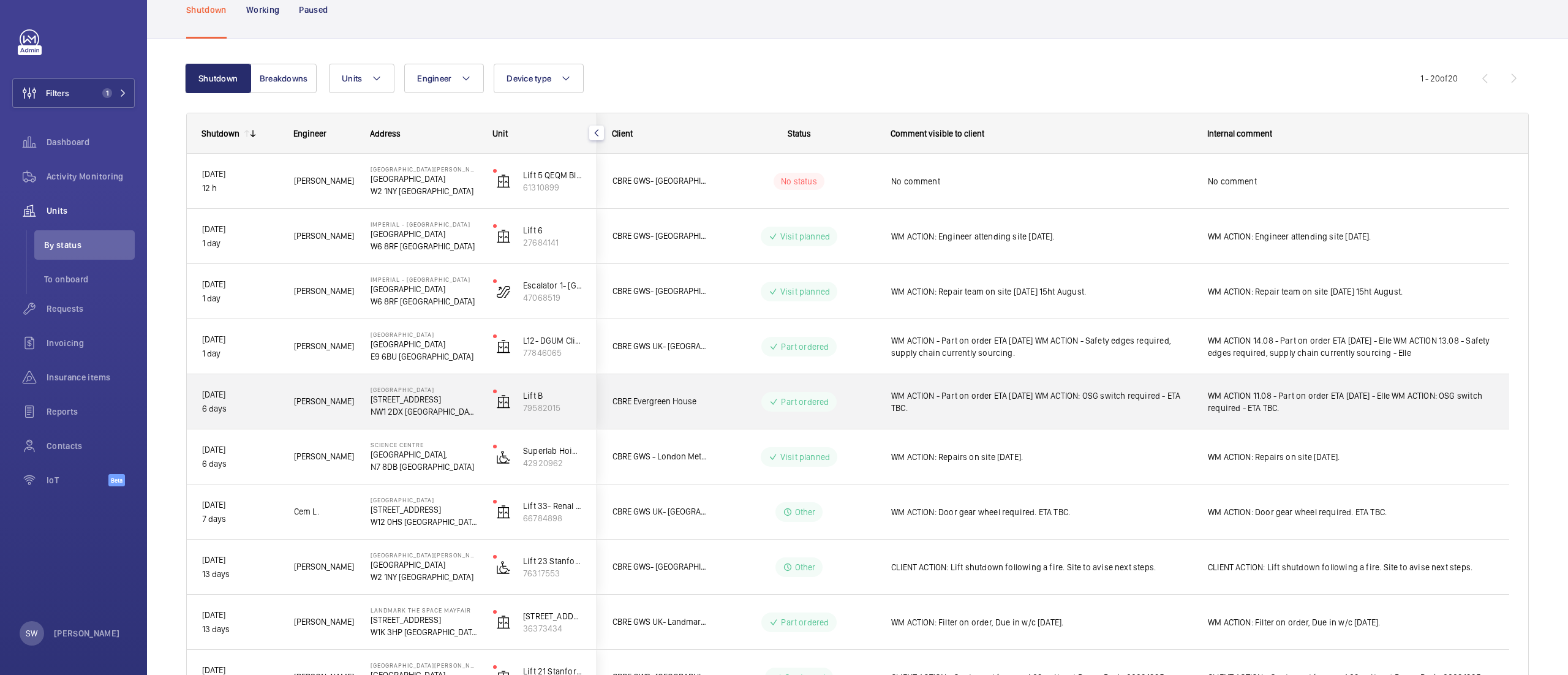
click at [1360, 394] on span "WM ACTION 11.08 - Part on order ETA Tuesday - Elle WM ACTION: OSG switch requir…" at bounding box center [1351, 401] width 286 height 24
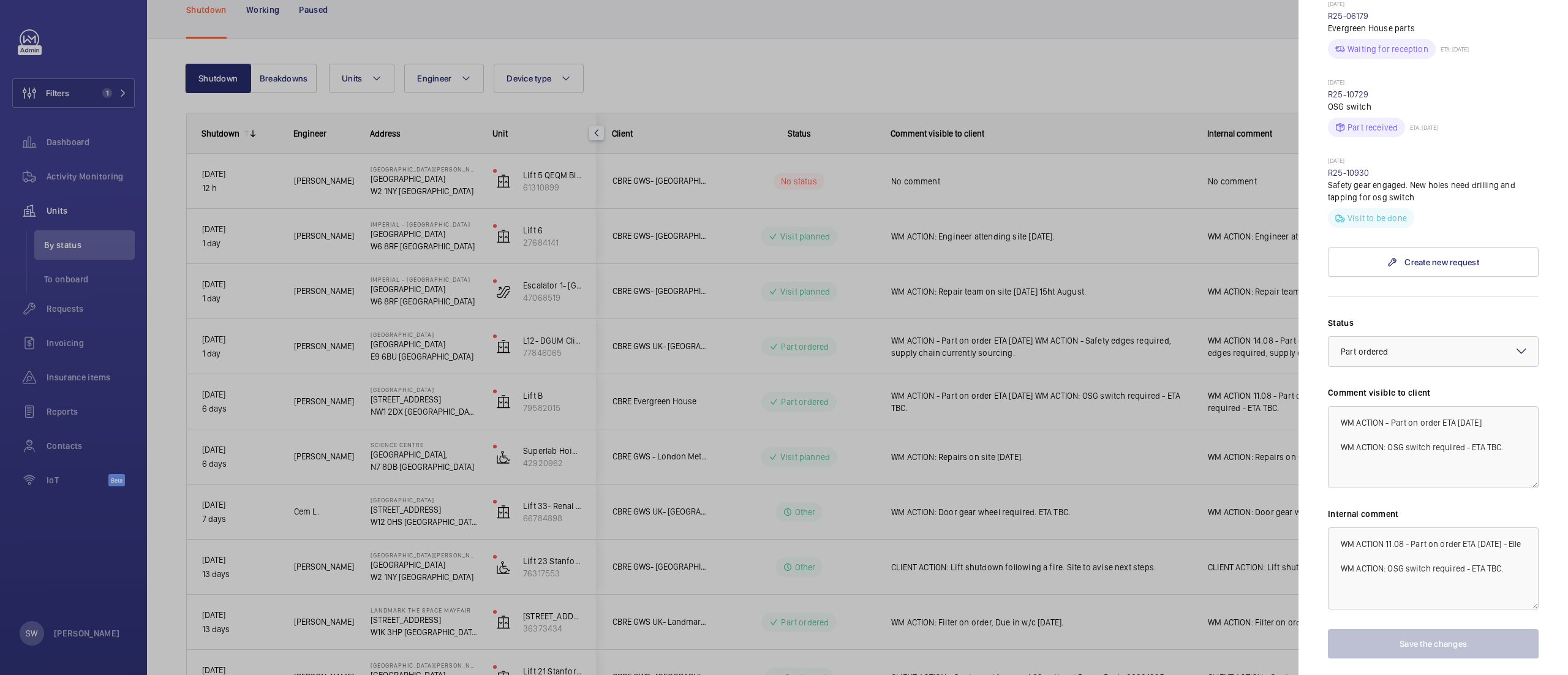
scroll to position [407, 0]
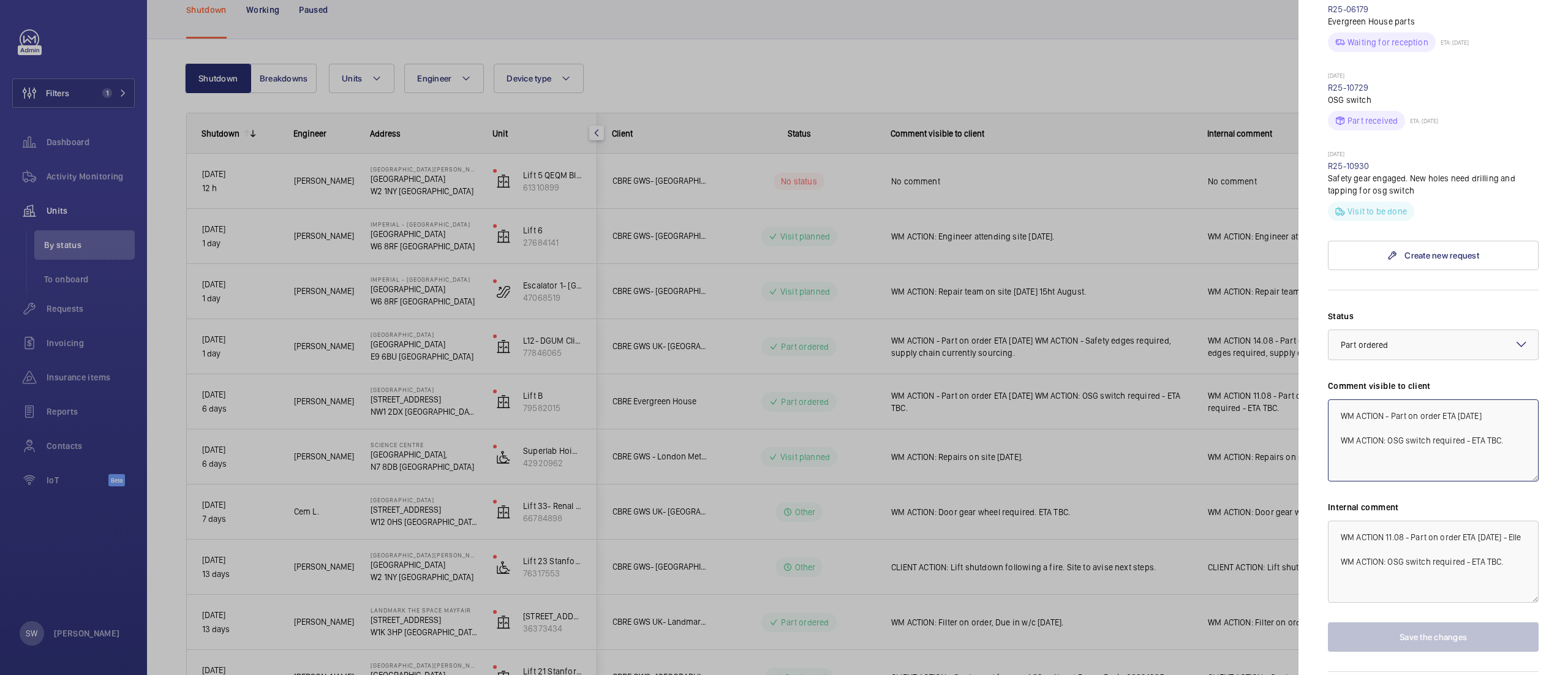
drag, startPoint x: 1336, startPoint y: 392, endPoint x: 1535, endPoint y: 470, distance: 213.7
click at [1535, 470] on mat-sidenav "Stopped unit Evergreen House 160 Euston Rd NW1 2DX LONDON CBRE Evergreen House …" at bounding box center [1433, 337] width 269 height 675
drag, startPoint x: 1364, startPoint y: 424, endPoint x: 1300, endPoint y: 374, distance: 81.2
click at [1300, 372] on mat-sidenav "Stopped unit Evergreen House 160 Euston Rd NW1 2DX LONDON CBRE Evergreen House …" at bounding box center [1433, 337] width 269 height 675
type textarea "WM ACTION: Repairs required to attend to remove safety gear and fit OSG switch.…"
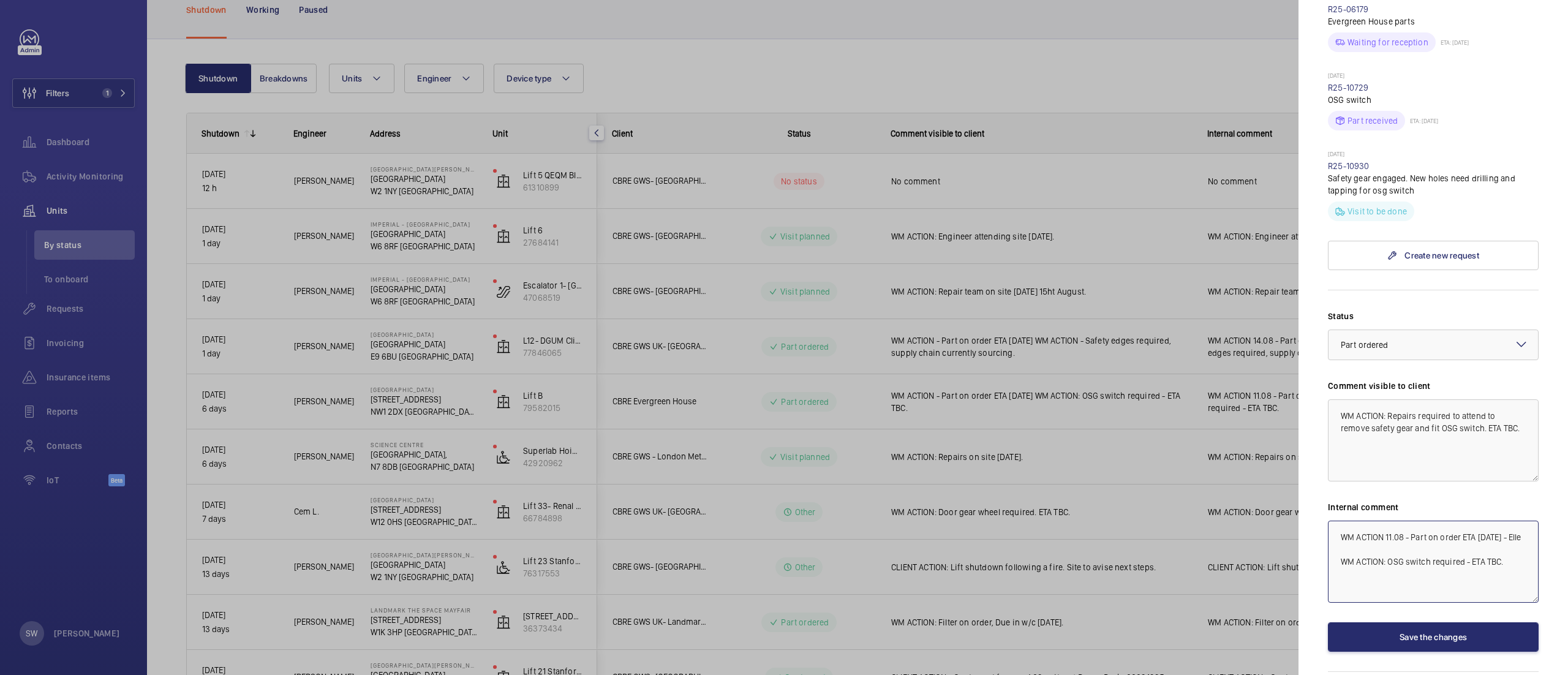
drag, startPoint x: 1504, startPoint y: 549, endPoint x: 1215, endPoint y: 463, distance: 301.5
click at [1215, 463] on mat-sidenav-container "Filters 1 Dashboard Activity Monitoring Units By status To onboard Requests Inv…" at bounding box center [784, 337] width 1568 height 675
paste textarea ": Repairs required to attend to remove safety gear and fit OSG switch."
type textarea "WM ACTION: Repairs required to attend to remove safety gear and fit OSG switch.…"
click at [1415, 622] on button "Save the changes" at bounding box center [1433, 637] width 211 height 29
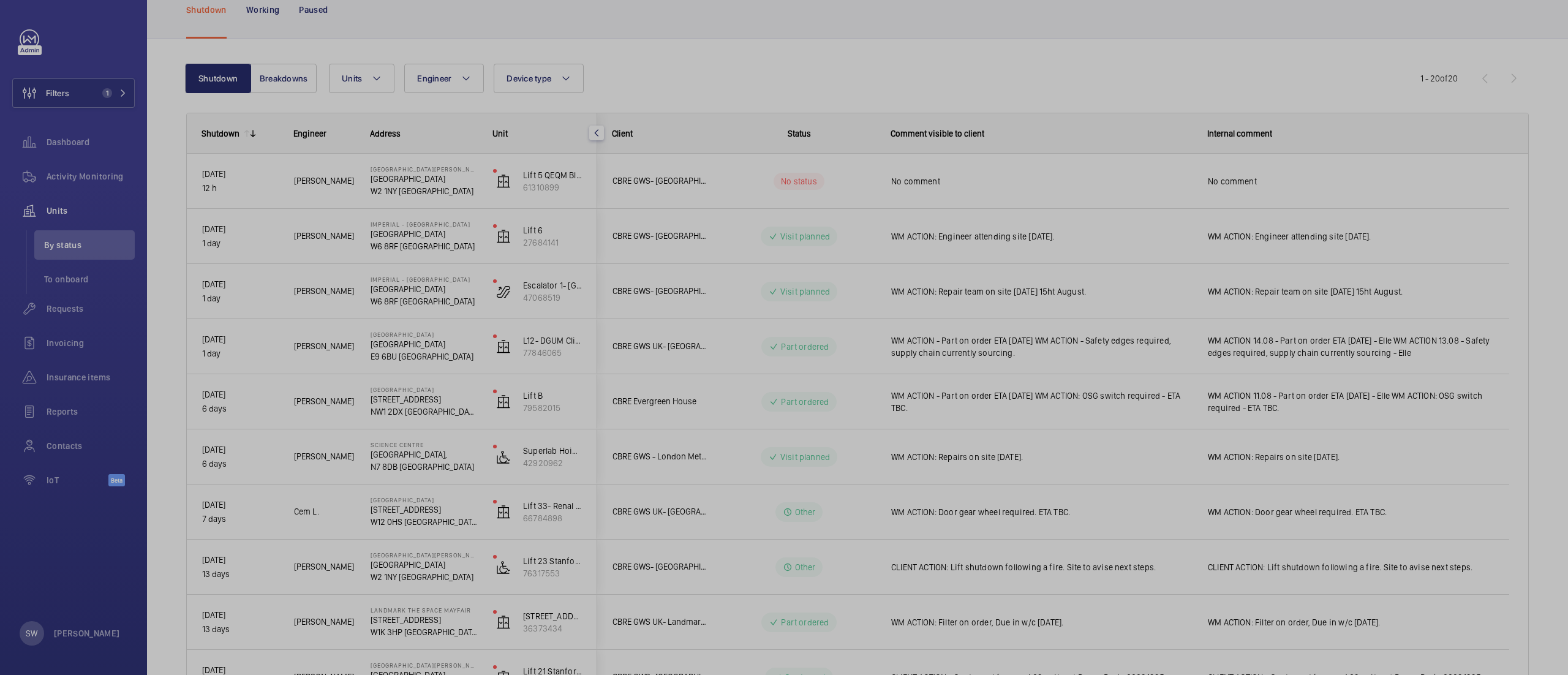
scroll to position [0, 0]
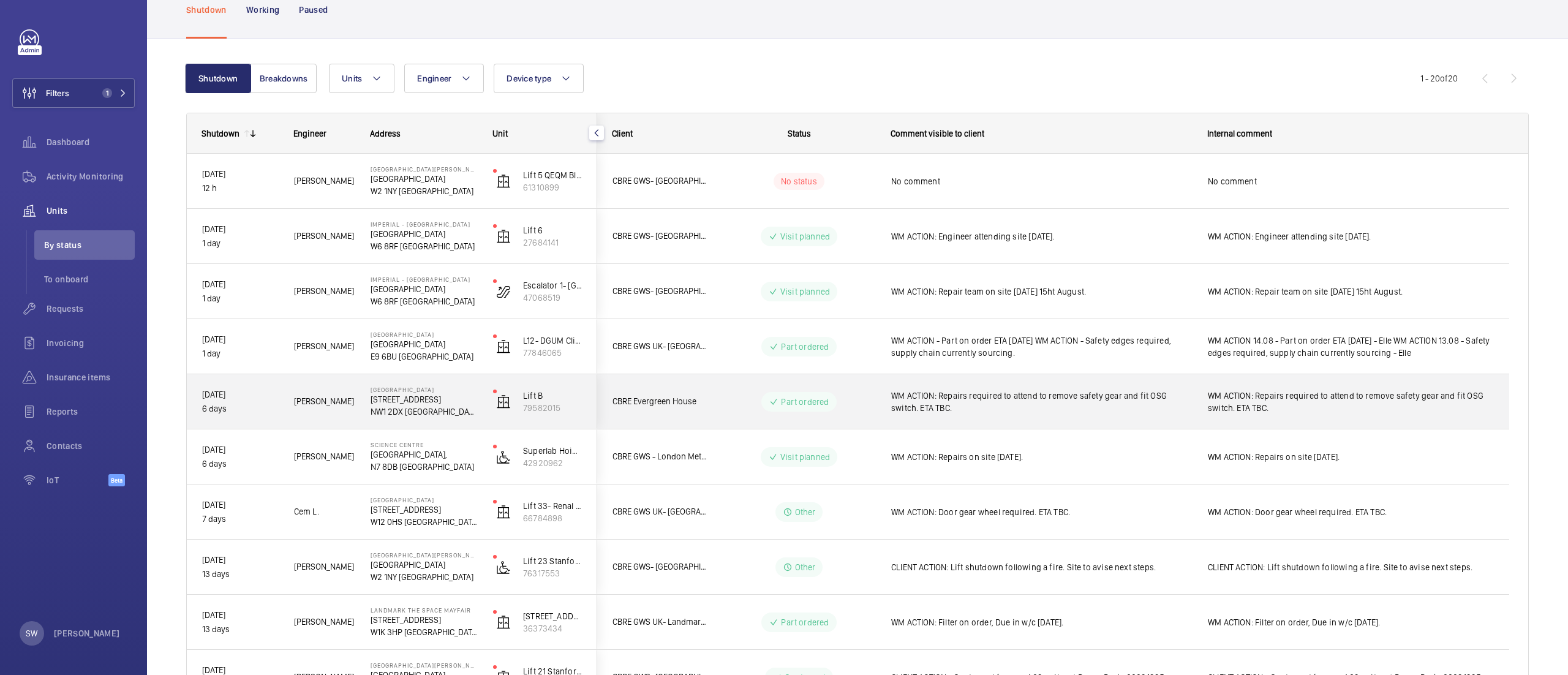
click at [1180, 408] on span "WM ACTION: Repairs required to attend to remove safety gear and fit OSG switch.…" at bounding box center [1041, 401] width 300 height 24
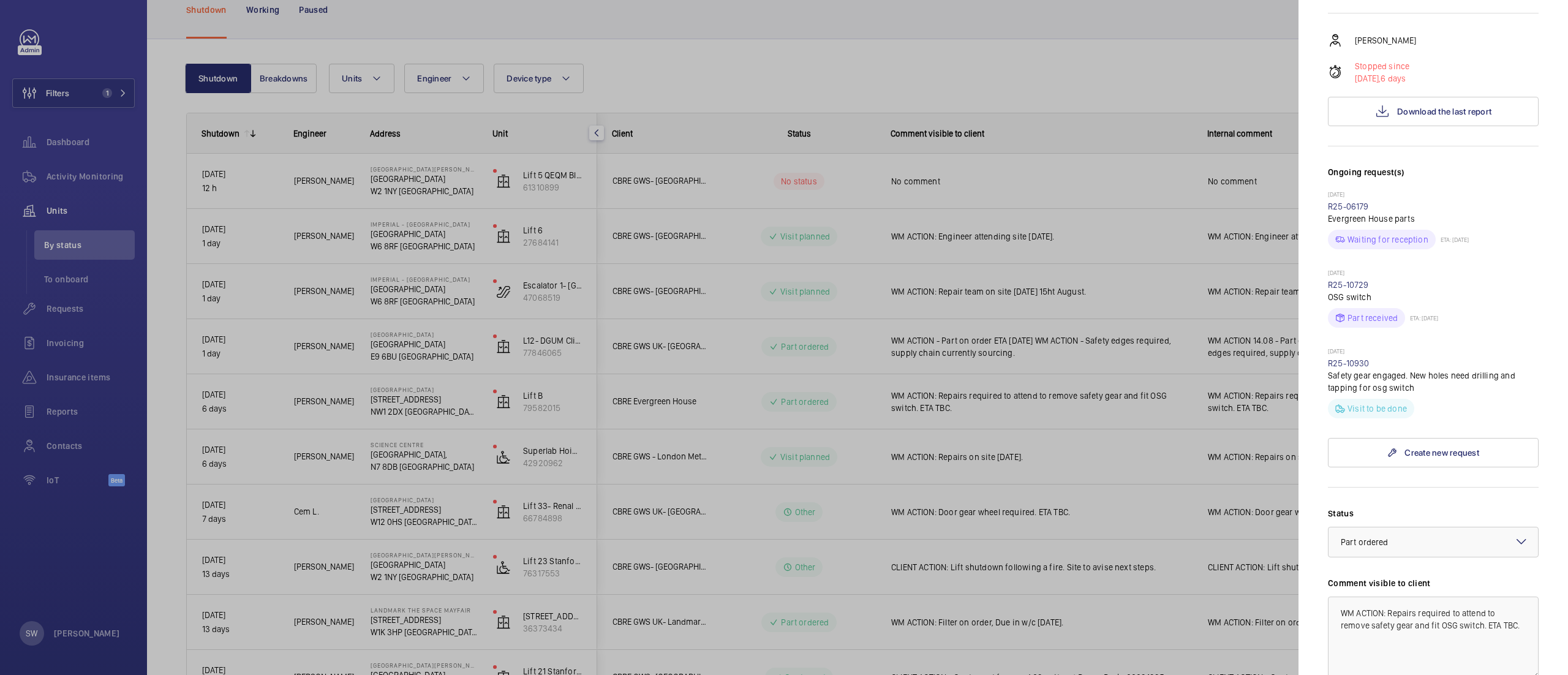
scroll to position [233, 0]
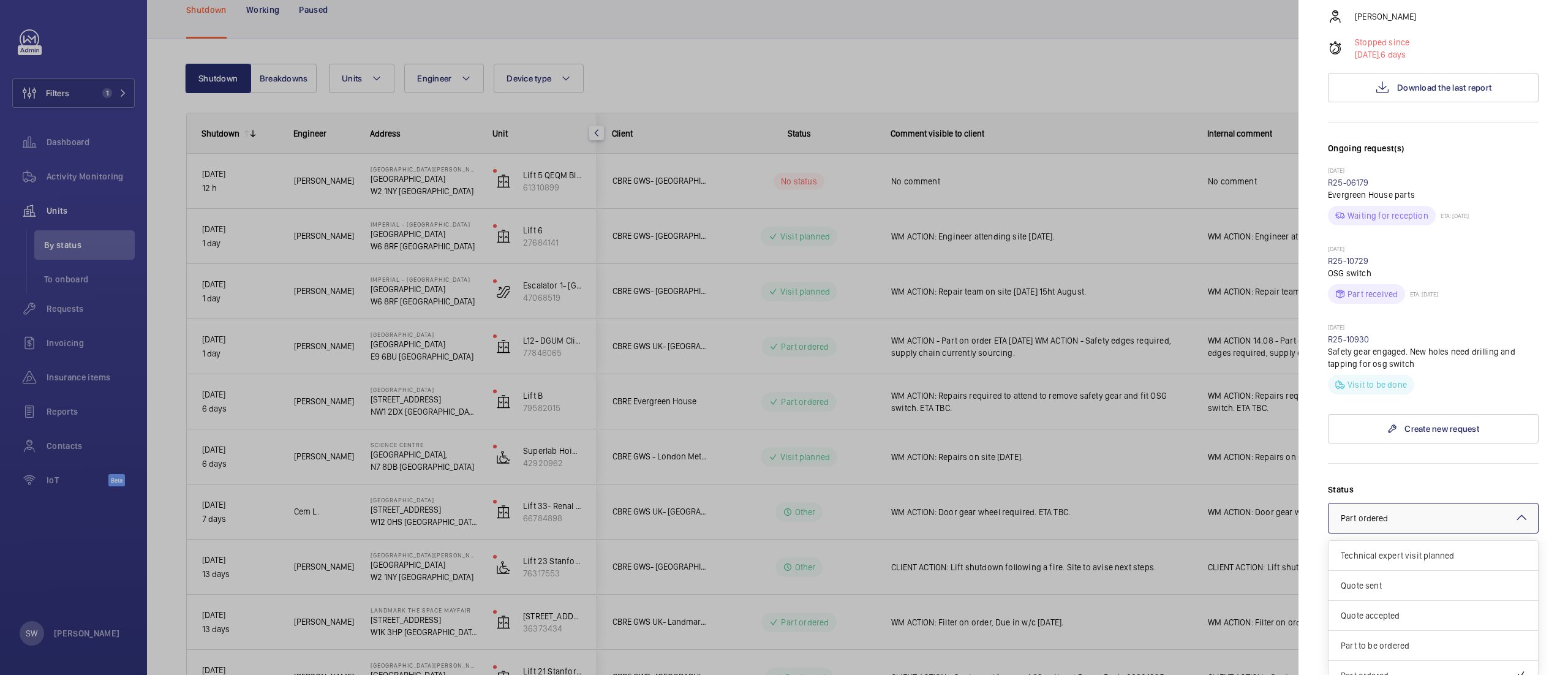
click at [1452, 504] on div at bounding box center [1433, 518] width 209 height 29
click at [1455, 616] on div "Visit planned" at bounding box center [1433, 631] width 209 height 30
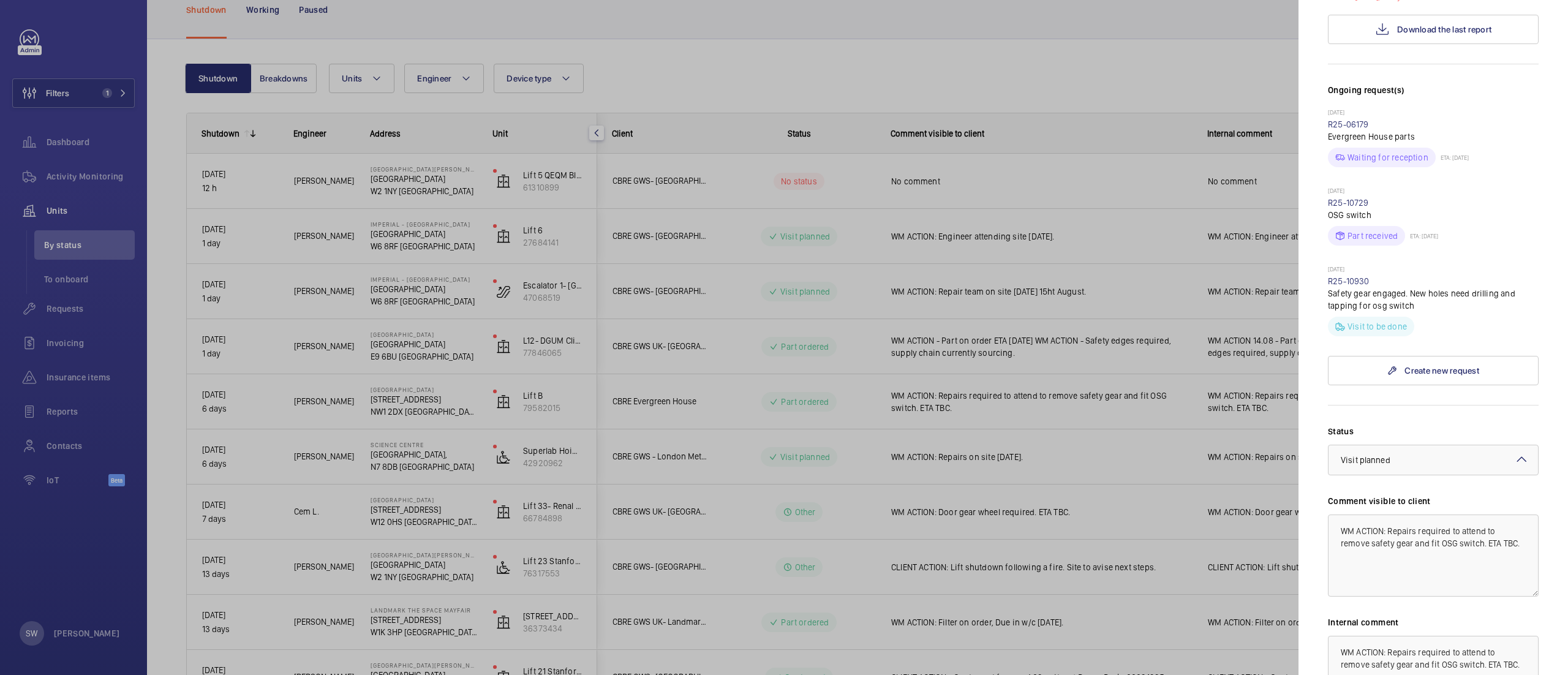
scroll to position [432, 0]
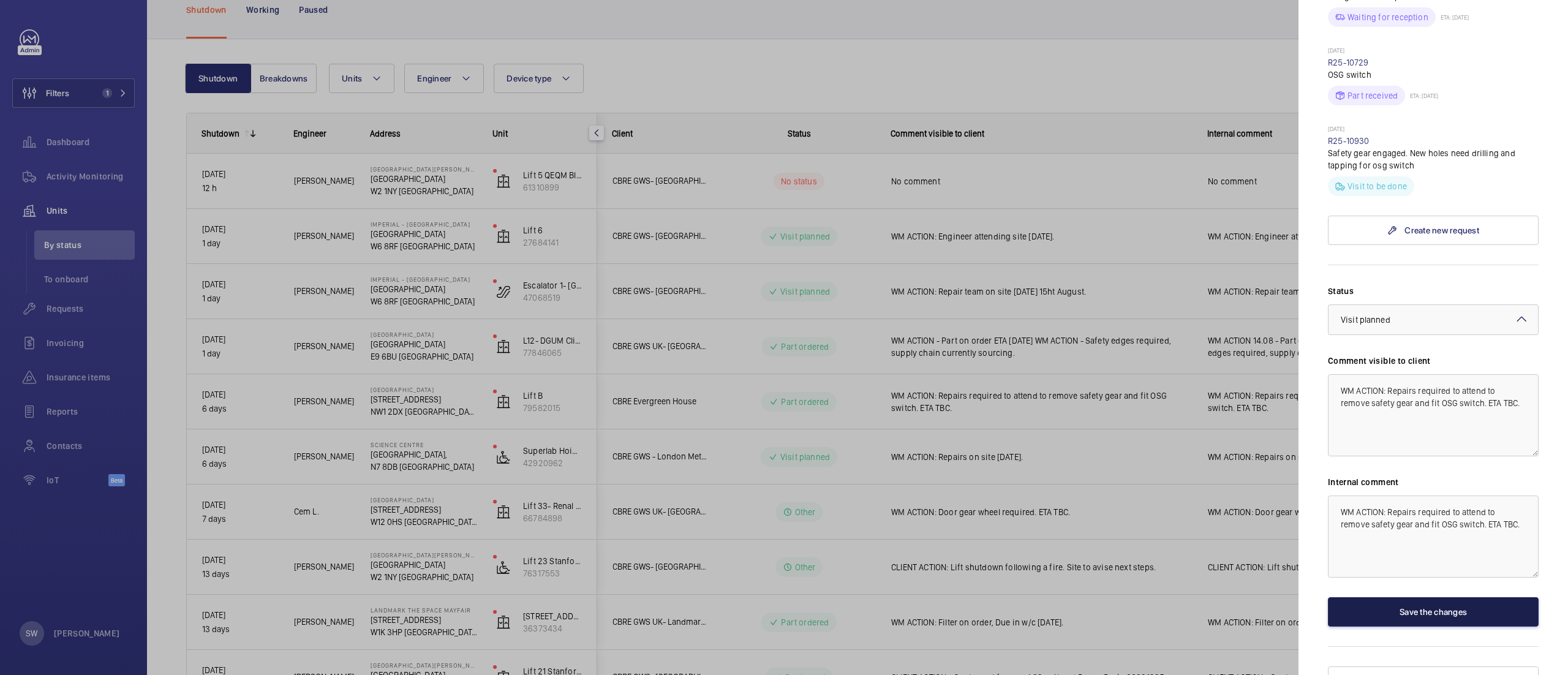
click at [1438, 597] on button "Save the changes" at bounding box center [1433, 611] width 211 height 29
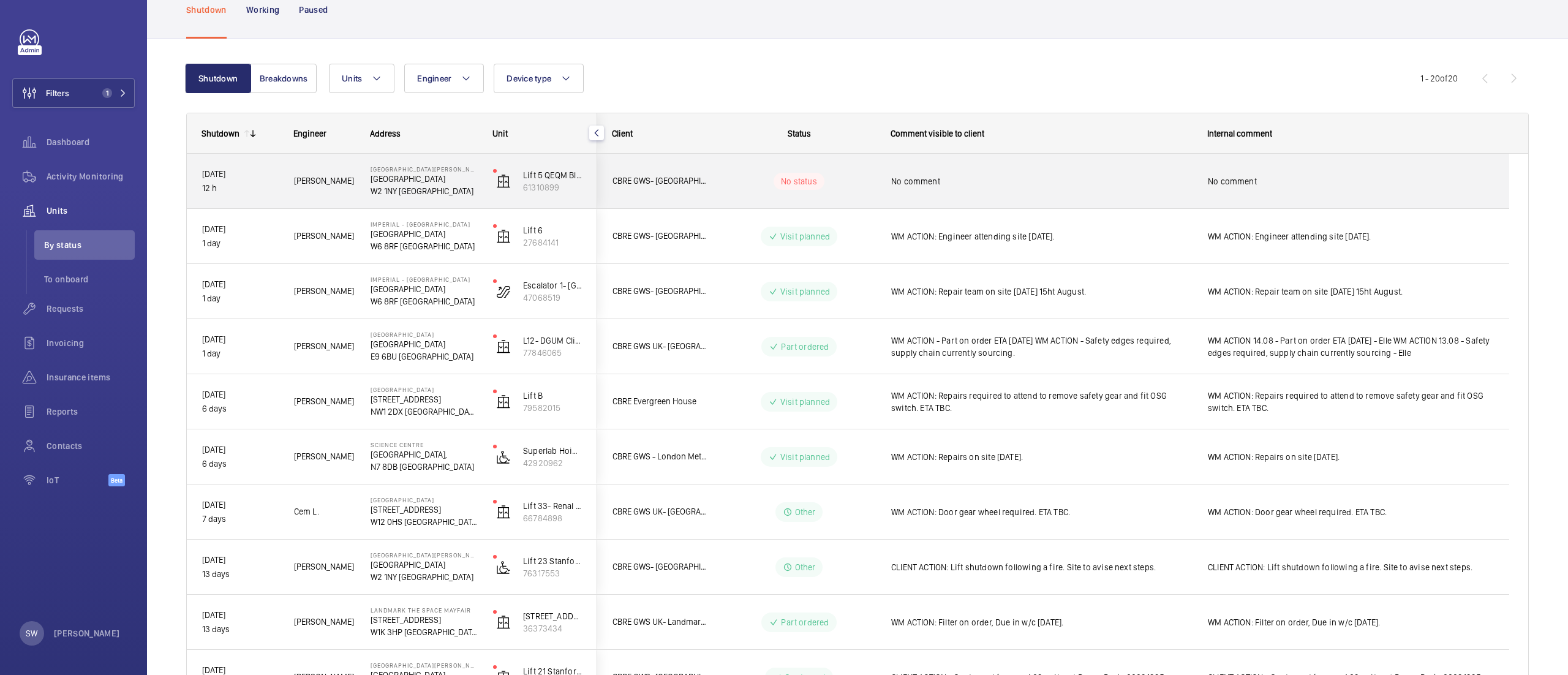
click at [844, 190] on div "No status" at bounding box center [792, 182] width 167 height 42
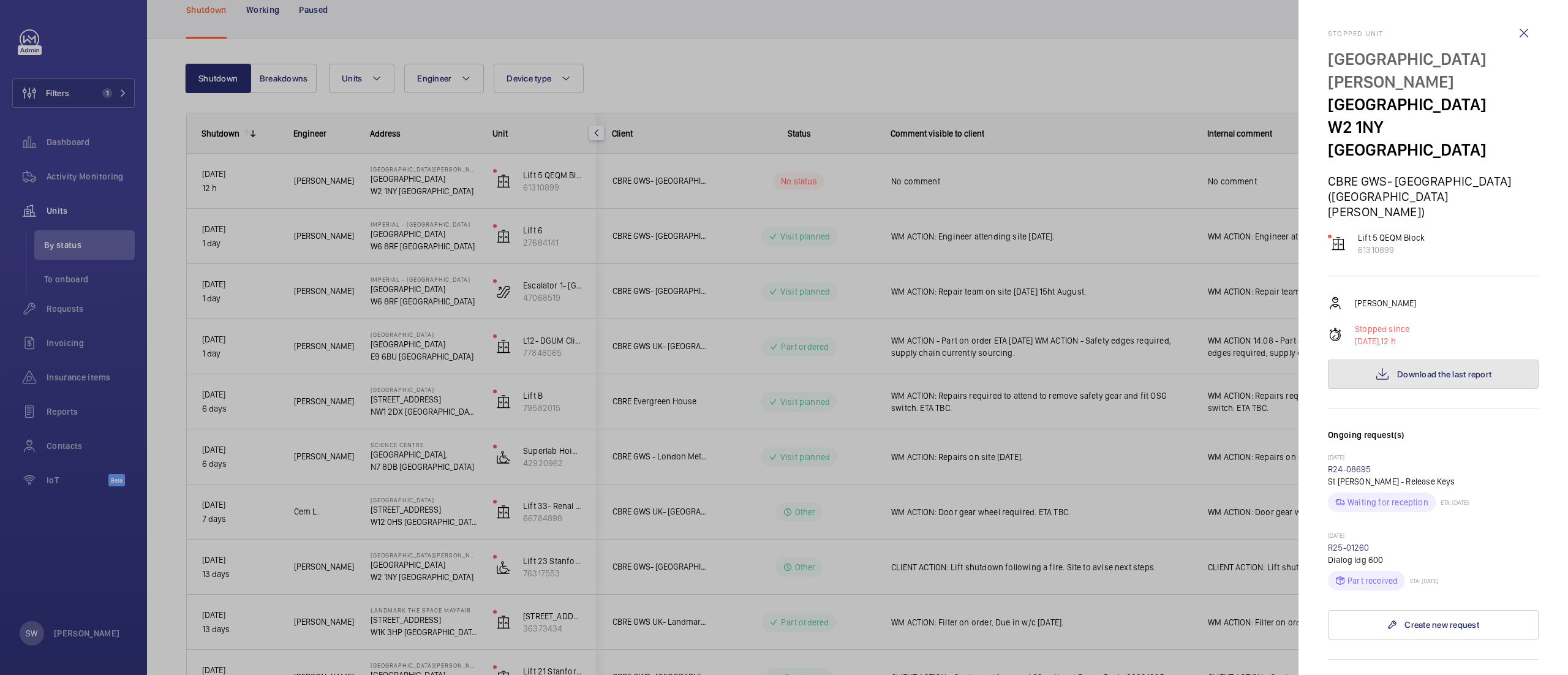
click at [1410, 369] on span "Download the last report" at bounding box center [1444, 374] width 95 height 10
click at [996, 84] on div at bounding box center [784, 337] width 1568 height 675
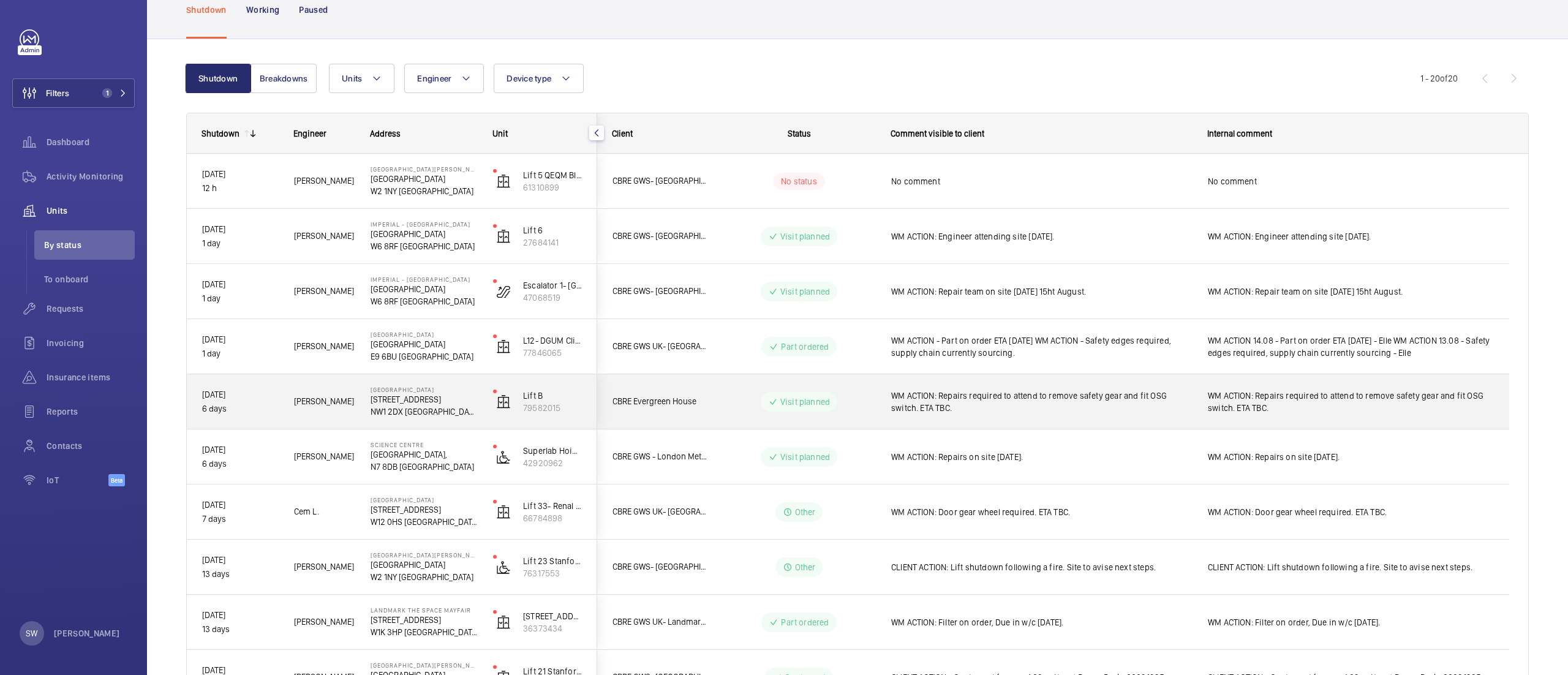
click at [1350, 390] on span "WM ACTION: Repairs required to attend to remove safety gear and fit OSG switch.…" at bounding box center [1351, 401] width 286 height 24
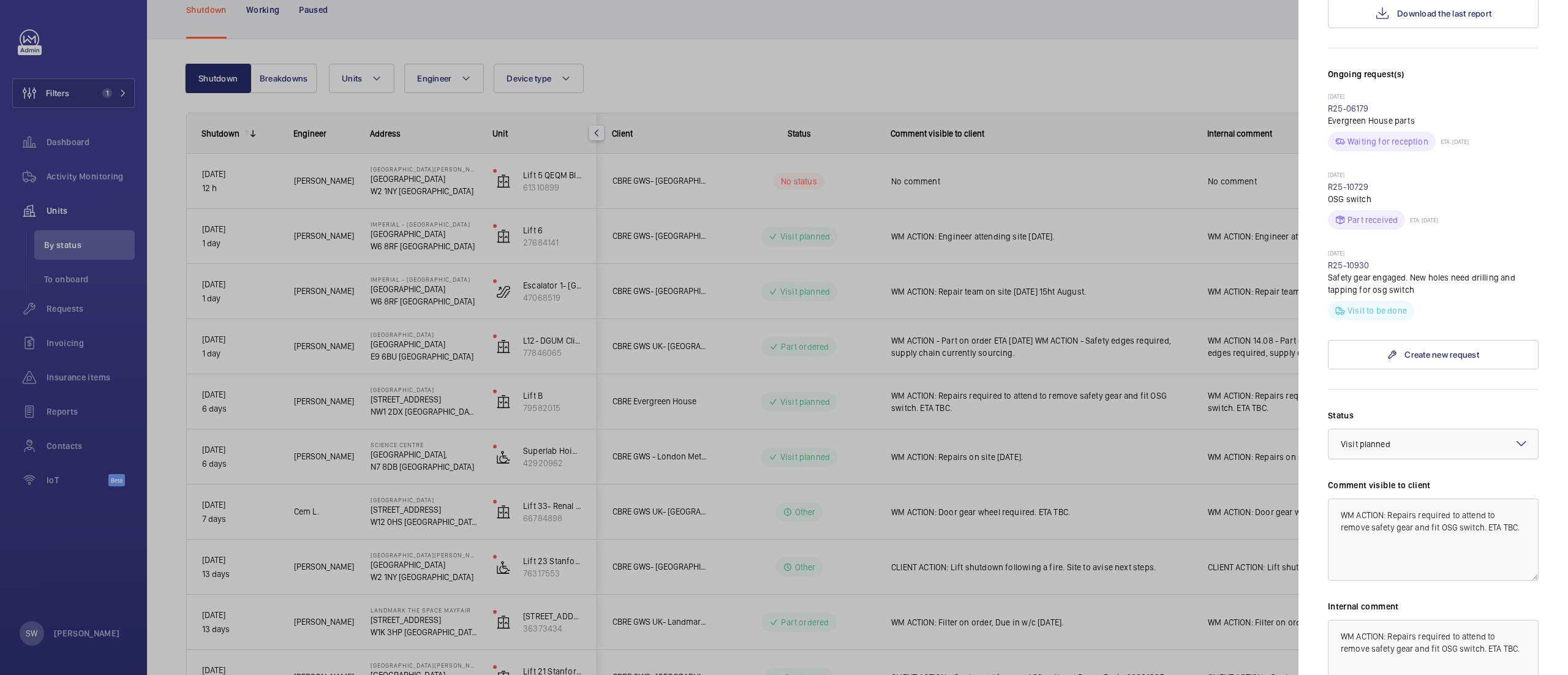
scroll to position [341, 0]
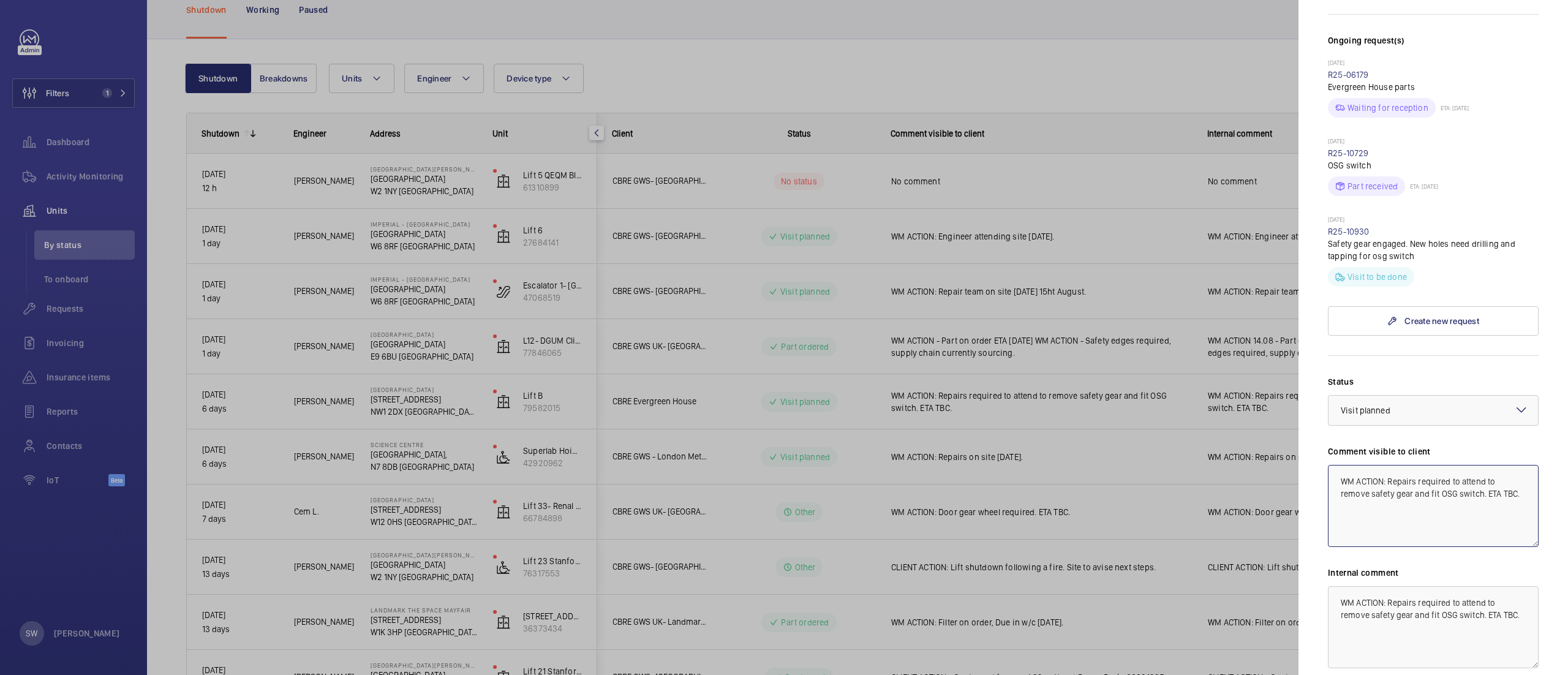
drag, startPoint x: 1483, startPoint y: 474, endPoint x: 1518, endPoint y: 496, distance: 41.3
click at [1518, 496] on textarea "WM ACTION: Repairs required to attend to remove safety gear and fit OSG switch.…" at bounding box center [1433, 506] width 211 height 82
drag, startPoint x: 1420, startPoint y: 497, endPoint x: 1272, endPoint y: 427, distance: 163.7
click at [1268, 426] on mat-sidenav-container "Filters 1 Dashboard Activity Monitoring Units By status To onboard Requests Inv…" at bounding box center [784, 337] width 1568 height 675
type textarea "WM ACTION: Repairs required to attend to remove safety gear and fit OSG switch …"
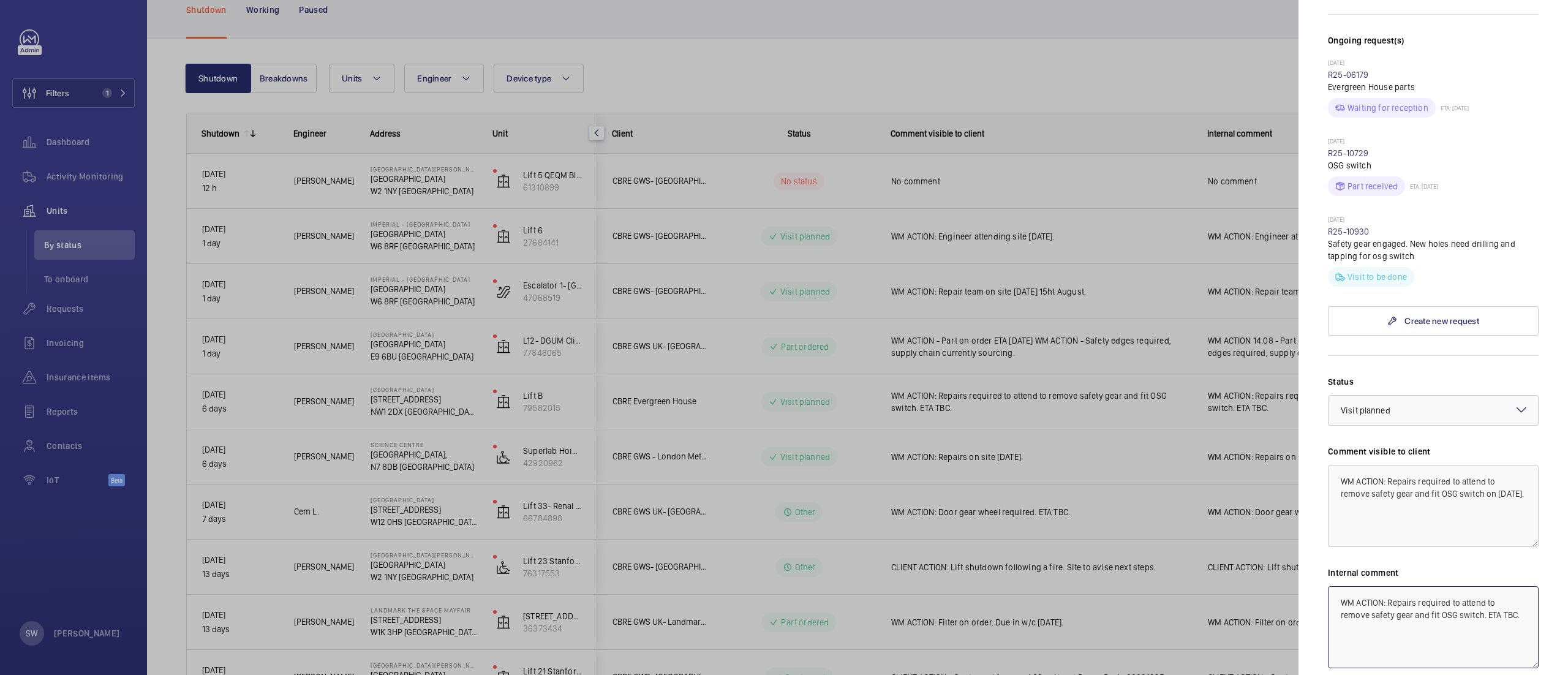
drag, startPoint x: 1380, startPoint y: 617, endPoint x: 1254, endPoint y: 546, distance: 144.6
click at [1253, 544] on mat-sidenav-container "Filters 1 Dashboard Activity Monitoring Units By status To onboard Requests Inv…" at bounding box center [784, 337] width 1568 height 675
paste textarea "on 19th August"
type textarea "WM ACTION: Repairs required to attend to remove safety gear and fit OSG switch …"
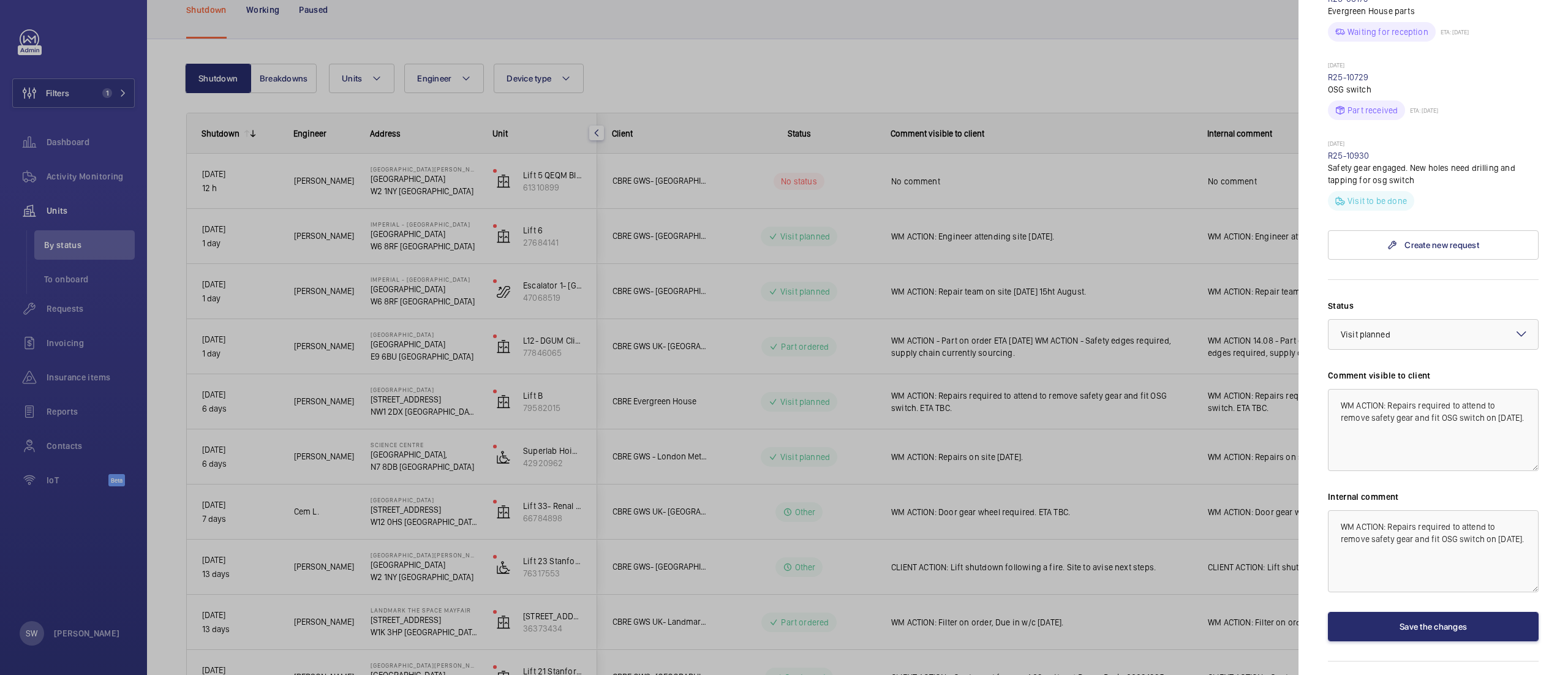
scroll to position [432, 0]
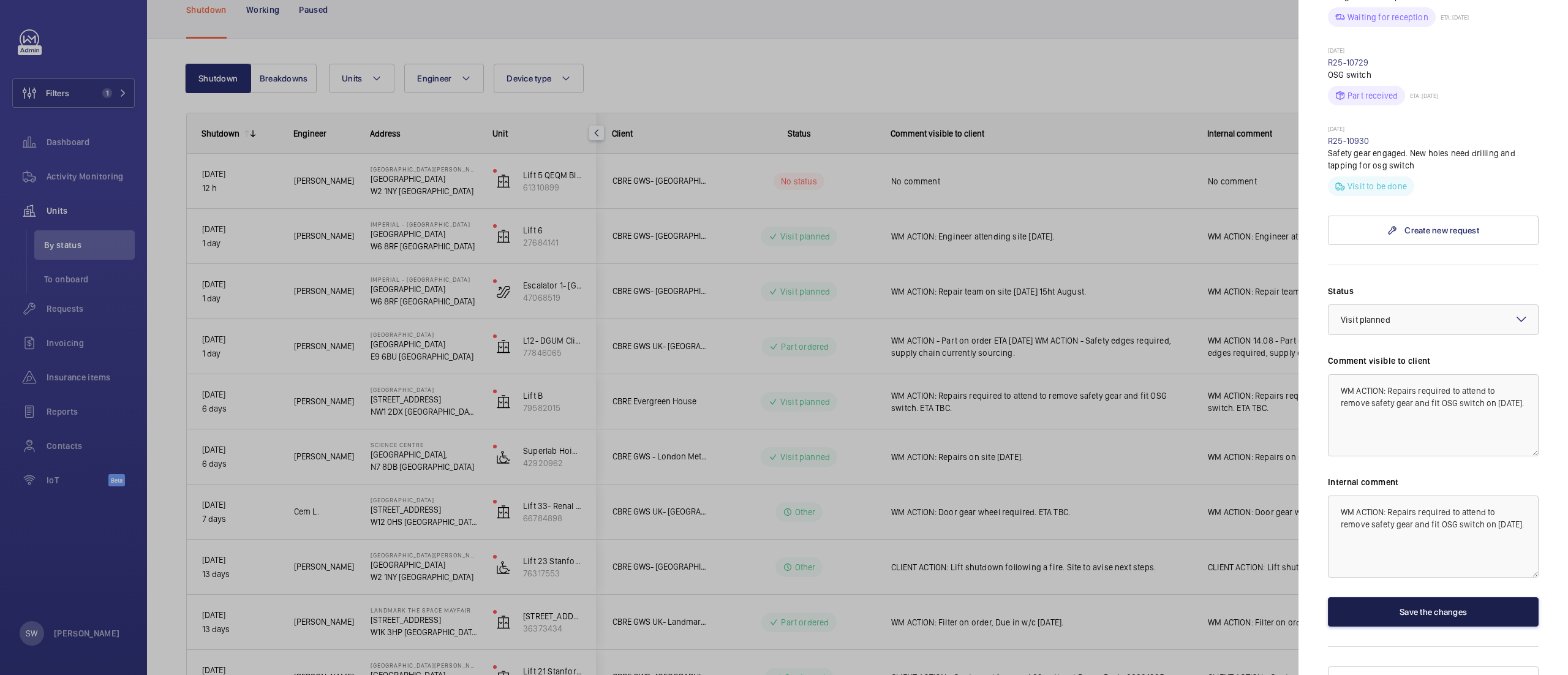
click at [1453, 597] on button "Save the changes" at bounding box center [1433, 611] width 211 height 29
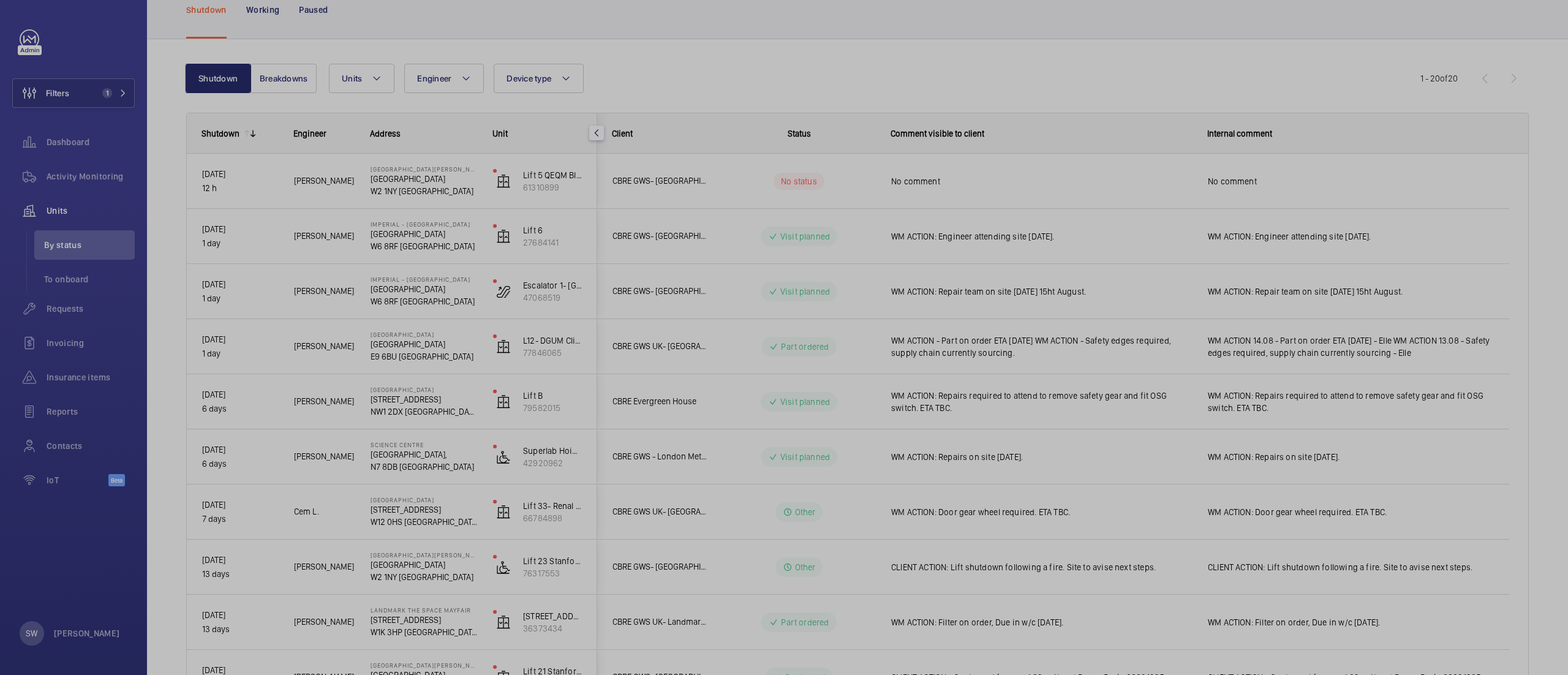
scroll to position [0, 0]
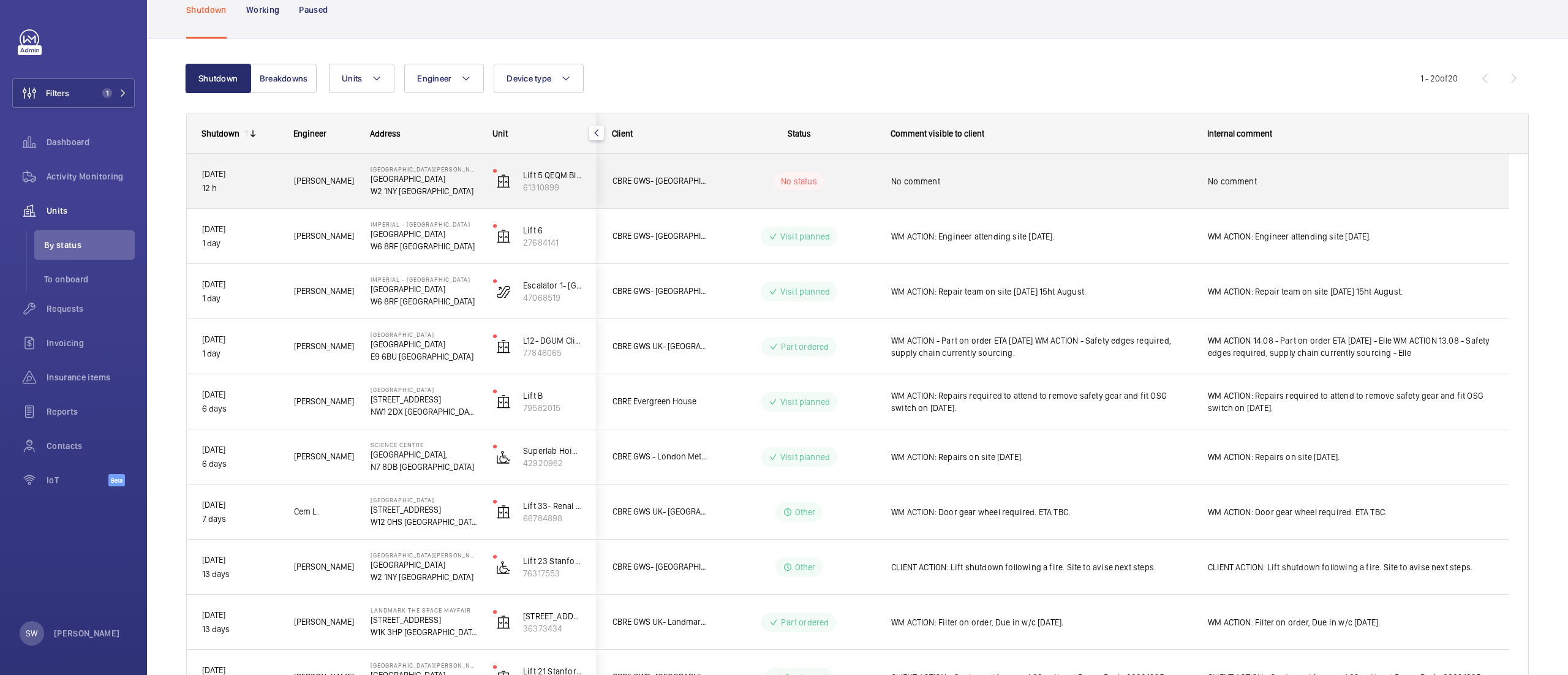
click at [1012, 176] on span "No comment" at bounding box center [1041, 181] width 300 height 13
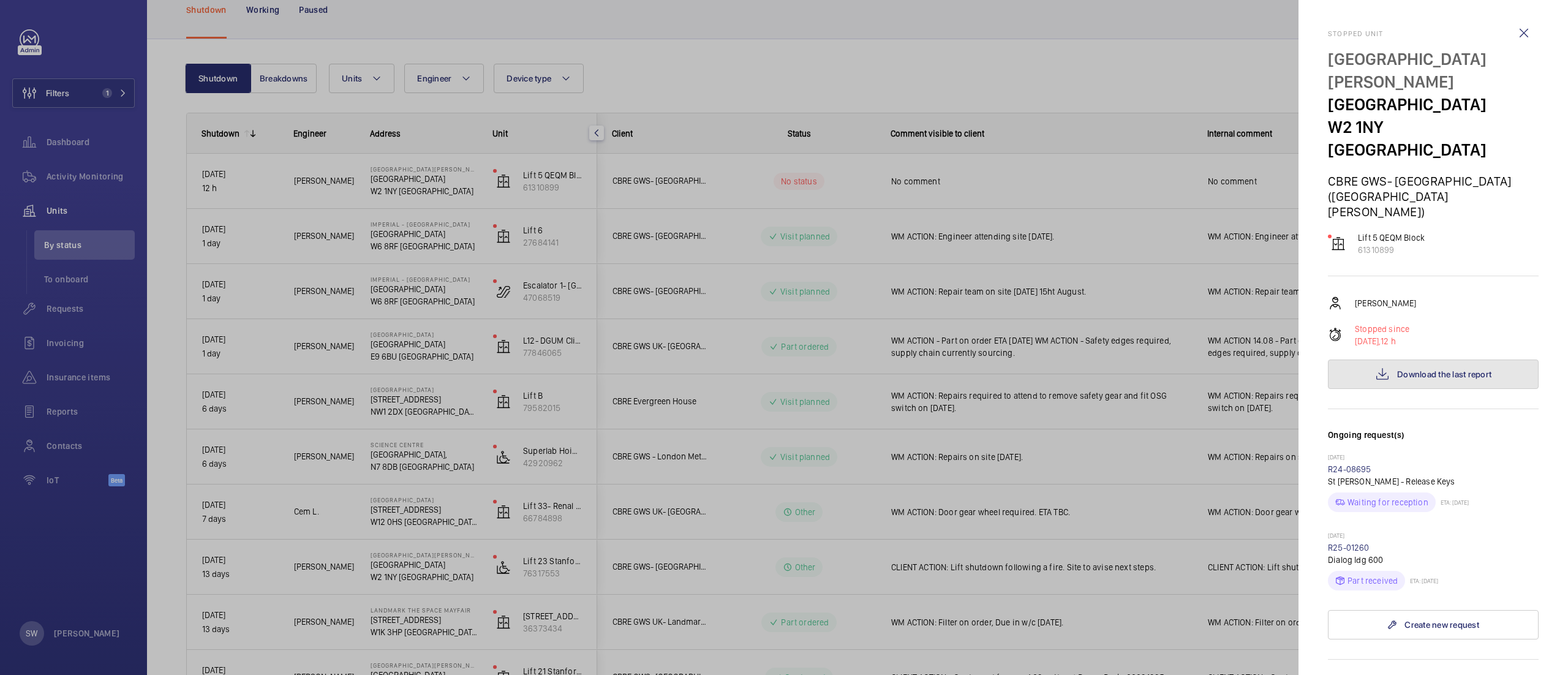
click at [1419, 360] on button "Download the last report" at bounding box center [1433, 374] width 211 height 29
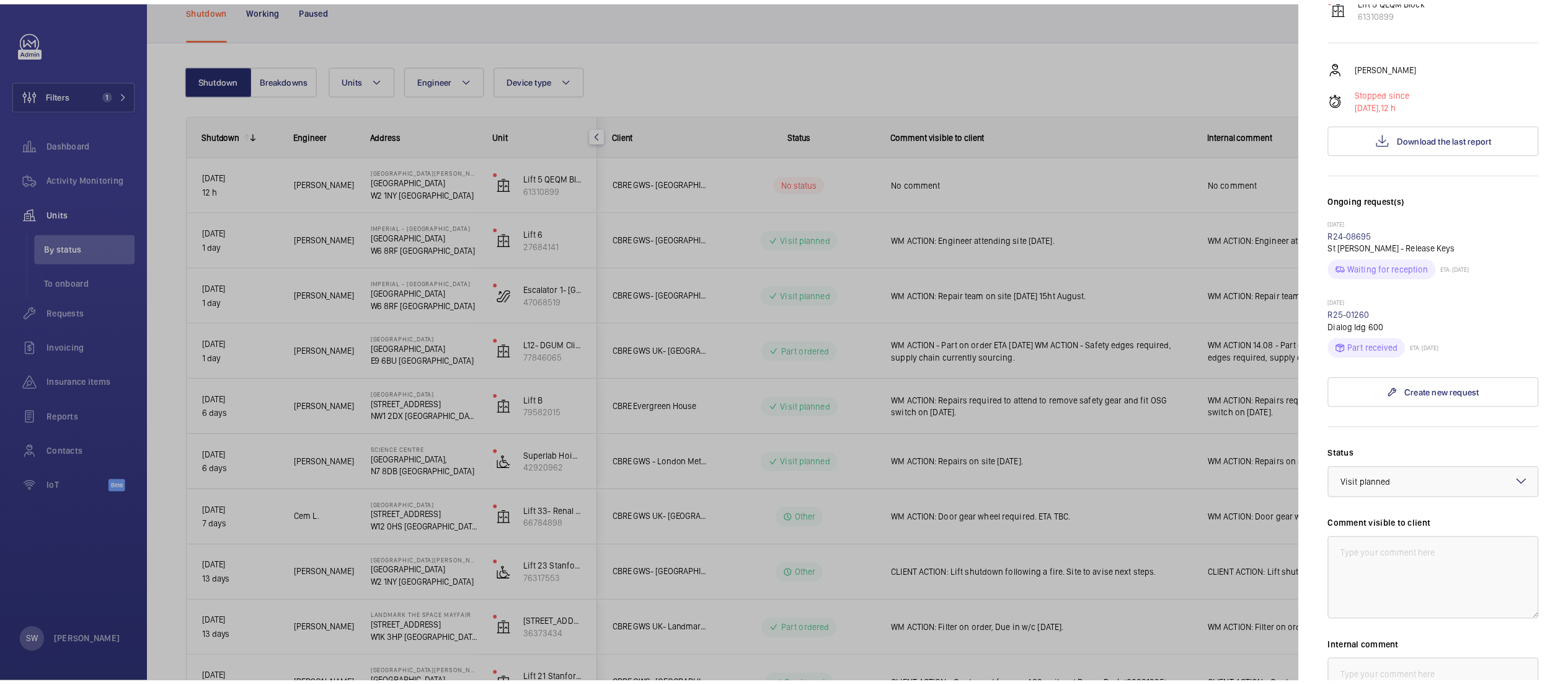
scroll to position [259, 0]
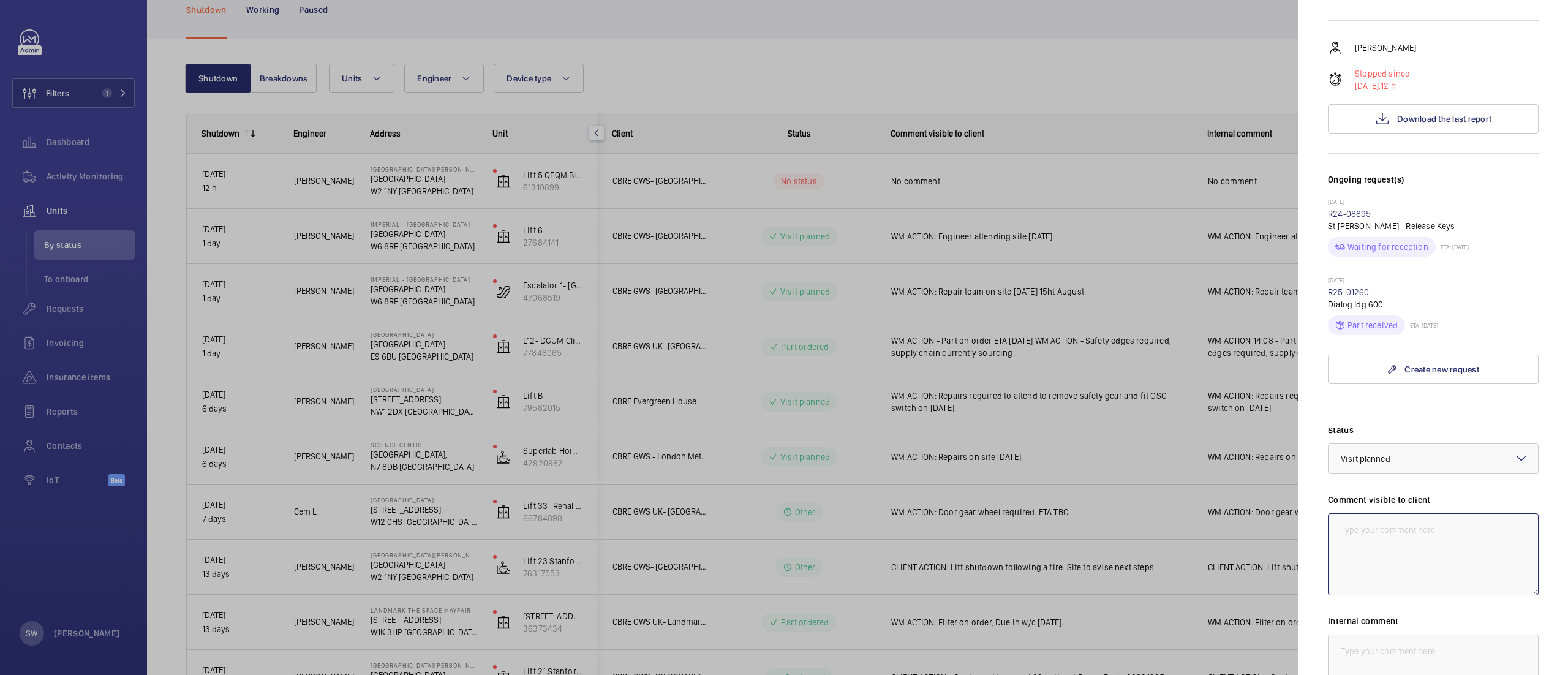
click at [1391, 513] on textarea at bounding box center [1433, 554] width 211 height 82
type textarea "M"
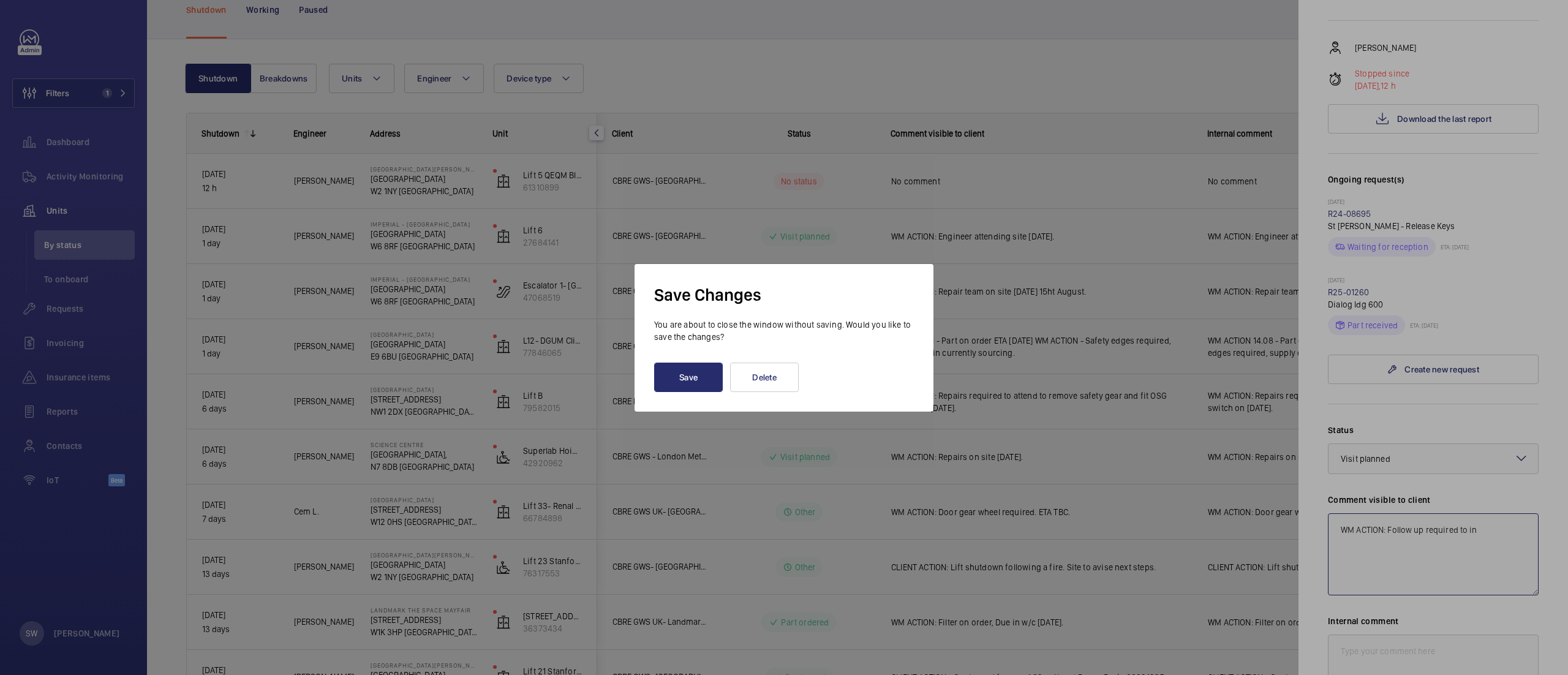
type textarea "WM ACTION: Follow up required to in"
click at [927, 367] on div at bounding box center [784, 337] width 1568 height 675
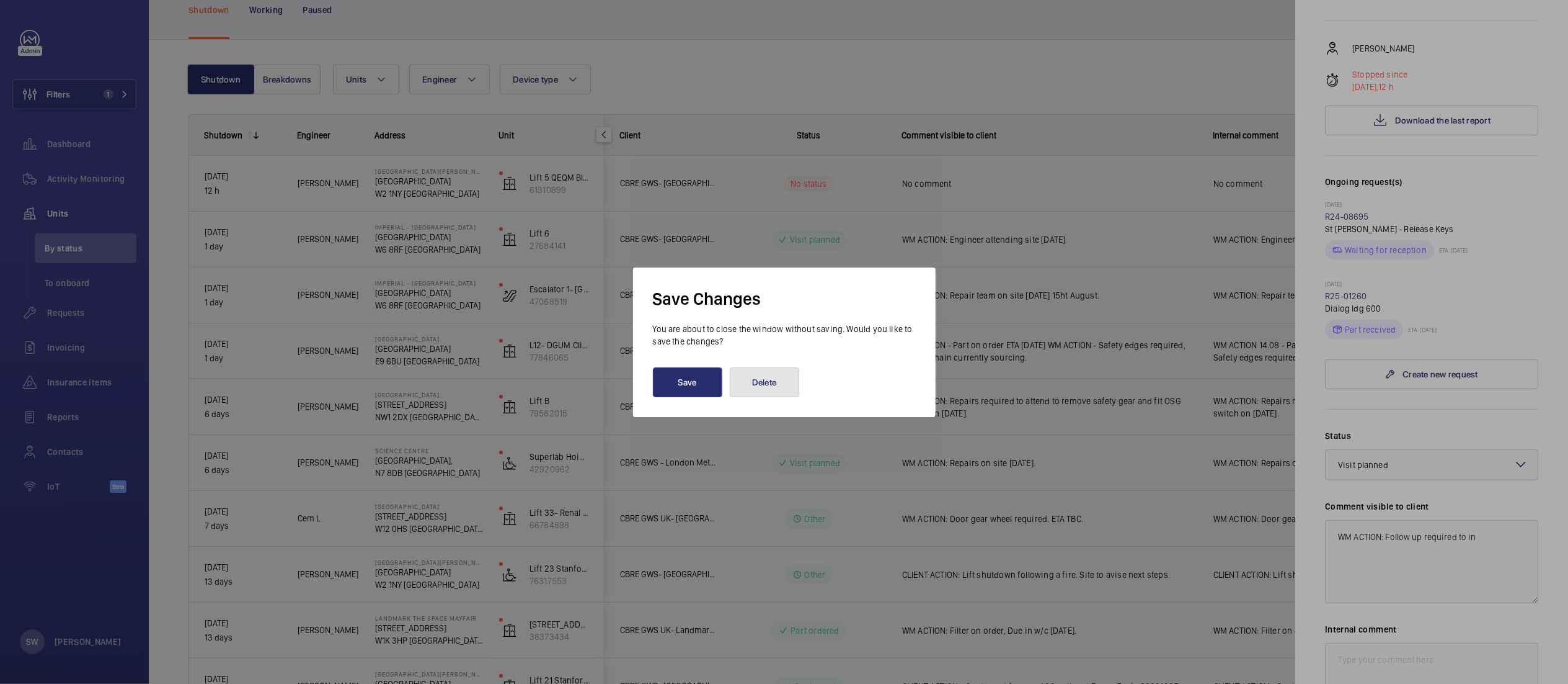
click at [772, 376] on button "Delete" at bounding box center [765, 381] width 69 height 30
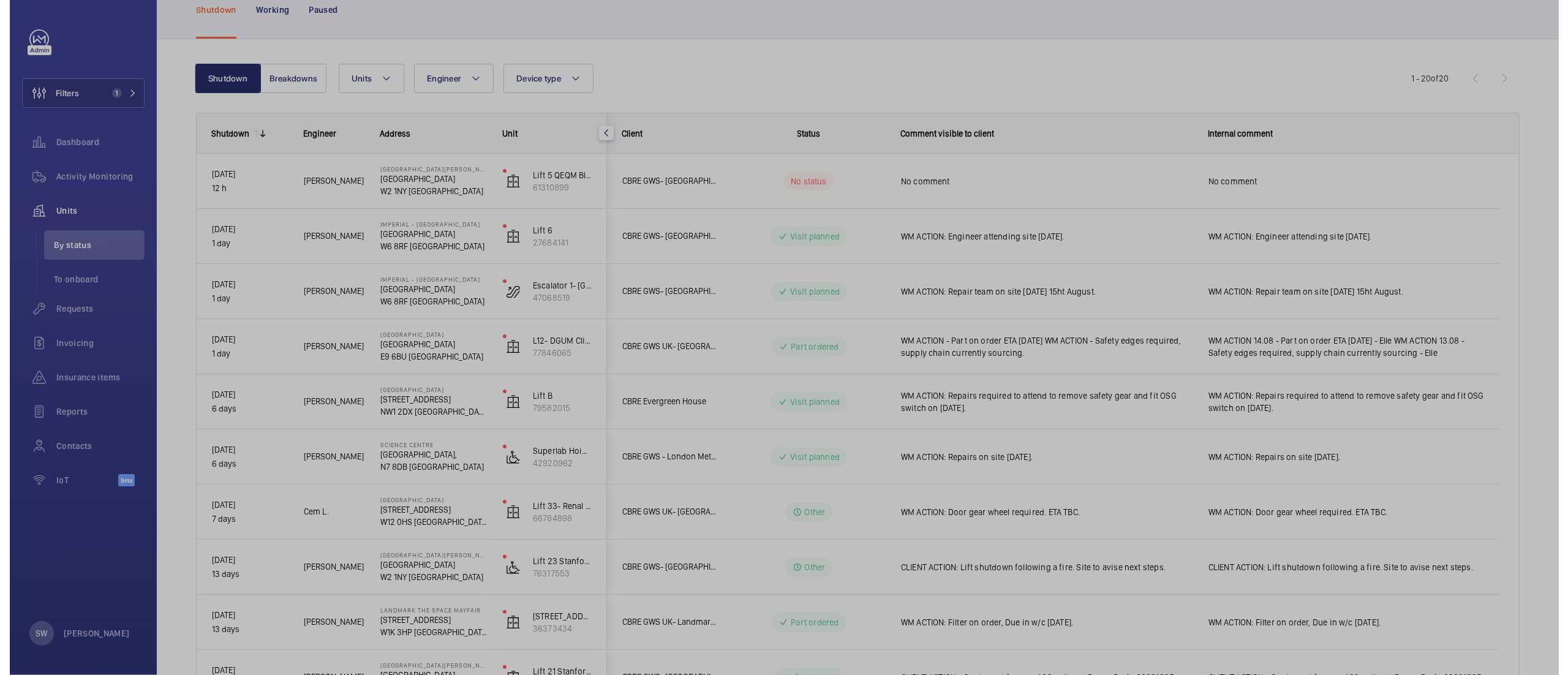
scroll to position [0, 0]
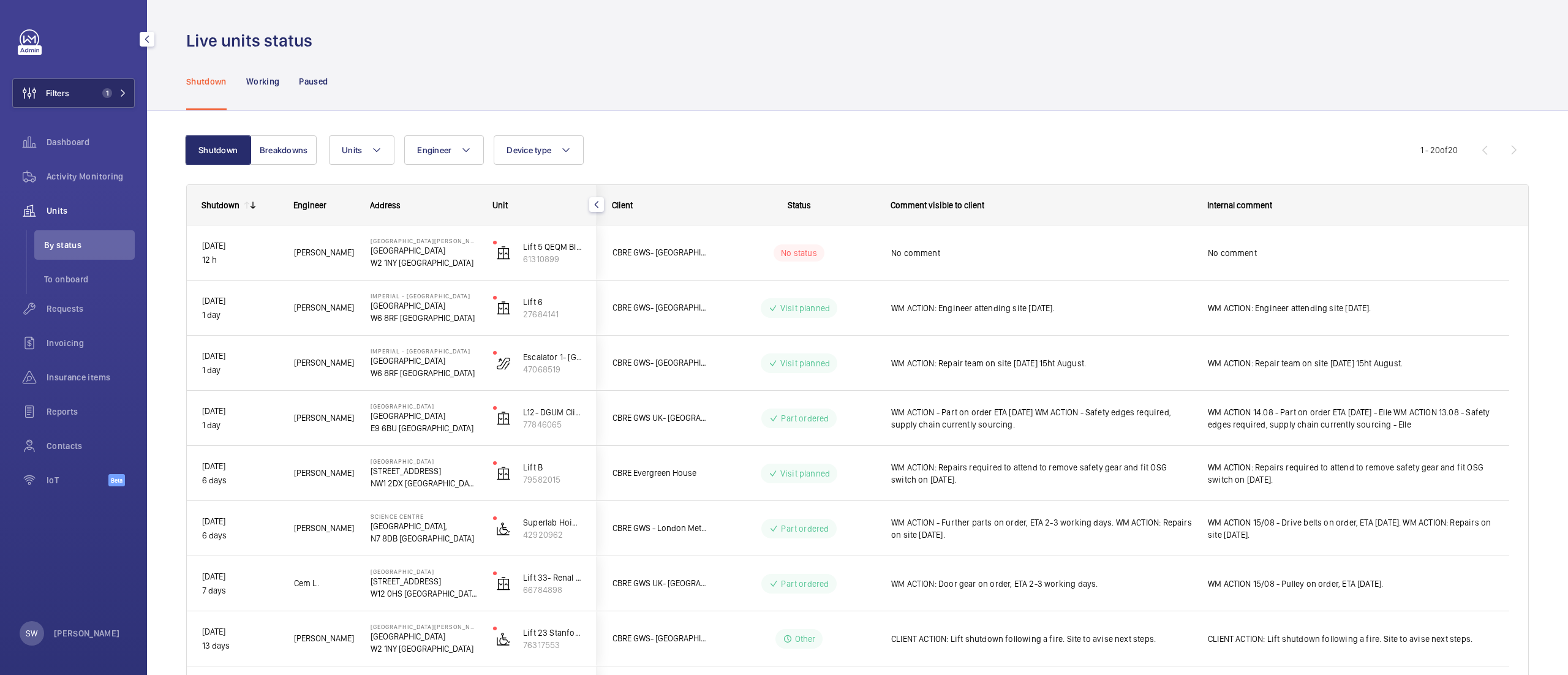
click at [63, 93] on span "Filters" at bounding box center [58, 93] width 23 height 13
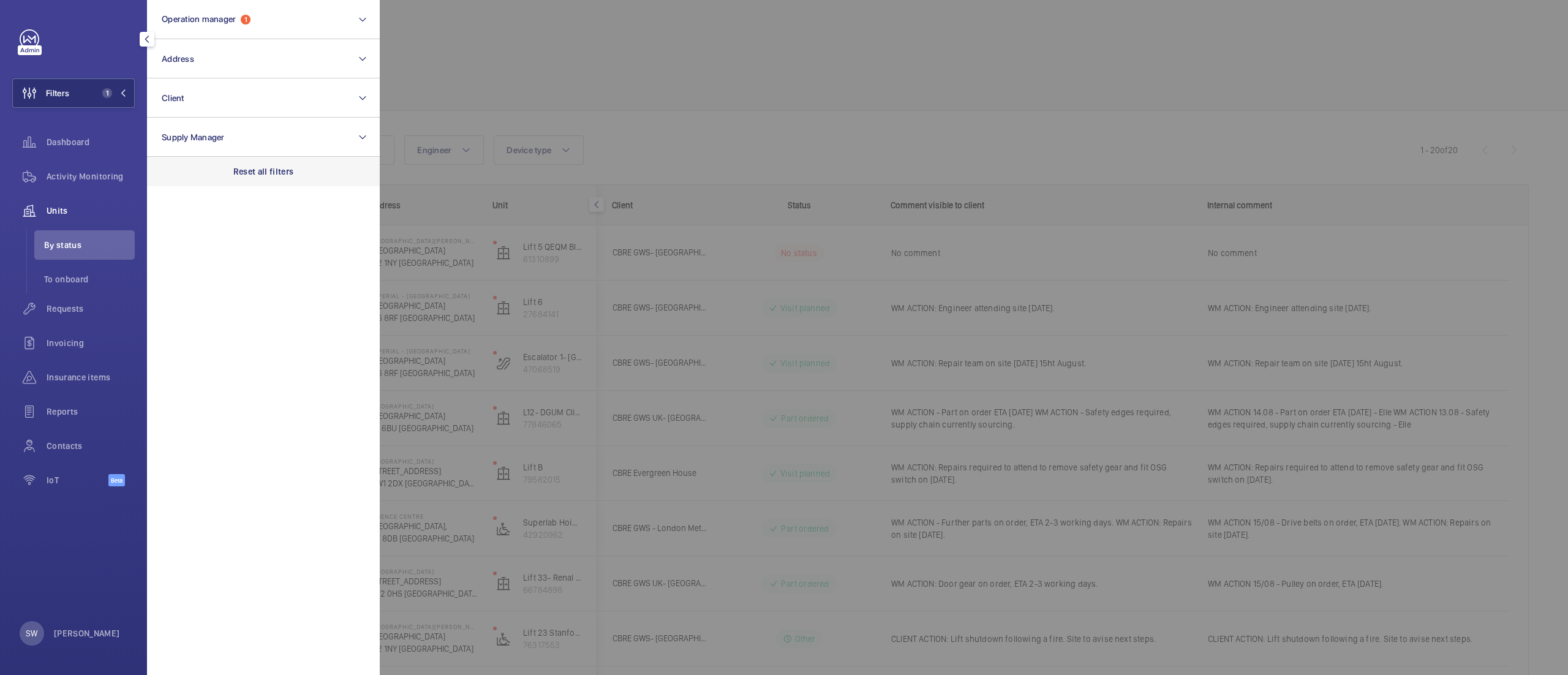
click at [272, 166] on p "Reset all filters" at bounding box center [264, 171] width 60 height 13
click at [219, 98] on button "Client" at bounding box center [264, 98] width 233 height 39
type input "neo bank"
click at [207, 166] on label "[MEDICAL_DATA] - Neo Bank side" at bounding box center [254, 176] width 213 height 29
click at [177, 166] on input "[MEDICAL_DATA] - Neo Bank side" at bounding box center [165, 176] width 24 height 24
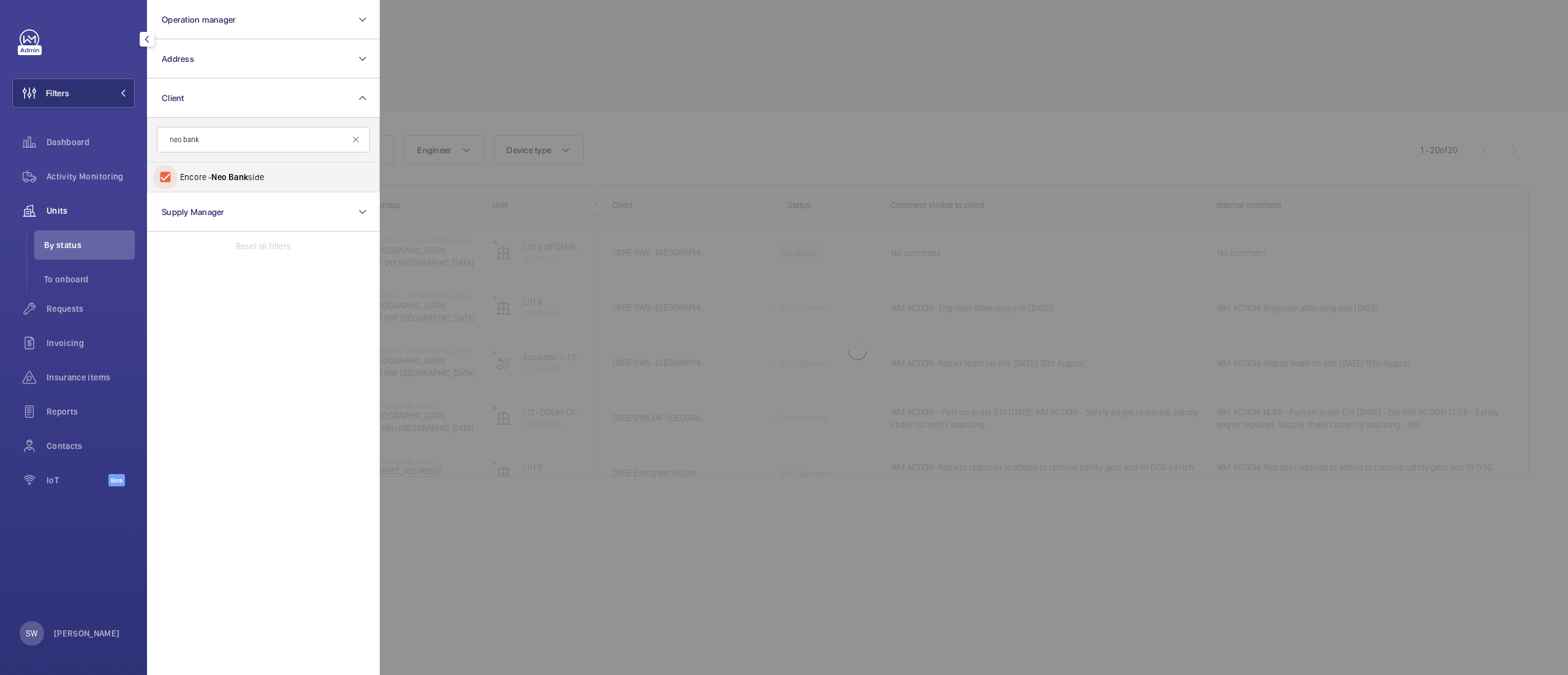
checkbox input "true"
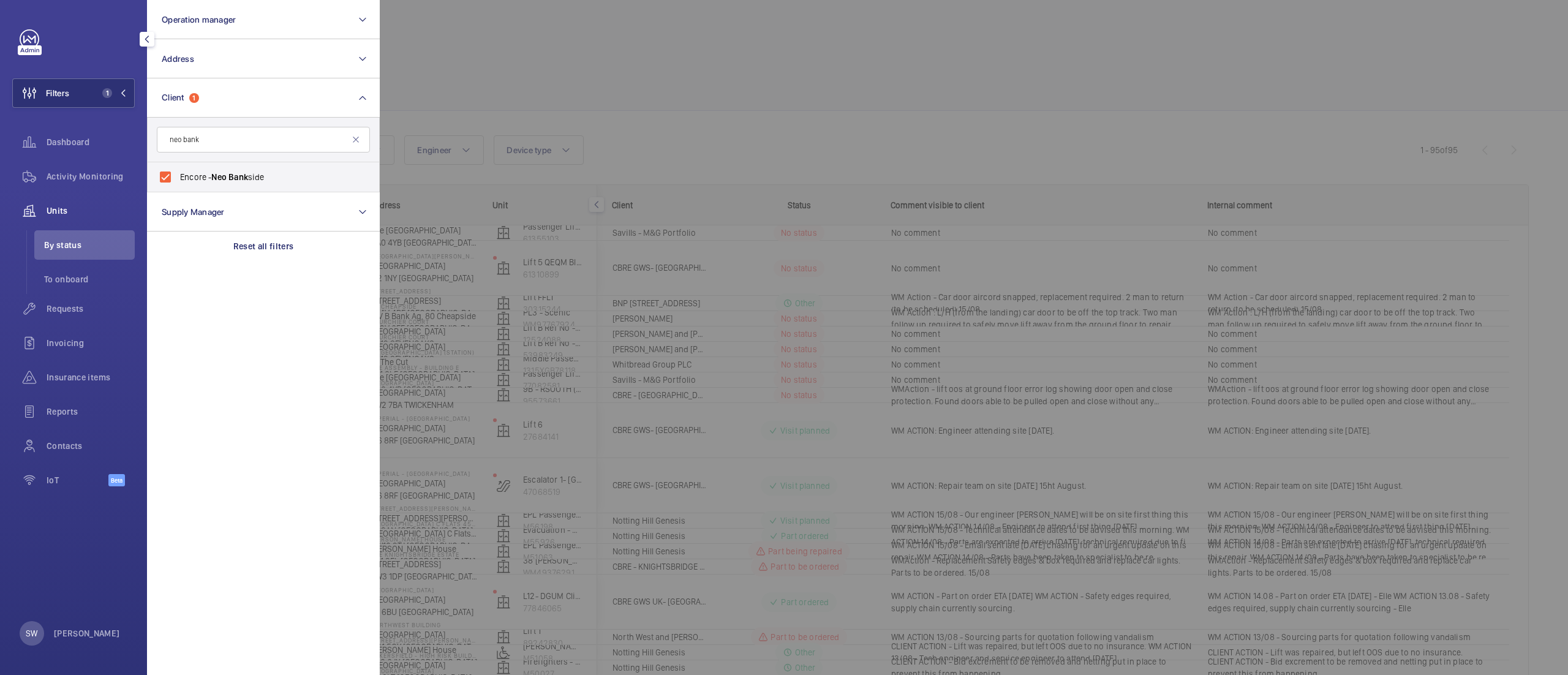
click at [660, 115] on div at bounding box center [1164, 337] width 1568 height 675
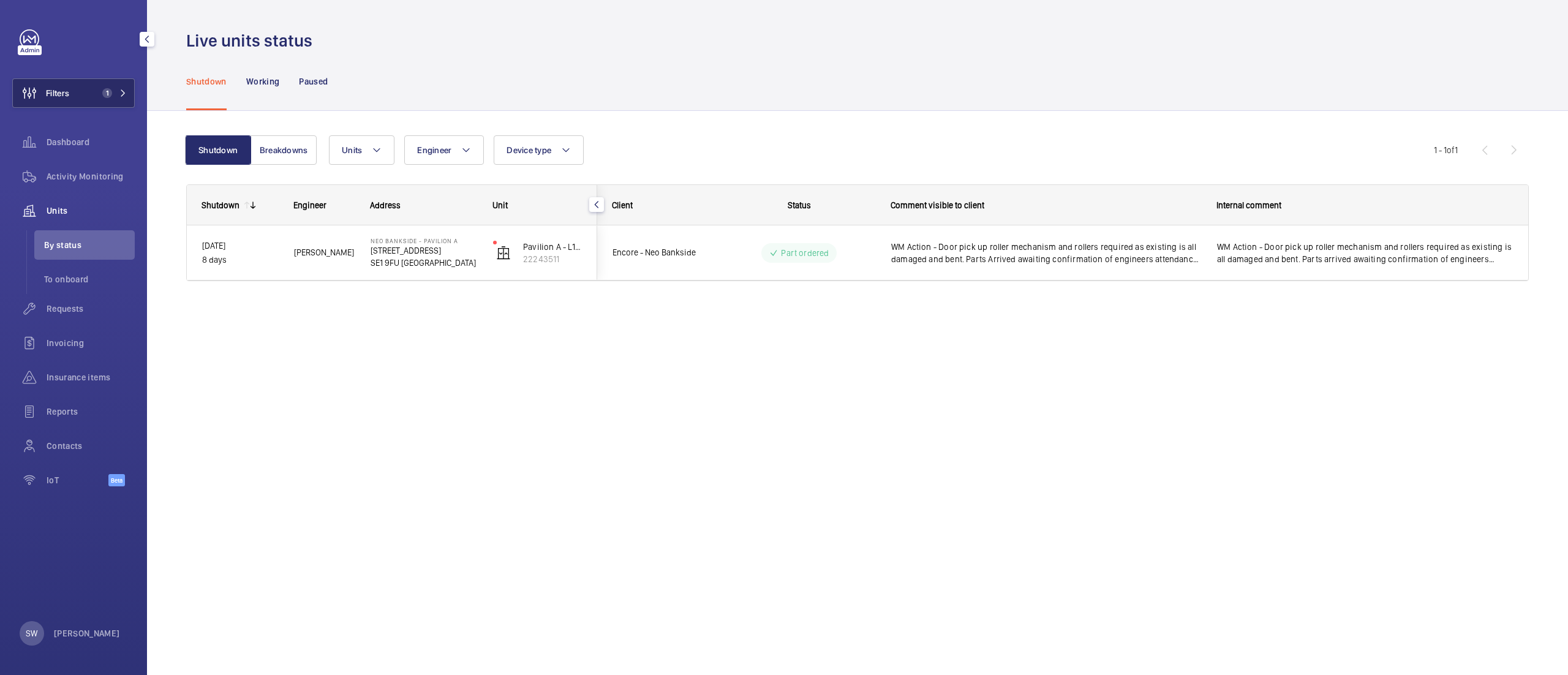
click at [111, 93] on span "1" at bounding box center [111, 93] width 29 height 10
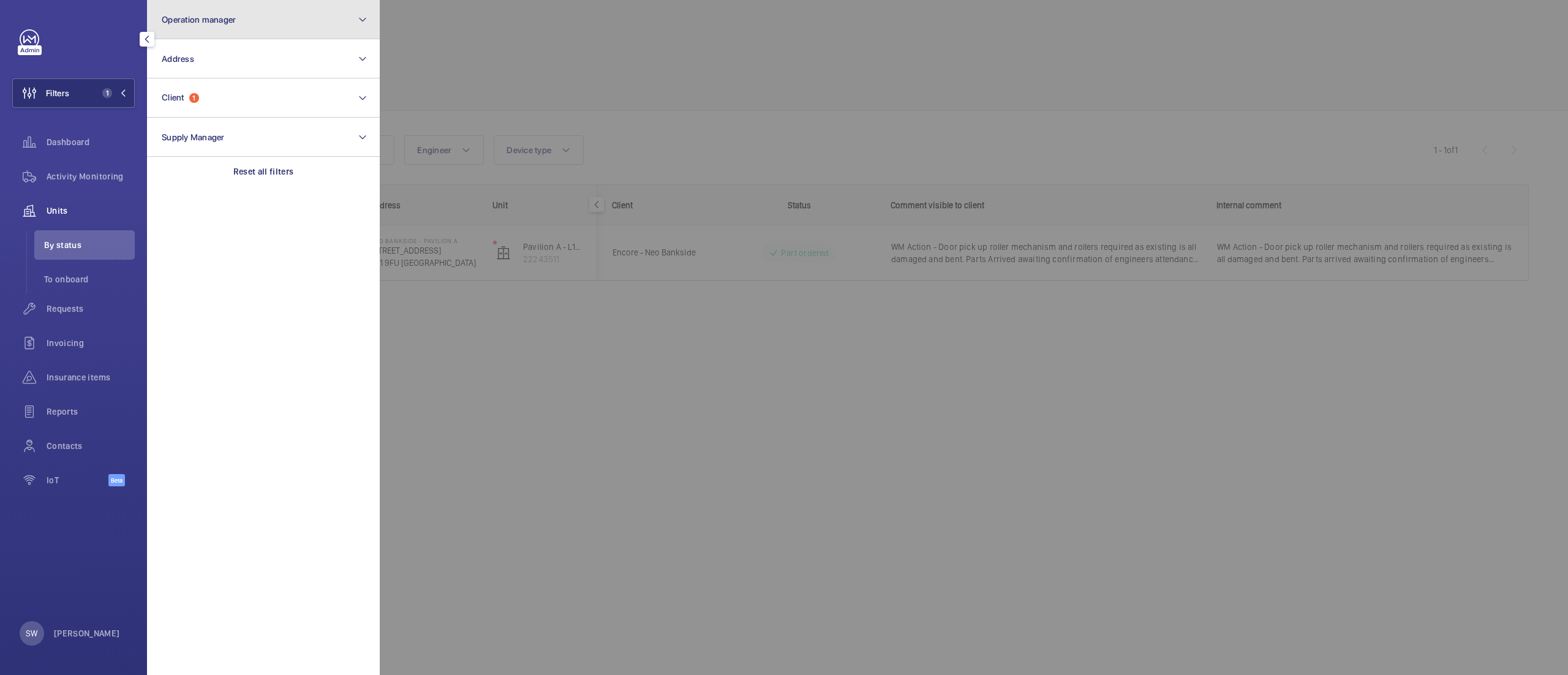
click at [253, 22] on button "Operation manager" at bounding box center [264, 19] width 233 height 39
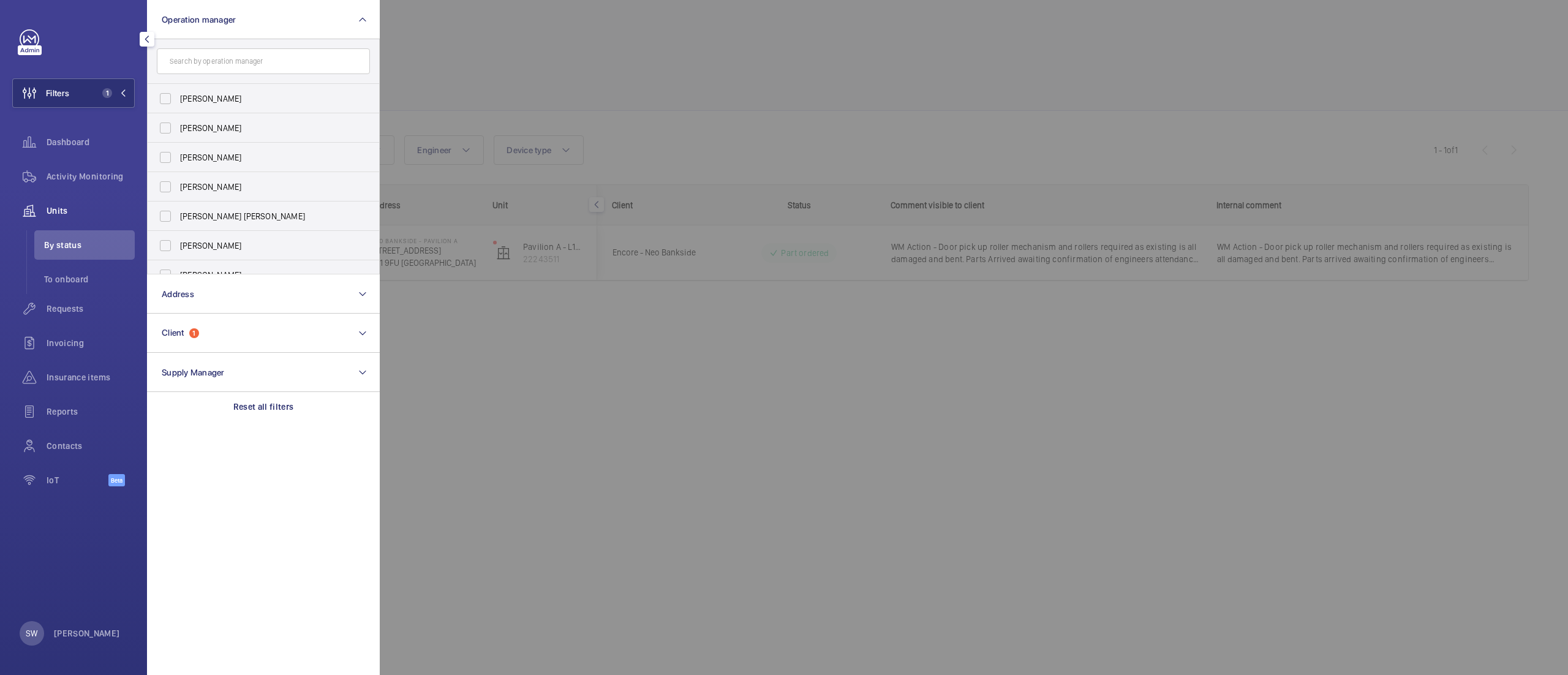
scroll to position [44, 0]
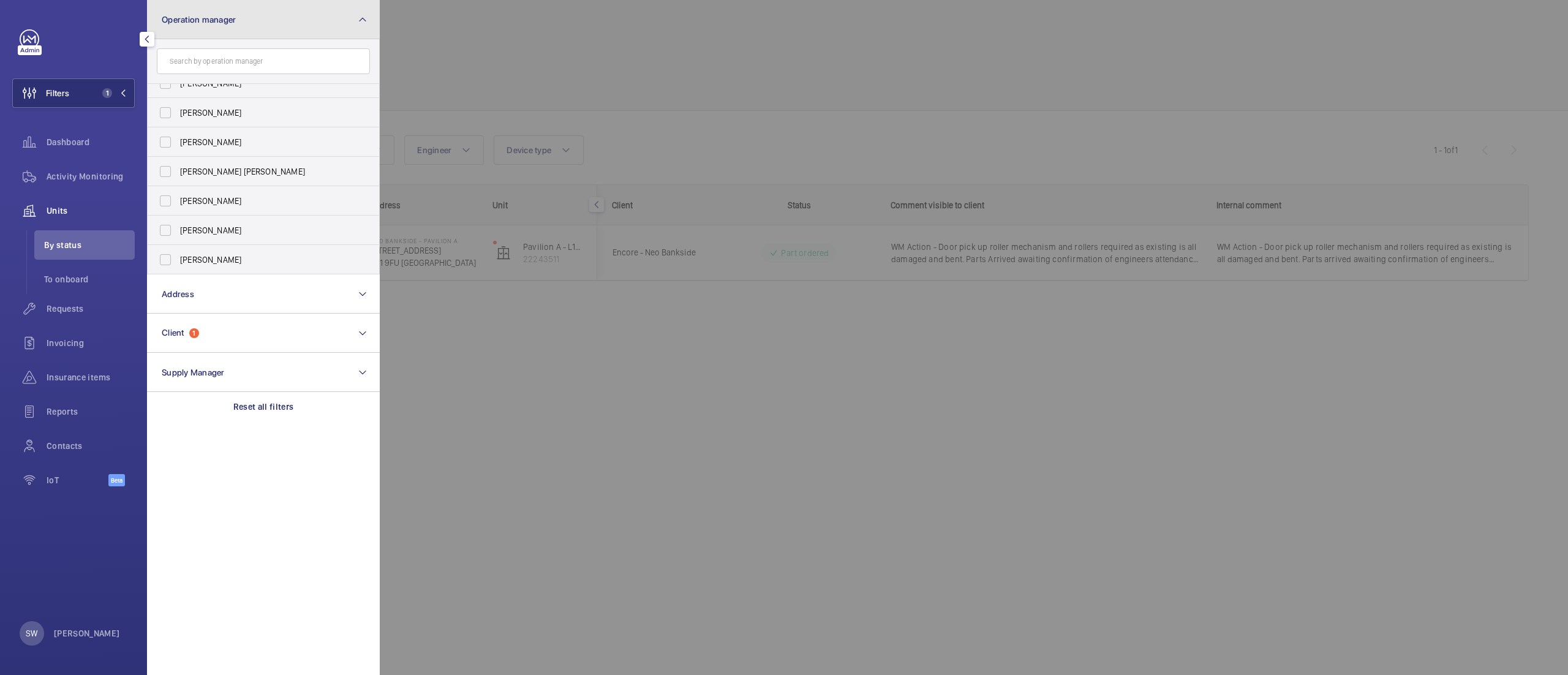
click at [346, 12] on button "Operation manager" at bounding box center [264, 19] width 233 height 39
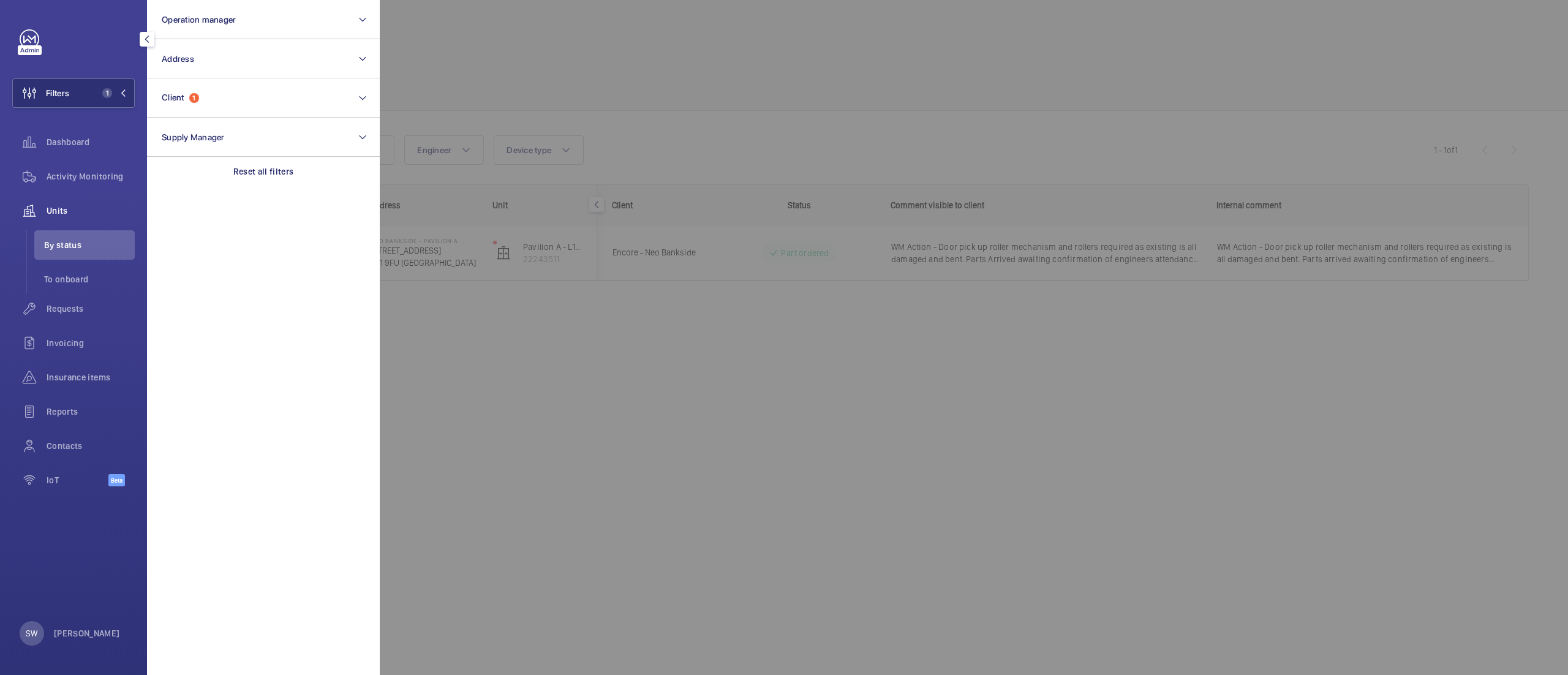
click at [701, 77] on div at bounding box center [1164, 337] width 1568 height 675
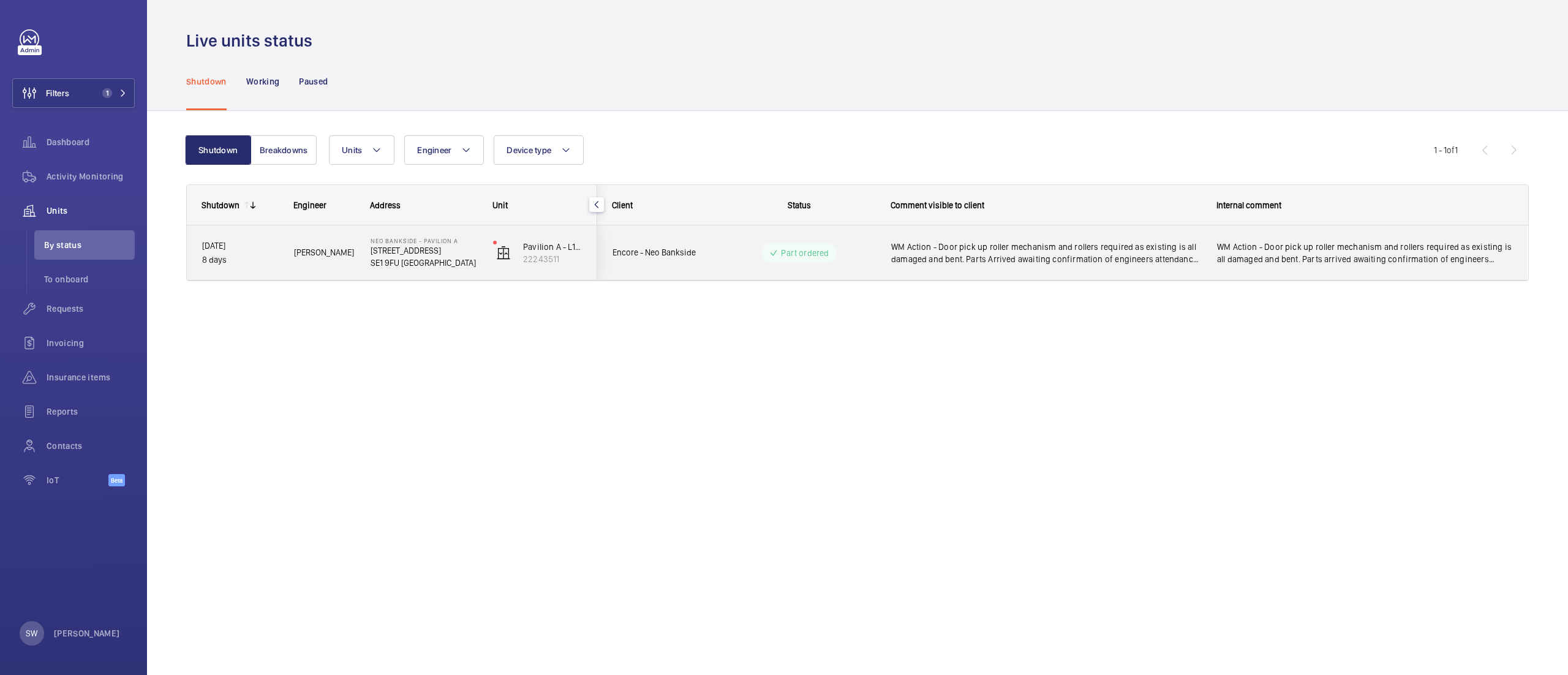
click at [1204, 266] on div "WM Action - Door pick up roller mechanism and rollers required as existing is a…" at bounding box center [1365, 253] width 325 height 53
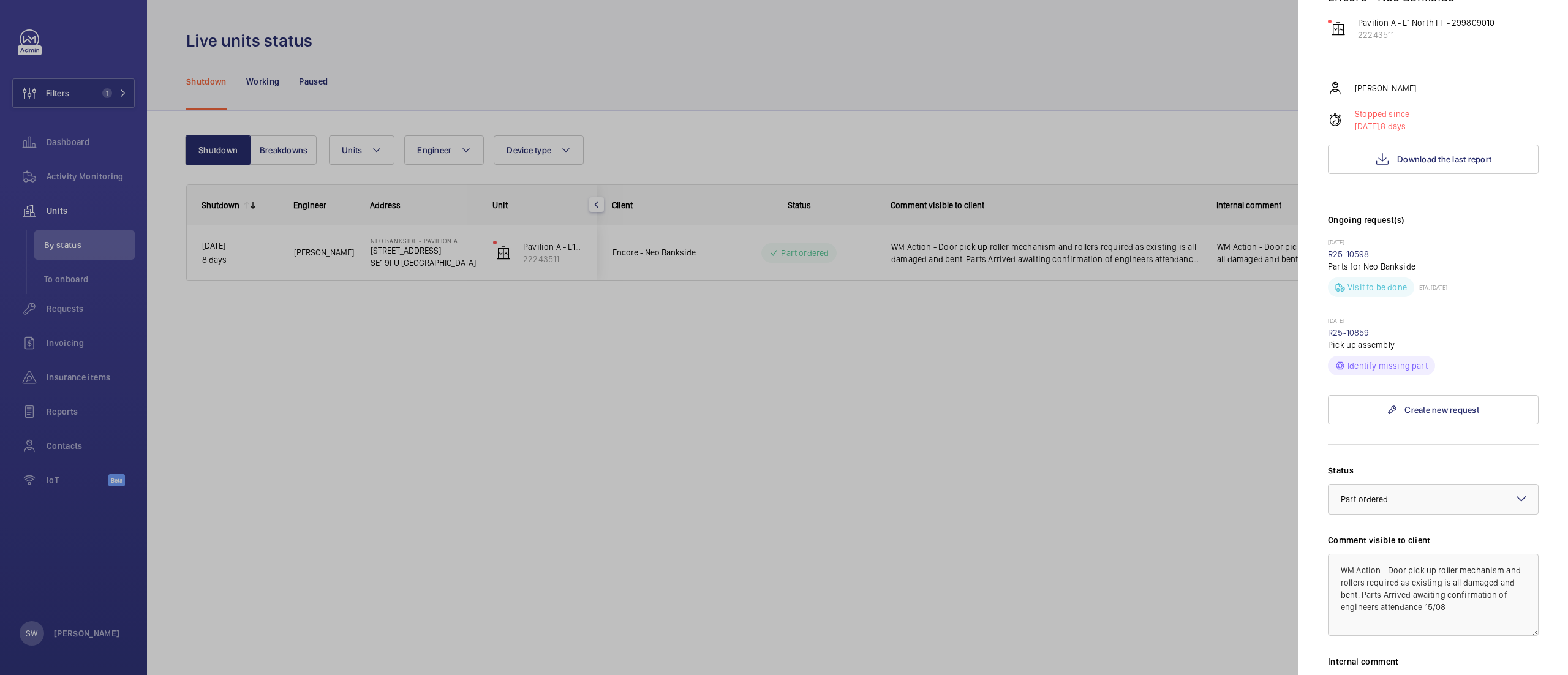
scroll to position [109, 0]
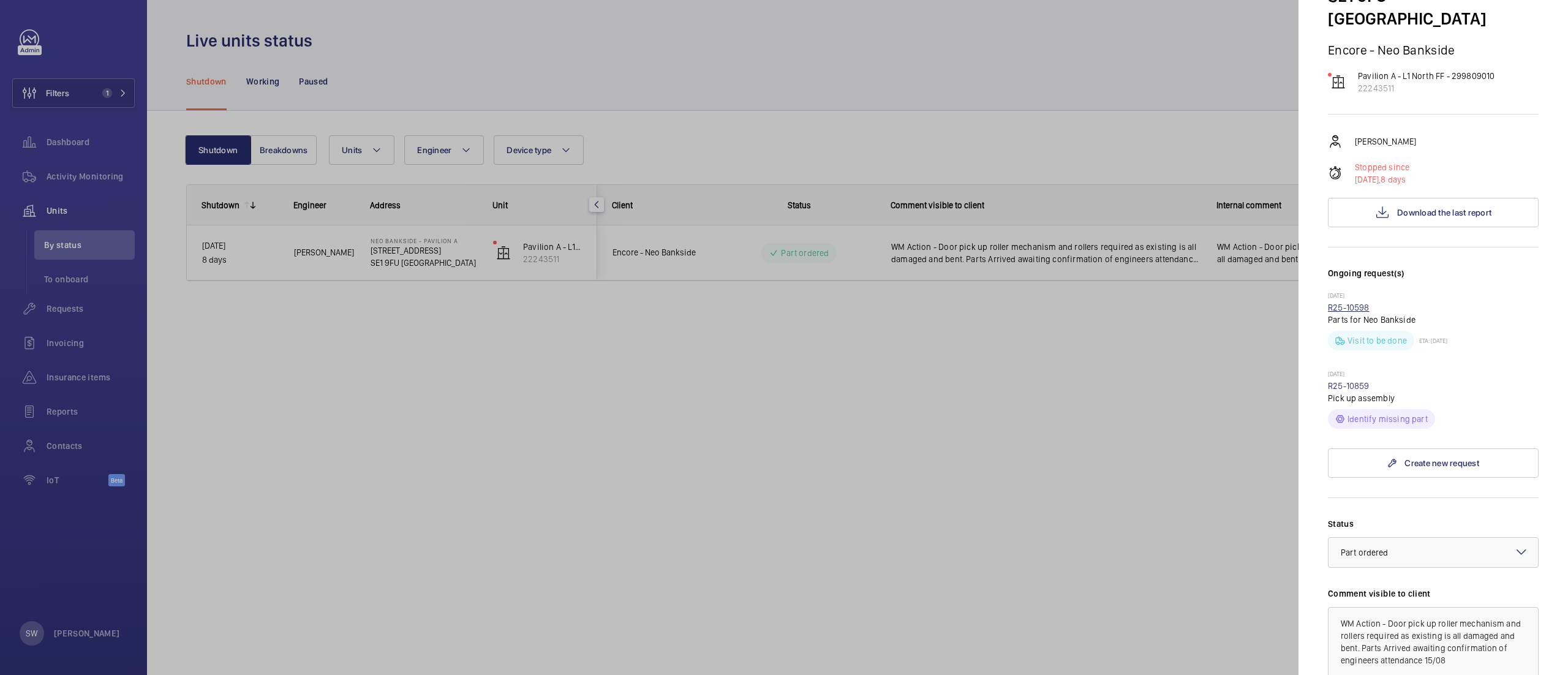
click at [1349, 303] on link "R25-10598" at bounding box center [1349, 308] width 42 height 10
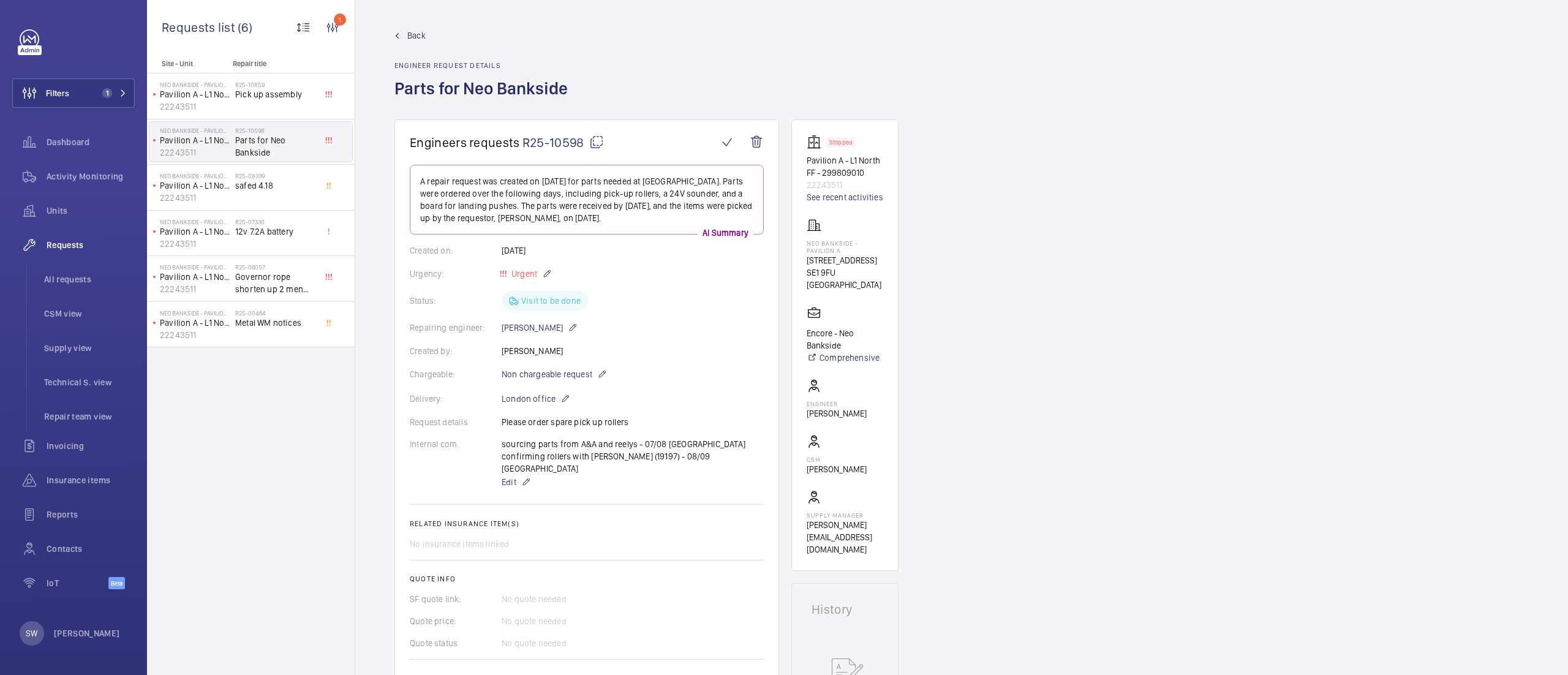
click at [600, 142] on mat-icon at bounding box center [597, 142] width 15 height 15
click at [64, 105] on span "Filters" at bounding box center [40, 93] width 56 height 29
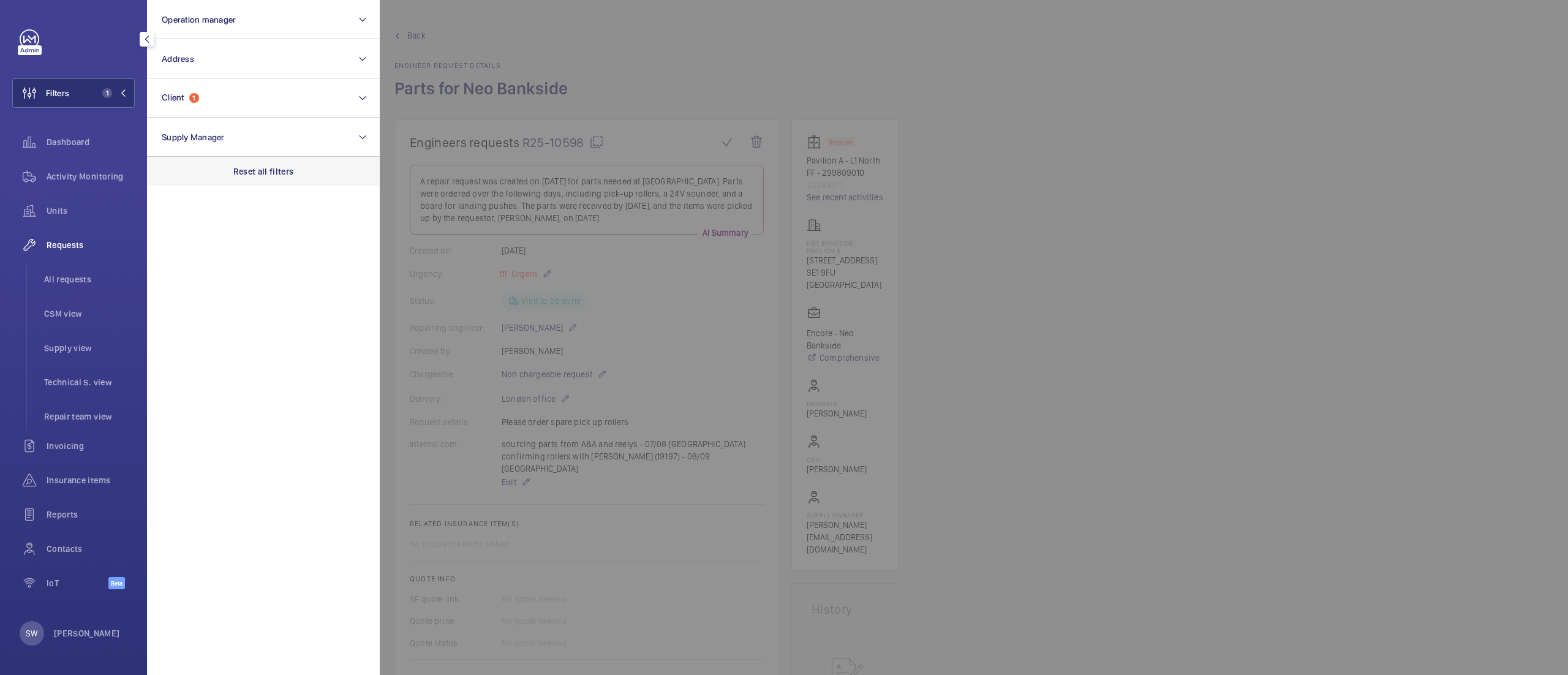
click at [243, 177] on div "Reset all filters" at bounding box center [264, 171] width 233 height 29
click at [213, 95] on button "Client" at bounding box center [264, 98] width 233 height 39
type input "dlr"
click at [190, 174] on span "DLR" at bounding box center [187, 177] width 16 height 10
click at [177, 174] on input "DLR" at bounding box center [165, 176] width 24 height 24
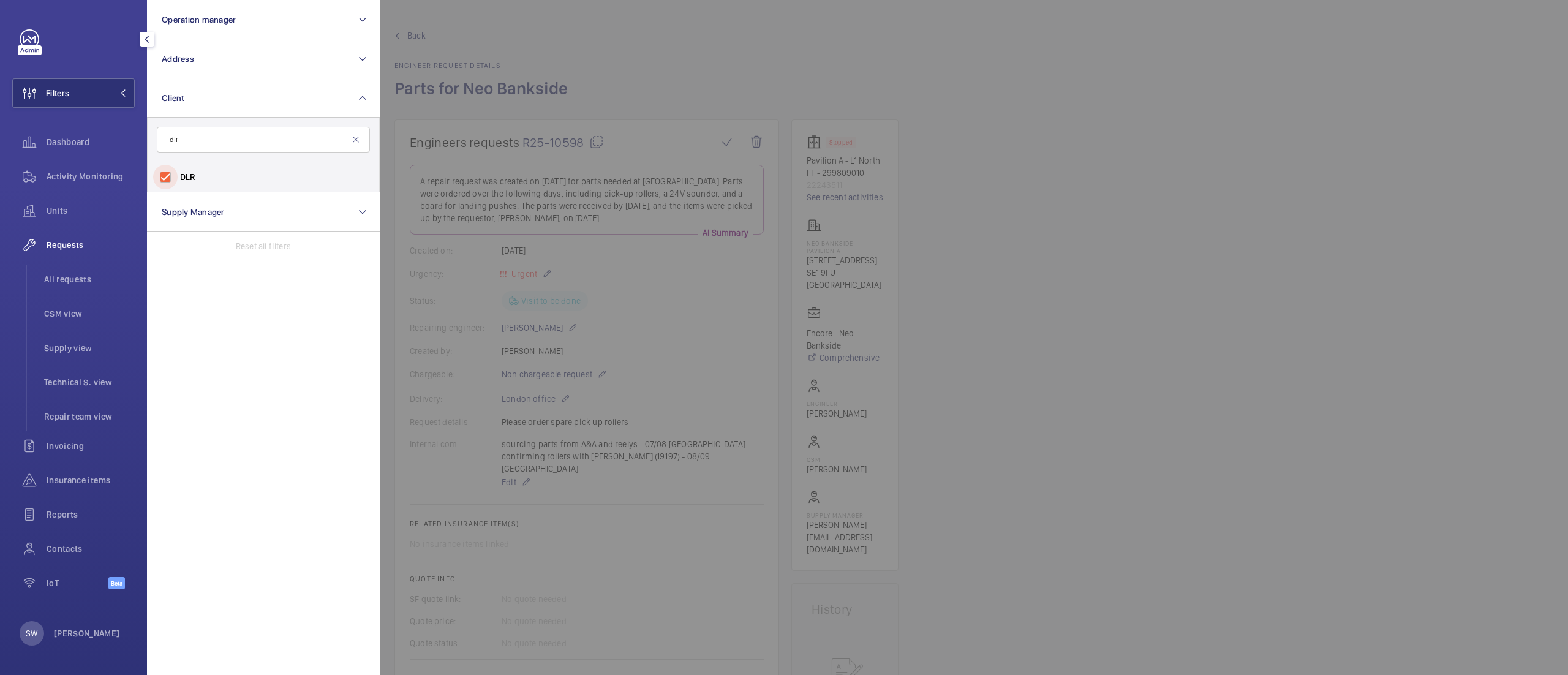
checkbox input "true"
click at [79, 141] on span "Dashboard" at bounding box center [90, 142] width 88 height 13
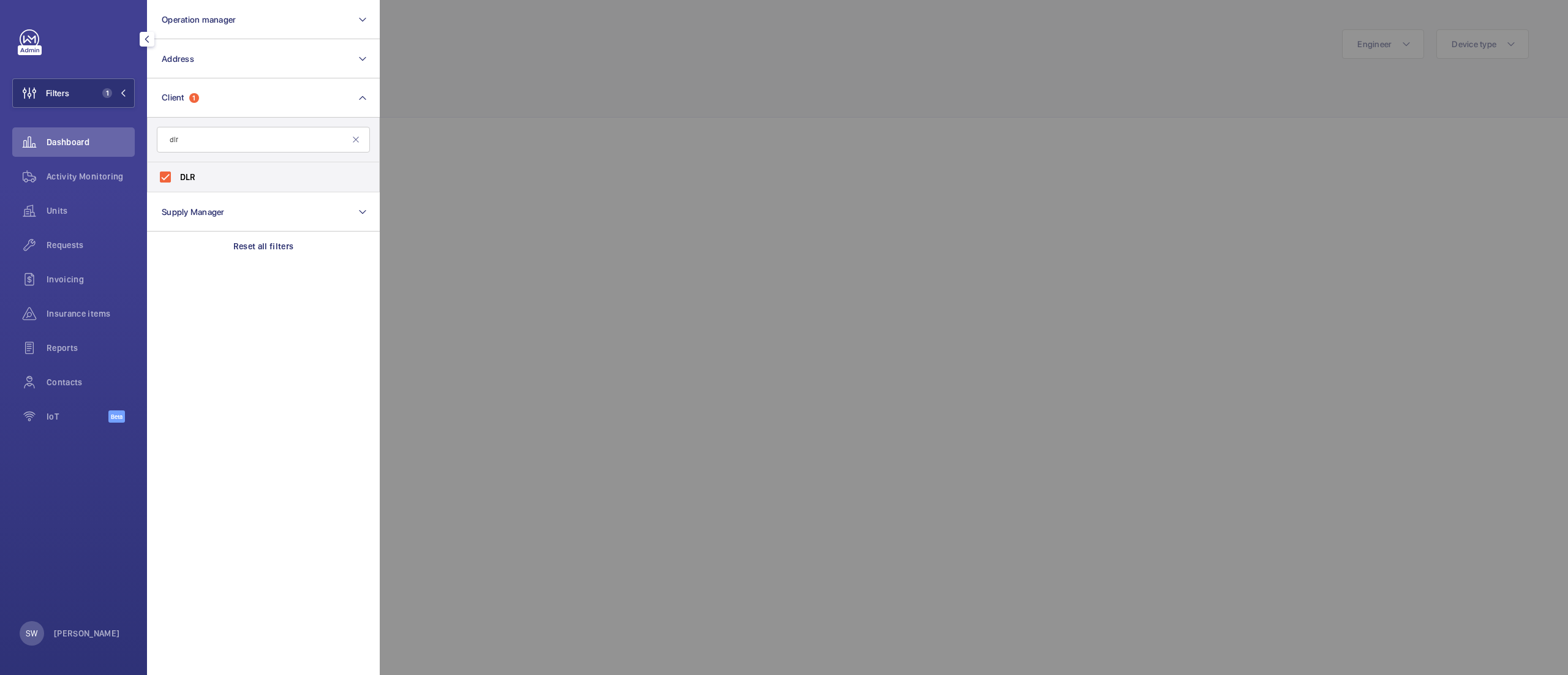
click at [858, 66] on div at bounding box center [1164, 337] width 1568 height 675
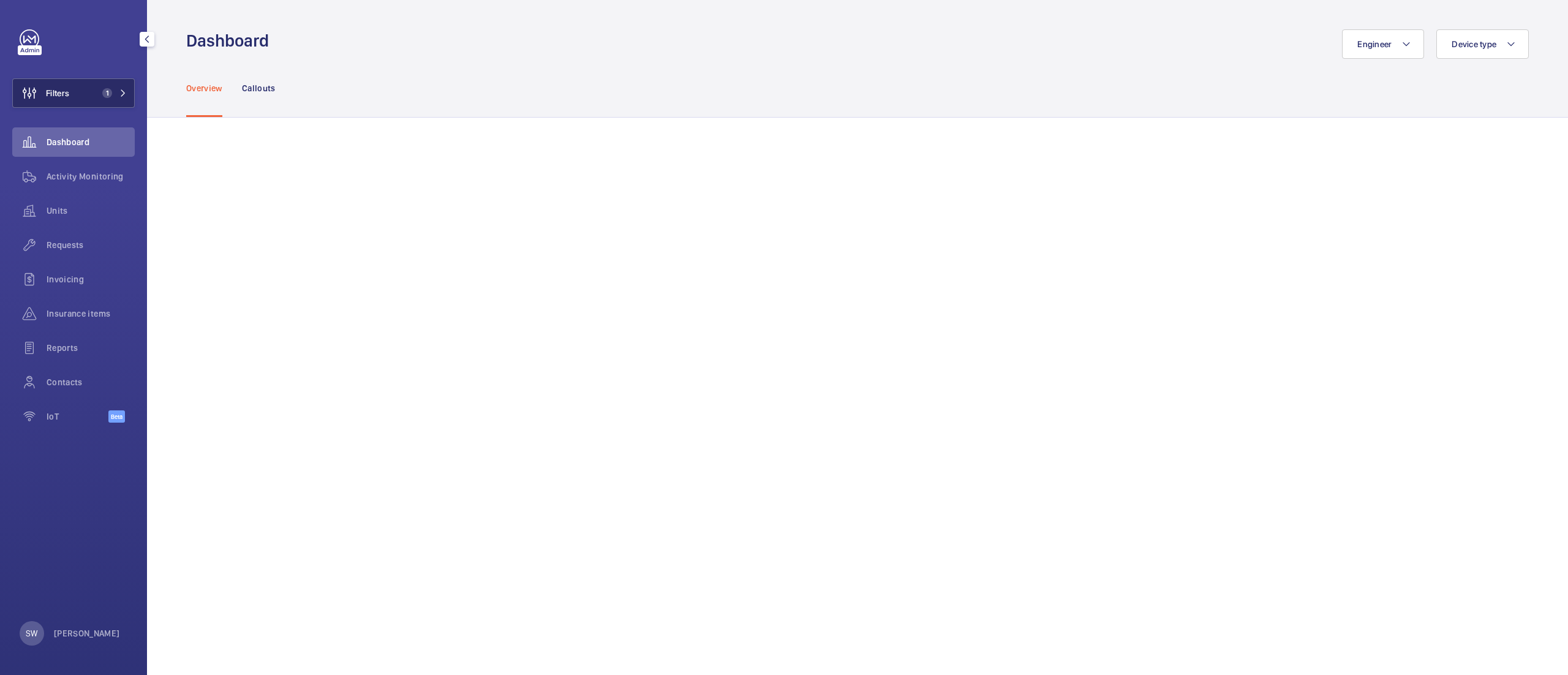
click at [111, 83] on button "Filters 1" at bounding box center [74, 93] width 122 height 29
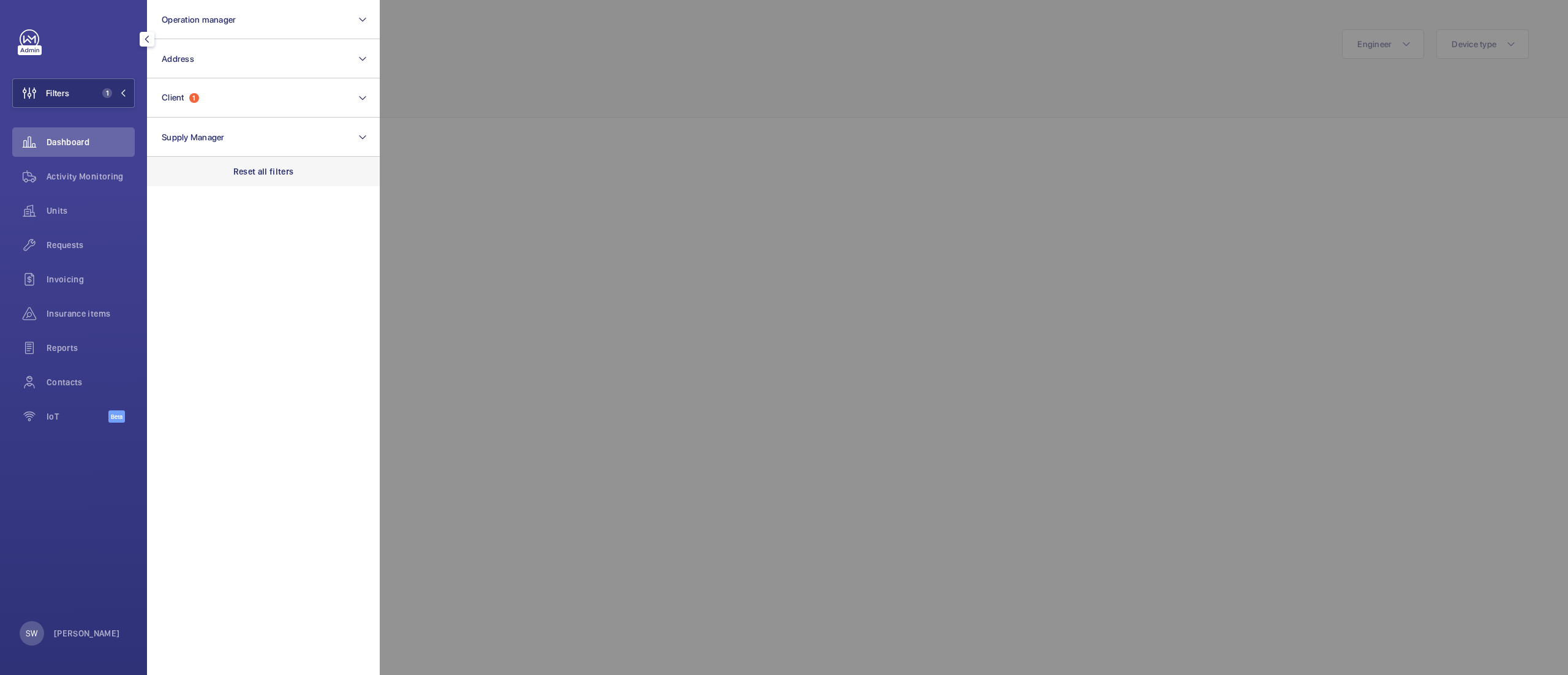
click at [264, 159] on div "Reset all filters" at bounding box center [264, 171] width 233 height 29
click at [241, 103] on button "Client" at bounding box center [264, 98] width 233 height 39
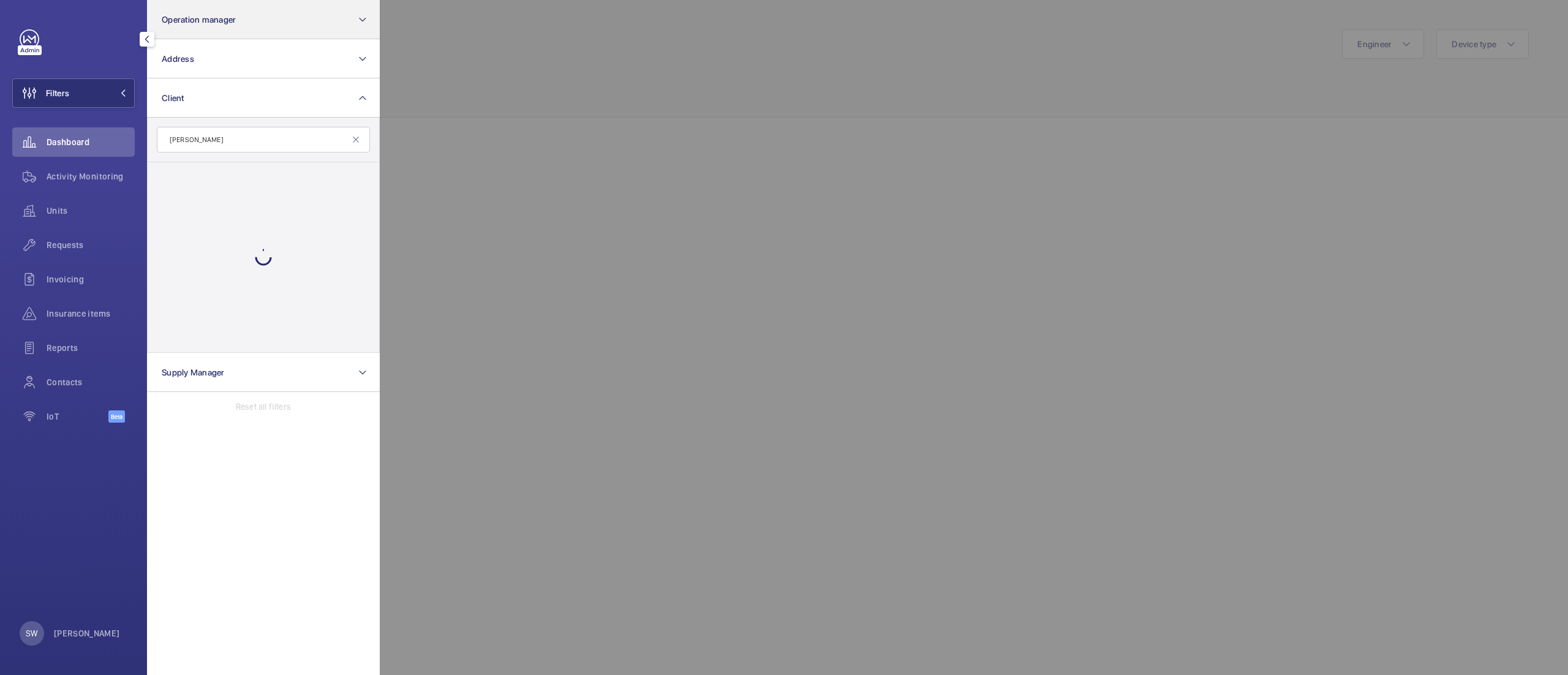
type input "[PERSON_NAME]"
click at [264, 36] on button "Operation manager" at bounding box center [264, 19] width 233 height 39
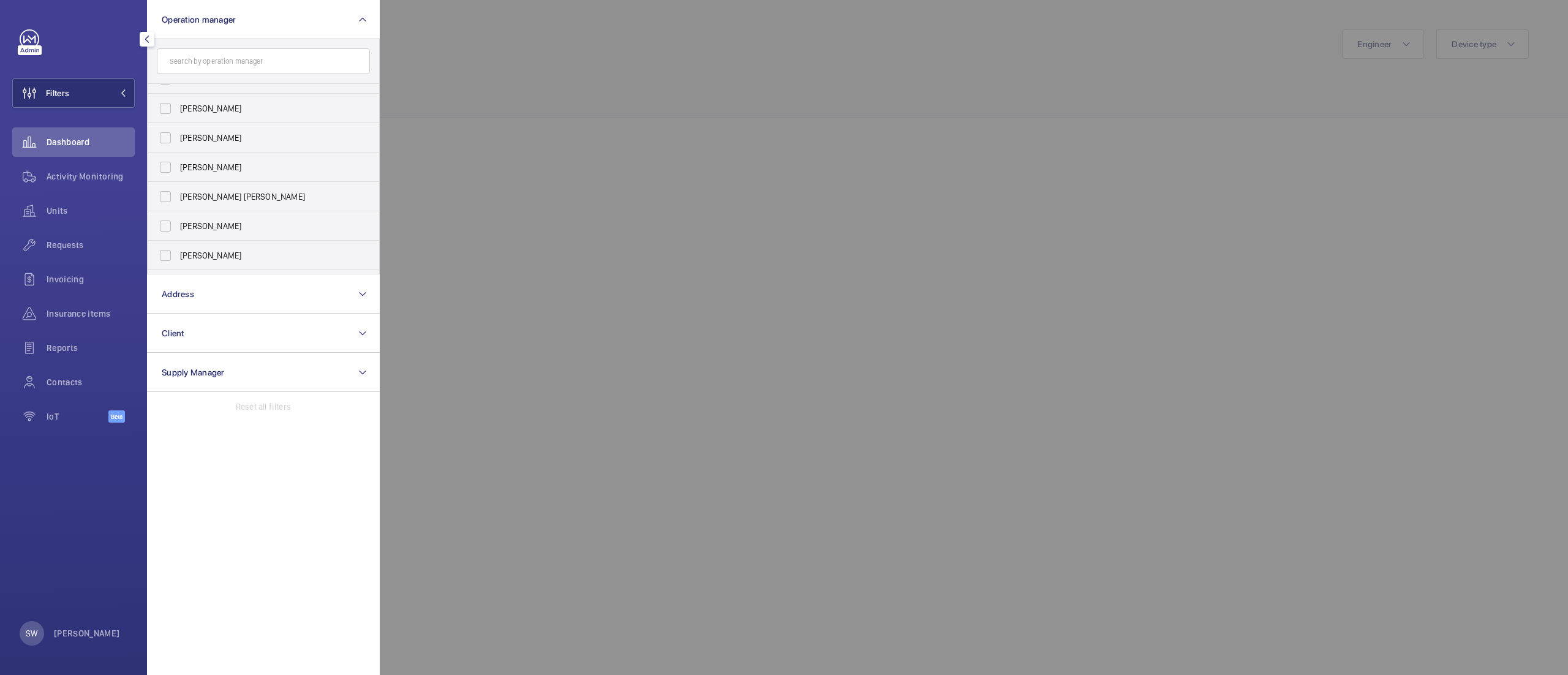
scroll to position [44, 0]
click at [237, 254] on span "[PERSON_NAME]" at bounding box center [264, 259] width 168 height 13
click at [177, 254] on input "[PERSON_NAME]" at bounding box center [165, 259] width 24 height 24
checkbox input "true"
click at [721, 122] on div at bounding box center [1164, 337] width 1568 height 675
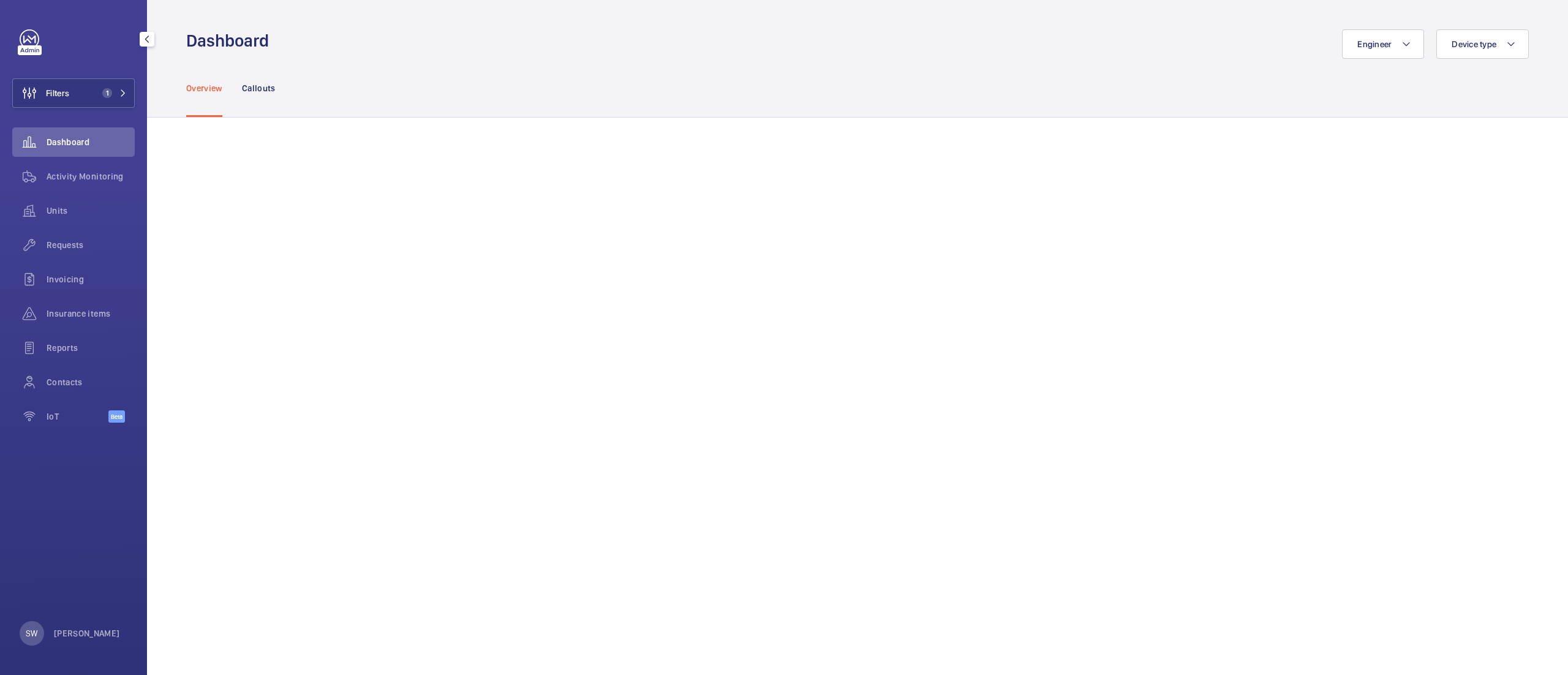
click at [66, 110] on div "Filters 1 Dashboard Activity Monitoring Units Requests Invoicing Insurance item…" at bounding box center [74, 233] width 122 height 407
click at [71, 100] on button "Filters 1" at bounding box center [74, 93] width 122 height 29
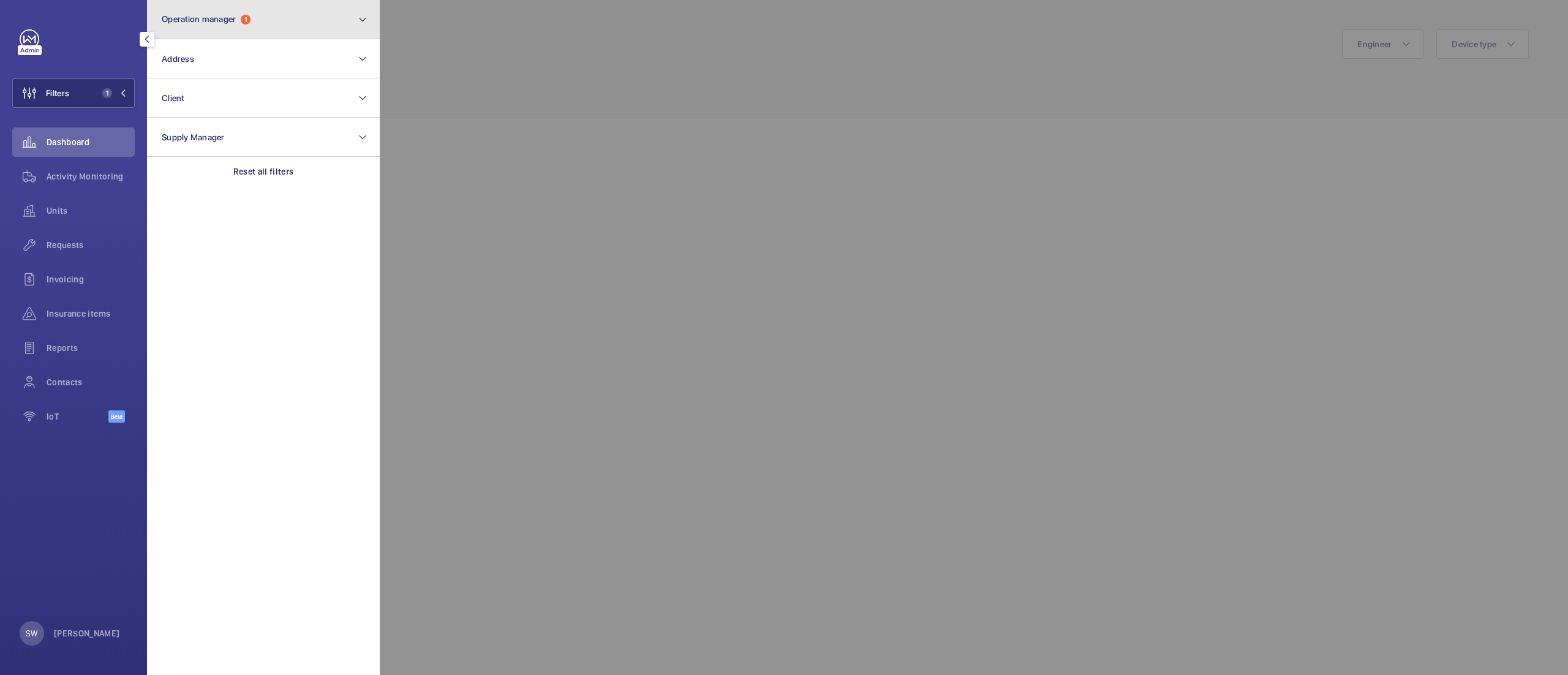
click at [343, 24] on button "Operation manager 1" at bounding box center [264, 19] width 233 height 39
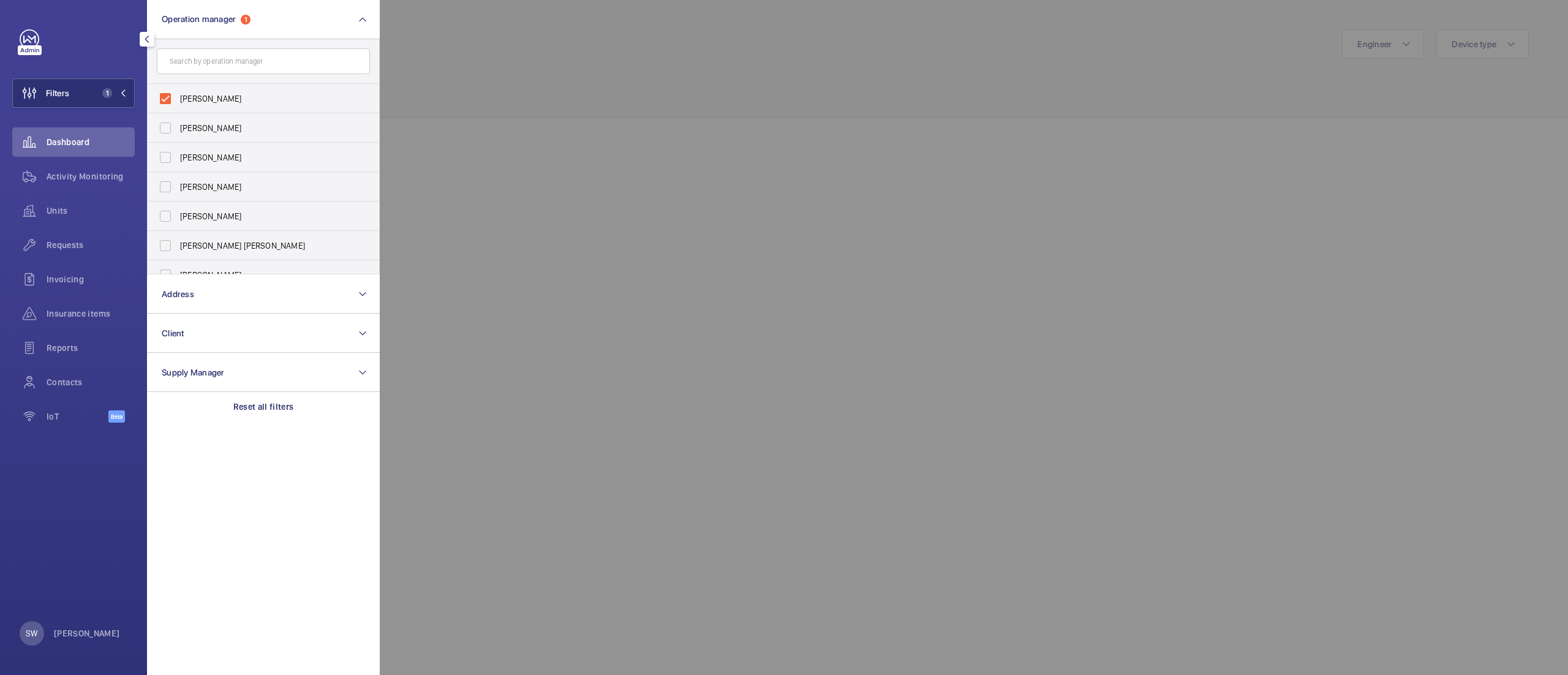
click at [664, 103] on div at bounding box center [1164, 337] width 1568 height 675
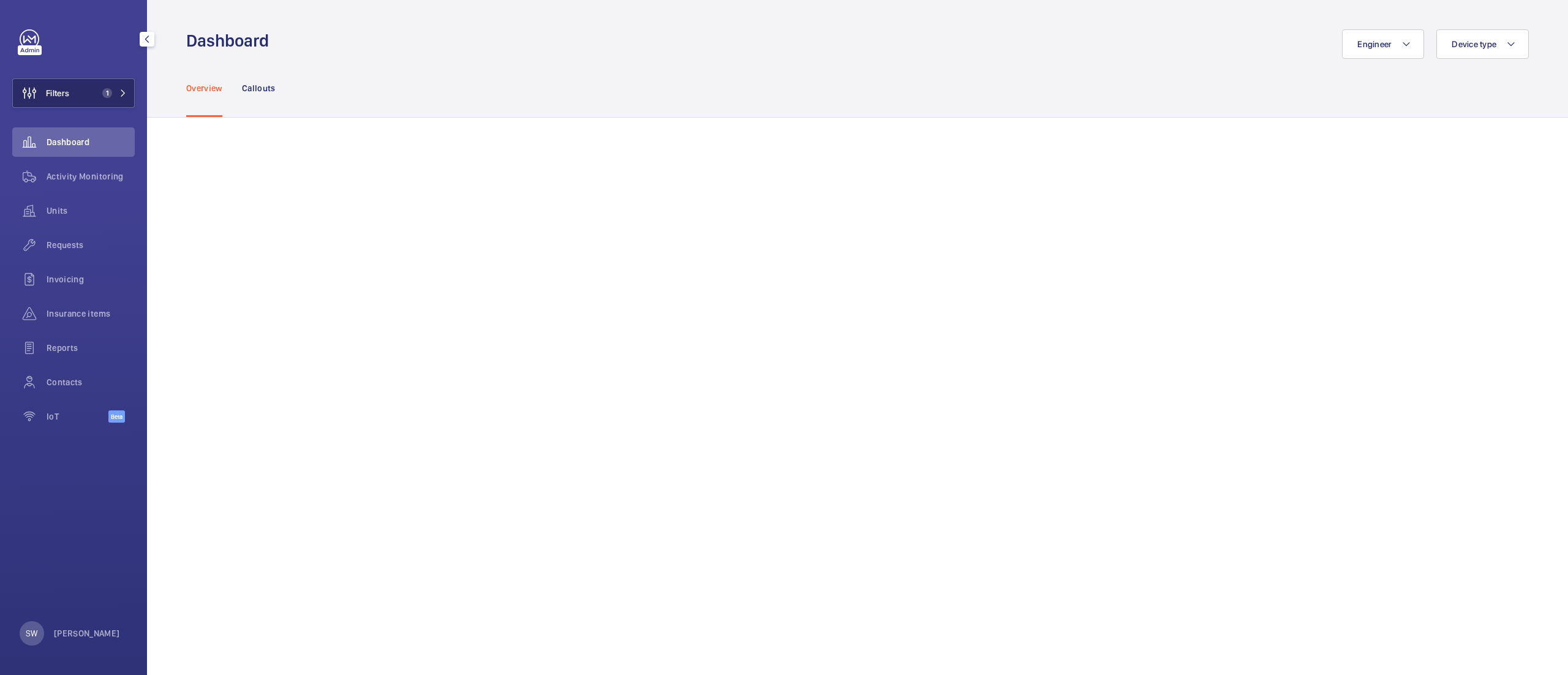
click at [90, 95] on button "Filters 1" at bounding box center [74, 93] width 122 height 29
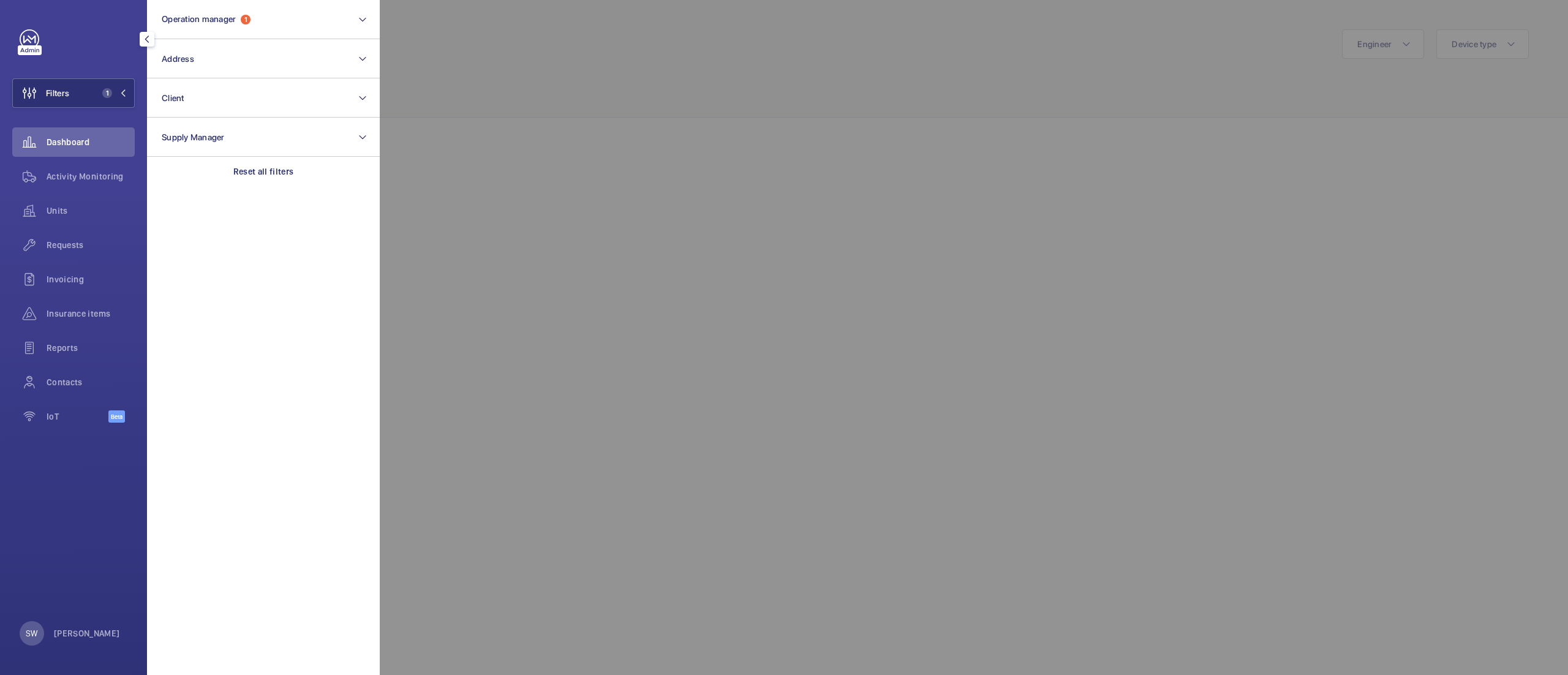
click at [268, 187] on section "Operation manager 1 Address Client Supply Manager Reset all filters" at bounding box center [264, 337] width 233 height 675
click at [264, 171] on p "Reset all filters" at bounding box center [264, 171] width 60 height 13
click at [249, 22] on button "Operation manager" at bounding box center [264, 19] width 233 height 39
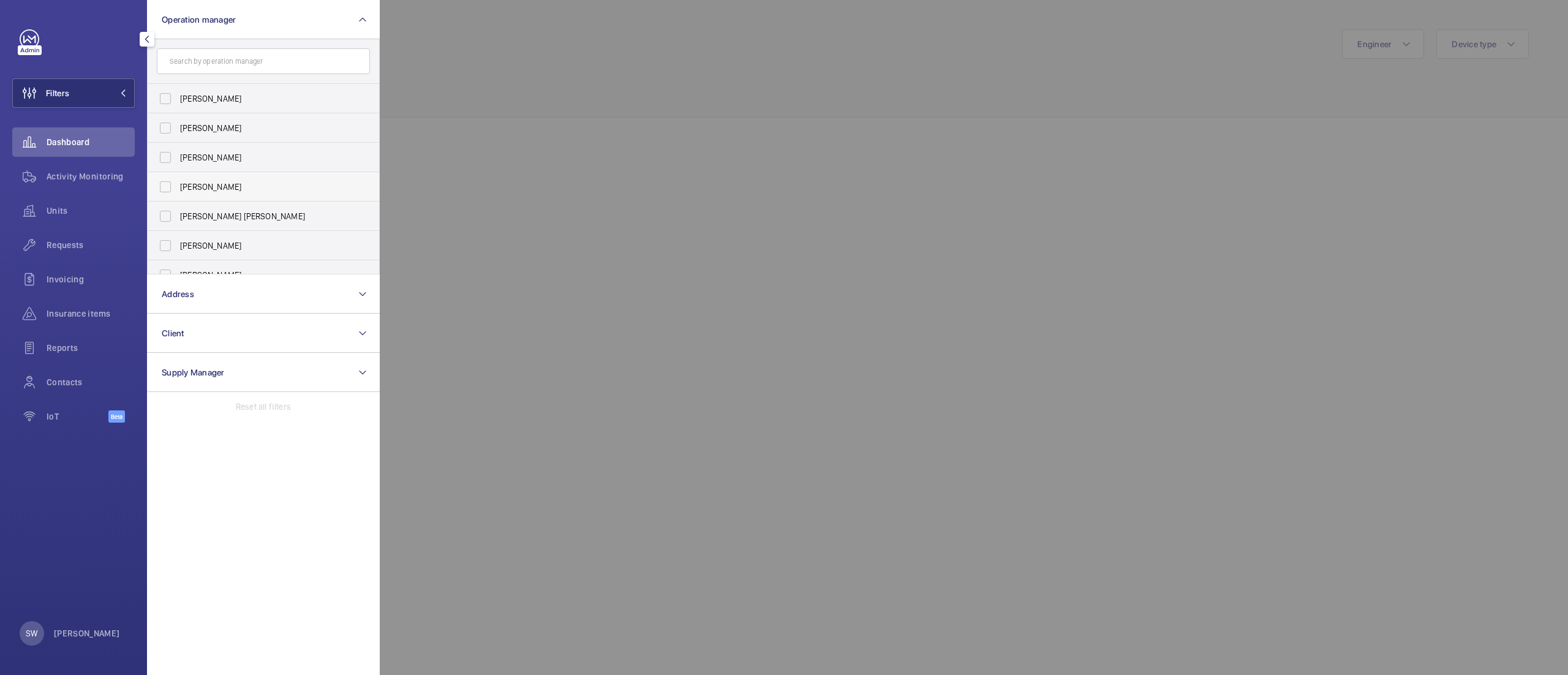
click at [207, 182] on span "[PERSON_NAME]" at bounding box center [264, 187] width 168 height 13
click at [177, 182] on input "[PERSON_NAME]" at bounding box center [165, 187] width 24 height 24
checkbox input "true"
click at [770, 114] on div at bounding box center [1164, 337] width 1568 height 675
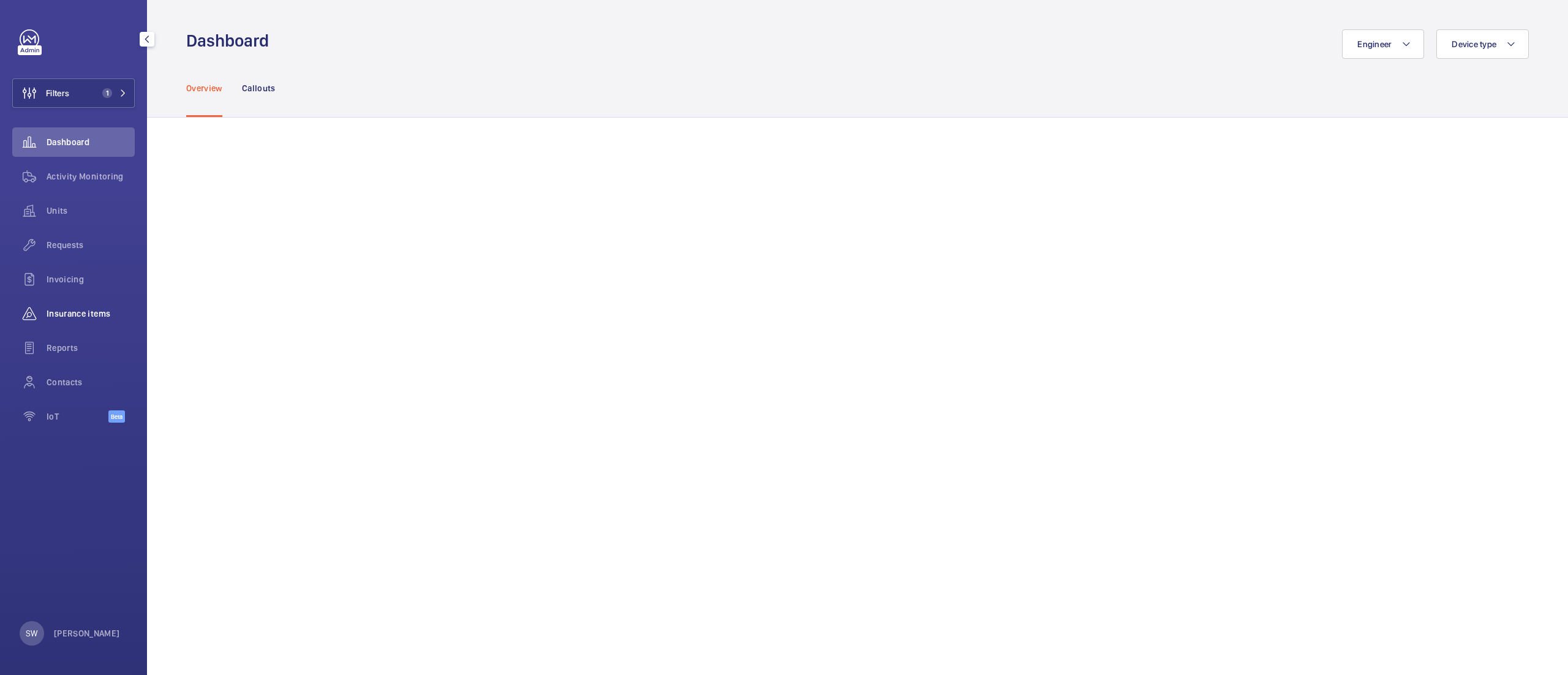
click at [72, 311] on span "Insurance items" at bounding box center [90, 314] width 88 height 13
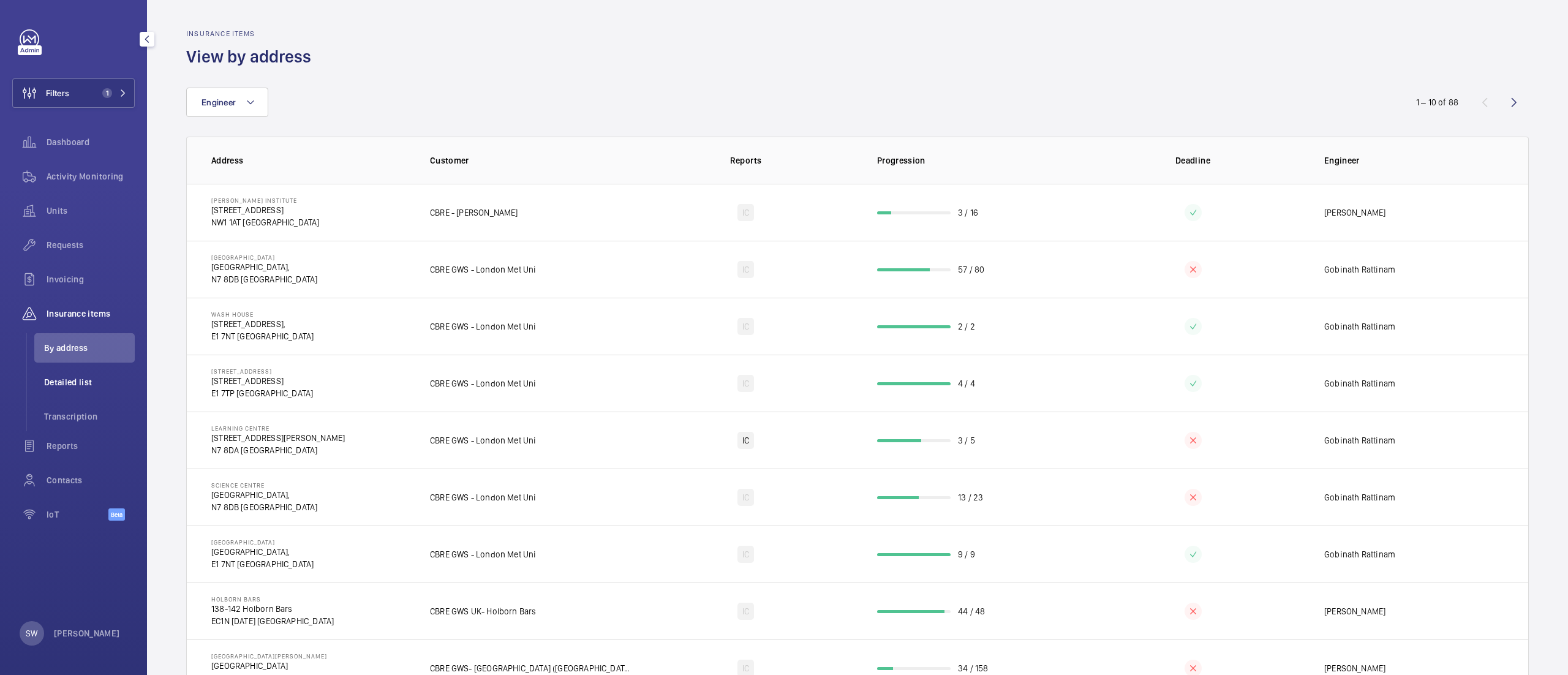
click at [72, 383] on span "Detailed list" at bounding box center [90, 382] width 90 height 13
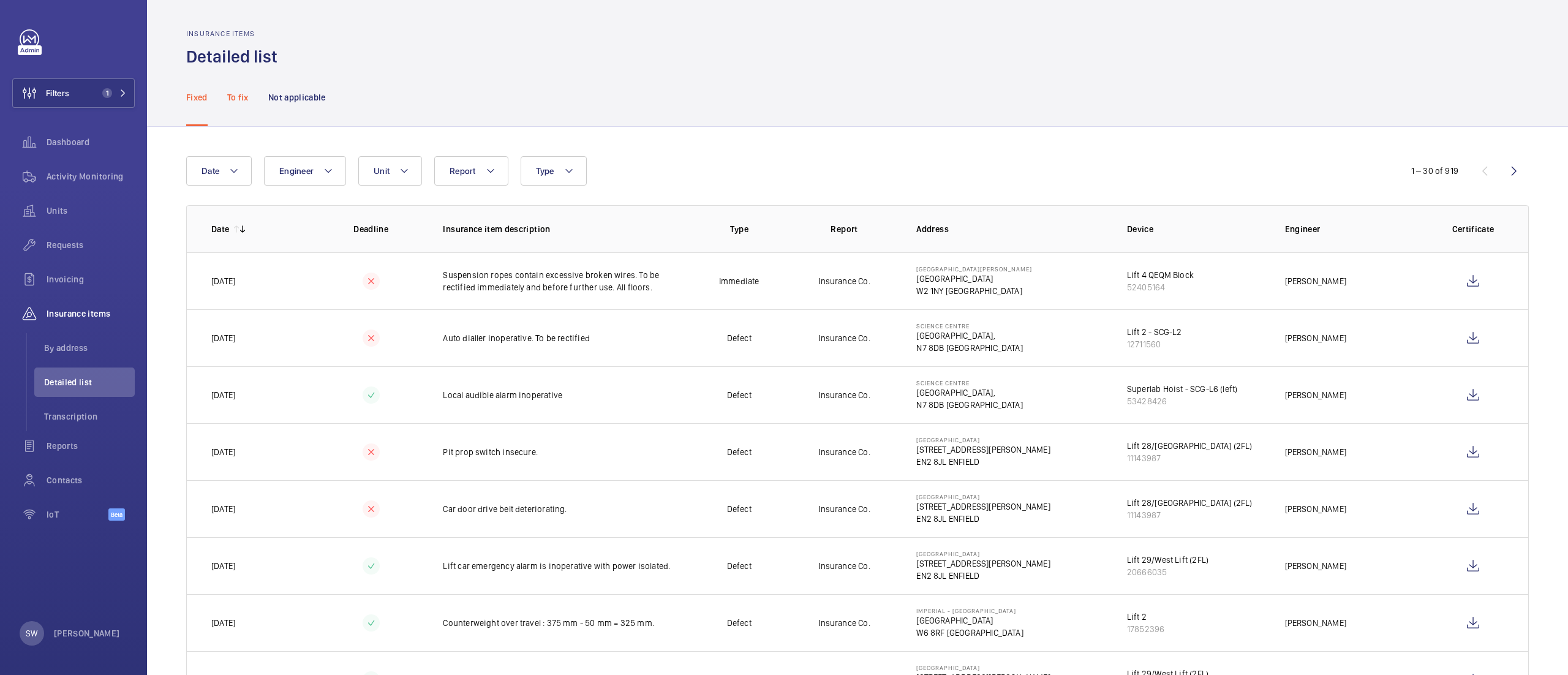
click at [241, 102] on p "To fix" at bounding box center [238, 97] width 22 height 13
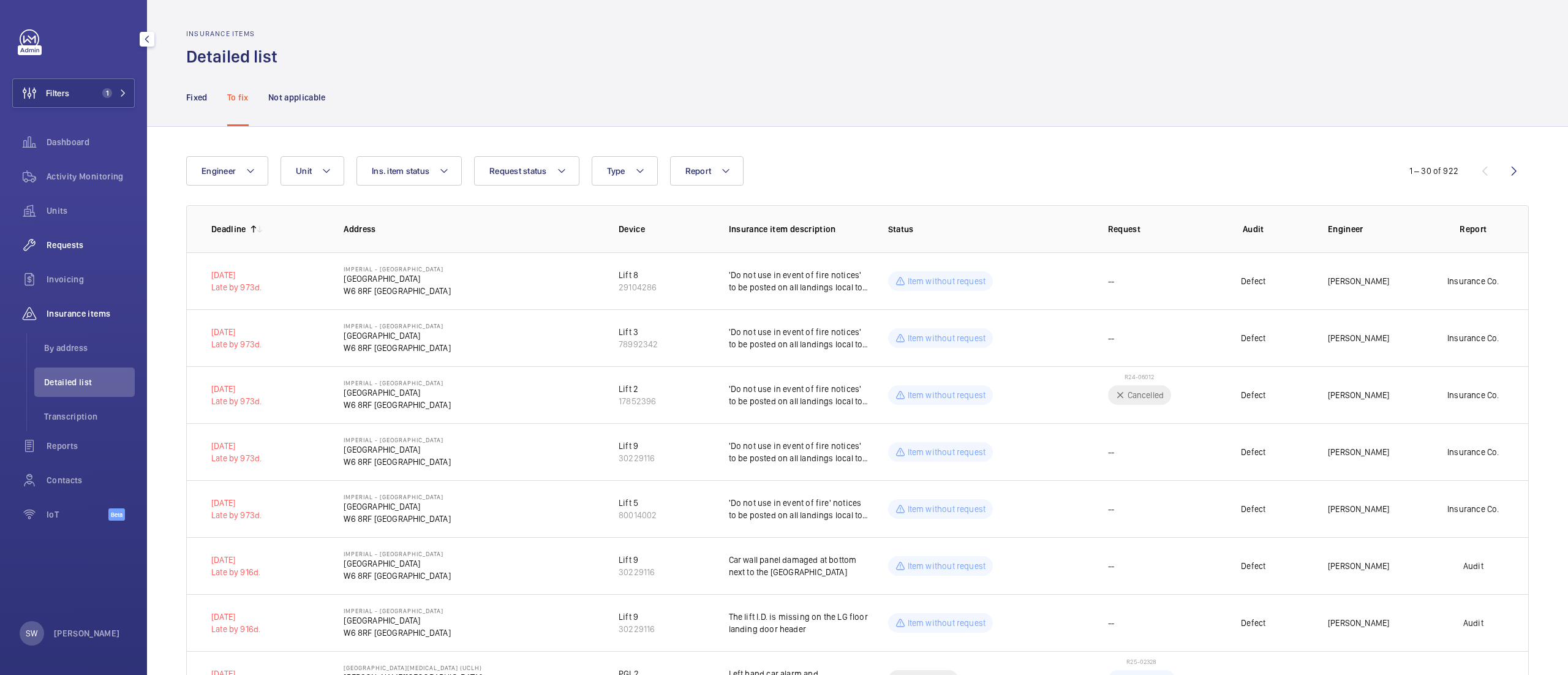
click at [51, 244] on span "Requests" at bounding box center [90, 245] width 88 height 13
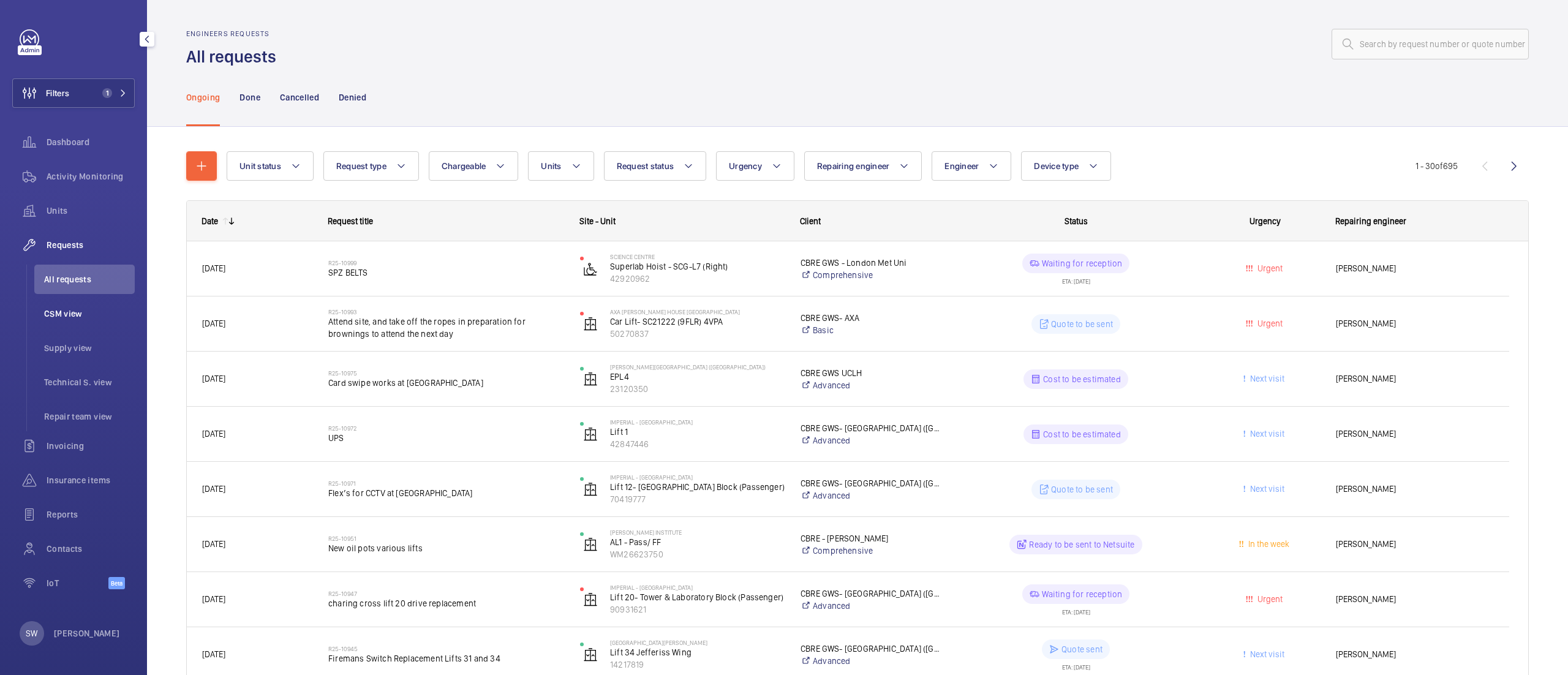
click at [90, 309] on span "CSM view" at bounding box center [90, 314] width 90 height 13
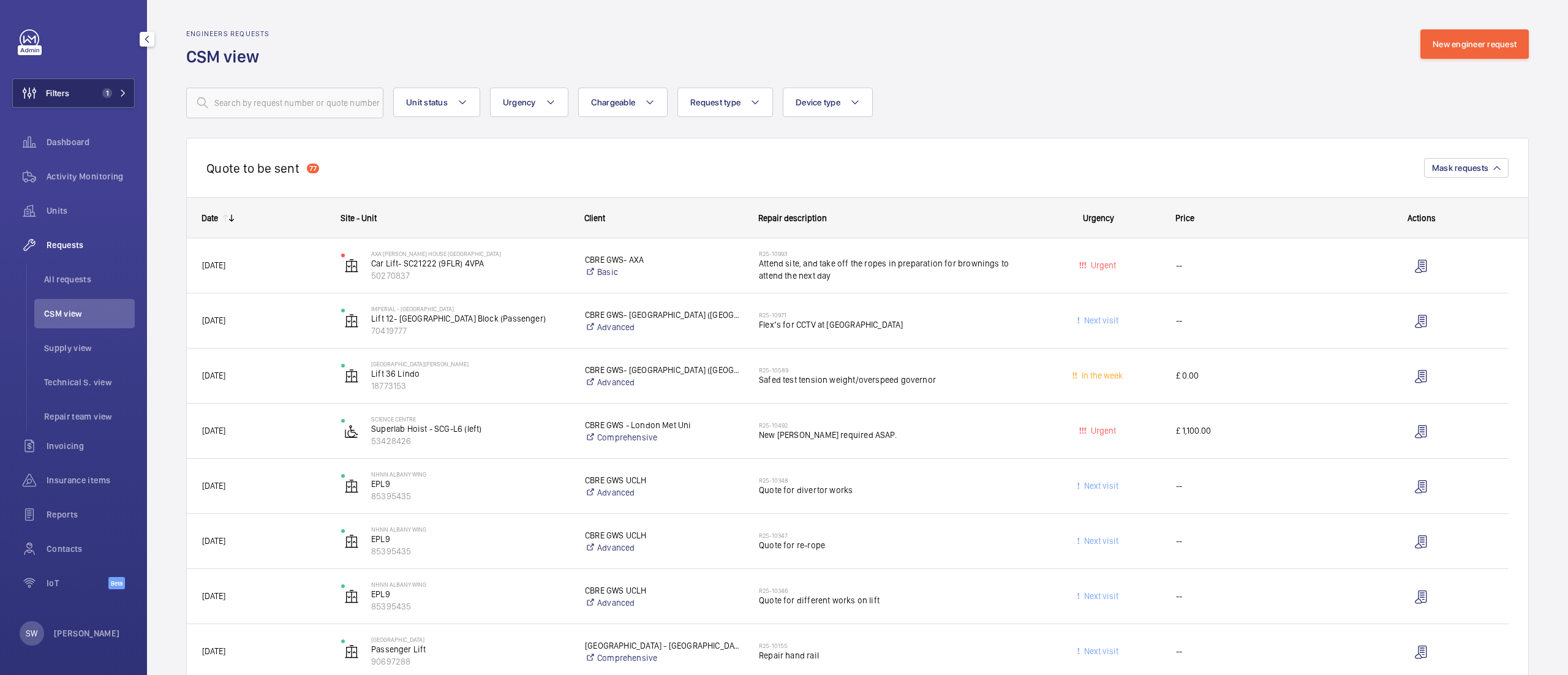
click at [94, 100] on button "Filters 1" at bounding box center [74, 93] width 122 height 29
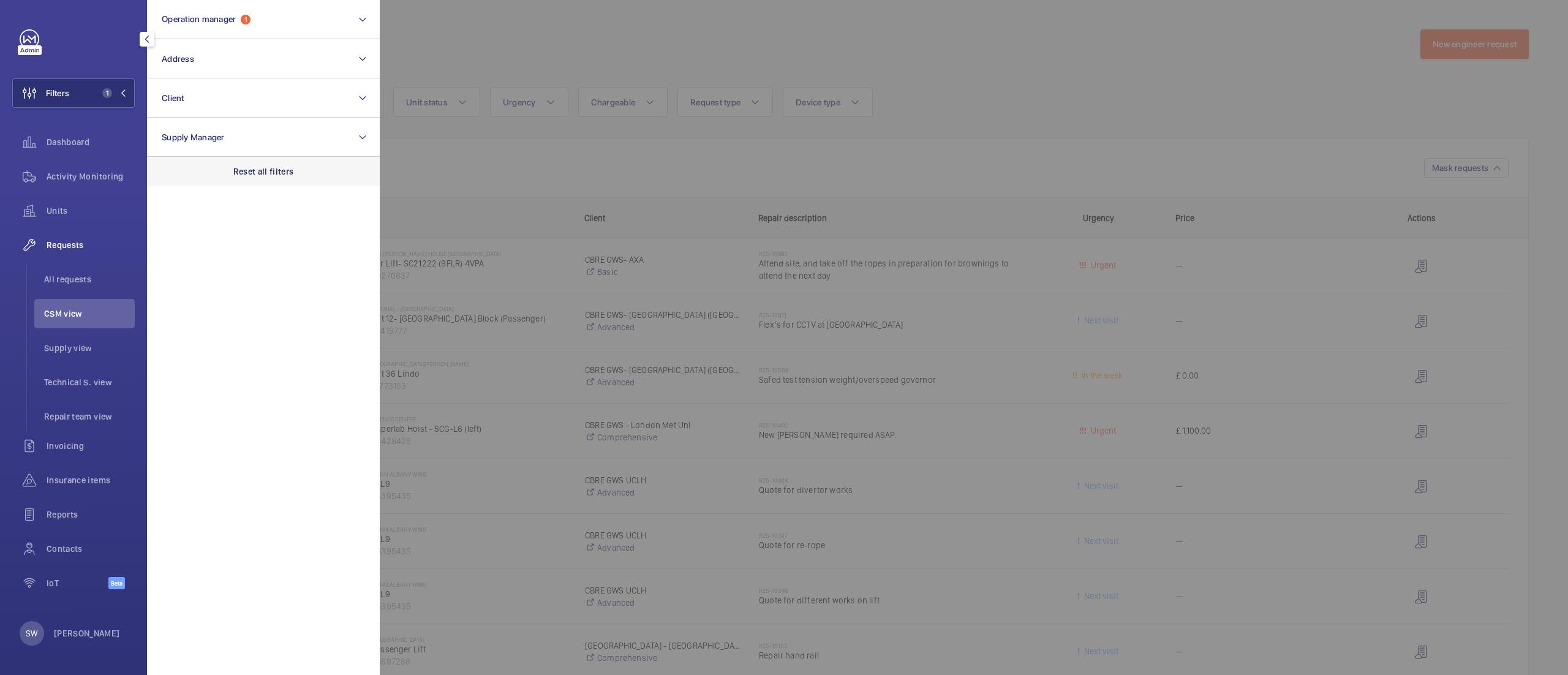
click at [301, 180] on div "Reset all filters" at bounding box center [264, 171] width 233 height 29
click at [200, 59] on button "Address" at bounding box center [264, 59] width 233 height 39
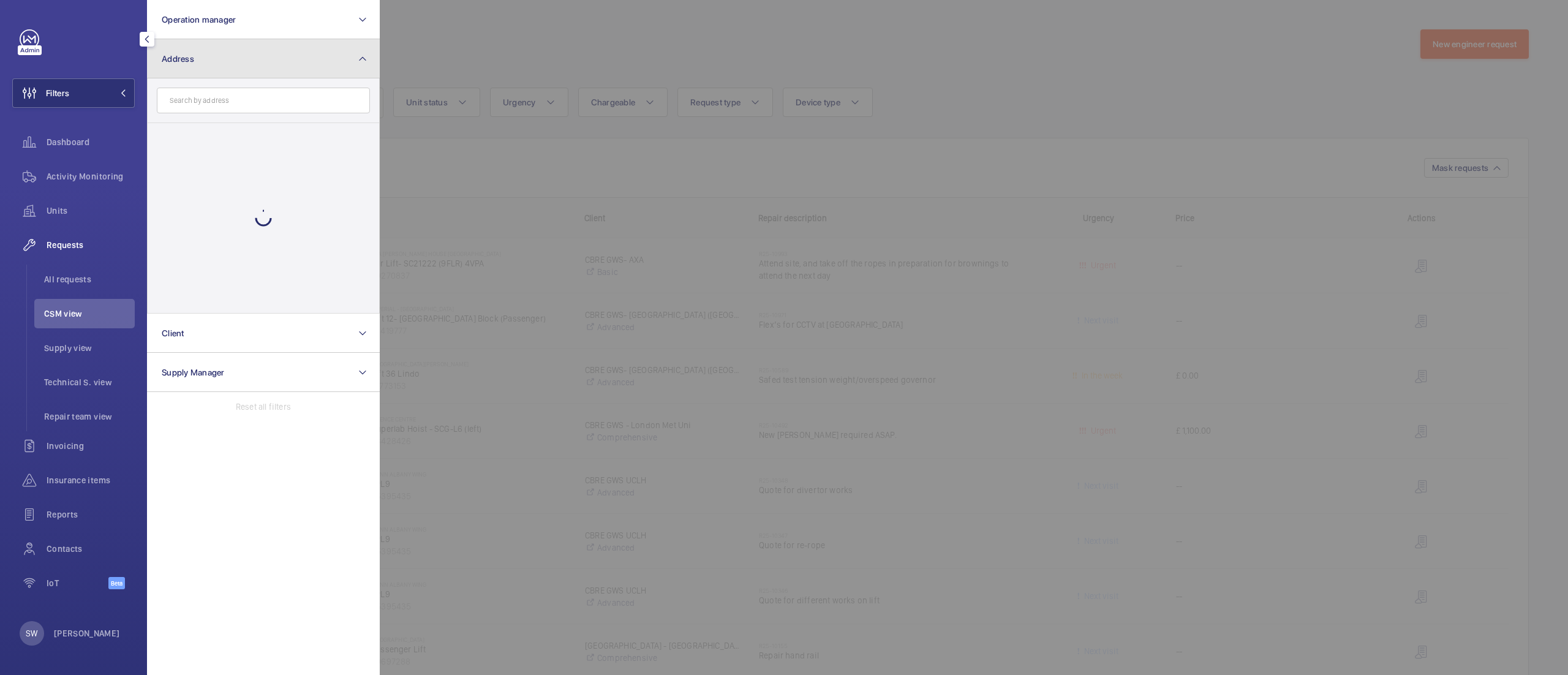
click at [205, 51] on button "Address" at bounding box center [264, 59] width 233 height 39
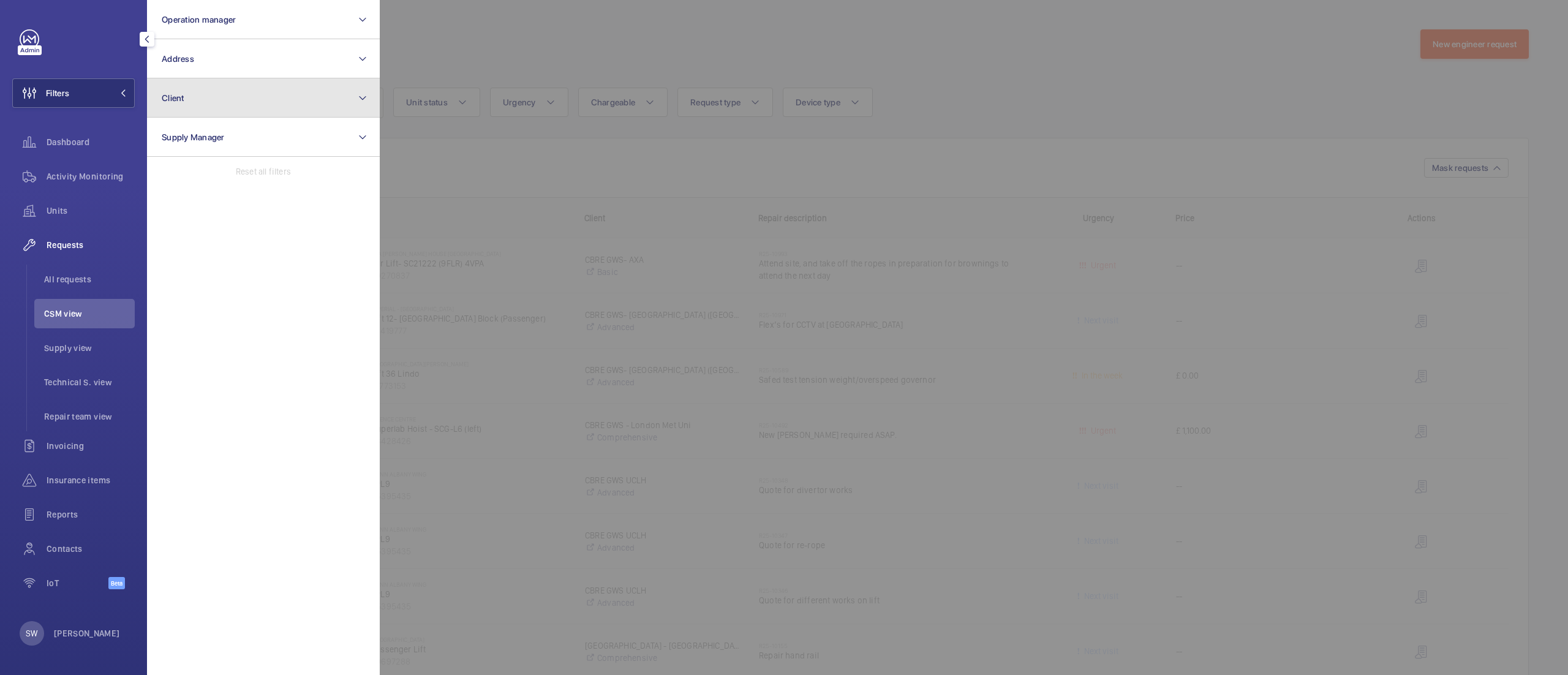
click at [205, 100] on button "Client" at bounding box center [264, 98] width 233 height 39
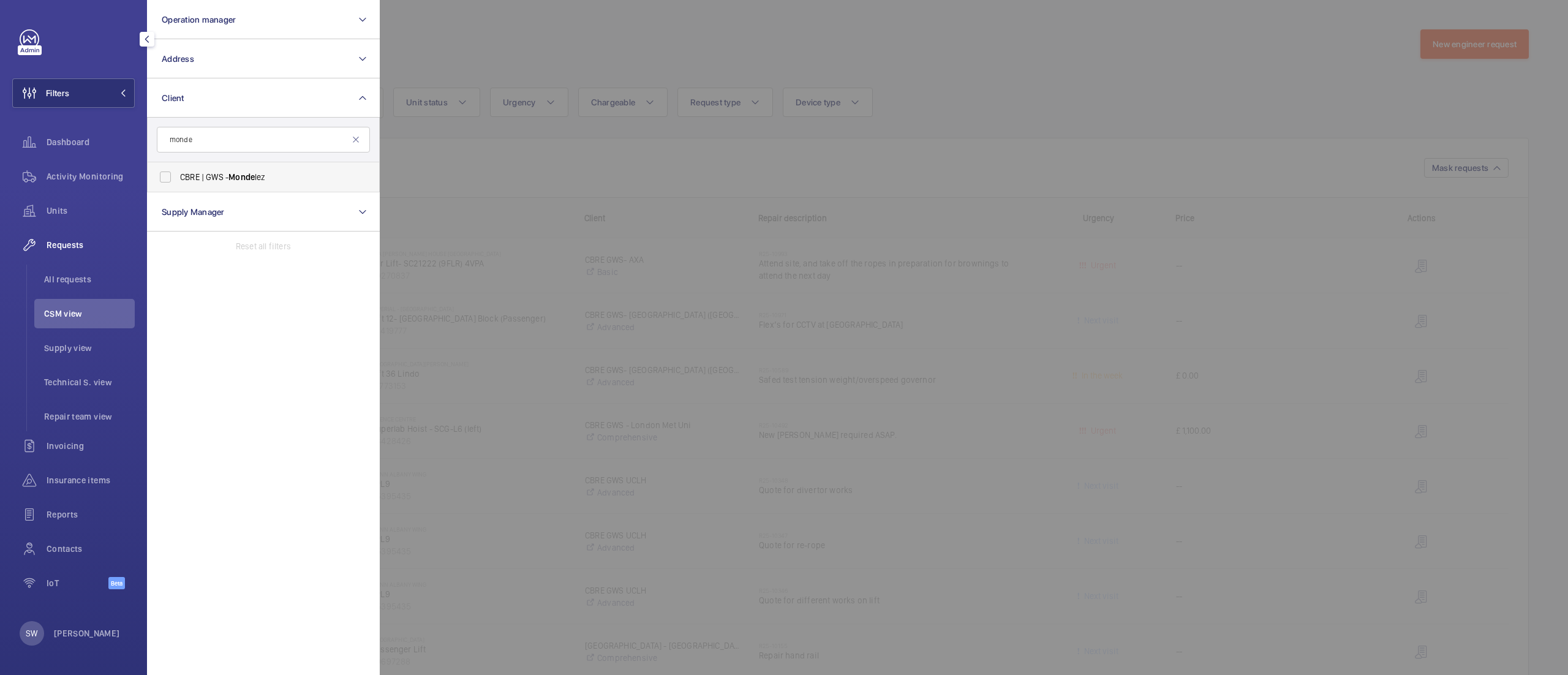
type input "monde"
click at [250, 176] on span "Monde" at bounding box center [241, 177] width 26 height 10
click at [177, 176] on input "CBRE | GWS - Monde lez" at bounding box center [165, 176] width 24 height 24
checkbox input "true"
click at [971, 54] on div at bounding box center [1164, 337] width 1568 height 675
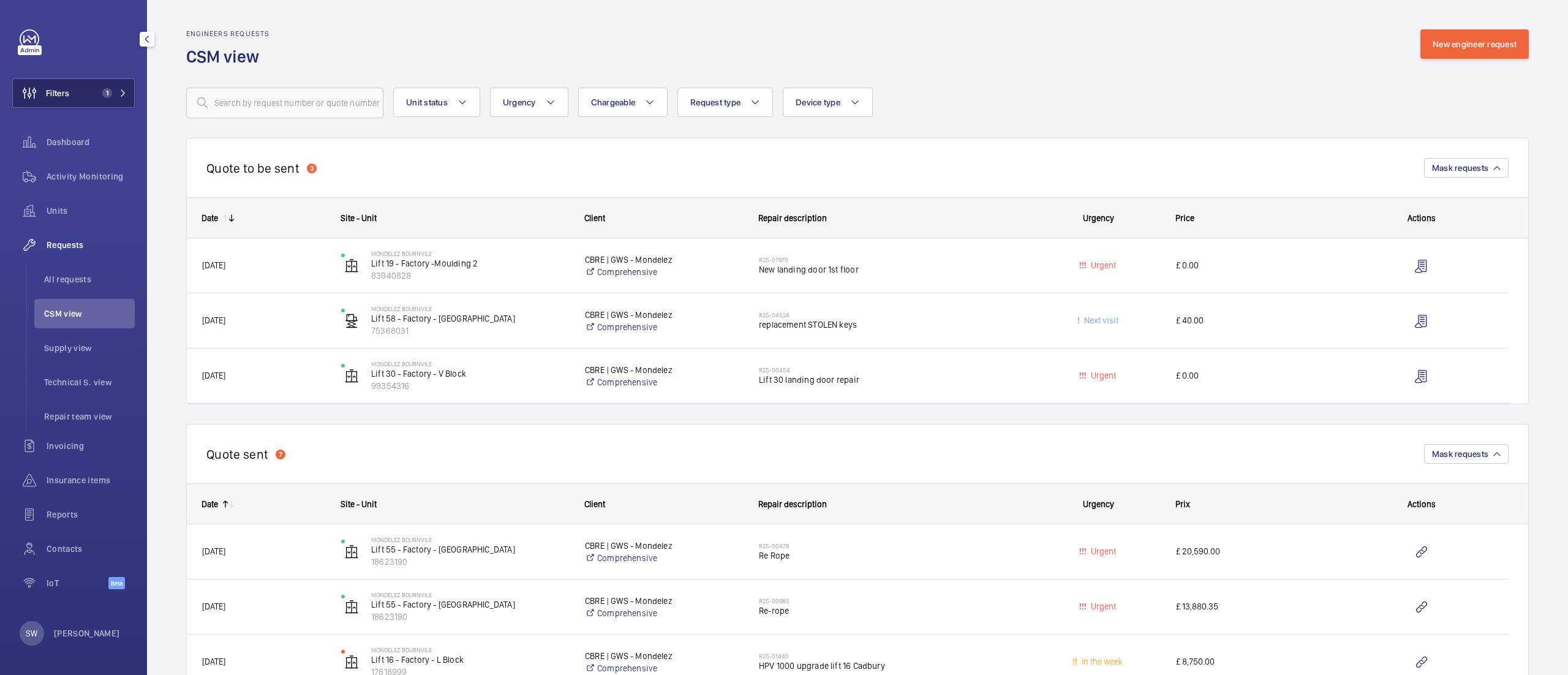
click at [77, 93] on button "Filters 1" at bounding box center [74, 93] width 122 height 29
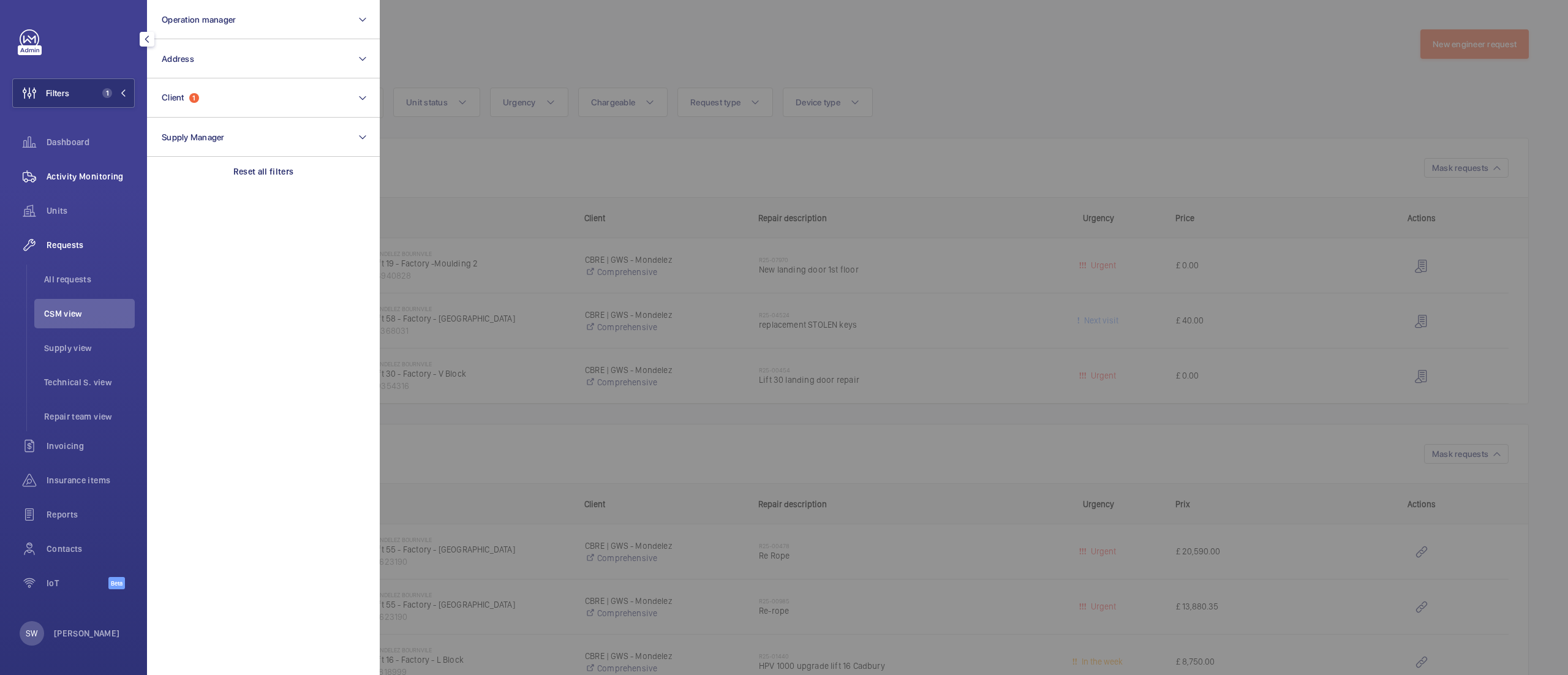
click at [95, 177] on span "Activity Monitoring" at bounding box center [90, 176] width 88 height 13
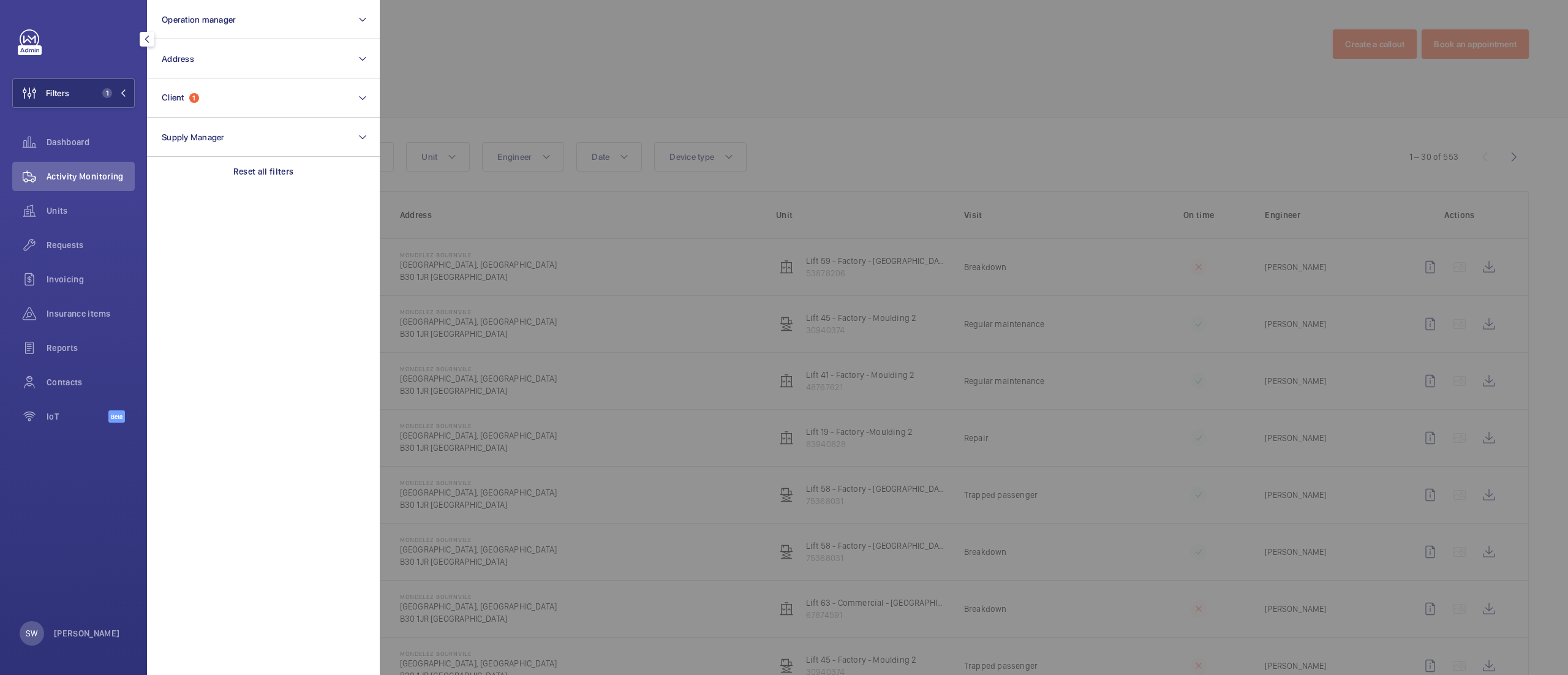
click at [812, 117] on div at bounding box center [1164, 337] width 1568 height 675
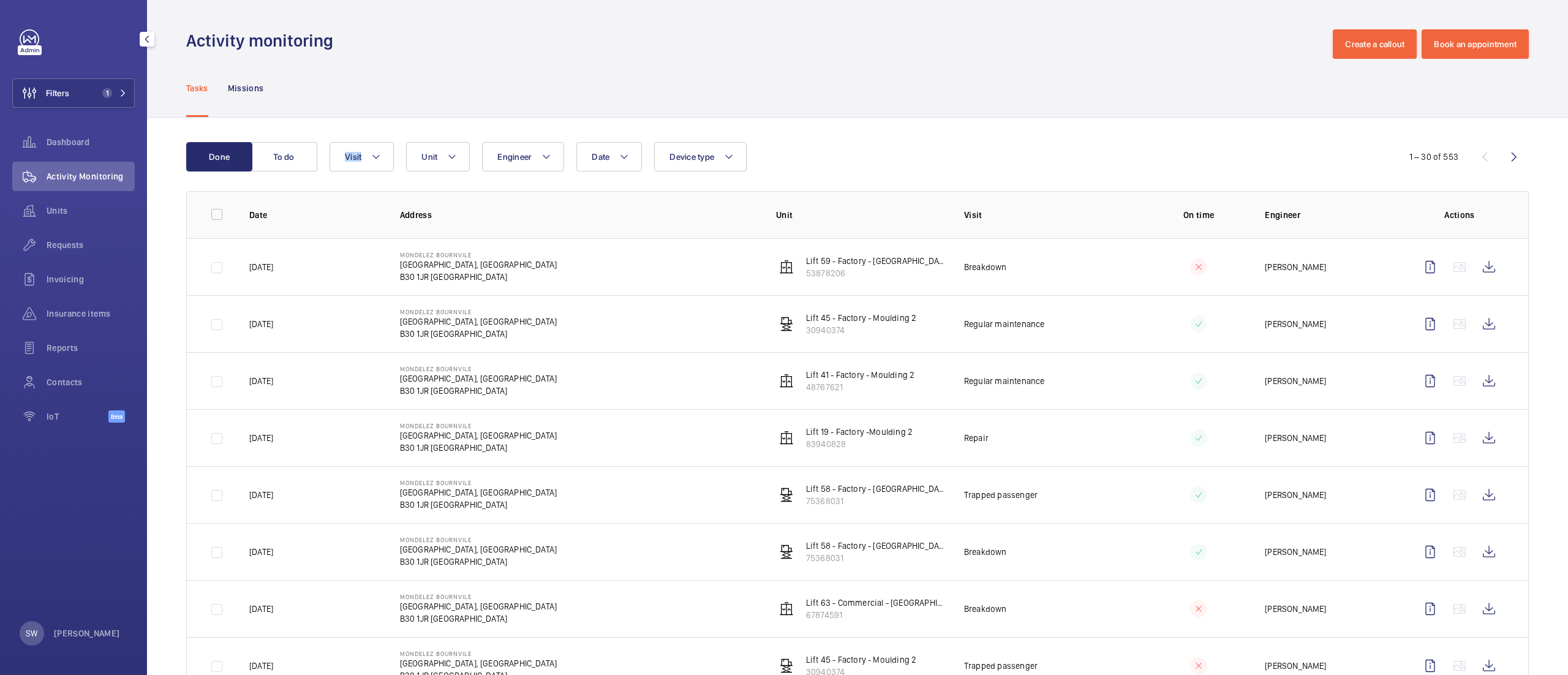
click at [520, 83] on div "Tasks Missions" at bounding box center [858, 88] width 1343 height 59
click at [85, 201] on div "Units" at bounding box center [74, 210] width 122 height 29
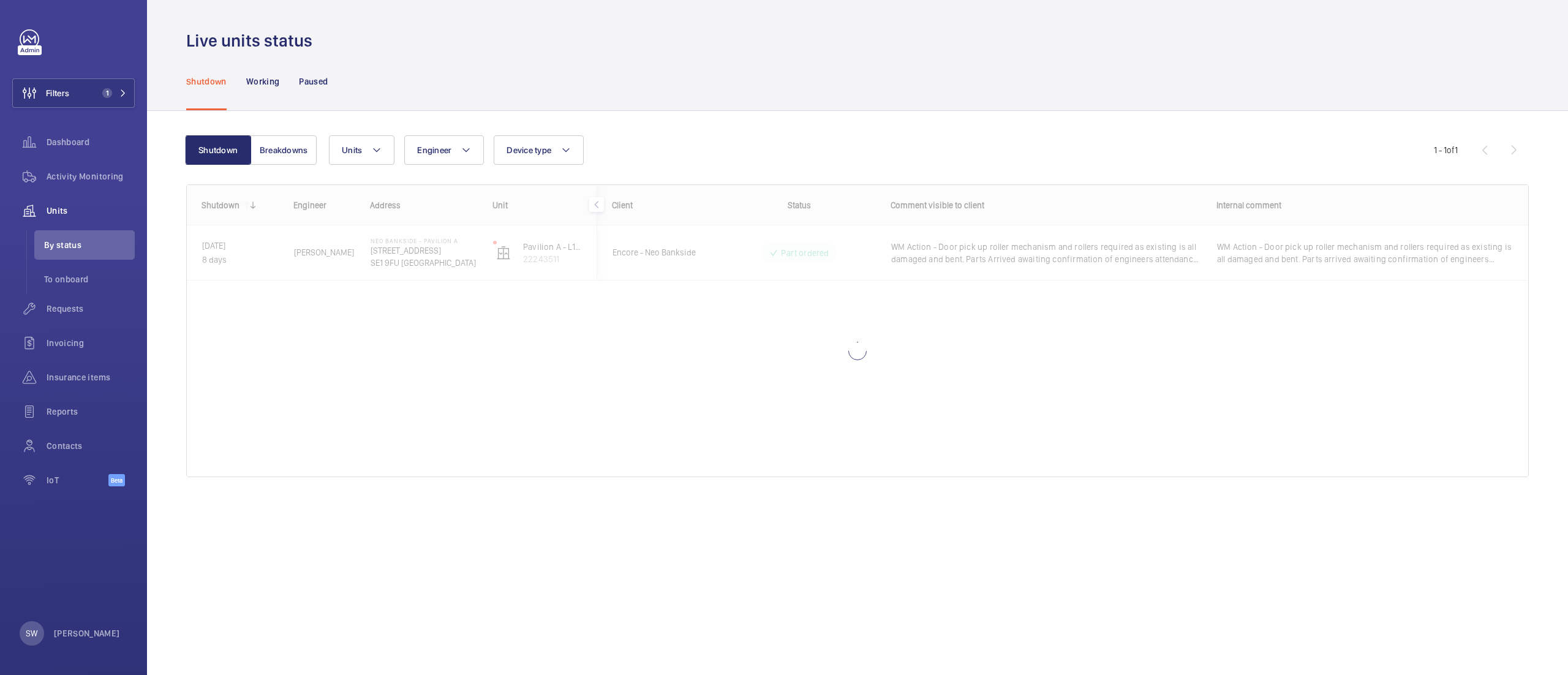
click at [879, 81] on div "Shutdown Working Paused" at bounding box center [858, 81] width 1343 height 59
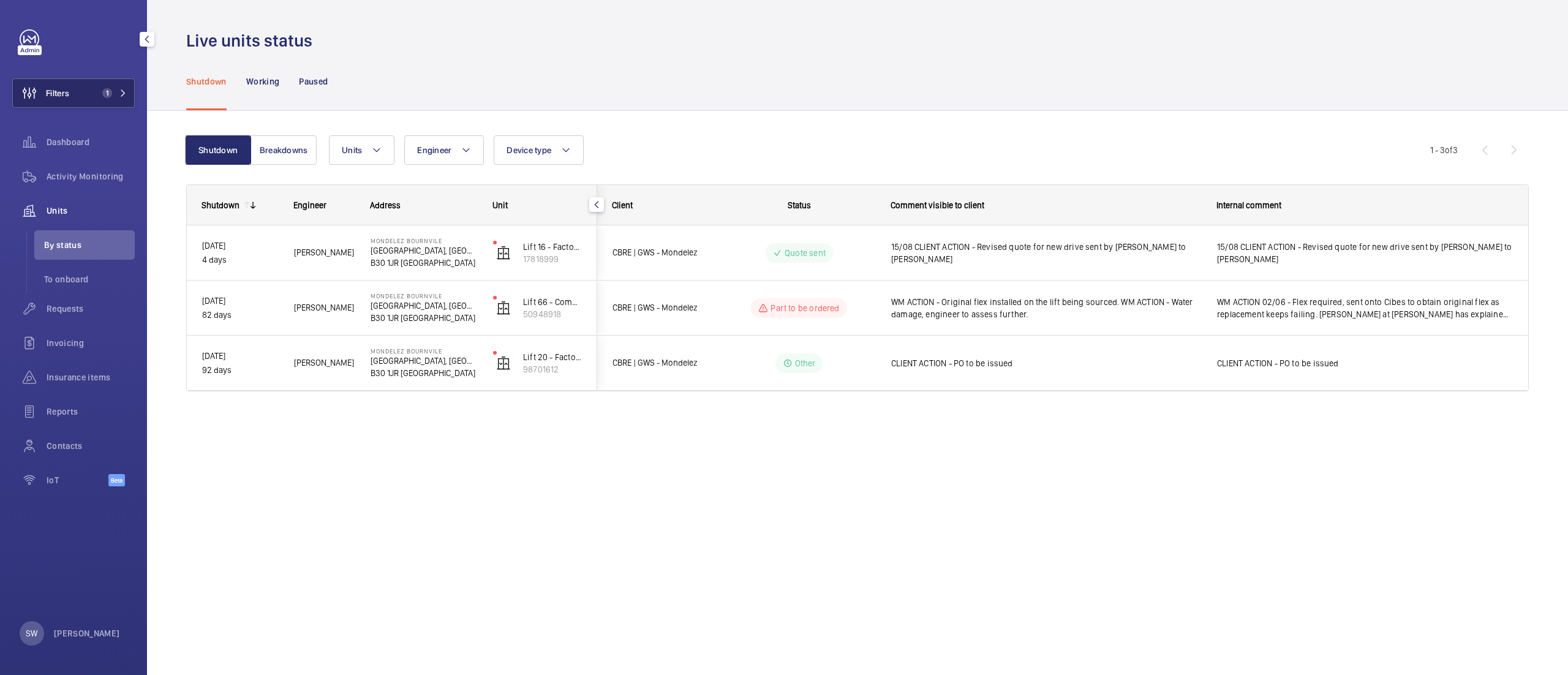
click at [110, 80] on button "Filters 1" at bounding box center [74, 93] width 122 height 29
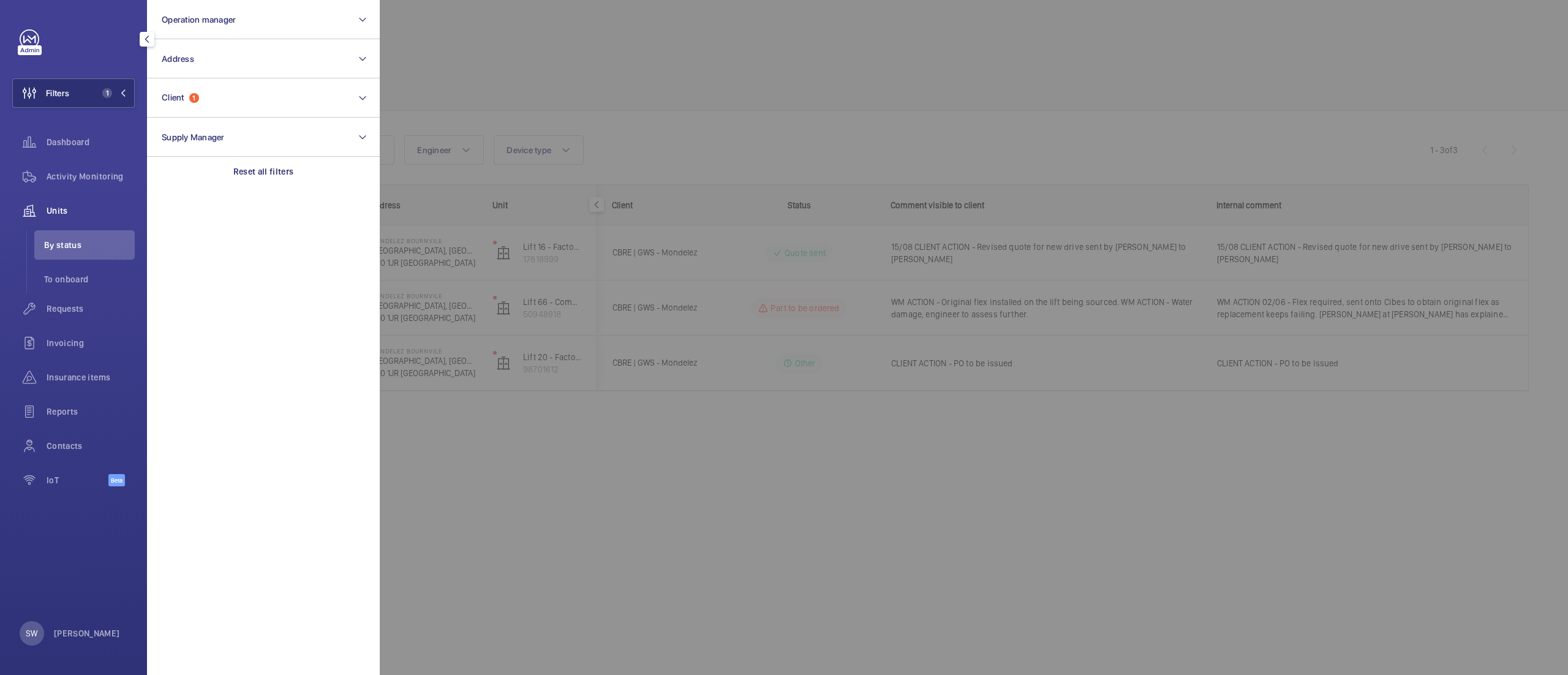
click at [633, 97] on div at bounding box center [1164, 337] width 1568 height 675
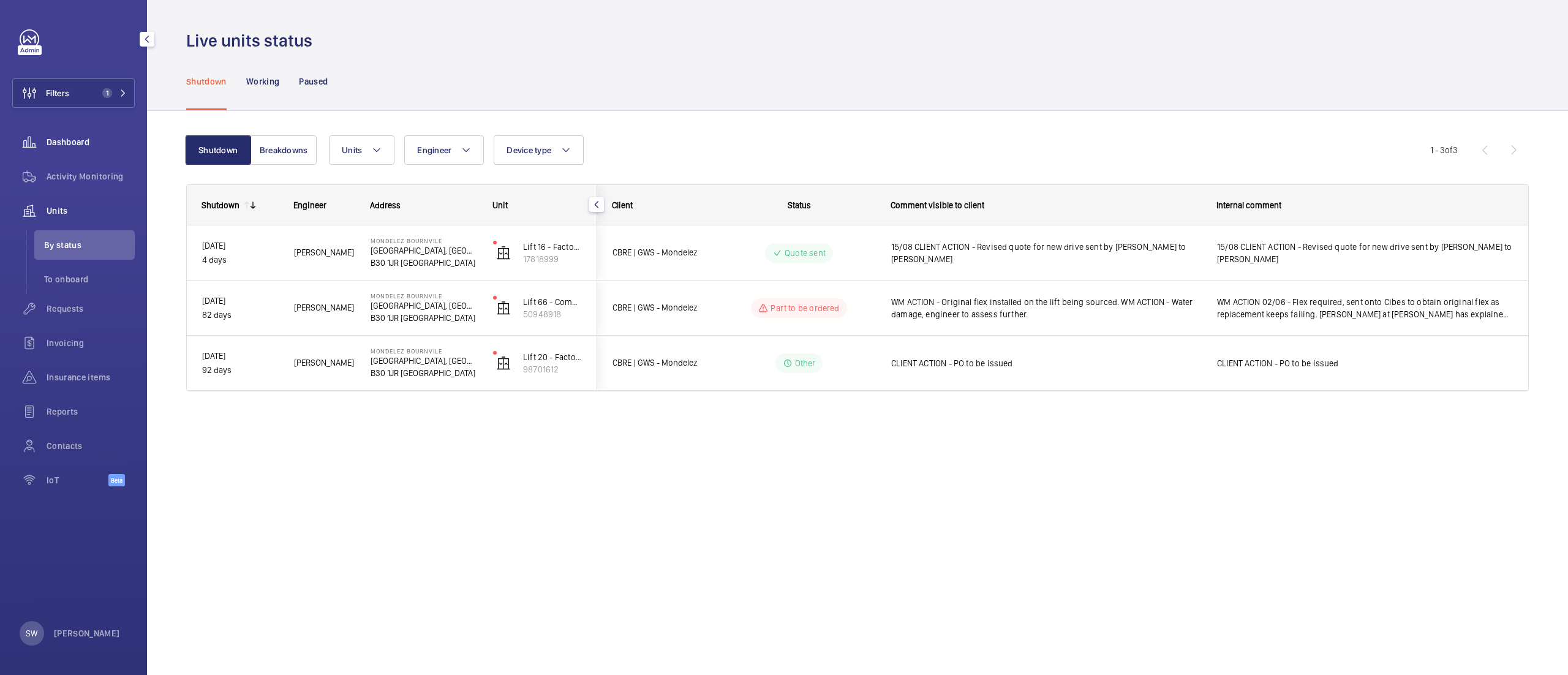
click at [97, 134] on div "Dashboard" at bounding box center [74, 141] width 122 height 29
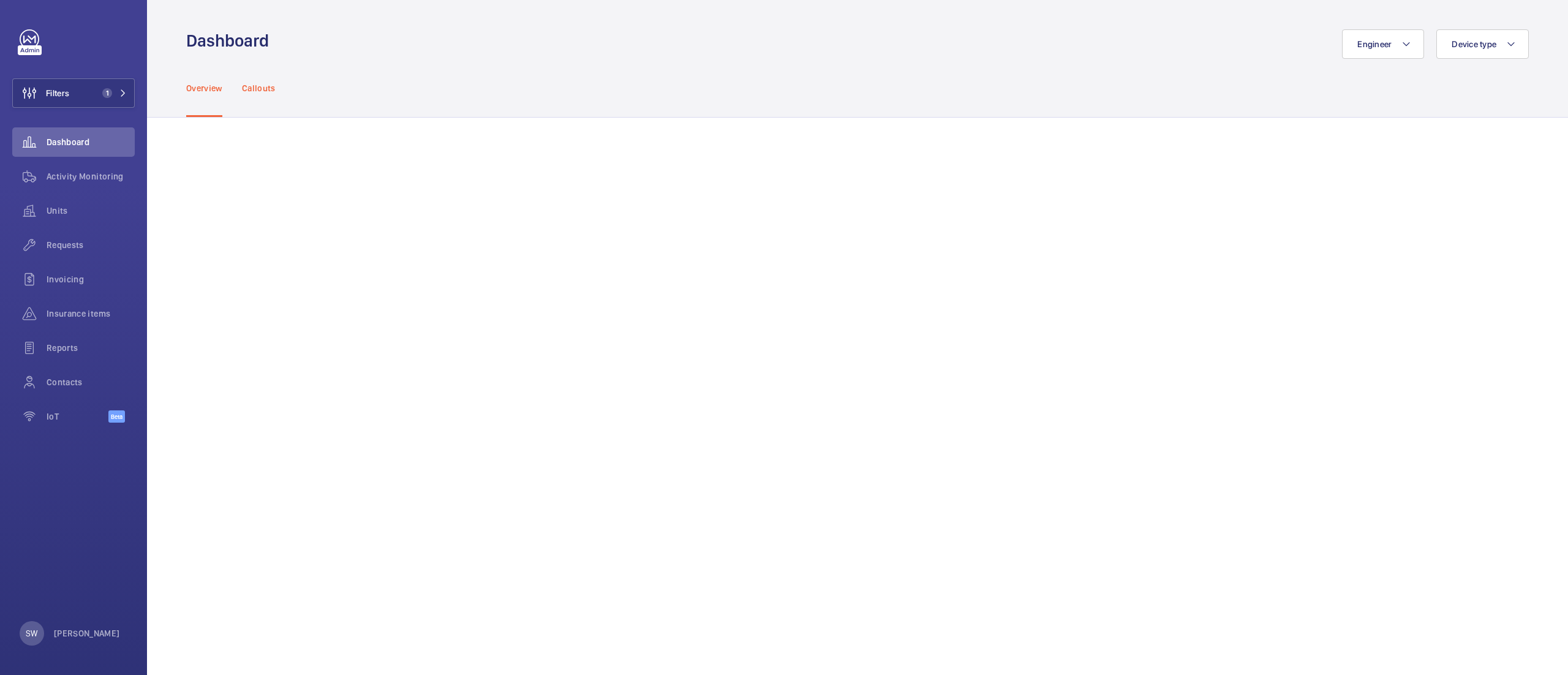
click at [250, 88] on p "Callouts" at bounding box center [259, 88] width 33 height 13
